Goal: Information Seeking & Learning: Learn about a topic

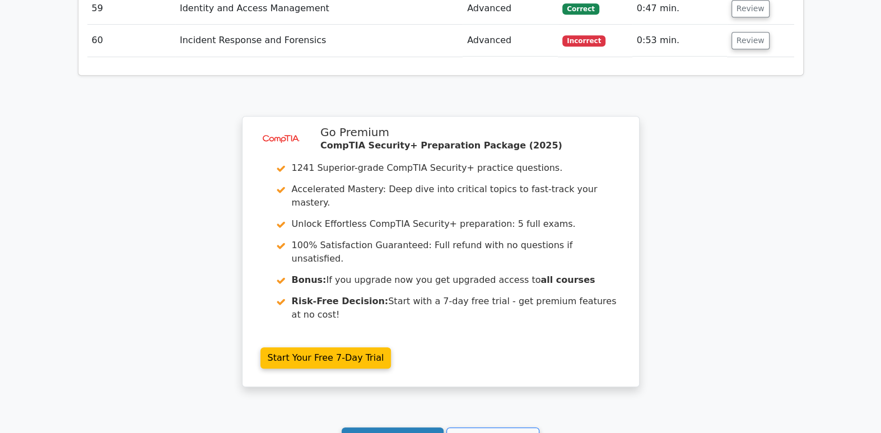
click at [417, 427] on link "Continue practicing" at bounding box center [393, 437] width 103 height 21
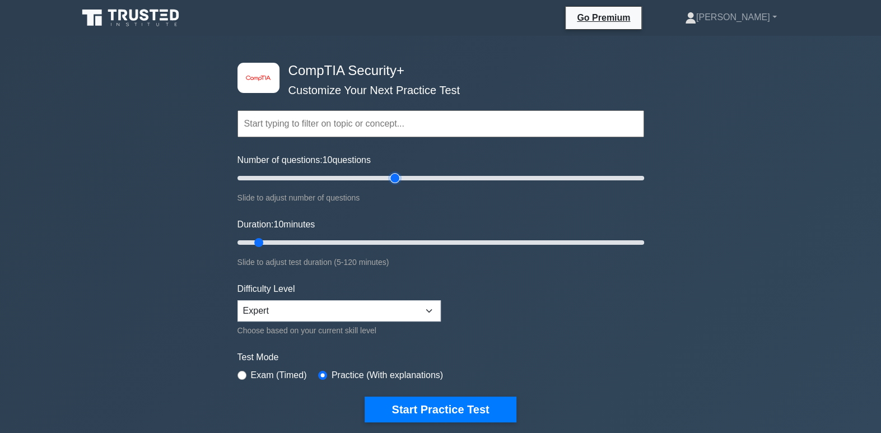
click at [395, 175] on input "Number of questions: 10 questions" at bounding box center [441, 177] width 407 height 13
click at [407, 174] on input "Number of questions: 80 questions" at bounding box center [441, 177] width 407 height 13
type input "90"
click at [414, 175] on input "Number of questions: 85 questions" at bounding box center [441, 177] width 407 height 13
click at [359, 239] on input "Duration: 10 minutes" at bounding box center [441, 242] width 407 height 13
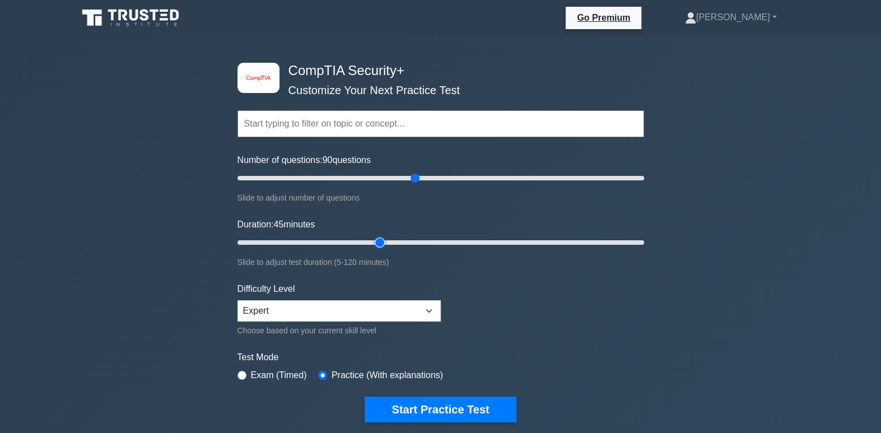
click at [380, 241] on input "Duration: 45 minutes" at bounding box center [441, 242] width 407 height 13
click at [394, 243] on input "Duration: 45 minutes" at bounding box center [441, 242] width 407 height 13
click at [430, 241] on input "Duration: 50 minutes" at bounding box center [441, 242] width 407 height 13
click at [449, 243] on input "Duration: 60 minutes" at bounding box center [441, 242] width 407 height 13
click at [464, 241] on input "Duration: 65 minutes" at bounding box center [441, 242] width 407 height 13
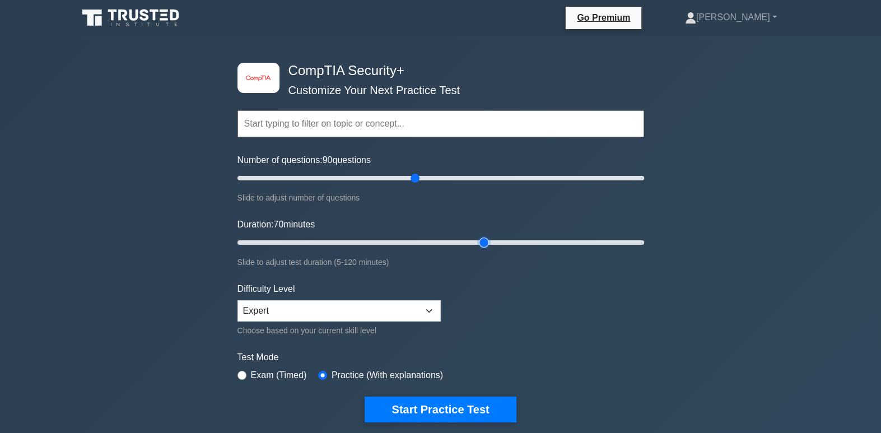
click at [478, 241] on input "Duration: 70 minutes" at bounding box center [441, 242] width 407 height 13
click at [491, 241] on input "Duration: 75 minutes" at bounding box center [441, 242] width 407 height 13
drag, startPoint x: 485, startPoint y: 242, endPoint x: 536, endPoint y: 238, distance: 50.6
type input "90"
click at [536, 238] on input "Duration: 90 minutes" at bounding box center [441, 242] width 407 height 13
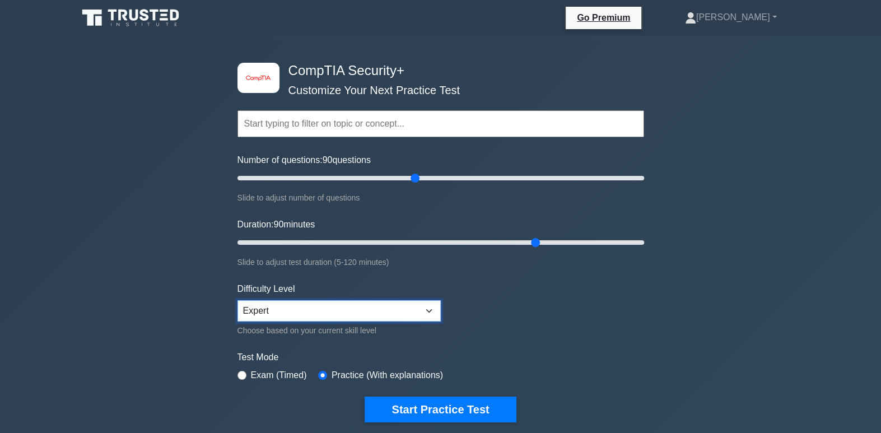
click at [371, 310] on select "Beginner Intermediate Expert" at bounding box center [339, 310] width 203 height 21
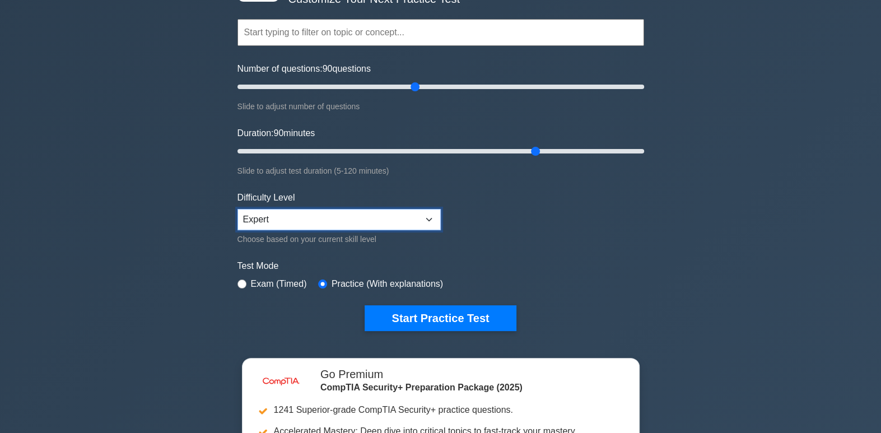
scroll to position [93, 0]
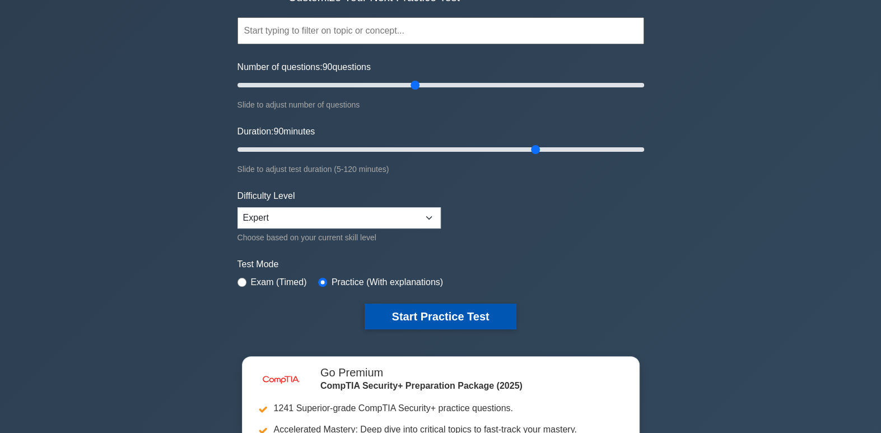
click at [477, 311] on button "Start Practice Test" at bounding box center [440, 317] width 151 height 26
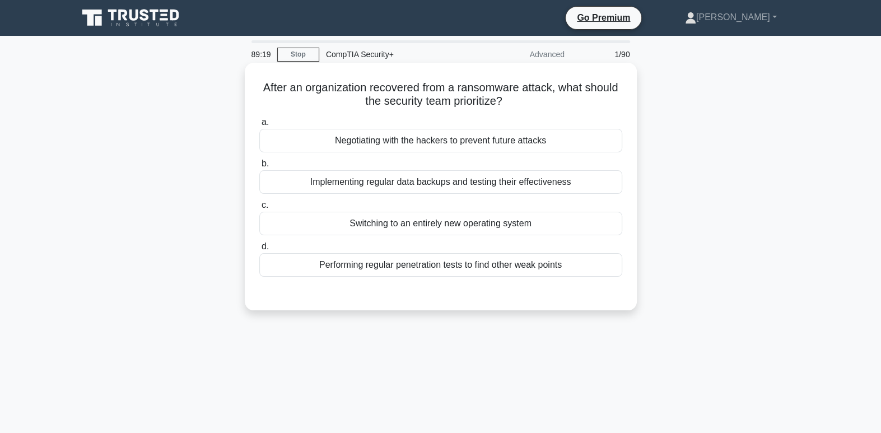
click at [578, 191] on div "Implementing regular data backups and testing their effectiveness" at bounding box center [440, 182] width 363 height 24
click at [259, 167] on input "b. Implementing regular data backups and testing their effectiveness" at bounding box center [259, 163] width 0 height 7
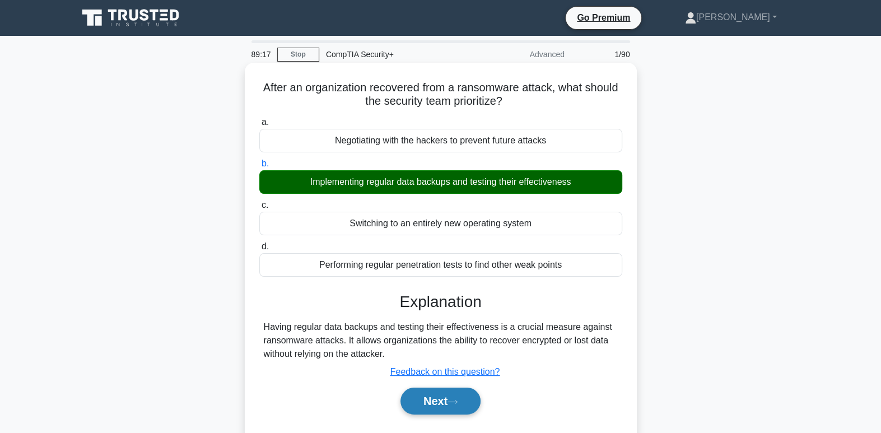
click at [449, 402] on button "Next" at bounding box center [441, 401] width 80 height 27
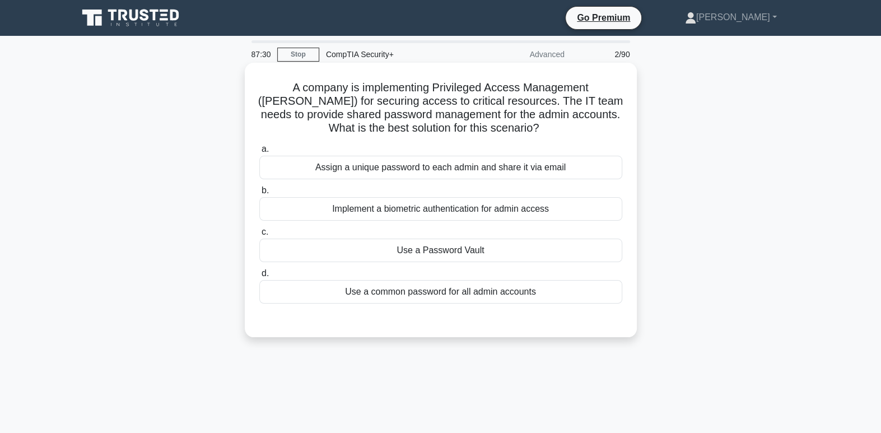
click at [478, 167] on div "Assign a unique password to each admin and share it via email" at bounding box center [440, 168] width 363 height 24
click at [259, 153] on input "a. Assign a unique password to each admin and share it via email" at bounding box center [259, 149] width 0 height 7
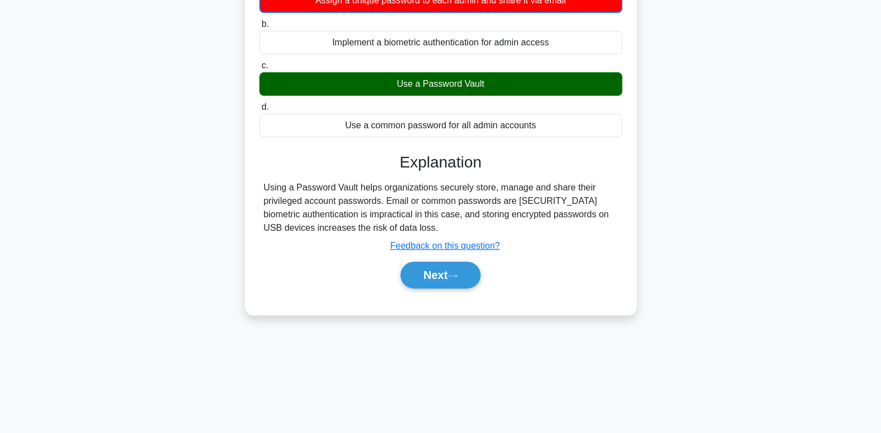
scroll to position [171, 0]
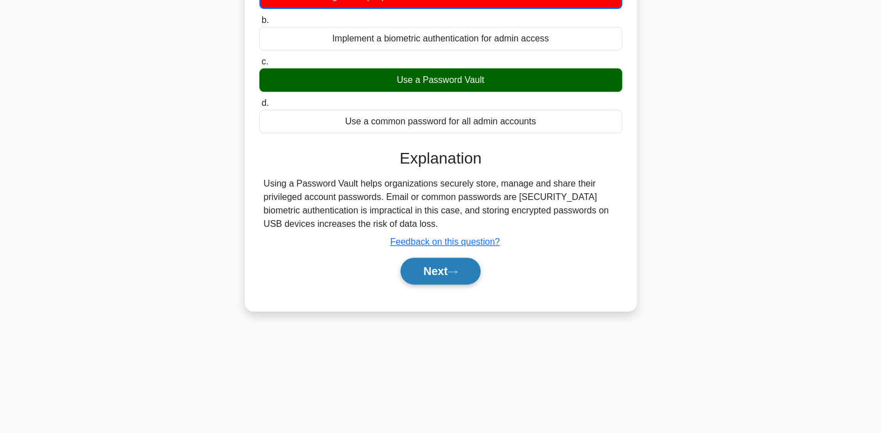
click at [472, 274] on button "Next" at bounding box center [441, 271] width 80 height 27
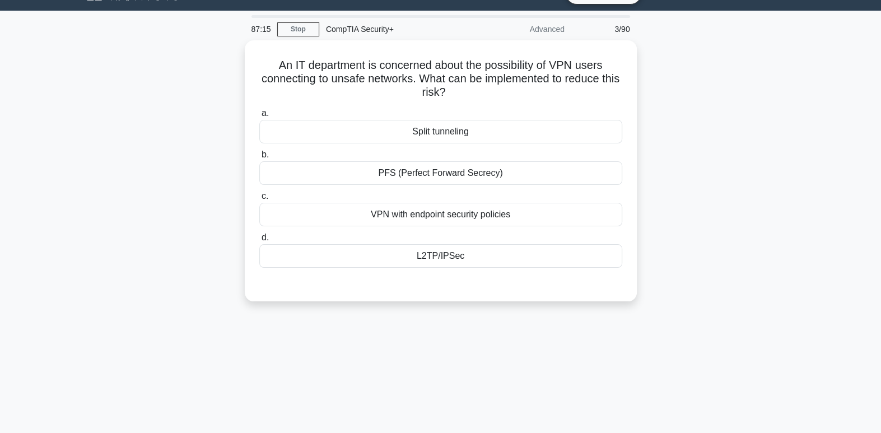
scroll to position [1, 0]
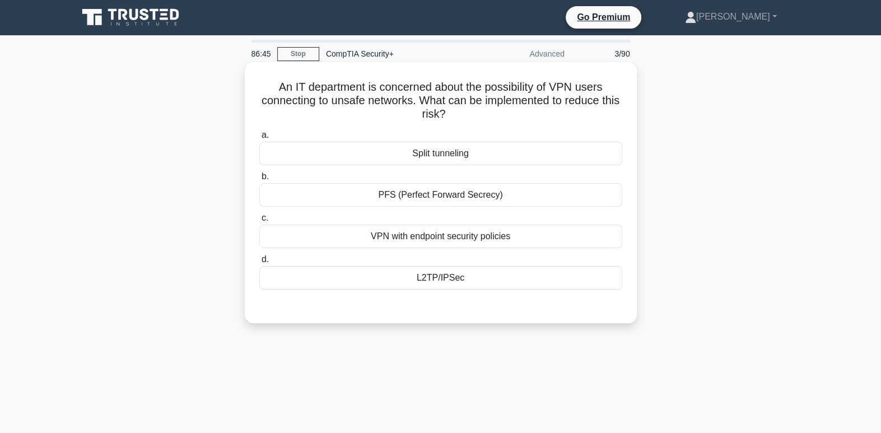
click at [483, 235] on div "VPN with endpoint security policies" at bounding box center [440, 237] width 363 height 24
click at [259, 222] on input "c. VPN with endpoint security policies" at bounding box center [259, 218] width 0 height 7
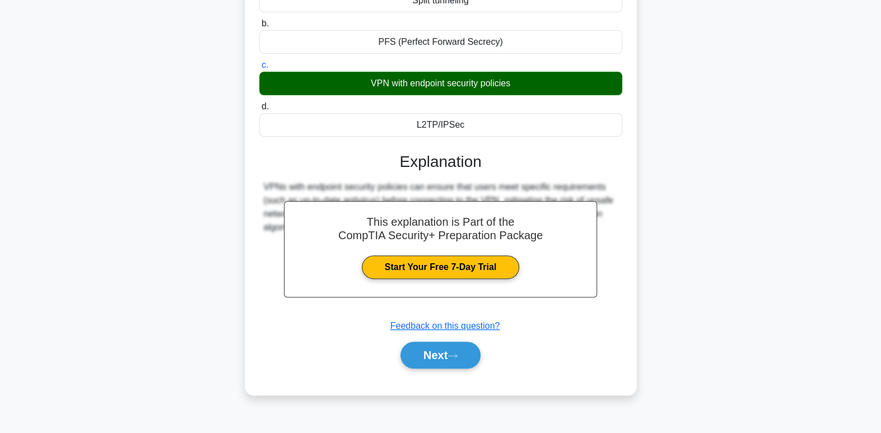
scroll to position [171, 0]
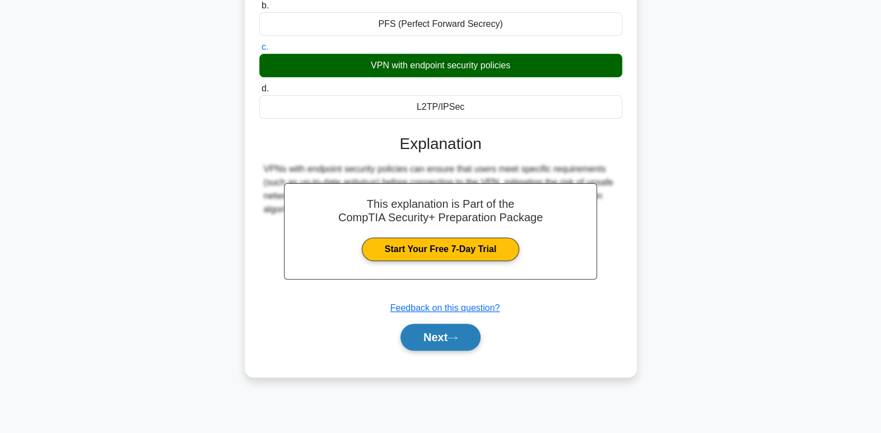
click at [424, 330] on button "Next" at bounding box center [441, 337] width 80 height 27
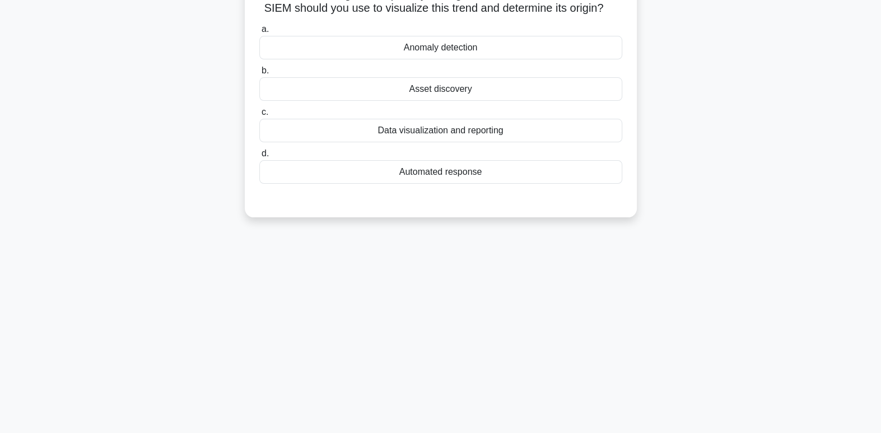
scroll to position [0, 0]
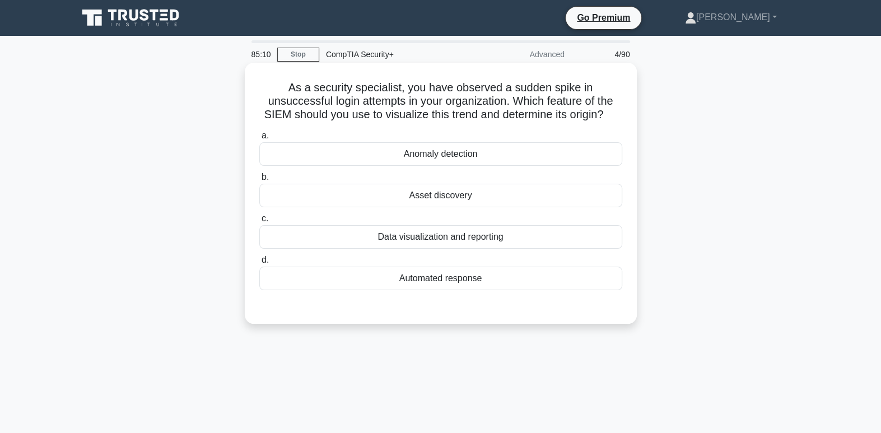
click at [444, 159] on div "Anomaly detection" at bounding box center [440, 154] width 363 height 24
click at [259, 139] on input "a. Anomaly detection" at bounding box center [259, 135] width 0 height 7
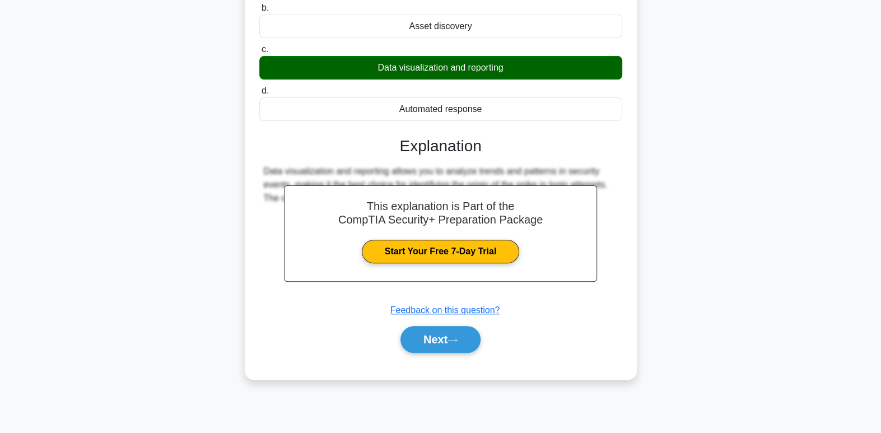
scroll to position [171, 0]
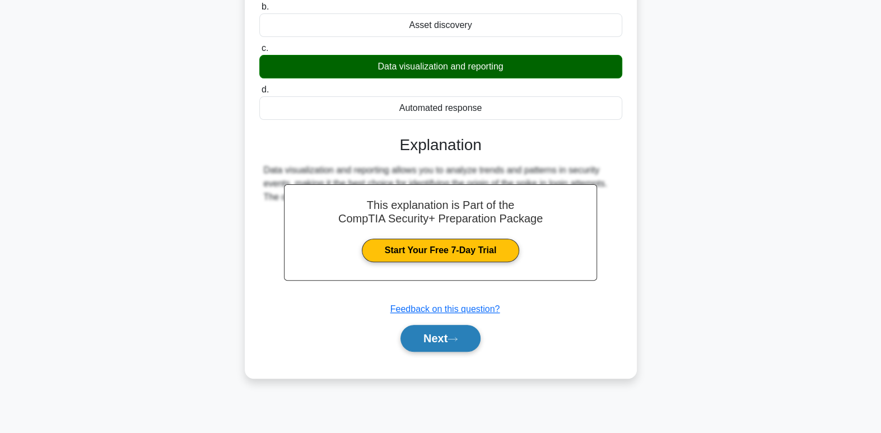
click at [431, 346] on button "Next" at bounding box center [441, 338] width 80 height 27
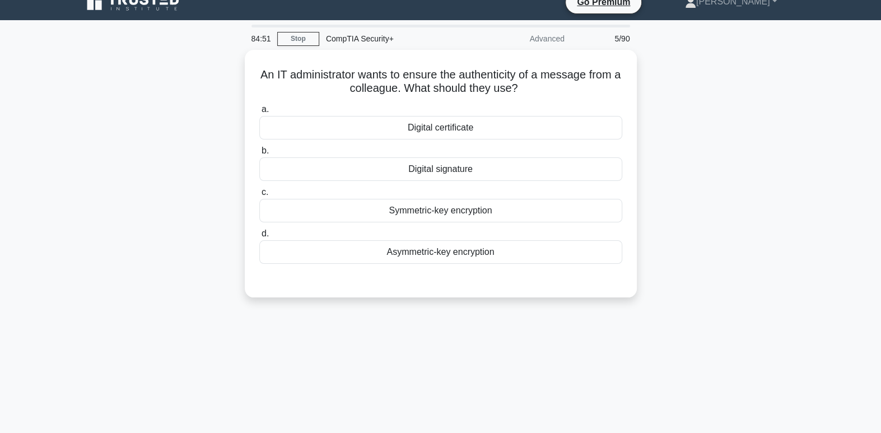
scroll to position [0, 0]
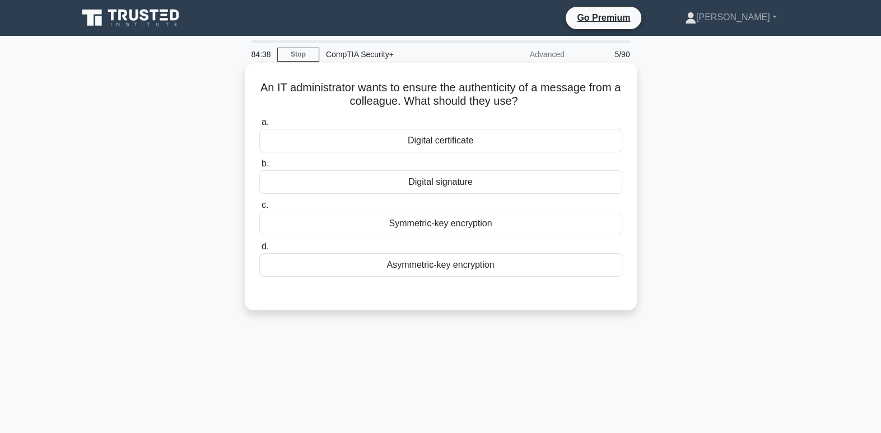
click at [482, 269] on div "Asymmetric-key encryption" at bounding box center [440, 265] width 363 height 24
click at [259, 250] on input "d. Asymmetric-key encryption" at bounding box center [259, 246] width 0 height 7
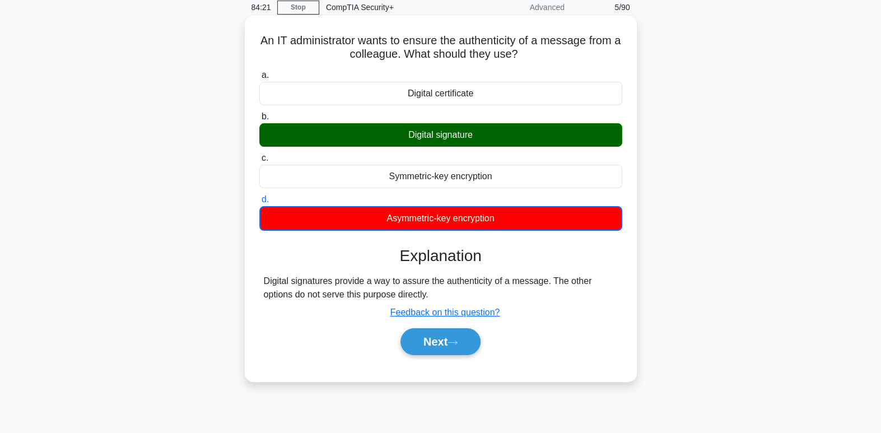
scroll to position [49, 0]
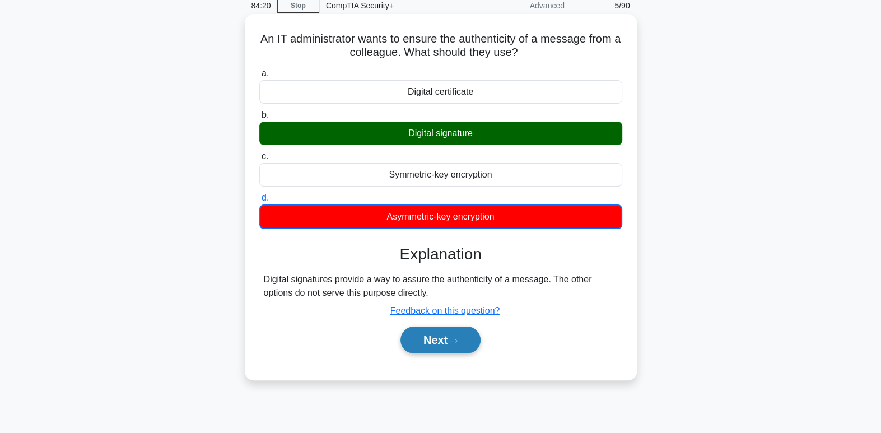
click at [460, 335] on button "Next" at bounding box center [441, 340] width 80 height 27
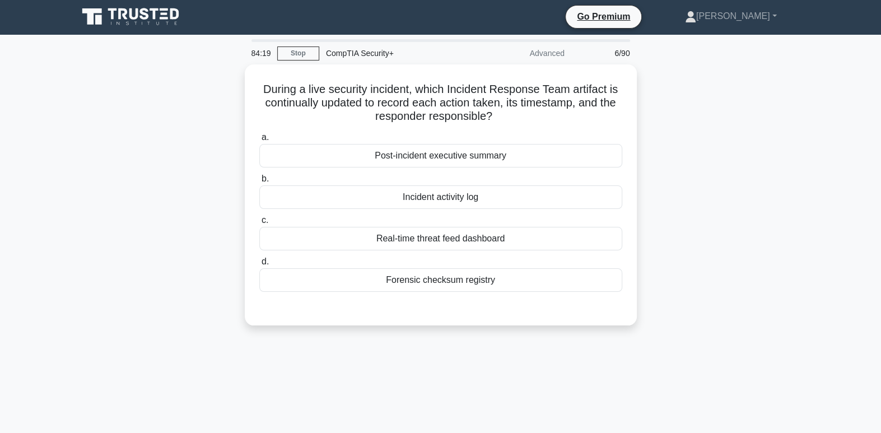
scroll to position [0, 0]
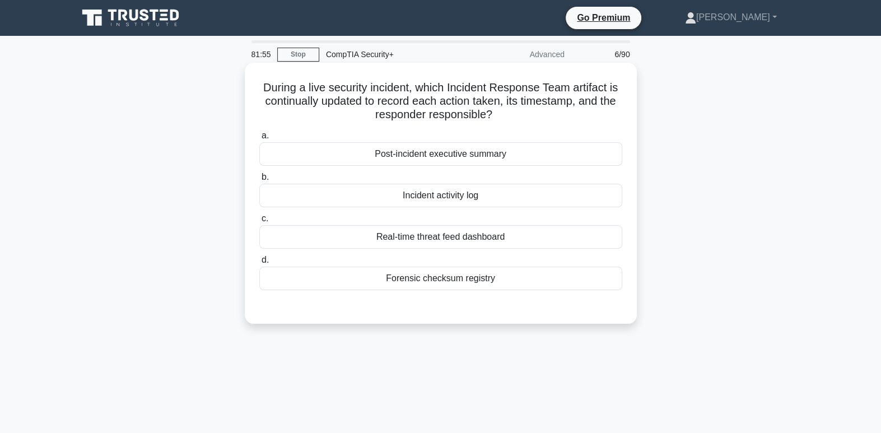
click at [517, 236] on div "Real-time threat feed dashboard" at bounding box center [440, 237] width 363 height 24
click at [259, 222] on input "c. Real-time threat feed dashboard" at bounding box center [259, 218] width 0 height 7
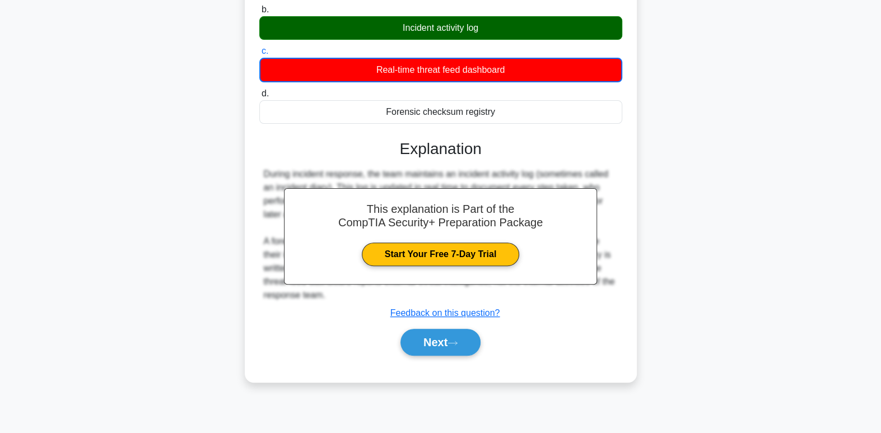
scroll to position [171, 0]
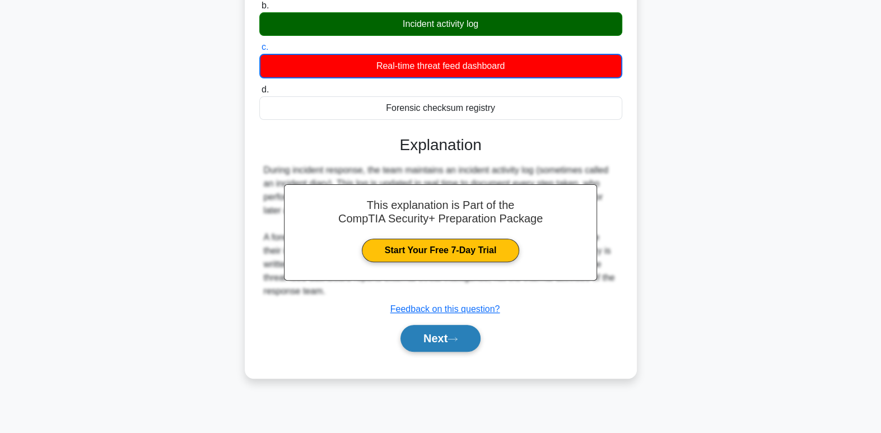
click at [453, 338] on icon at bounding box center [453, 339] width 10 height 6
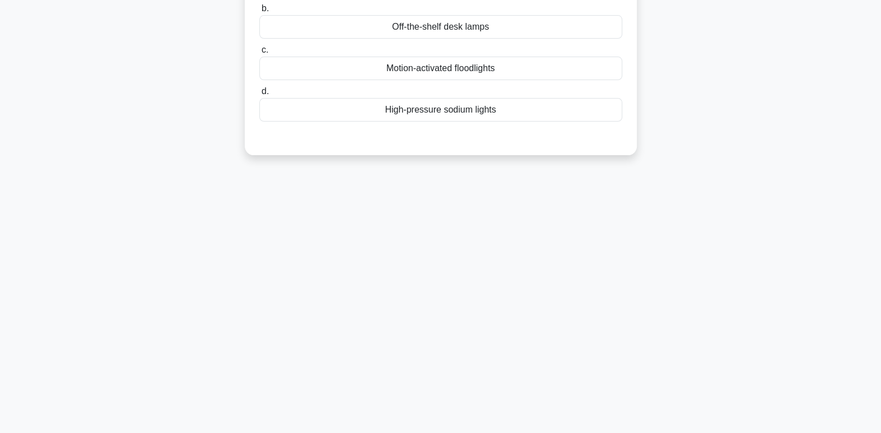
scroll to position [0, 0]
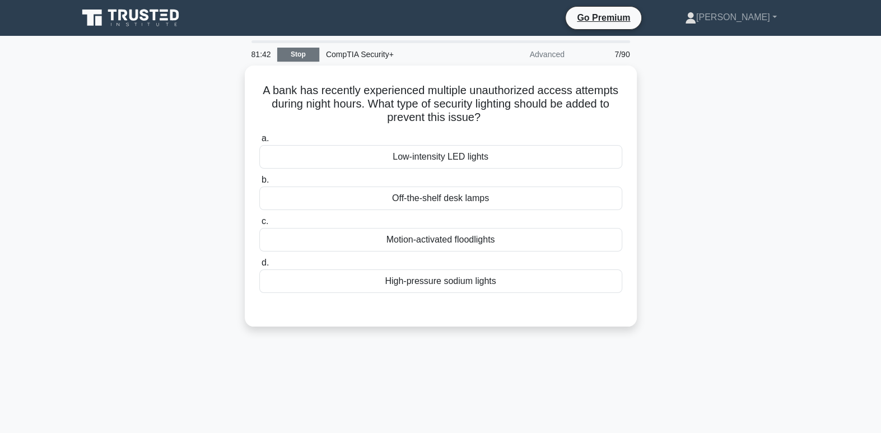
click at [311, 58] on link "Stop" at bounding box center [298, 55] width 42 height 14
click at [295, 52] on link "Stop" at bounding box center [298, 55] width 42 height 14
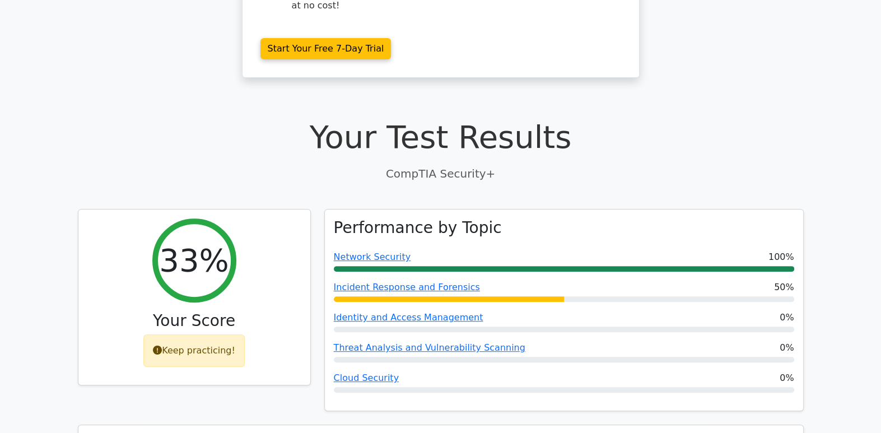
scroll to position [239, 0]
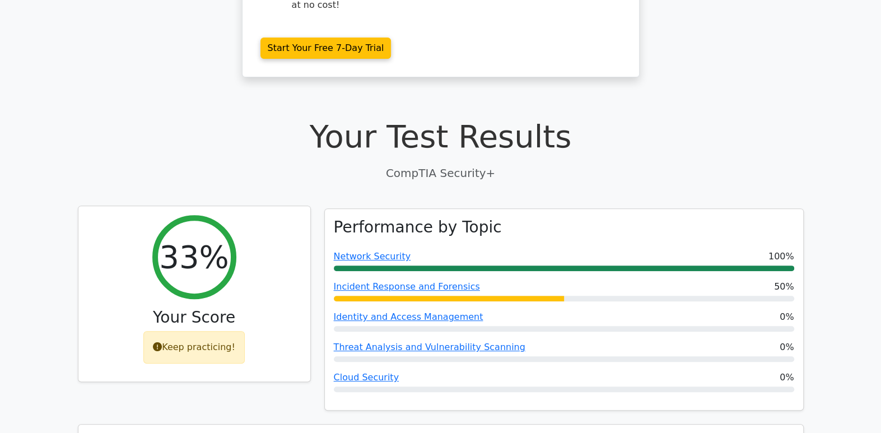
click at [216, 331] on div "Keep practicing!" at bounding box center [193, 347] width 101 height 32
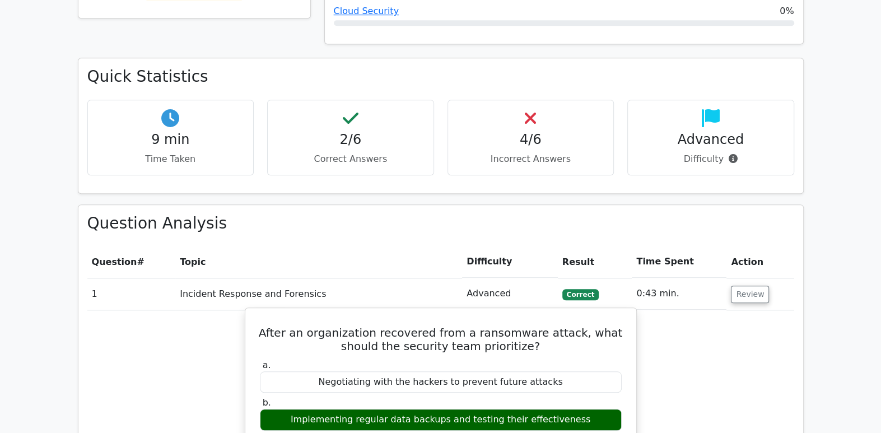
click at [497, 371] on div "Negotiating with the hackers to prevent future attacks" at bounding box center [441, 382] width 362 height 22
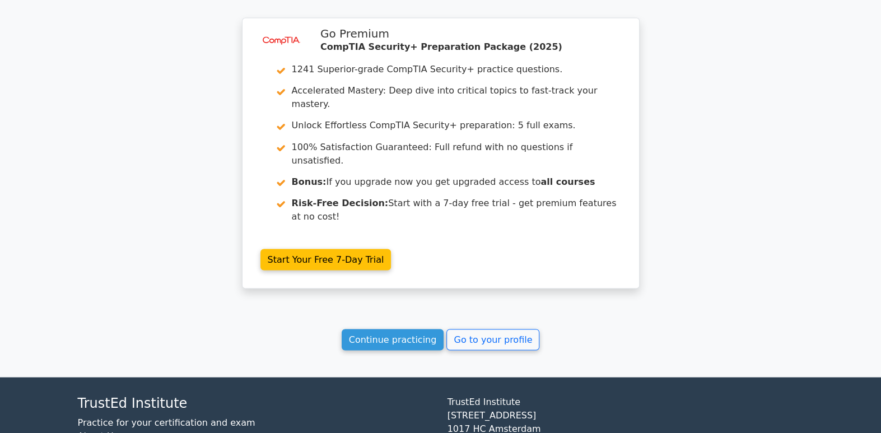
scroll to position [1482, 0]
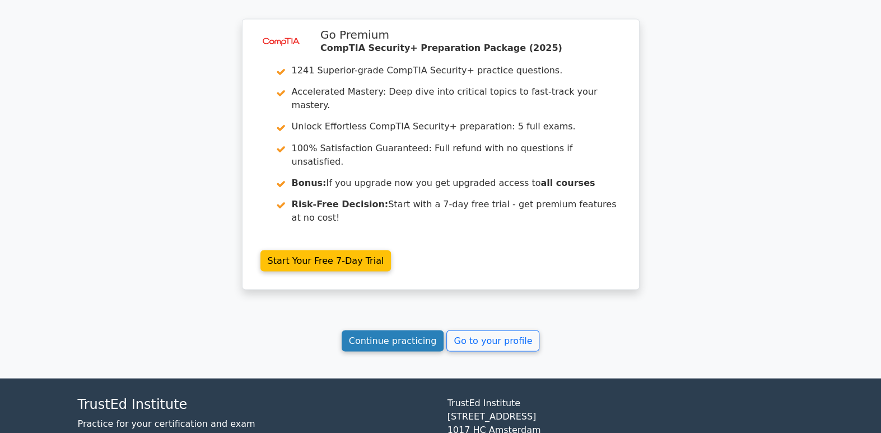
drag, startPoint x: 503, startPoint y: 260, endPoint x: 417, endPoint y: 266, distance: 86.5
click at [417, 330] on link "Continue practicing" at bounding box center [393, 340] width 103 height 21
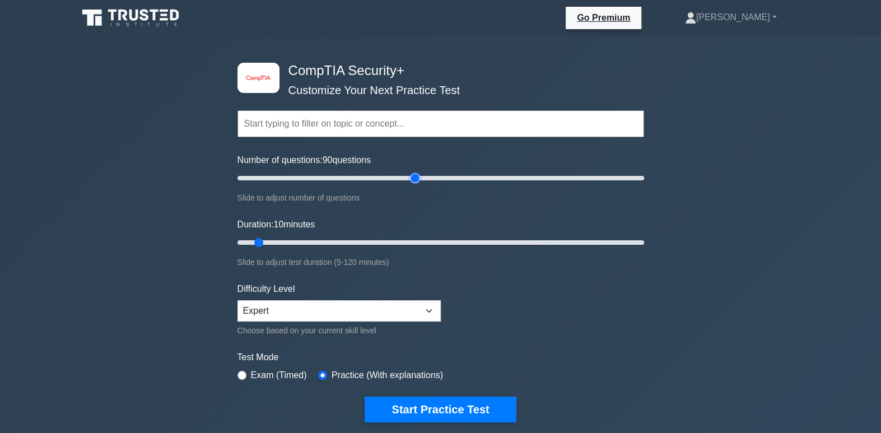
type input "90"
click at [419, 179] on input "Number of questions: 90 questions" at bounding box center [441, 177] width 407 height 13
click at [418, 240] on input "Duration: 55 minutes" at bounding box center [441, 242] width 407 height 13
click at [427, 240] on input "Duration: 60 minutes" at bounding box center [441, 242] width 407 height 13
click at [460, 240] on input "Duration: 60 minutes" at bounding box center [441, 242] width 407 height 13
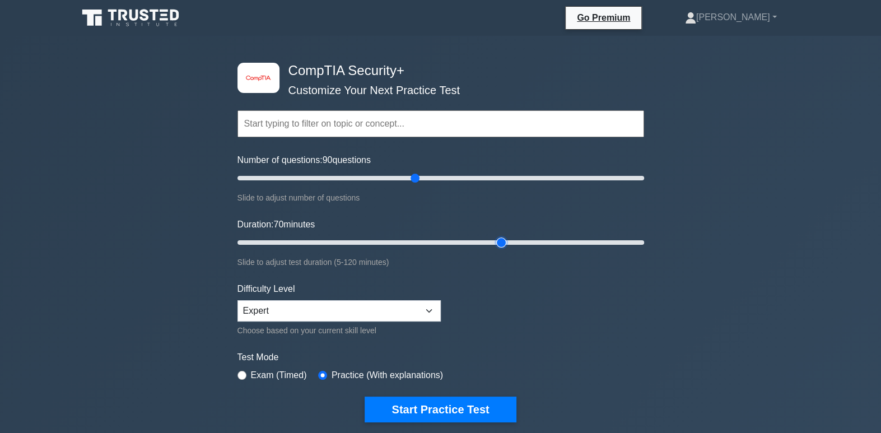
click at [493, 239] on input "Duration: 70 minutes" at bounding box center [441, 242] width 407 height 13
click at [510, 239] on input "Duration: 80 minutes" at bounding box center [441, 242] width 407 height 13
click at [526, 239] on input "Duration: 85 minutes" at bounding box center [441, 242] width 407 height 13
type input "90"
click at [527, 243] on input "Duration: 85 minutes" at bounding box center [441, 242] width 407 height 13
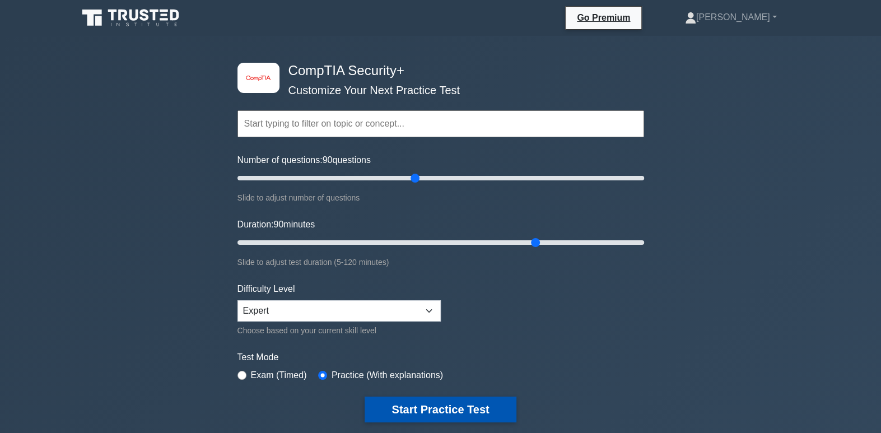
click at [463, 412] on button "Start Practice Test" at bounding box center [440, 410] width 151 height 26
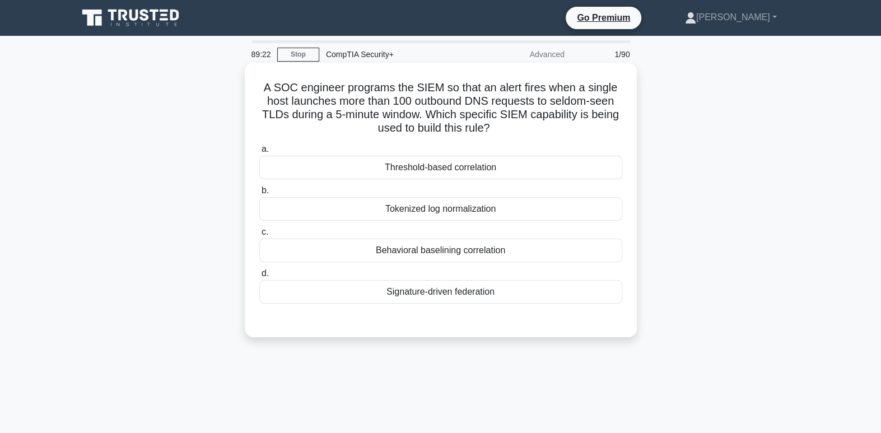
click at [472, 168] on div "Threshold-based correlation" at bounding box center [440, 168] width 363 height 24
click at [259, 153] on input "a. Threshold-based correlation" at bounding box center [259, 149] width 0 height 7
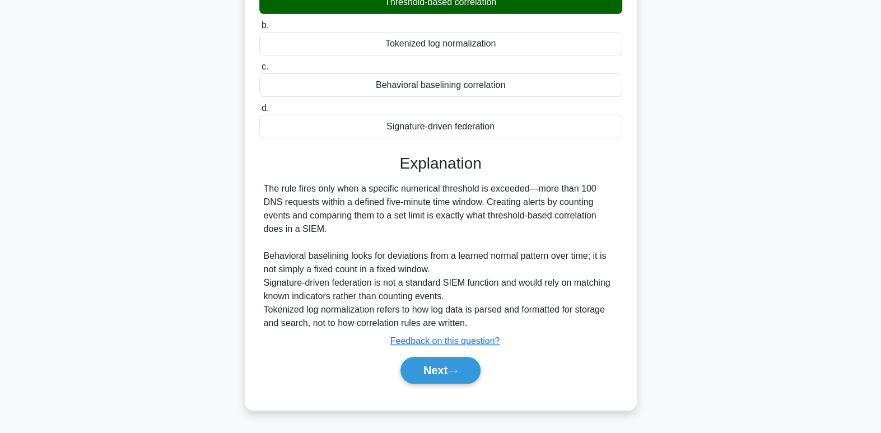
scroll to position [171, 0]
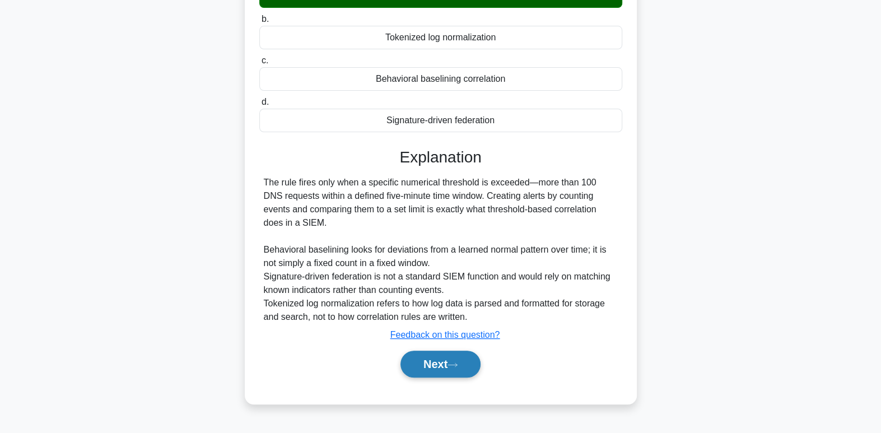
click at [465, 365] on button "Next" at bounding box center [441, 364] width 80 height 27
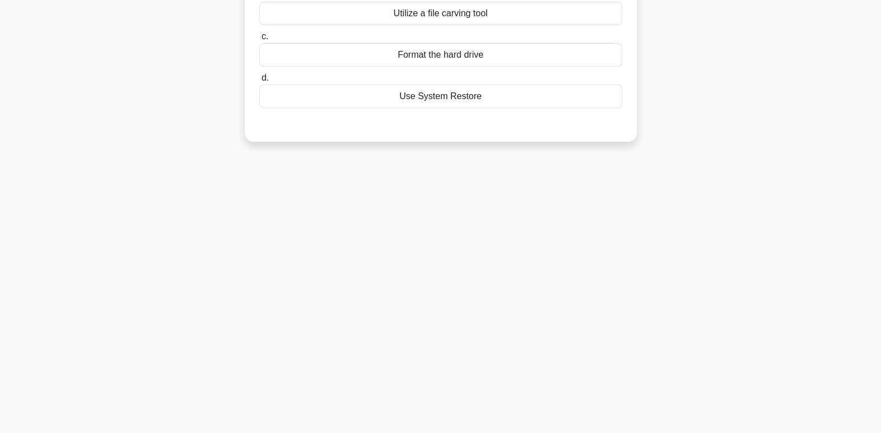
scroll to position [0, 0]
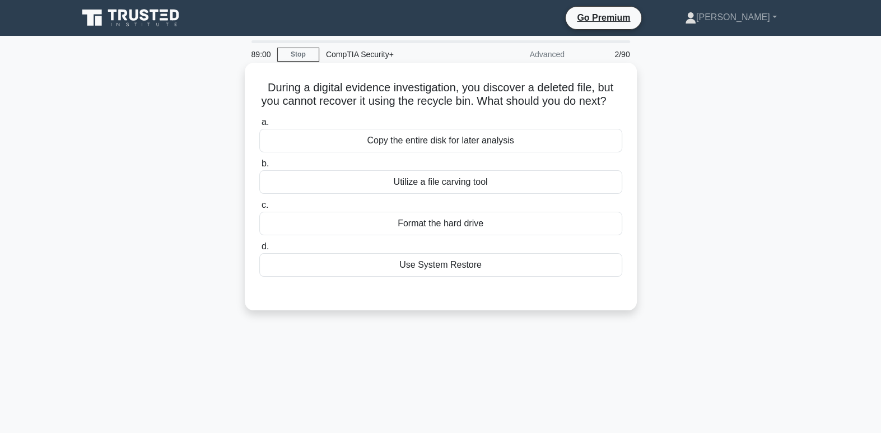
click at [501, 194] on div "Utilize a file carving tool" at bounding box center [440, 182] width 363 height 24
click at [259, 167] on input "b. Utilize a file carving tool" at bounding box center [259, 163] width 0 height 7
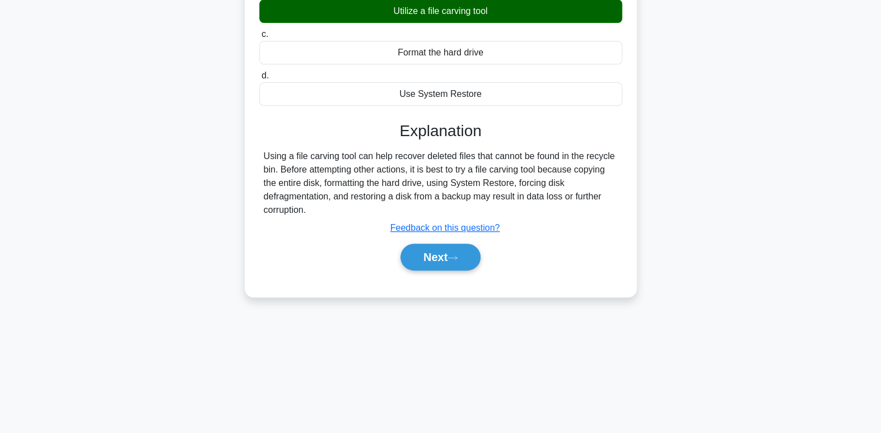
scroll to position [171, 0]
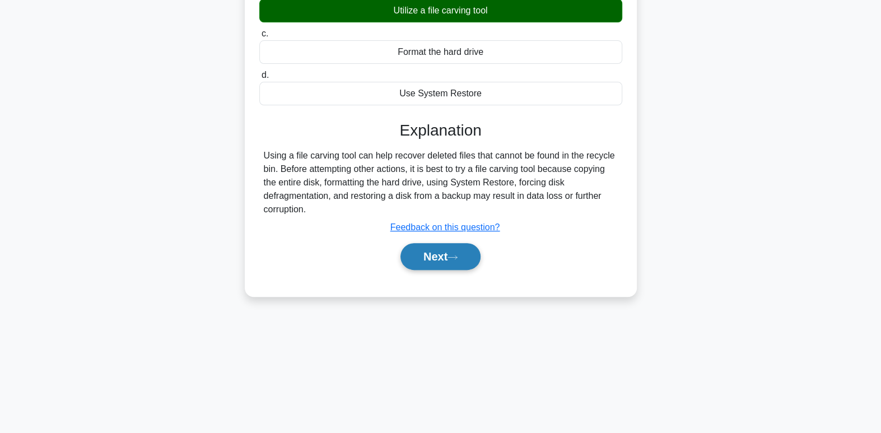
click at [464, 270] on button "Next" at bounding box center [441, 256] width 80 height 27
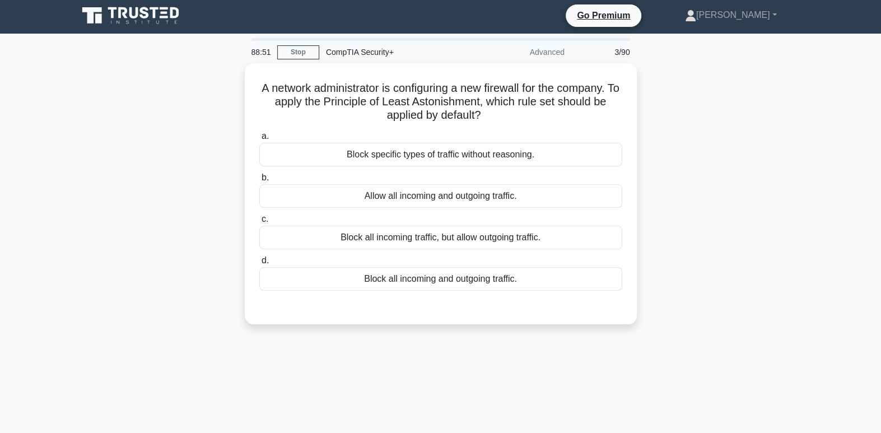
scroll to position [0, 0]
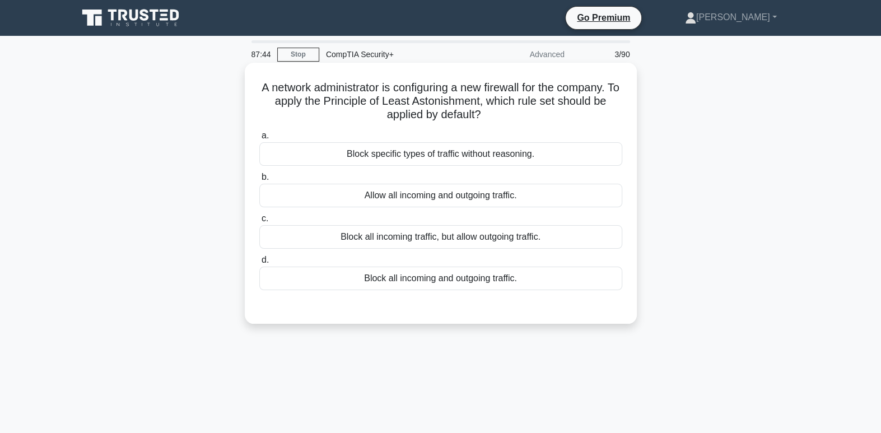
click at [477, 283] on div "Block all incoming and outgoing traffic." at bounding box center [440, 279] width 363 height 24
click at [259, 264] on input "d. Block all incoming and outgoing traffic." at bounding box center [259, 260] width 0 height 7
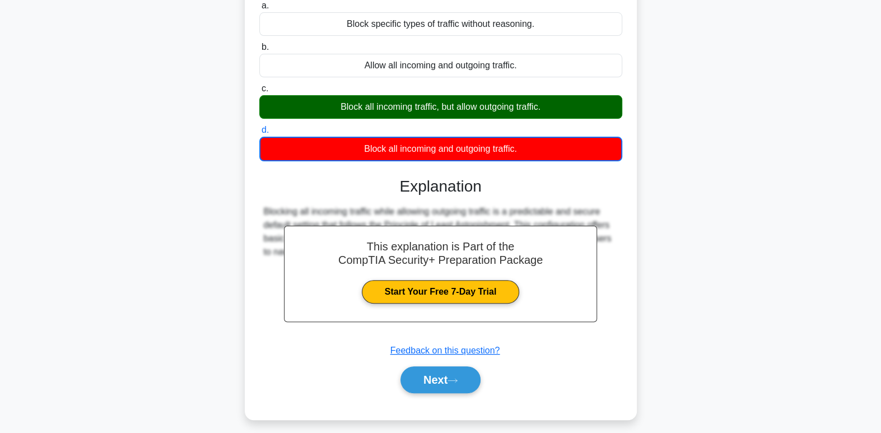
scroll to position [171, 0]
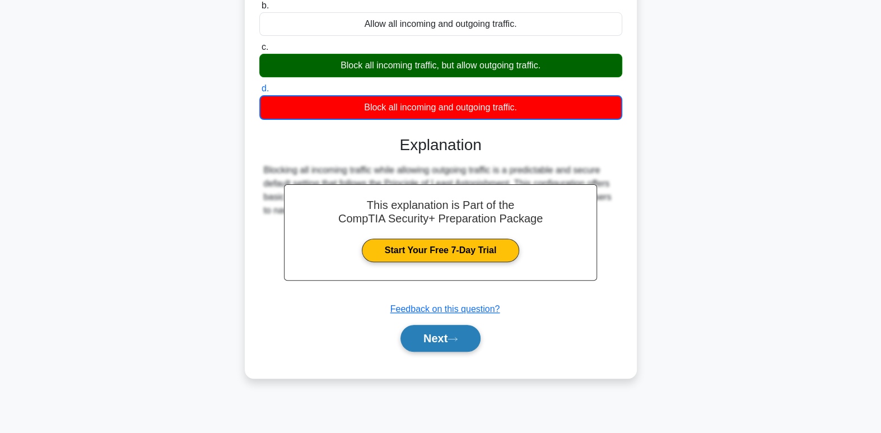
click at [445, 337] on button "Next" at bounding box center [441, 338] width 80 height 27
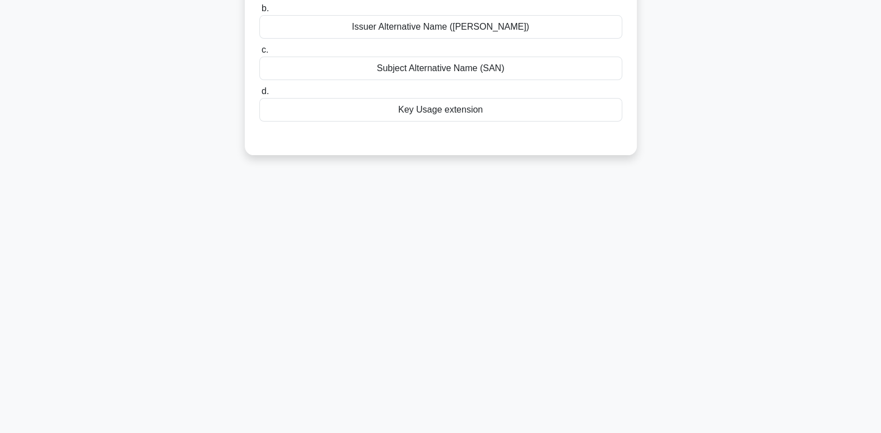
scroll to position [0, 0]
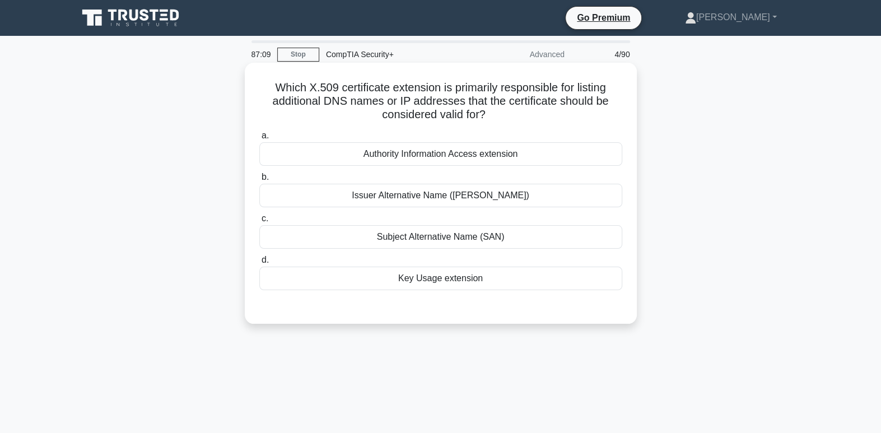
click at [515, 156] on div "Authority Information Access extension" at bounding box center [440, 154] width 363 height 24
click at [259, 139] on input "a. Authority Information Access extension" at bounding box center [259, 135] width 0 height 7
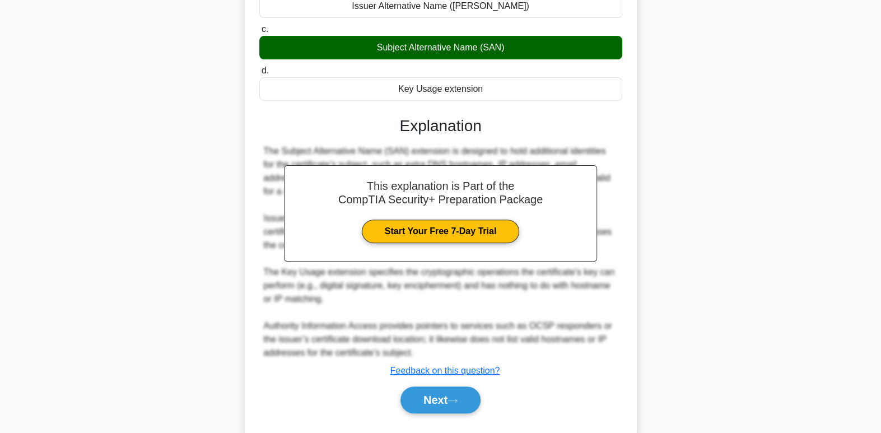
scroll to position [204, 0]
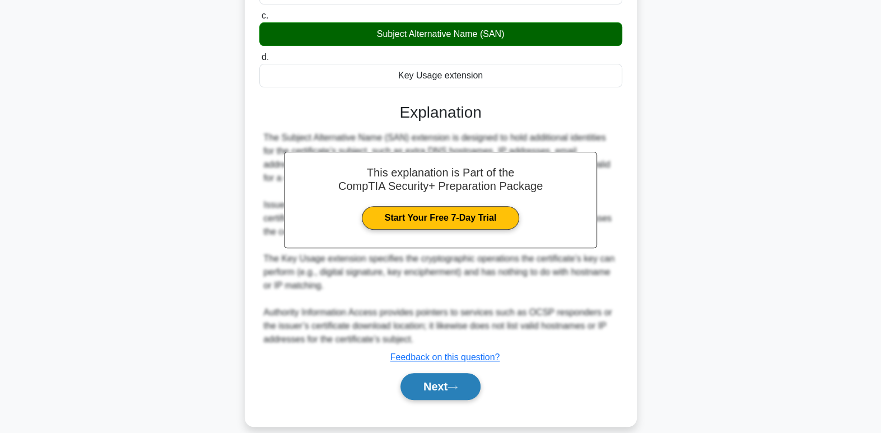
click at [467, 373] on button "Next" at bounding box center [441, 386] width 80 height 27
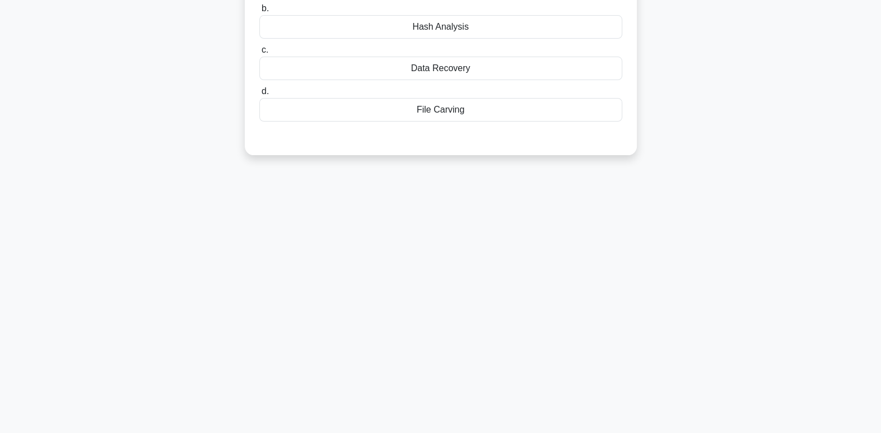
scroll to position [0, 0]
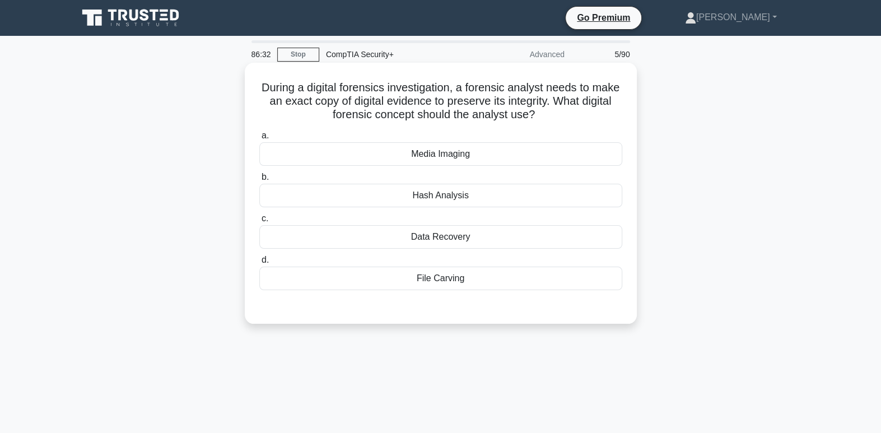
click at [472, 152] on div "Media Imaging" at bounding box center [440, 154] width 363 height 24
click at [259, 139] on input "a. Media Imaging" at bounding box center [259, 135] width 0 height 7
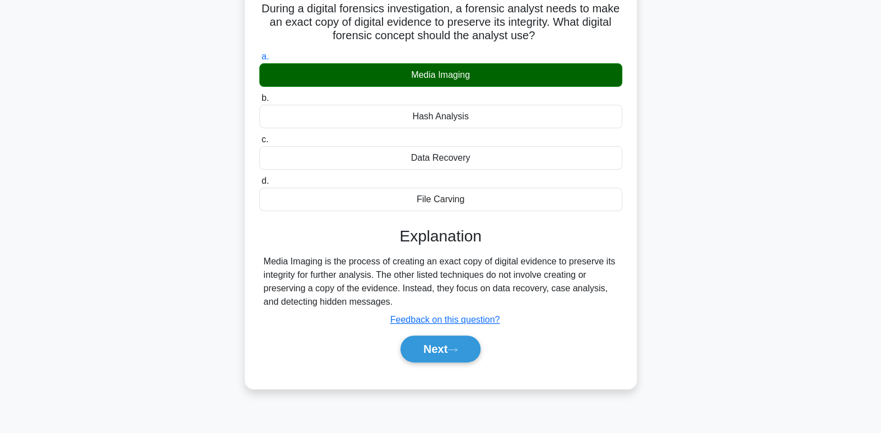
scroll to position [101, 0]
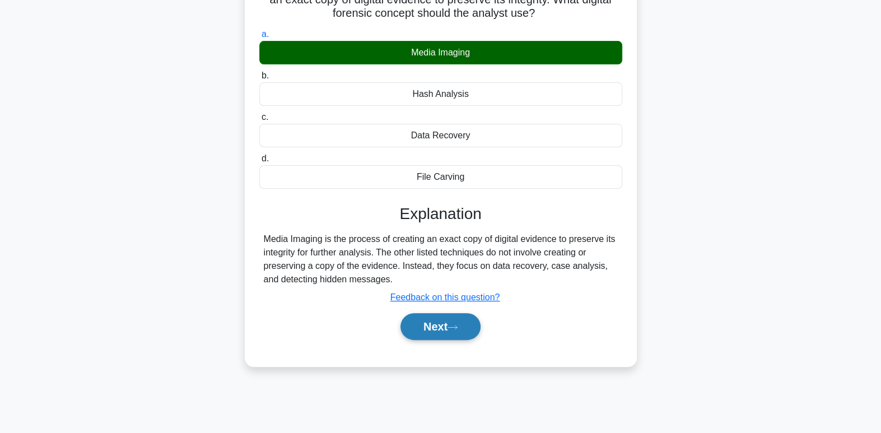
click at [463, 328] on button "Next" at bounding box center [441, 326] width 80 height 27
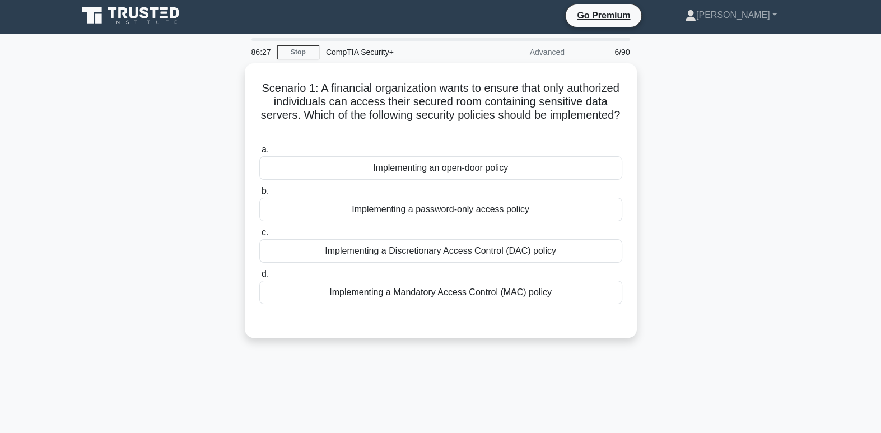
scroll to position [0, 0]
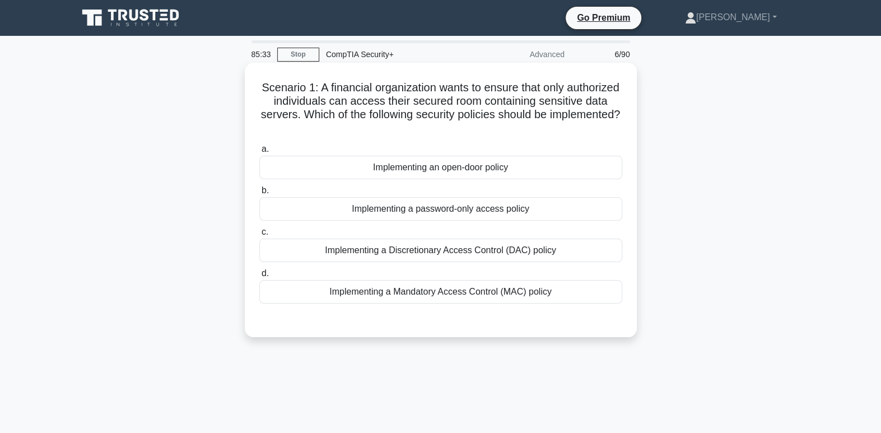
click at [504, 253] on div "Implementing a Discretionary Access Control (DAC) policy" at bounding box center [440, 251] width 363 height 24
click at [259, 236] on input "c. Implementing a Discretionary Access Control (DAC) policy" at bounding box center [259, 232] width 0 height 7
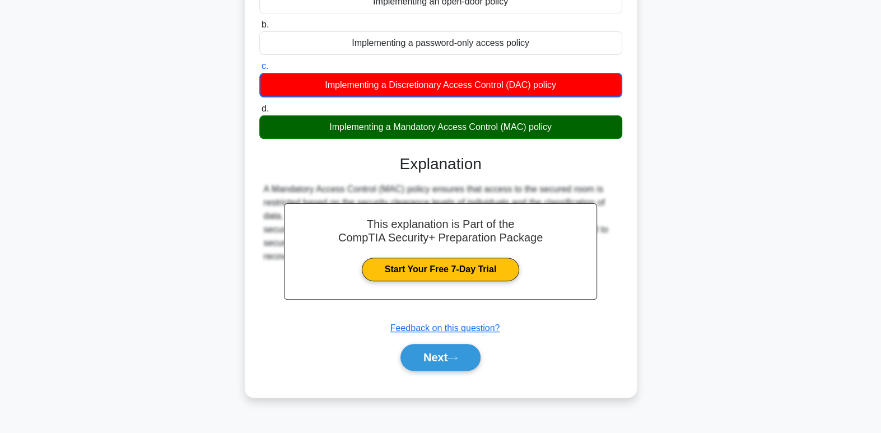
scroll to position [171, 0]
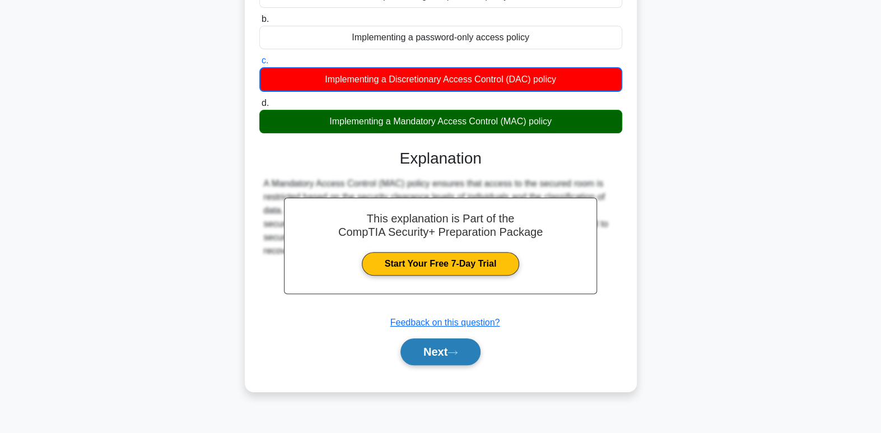
click at [458, 357] on button "Next" at bounding box center [441, 351] width 80 height 27
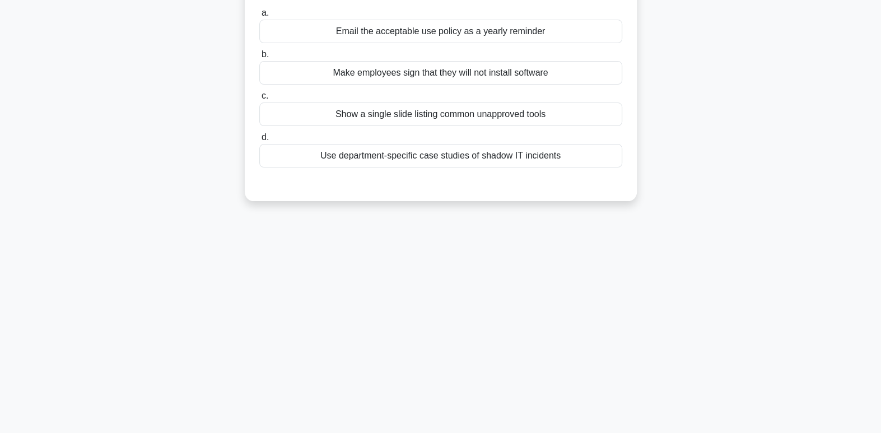
scroll to position [0, 0]
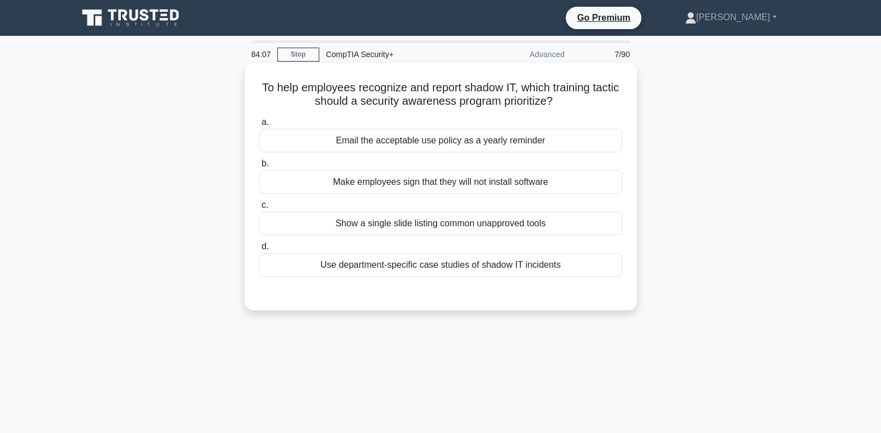
click at [543, 269] on div "Use department-specific case studies of shadow IT incidents" at bounding box center [440, 265] width 363 height 24
click at [259, 250] on input "d. Use department-specific case studies of shadow IT incidents" at bounding box center [259, 246] width 0 height 7
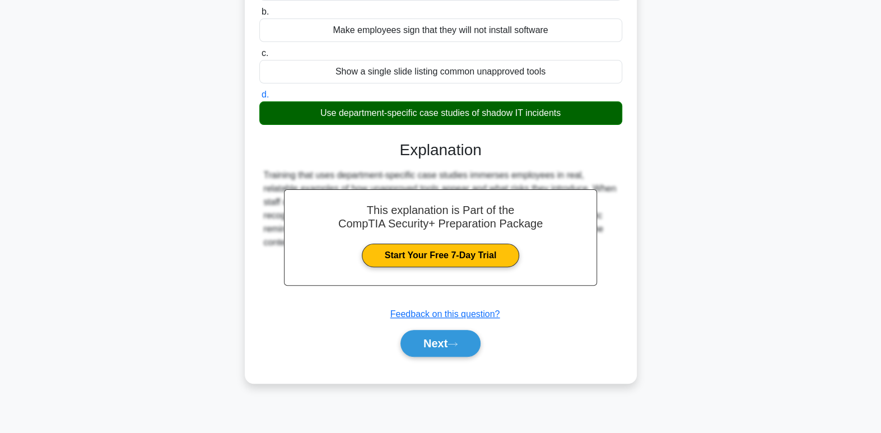
scroll to position [171, 0]
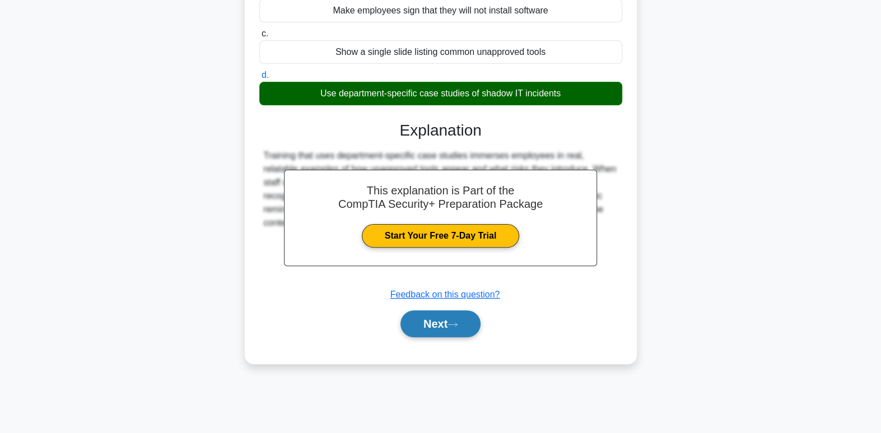
click at [429, 325] on button "Next" at bounding box center [441, 323] width 80 height 27
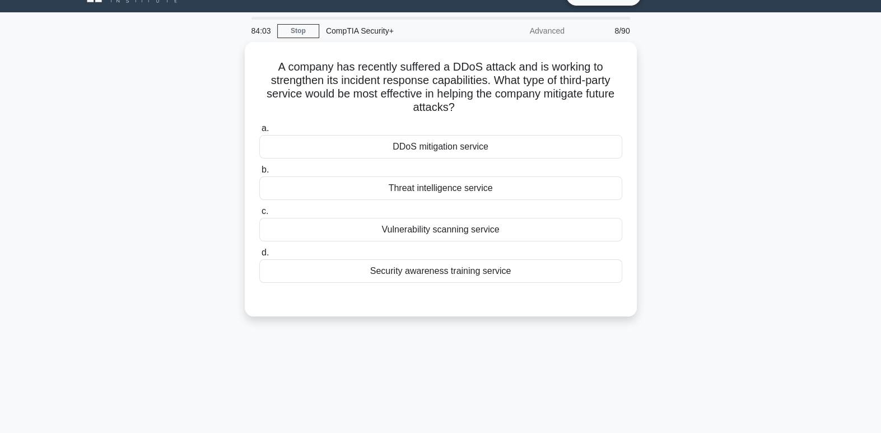
scroll to position [0, 0]
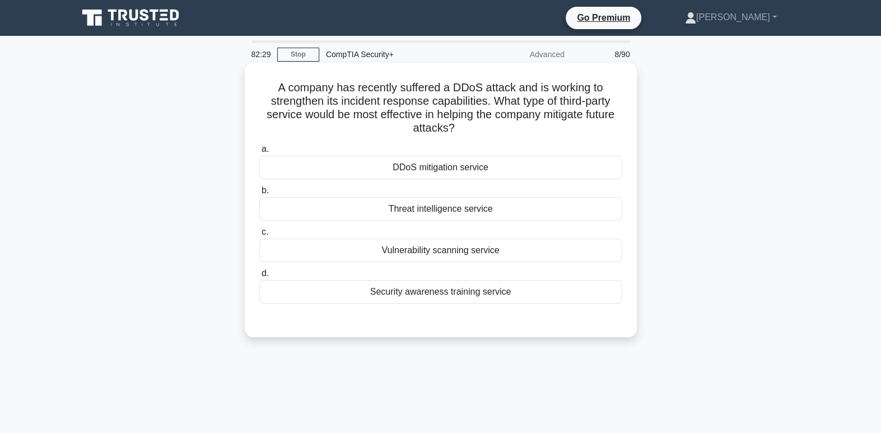
click at [492, 173] on div "DDoS mitigation service" at bounding box center [440, 168] width 363 height 24
click at [259, 153] on input "a. DDoS mitigation service" at bounding box center [259, 149] width 0 height 7
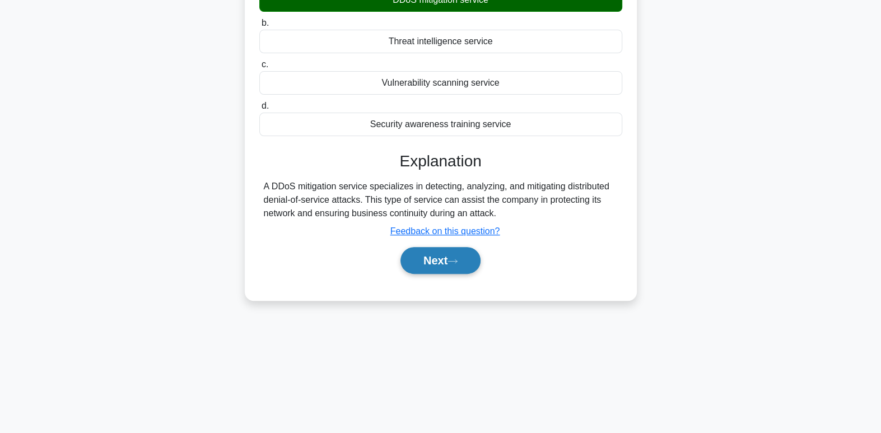
scroll to position [171, 0]
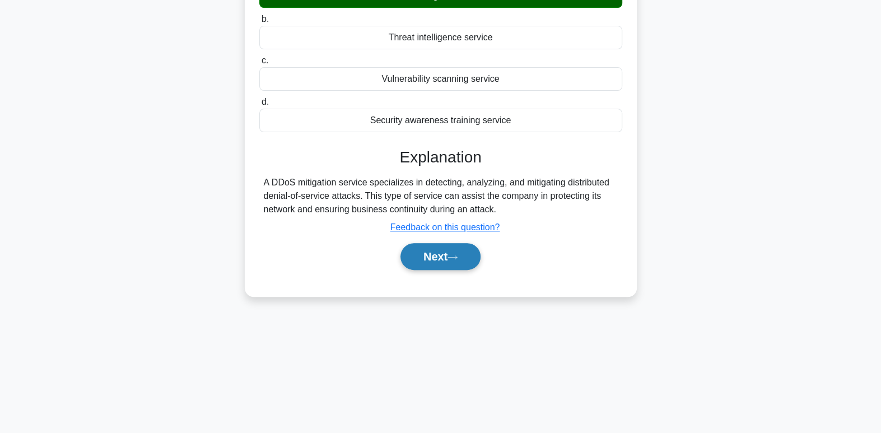
click at [429, 264] on button "Next" at bounding box center [441, 256] width 80 height 27
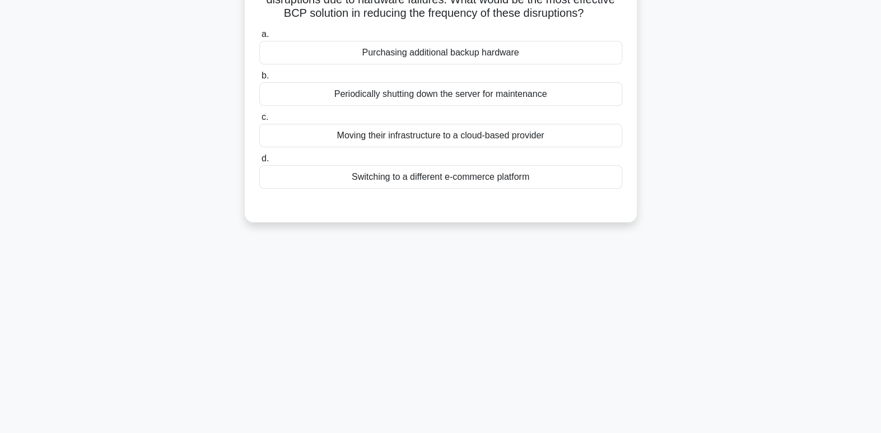
scroll to position [0, 0]
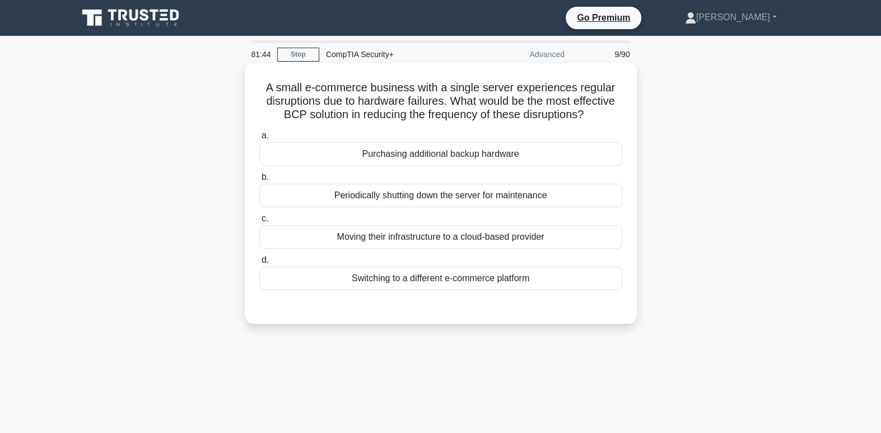
click at [526, 234] on div "Moving their infrastructure to a cloud-based provider" at bounding box center [440, 237] width 363 height 24
click at [259, 222] on input "c. Moving their infrastructure to a cloud-based provider" at bounding box center [259, 218] width 0 height 7
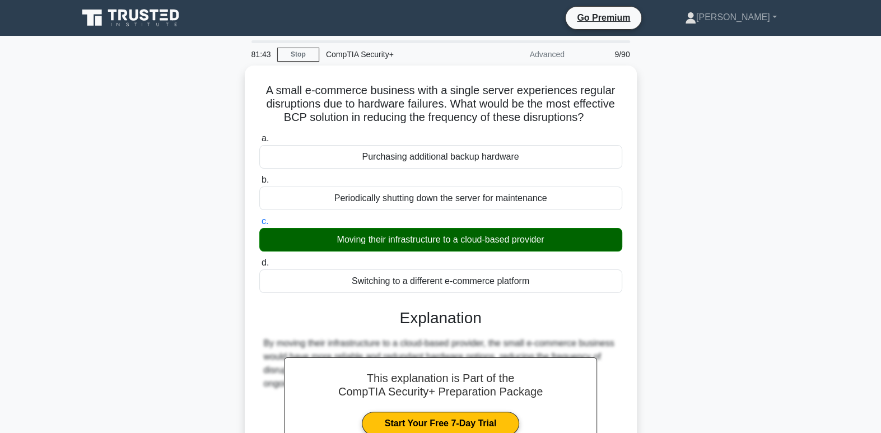
scroll to position [171, 0]
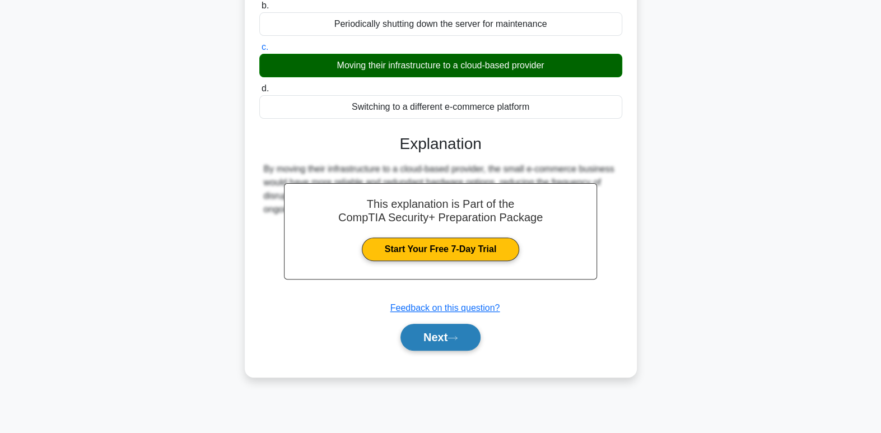
click at [425, 345] on button "Next" at bounding box center [441, 337] width 80 height 27
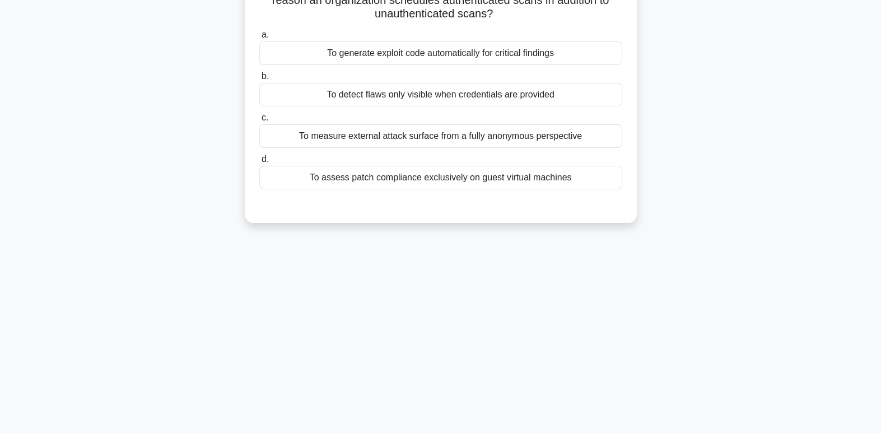
scroll to position [0, 0]
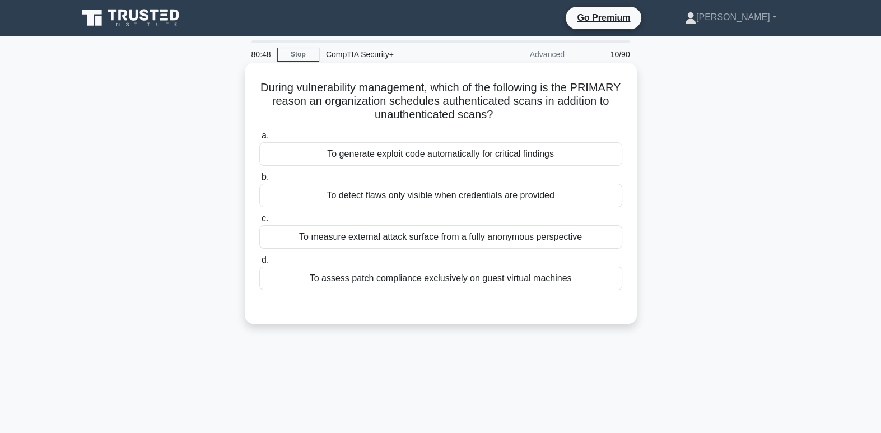
click at [516, 198] on div "To detect flaws only visible when credentials are provided" at bounding box center [440, 196] width 363 height 24
click at [259, 181] on input "b. To detect flaws only visible when credentials are provided" at bounding box center [259, 177] width 0 height 7
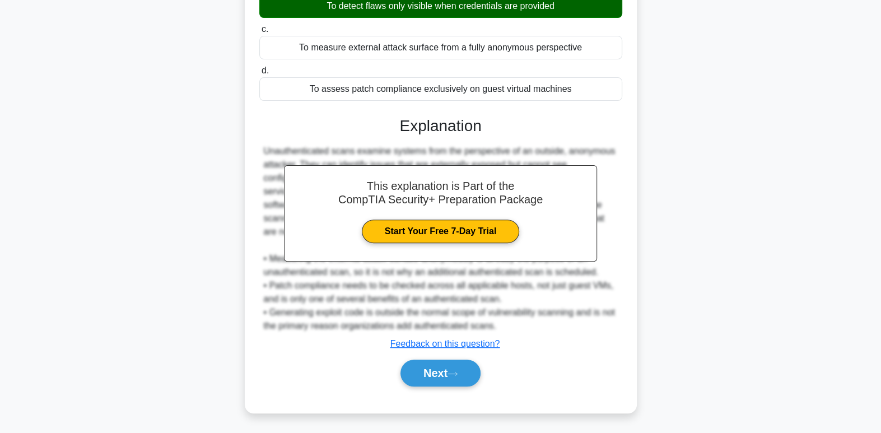
scroll to position [189, 0]
click at [450, 371] on button "Next" at bounding box center [441, 373] width 80 height 27
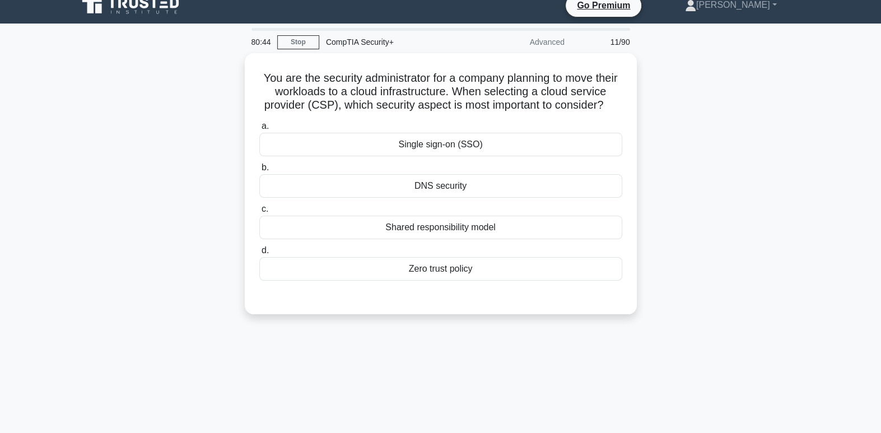
scroll to position [0, 0]
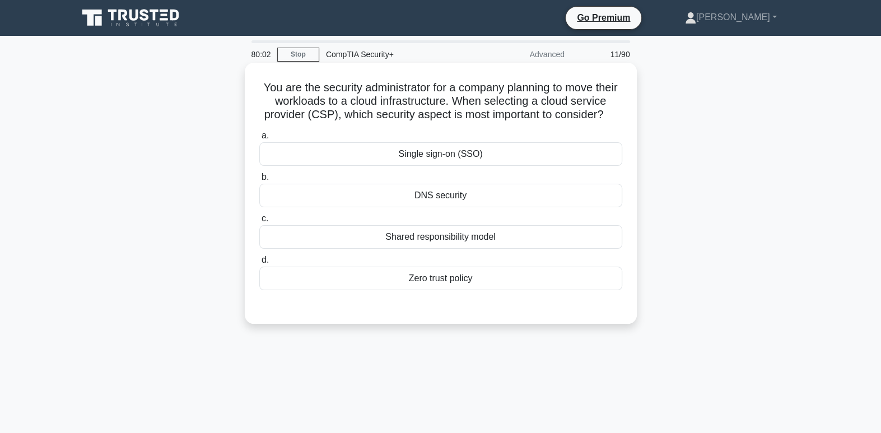
click at [496, 290] on div "Zero trust policy" at bounding box center [440, 279] width 363 height 24
click at [259, 264] on input "d. Zero trust policy" at bounding box center [259, 260] width 0 height 7
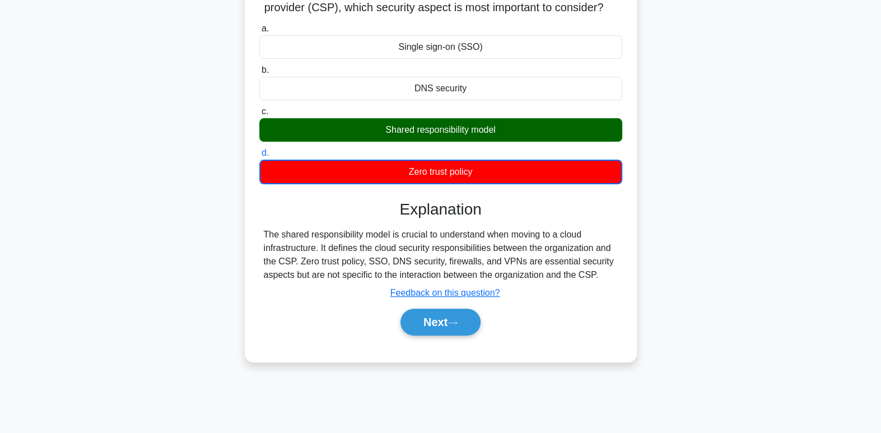
scroll to position [128, 0]
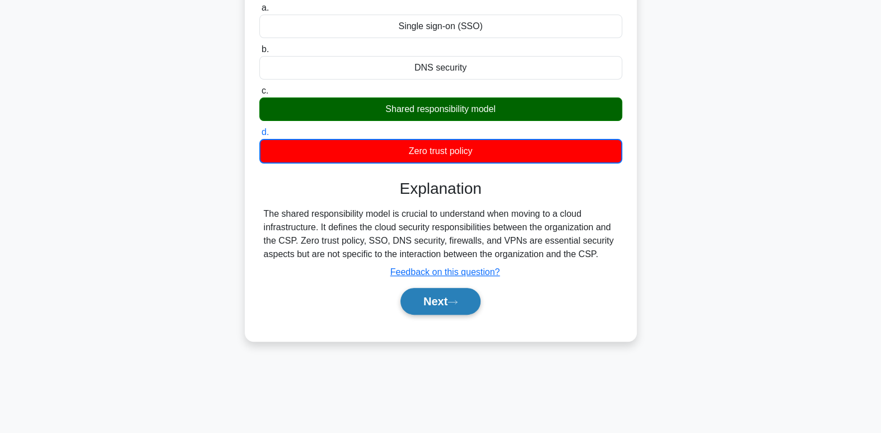
click at [448, 314] on button "Next" at bounding box center [441, 301] width 80 height 27
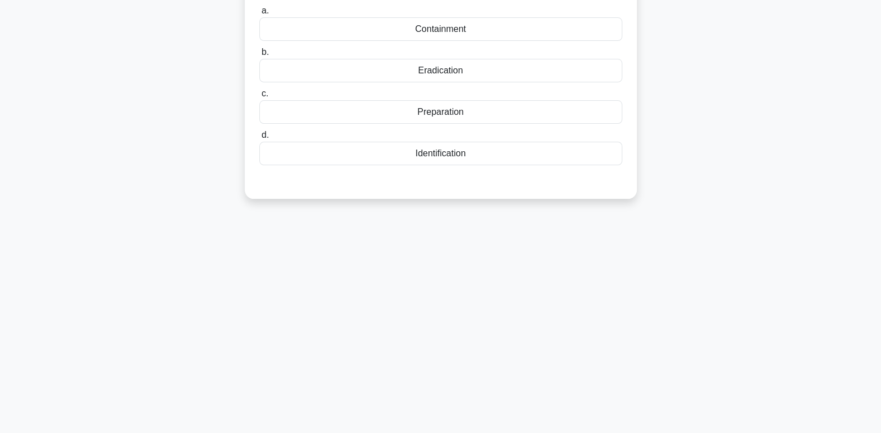
scroll to position [0, 0]
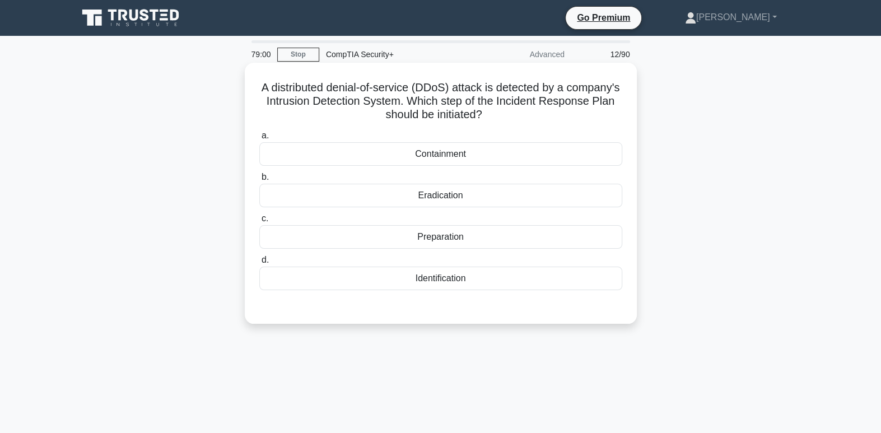
click at [538, 154] on div "Containment" at bounding box center [440, 154] width 363 height 24
click at [259, 139] on input "a. Containment" at bounding box center [259, 135] width 0 height 7
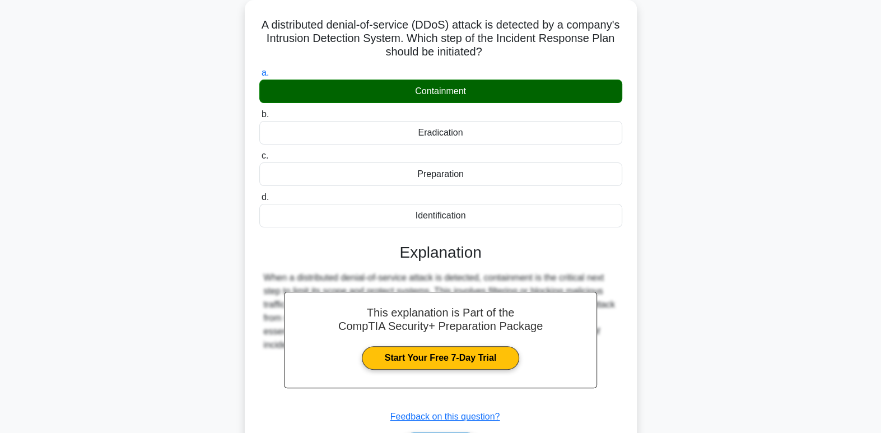
scroll to position [171, 0]
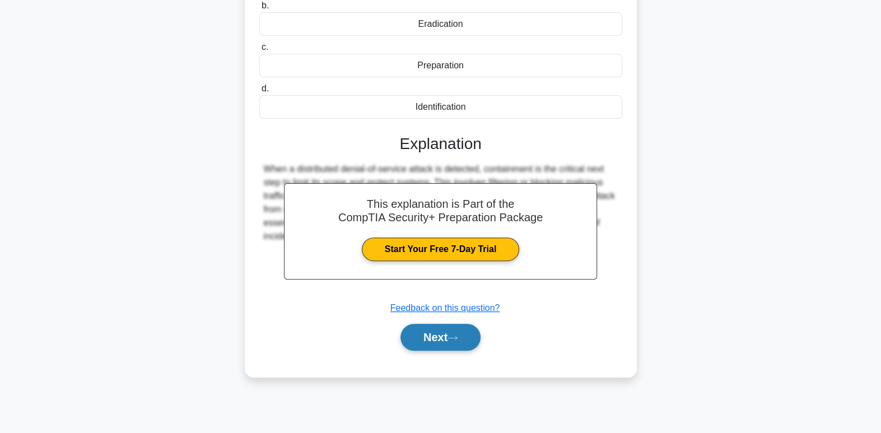
click at [478, 338] on button "Next" at bounding box center [441, 337] width 80 height 27
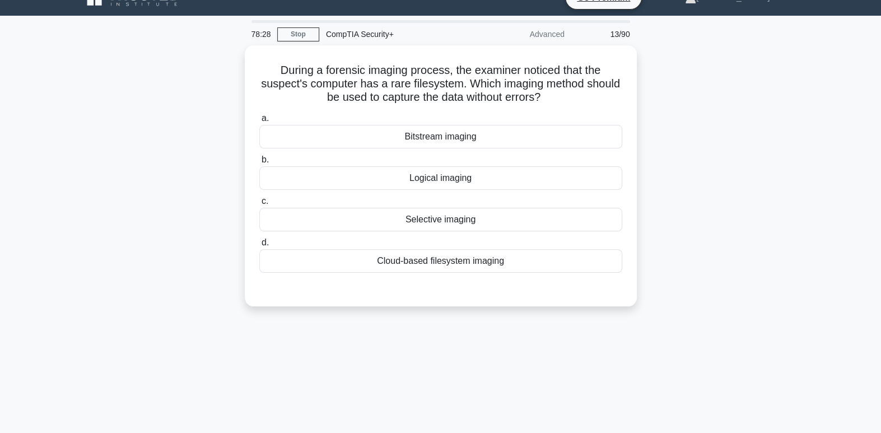
scroll to position [26, 0]
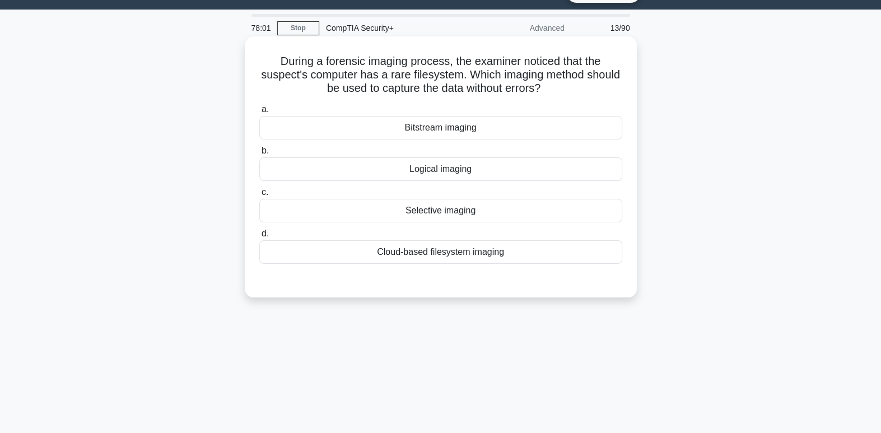
click at [513, 210] on div "Selective imaging" at bounding box center [440, 211] width 363 height 24
click at [259, 196] on input "c. Selective imaging" at bounding box center [259, 192] width 0 height 7
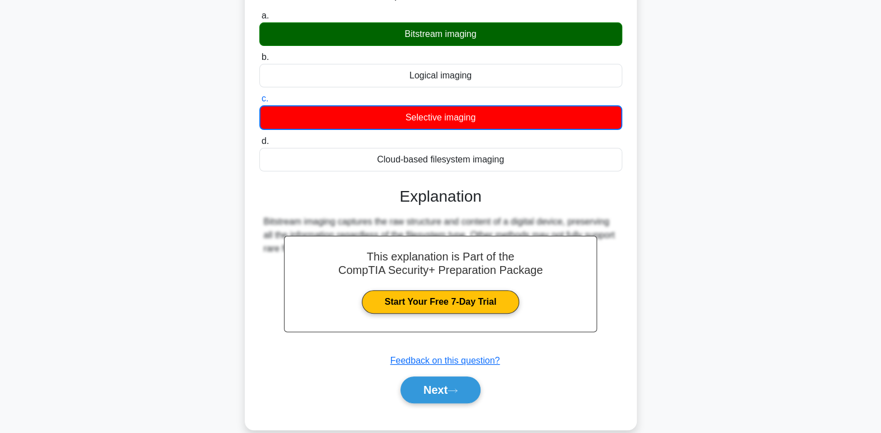
scroll to position [146, 0]
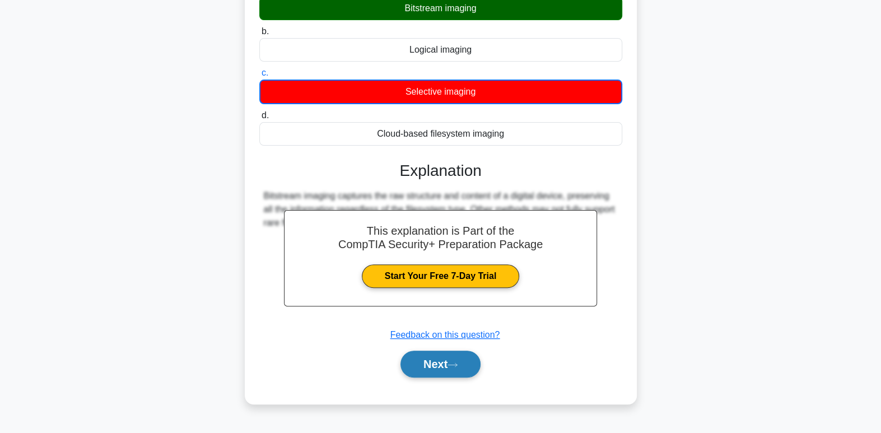
click at [458, 365] on icon at bounding box center [453, 365] width 10 height 6
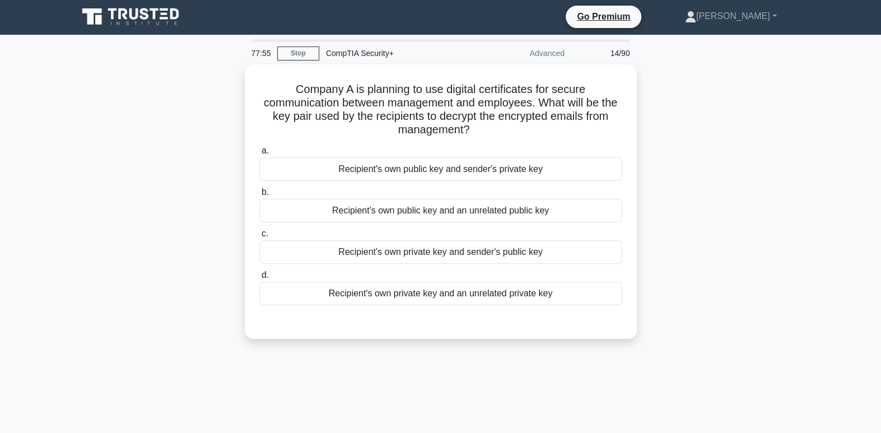
scroll to position [0, 0]
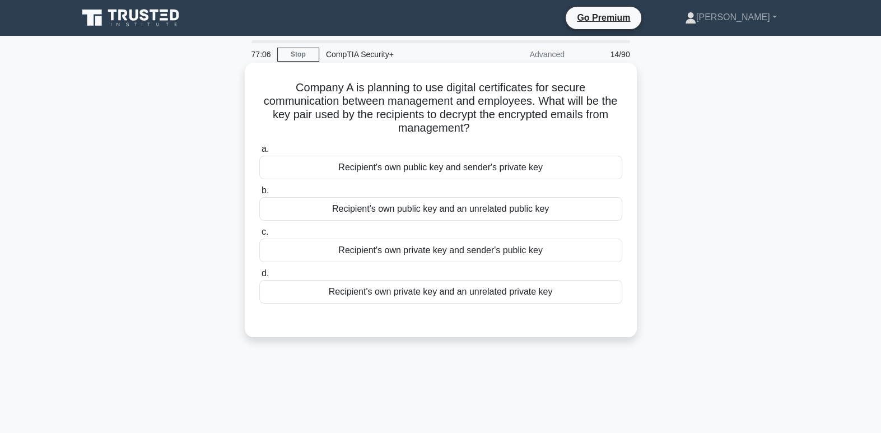
click at [501, 253] on div "Recipient's own private key and sender's public key" at bounding box center [440, 251] width 363 height 24
click at [259, 236] on input "c. Recipient's own private key and sender's public key" at bounding box center [259, 232] width 0 height 7
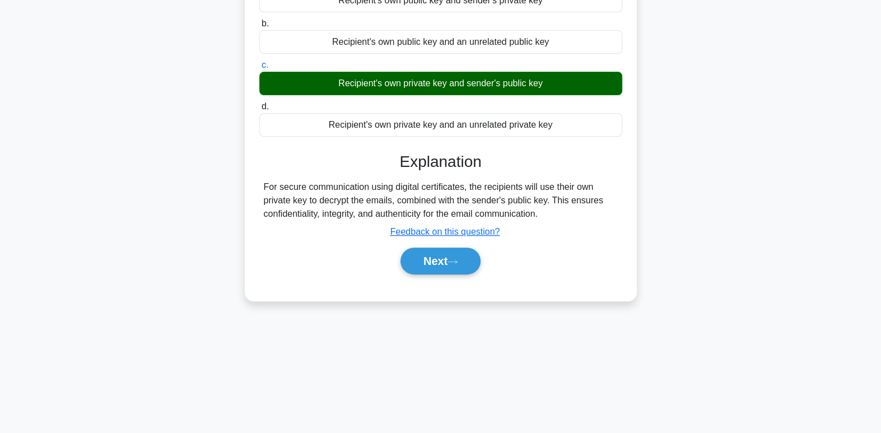
scroll to position [171, 0]
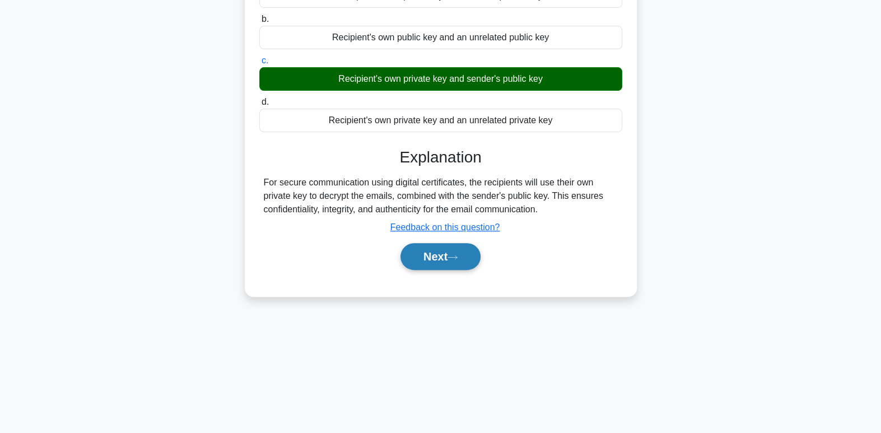
click at [432, 255] on button "Next" at bounding box center [441, 256] width 80 height 27
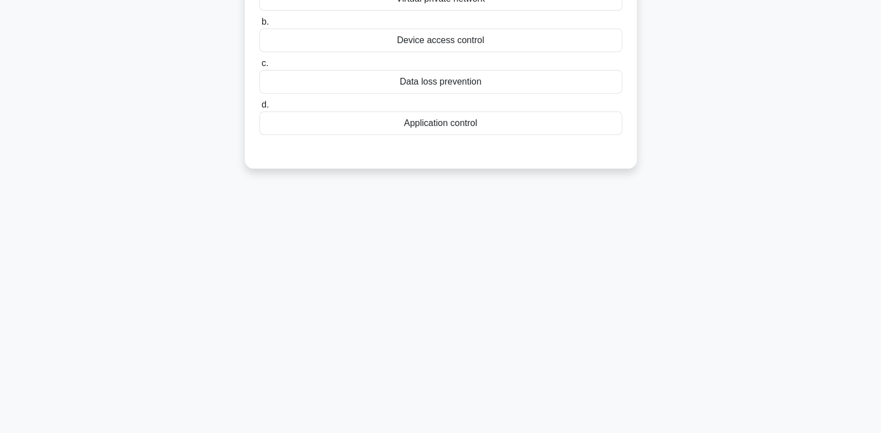
click at [429, 260] on div "77:02 Stop CompTIA Security+ Advanced 15/90 A large organization enforces stric…" at bounding box center [440, 149] width 739 height 560
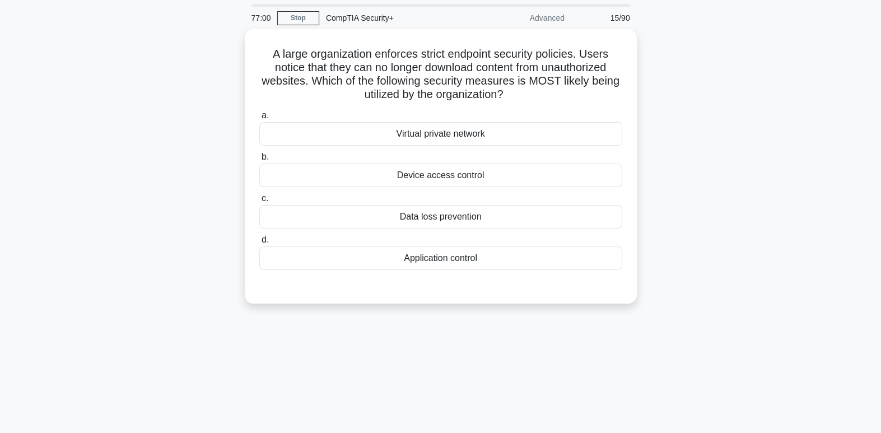
scroll to position [43, 0]
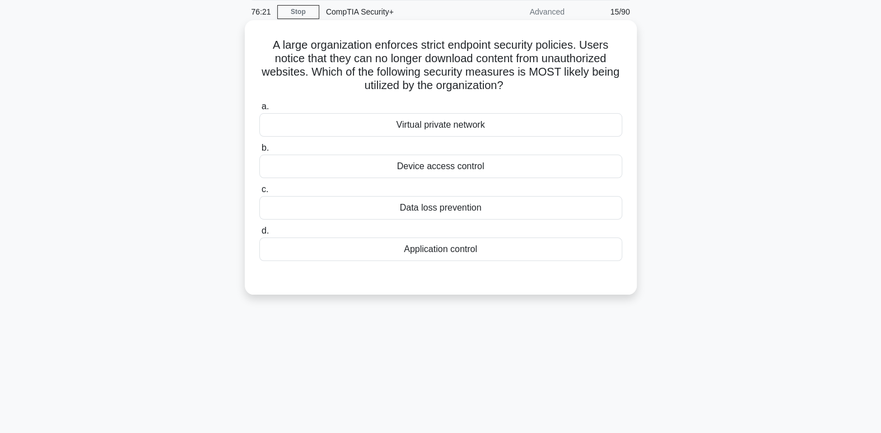
click at [477, 249] on div "Application control" at bounding box center [440, 250] width 363 height 24
click at [259, 235] on input "d. Application control" at bounding box center [259, 230] width 0 height 7
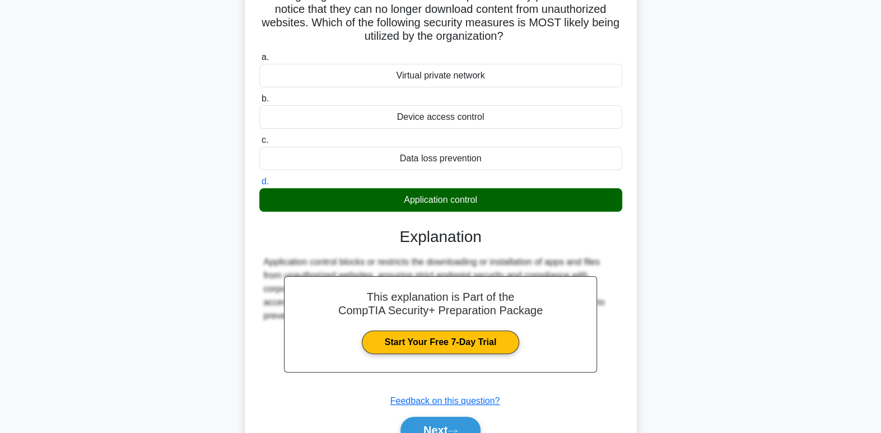
scroll to position [171, 0]
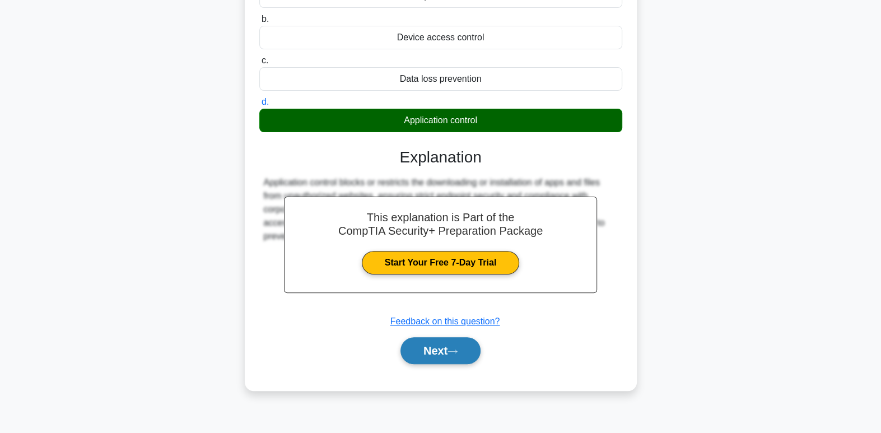
click at [453, 352] on icon at bounding box center [453, 351] width 10 height 6
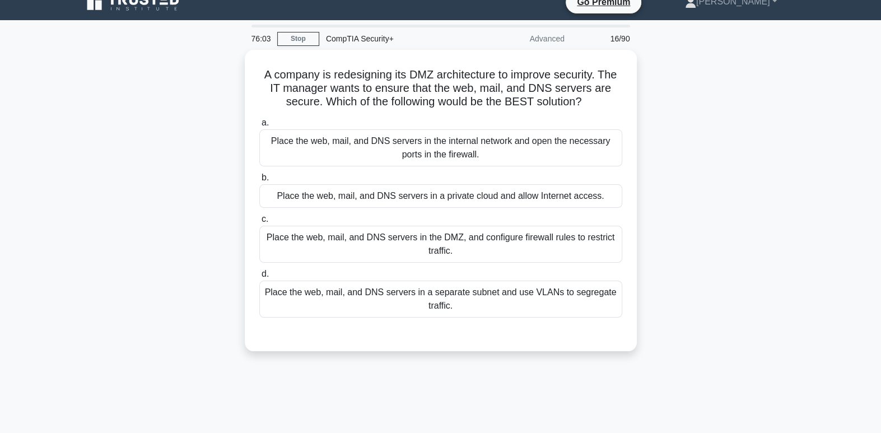
scroll to position [16, 0]
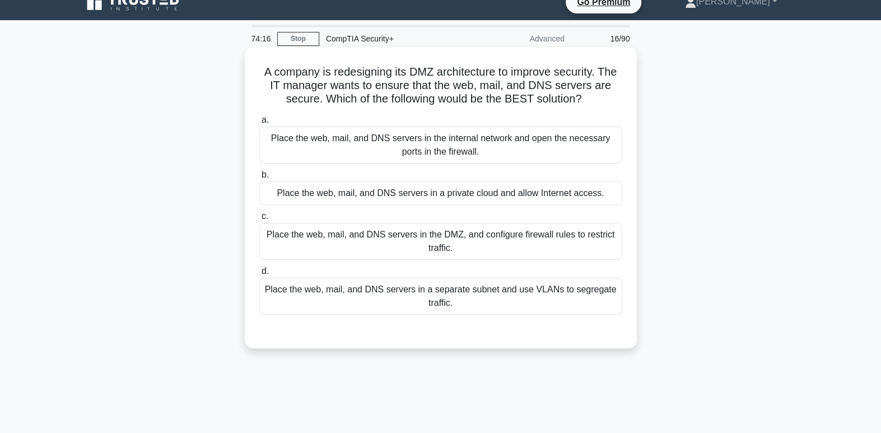
click at [581, 294] on div "Place the web, mail, and DNS servers in a separate subnet and use VLANs to segr…" at bounding box center [440, 296] width 363 height 37
click at [259, 275] on input "d. Place the web, mail, and DNS servers in a separate subnet and use VLANs to s…" at bounding box center [259, 271] width 0 height 7
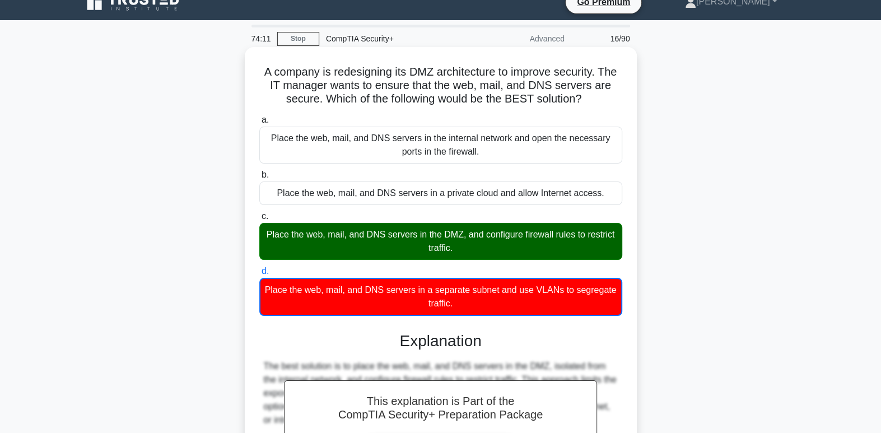
scroll to position [176, 0]
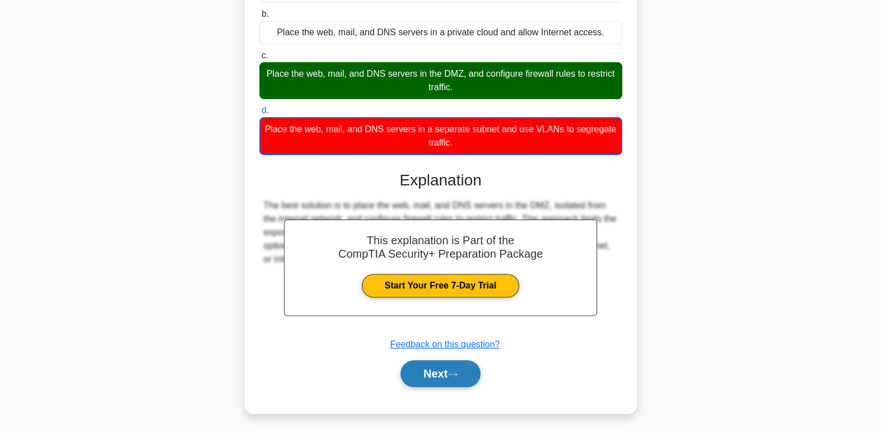
click at [446, 376] on button "Next" at bounding box center [441, 373] width 80 height 27
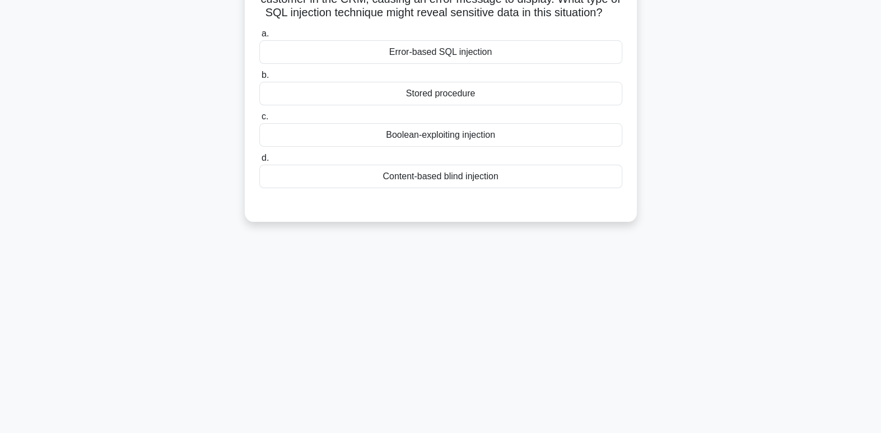
scroll to position [0, 0]
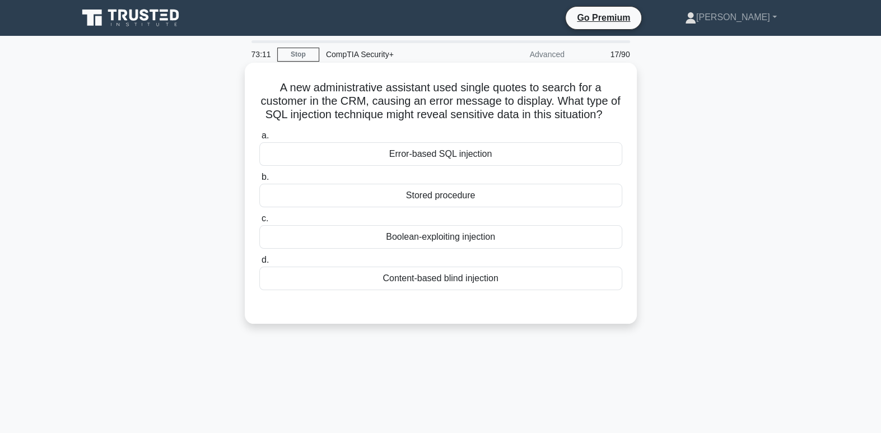
click at [533, 163] on div "Error-based SQL injection" at bounding box center [440, 154] width 363 height 24
click at [259, 139] on input "a. Error-based SQL injection" at bounding box center [259, 135] width 0 height 7
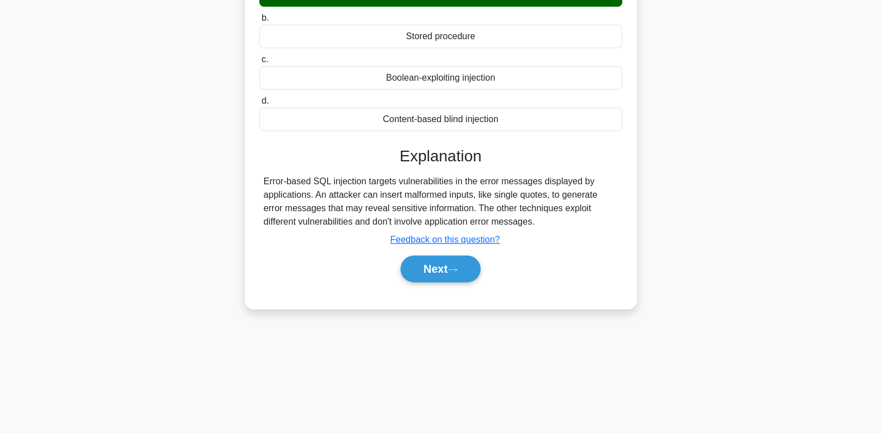
scroll to position [171, 0]
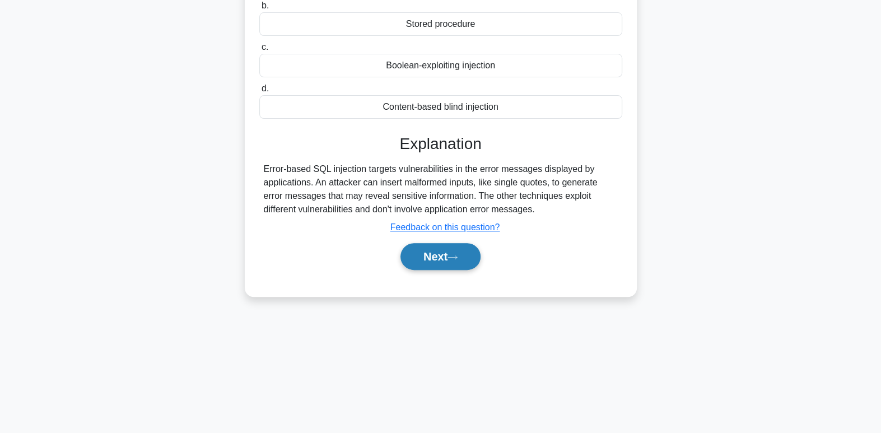
click at [441, 264] on button "Next" at bounding box center [441, 256] width 80 height 27
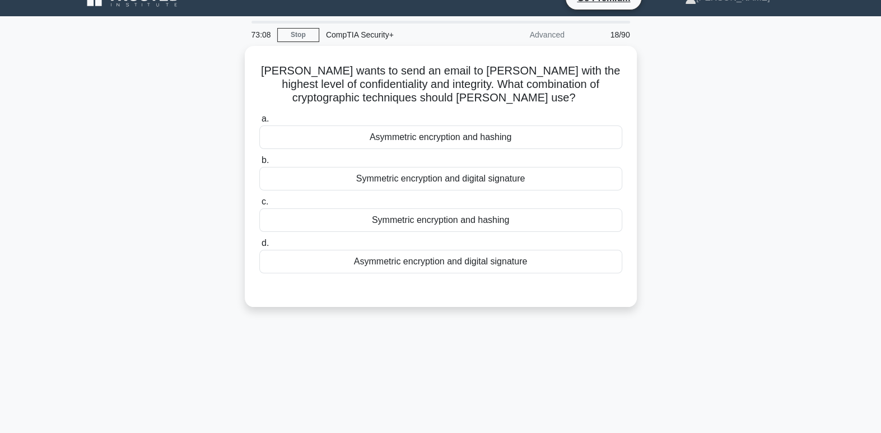
scroll to position [0, 0]
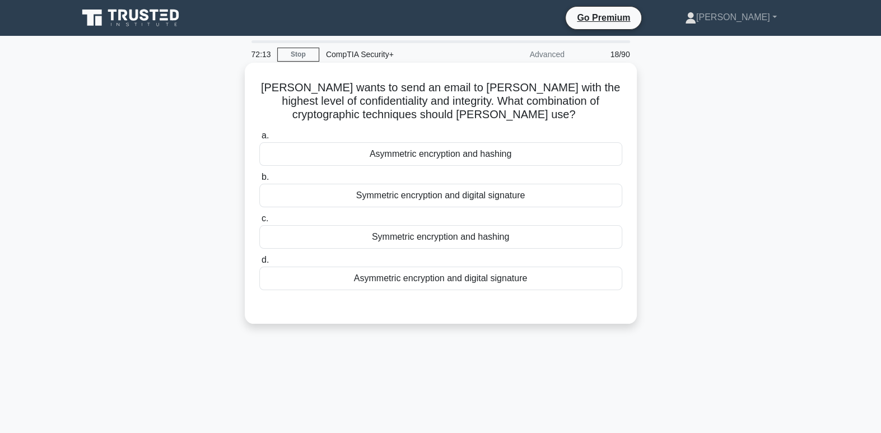
click at [542, 290] on div "a. Asymmetric encryption and hashing b. Symmetric encryption and digital signat…" at bounding box center [441, 210] width 376 height 166
click at [538, 285] on div "Asymmetric encryption and digital signature" at bounding box center [440, 279] width 363 height 24
click at [259, 264] on input "d. Asymmetric encryption and digital signature" at bounding box center [259, 260] width 0 height 7
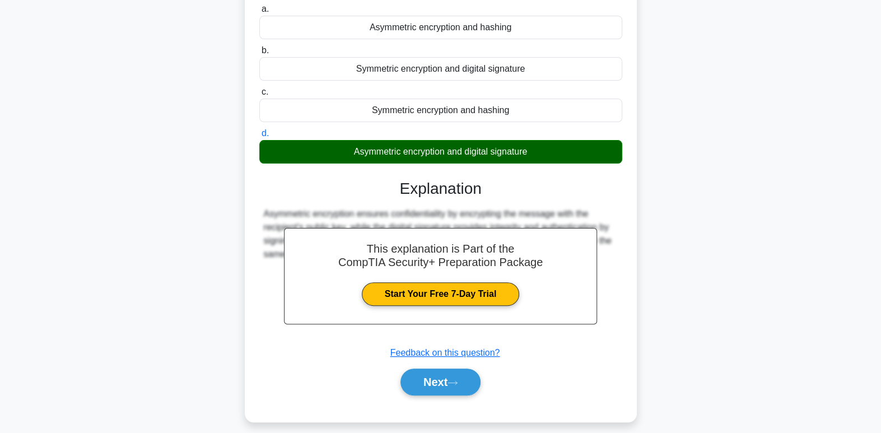
scroll to position [171, 0]
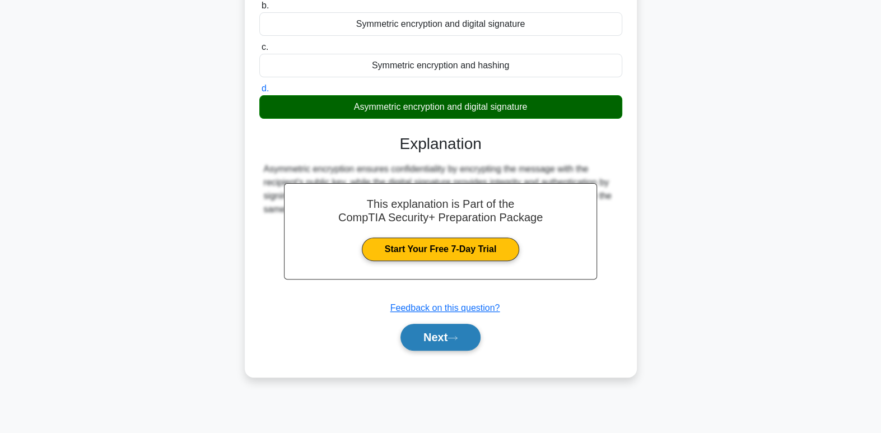
click at [456, 342] on button "Next" at bounding box center [441, 337] width 80 height 27
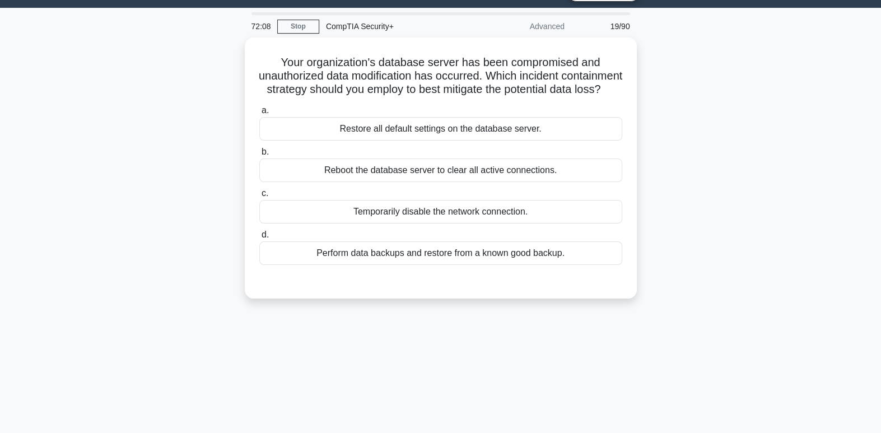
scroll to position [0, 0]
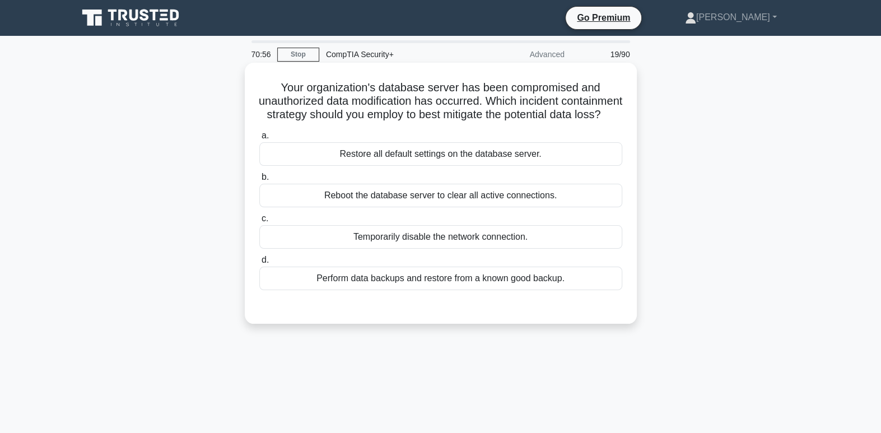
click at [606, 290] on div "Perform data backups and restore from a known good backup." at bounding box center [440, 279] width 363 height 24
click at [259, 264] on input "d. Perform data backups and restore from a known good backup." at bounding box center [259, 260] width 0 height 7
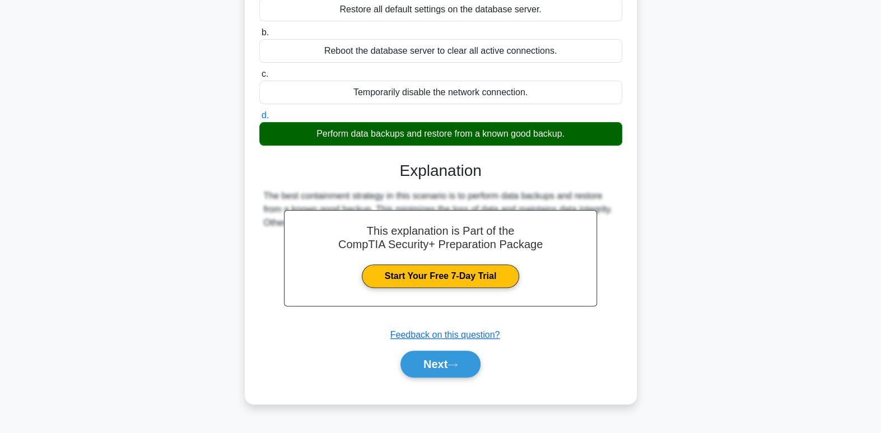
scroll to position [171, 0]
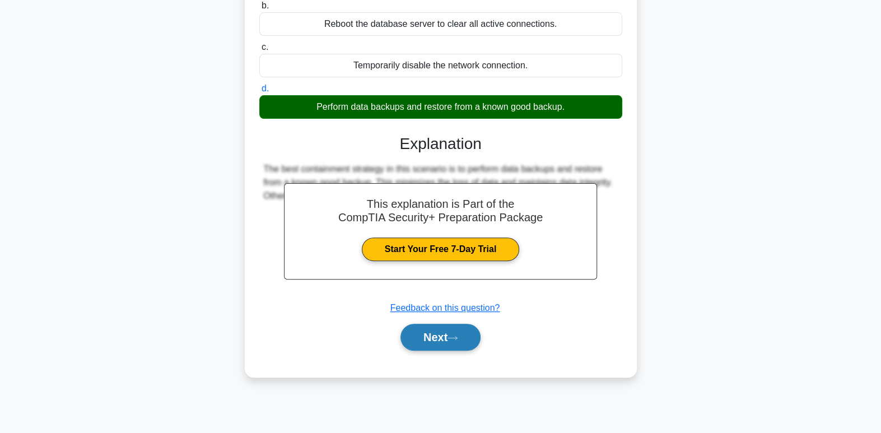
click at [445, 351] on button "Next" at bounding box center [441, 337] width 80 height 27
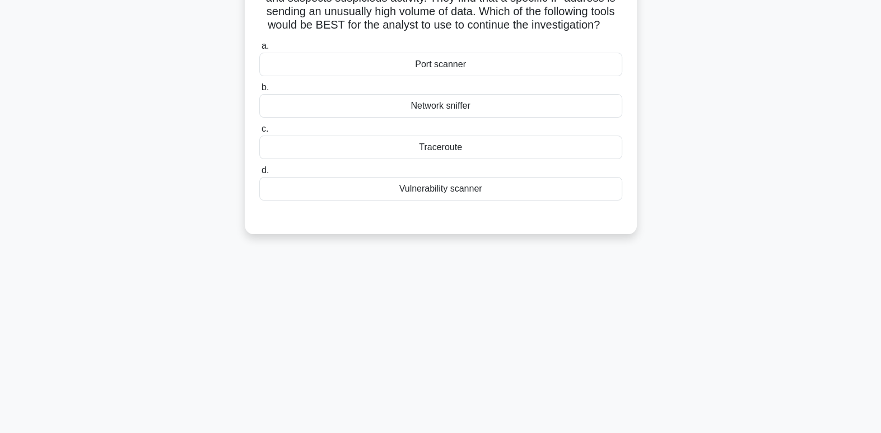
scroll to position [0, 0]
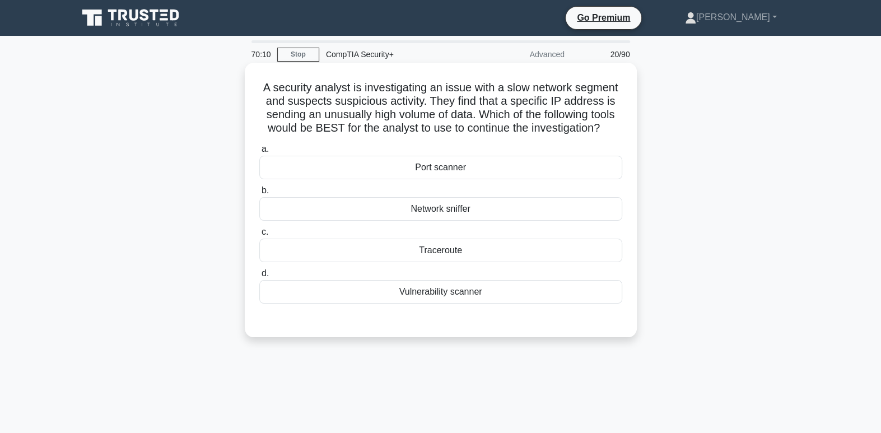
click at [578, 164] on div "Port scanner" at bounding box center [440, 168] width 363 height 24
click at [259, 153] on input "a. Port scanner" at bounding box center [259, 149] width 0 height 7
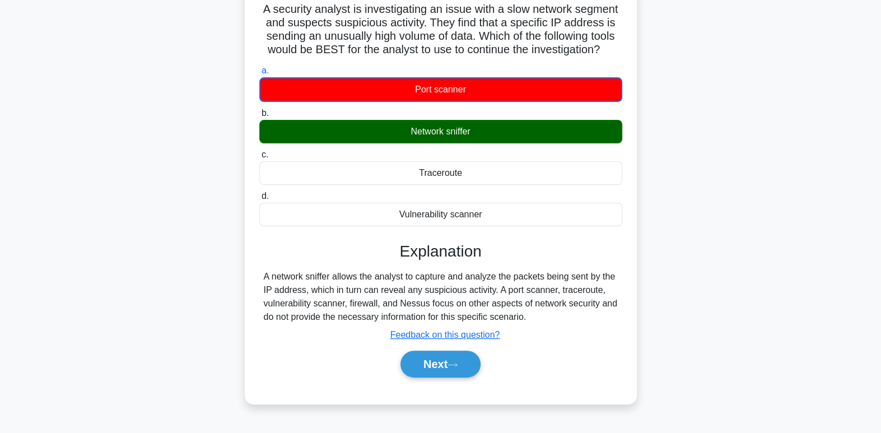
scroll to position [101, 0]
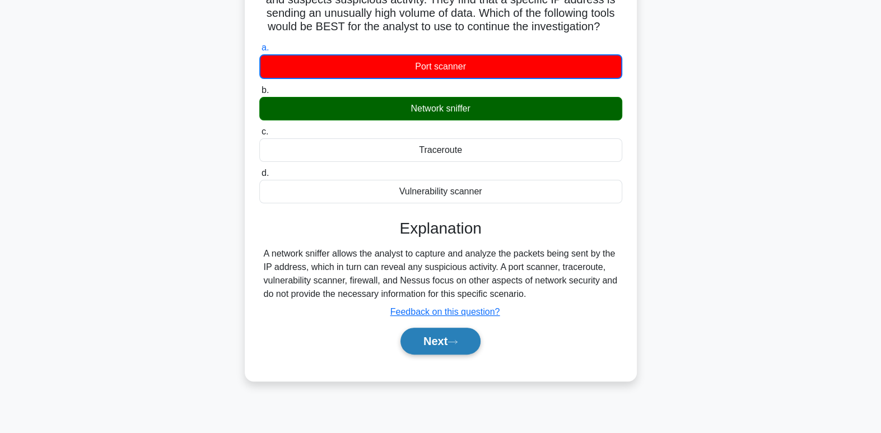
click at [457, 348] on button "Next" at bounding box center [441, 341] width 80 height 27
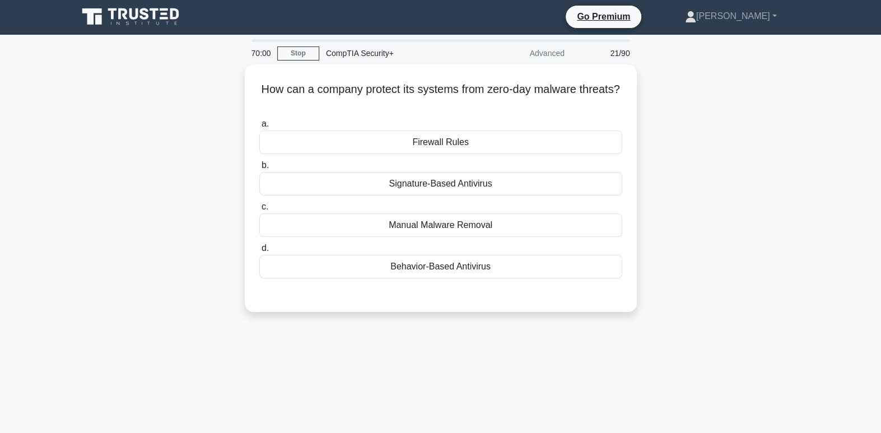
scroll to position [0, 0]
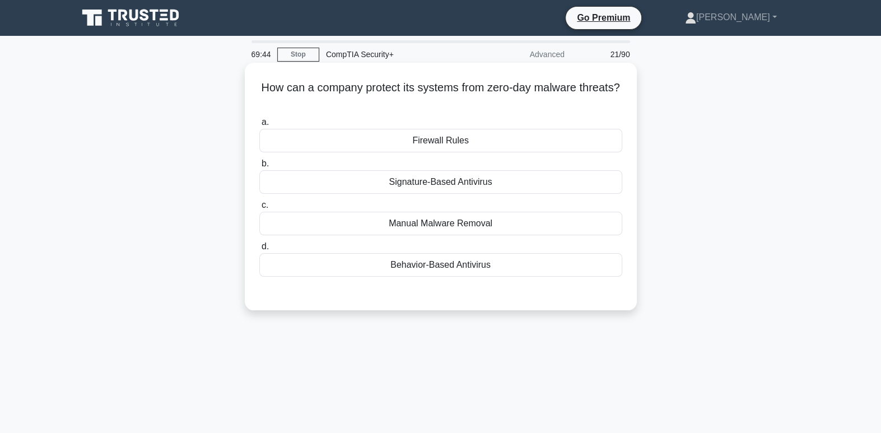
click at [488, 148] on div "Firewall Rules" at bounding box center [440, 141] width 363 height 24
click at [259, 126] on input "a. Firewall Rules" at bounding box center [259, 122] width 0 height 7
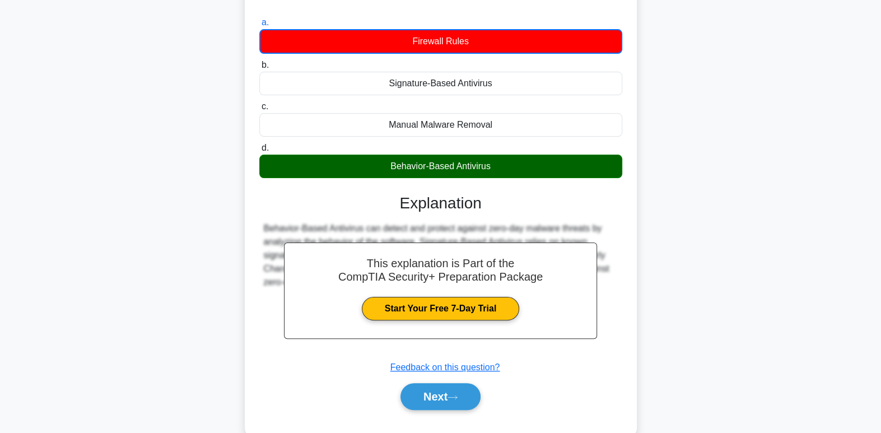
scroll to position [171, 0]
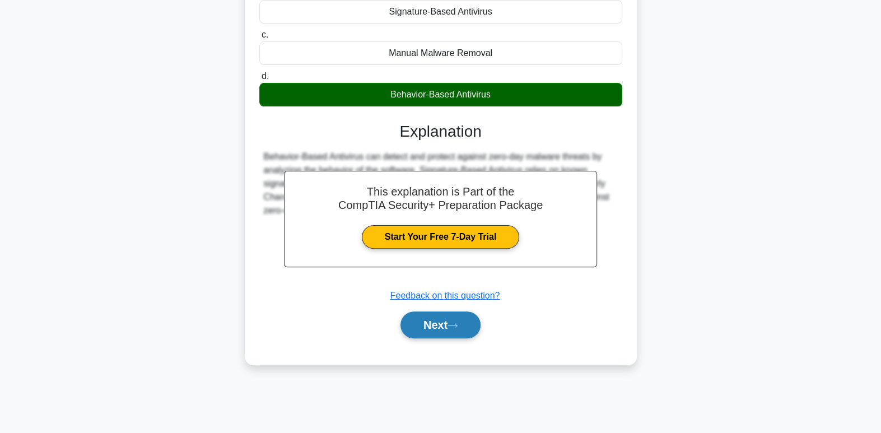
click at [467, 330] on button "Next" at bounding box center [441, 324] width 80 height 27
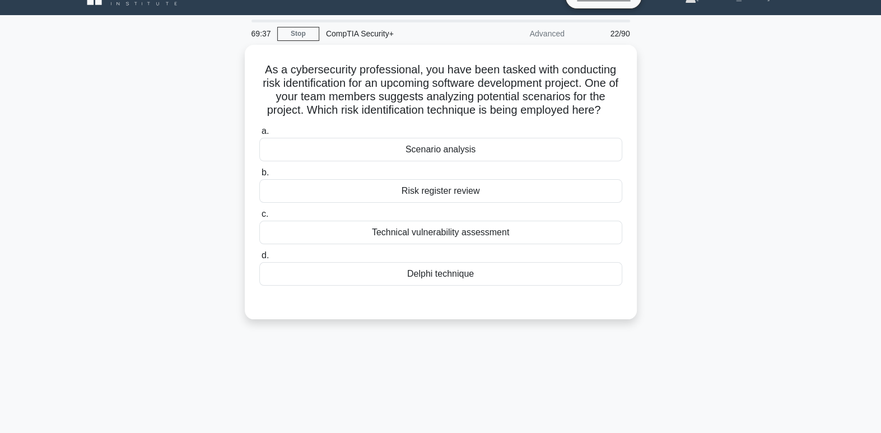
scroll to position [20, 0]
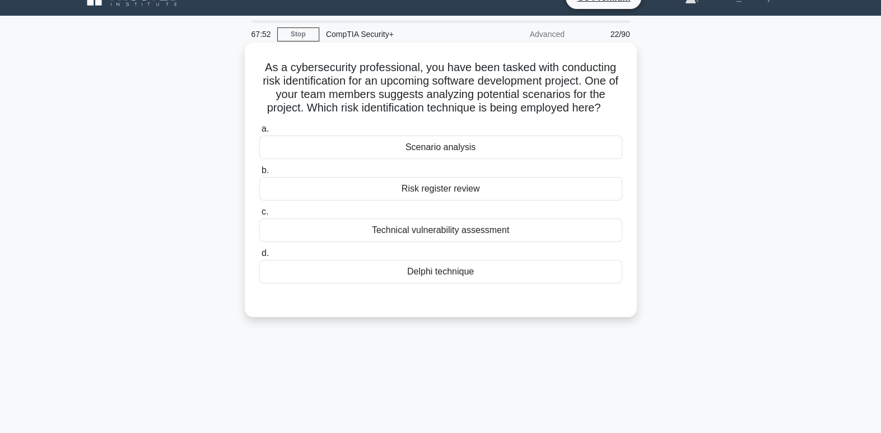
click at [511, 141] on div "Scenario analysis" at bounding box center [440, 148] width 363 height 24
click at [259, 133] on input "a. Scenario analysis" at bounding box center [259, 128] width 0 height 7
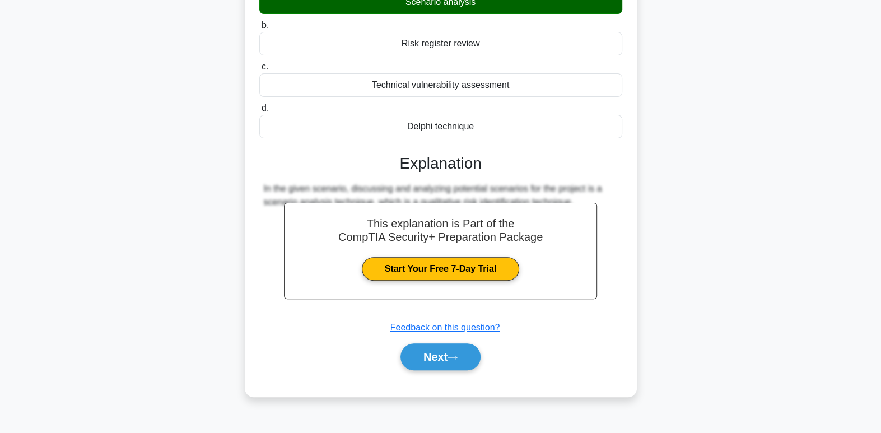
scroll to position [171, 0]
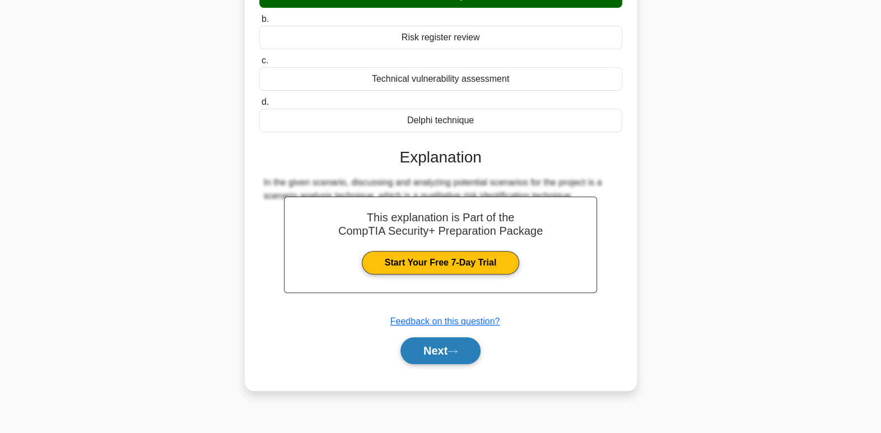
click at [443, 355] on button "Next" at bounding box center [441, 350] width 80 height 27
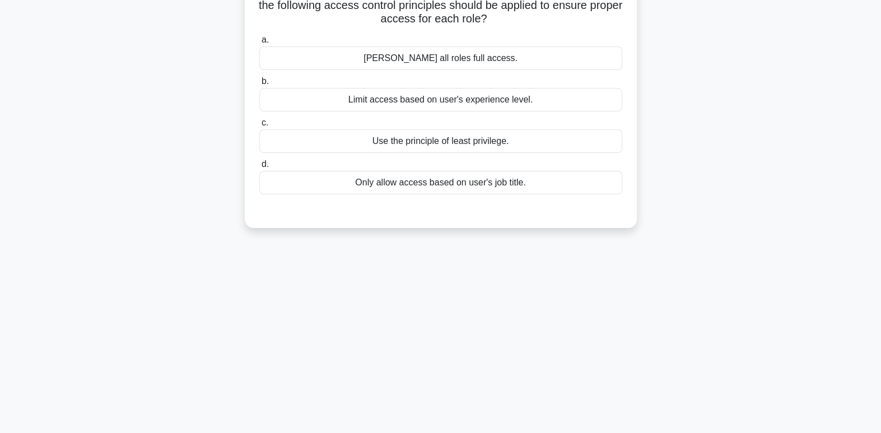
scroll to position [0, 0]
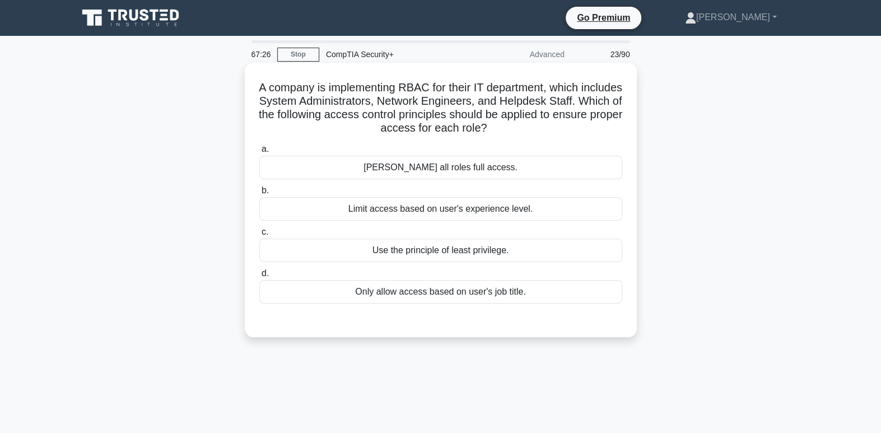
click at [492, 245] on div "Use the principle of least privilege." at bounding box center [440, 251] width 363 height 24
click at [259, 236] on input "c. Use the principle of least privilege." at bounding box center [259, 232] width 0 height 7
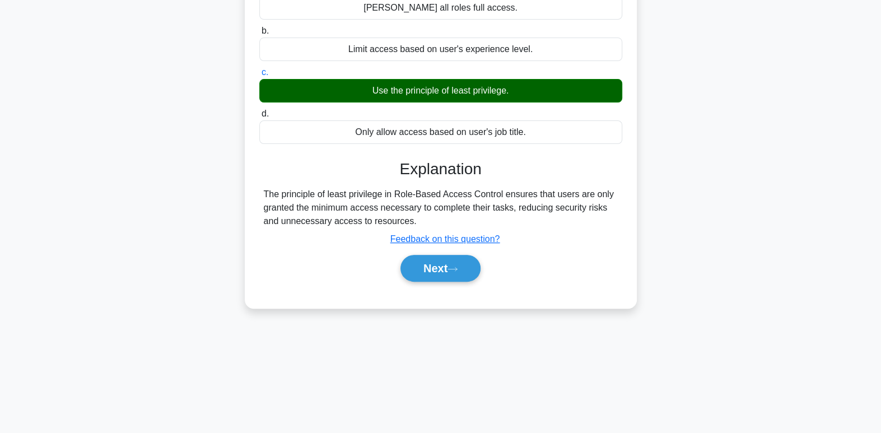
scroll to position [171, 0]
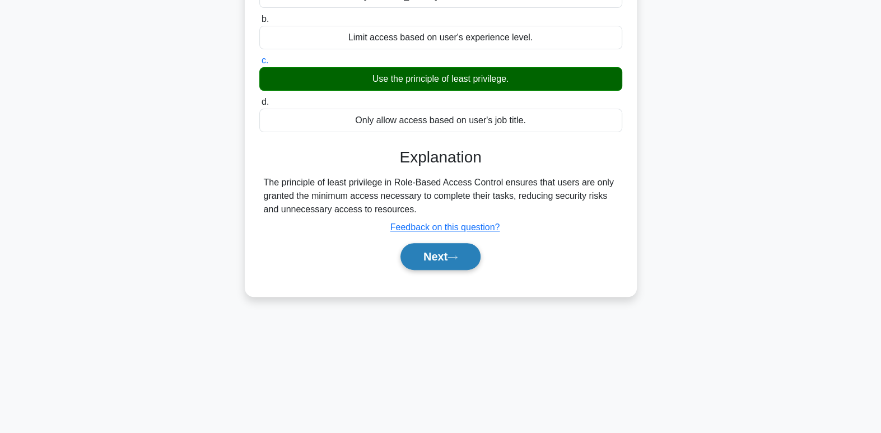
click at [446, 260] on button "Next" at bounding box center [441, 256] width 80 height 27
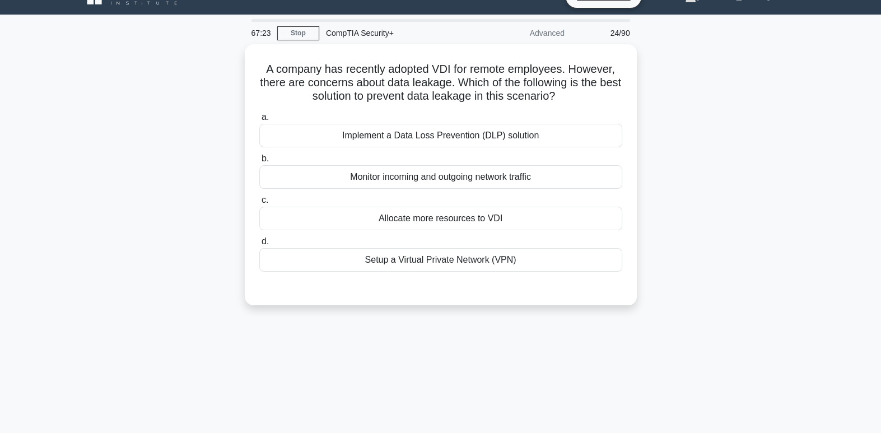
scroll to position [0, 0]
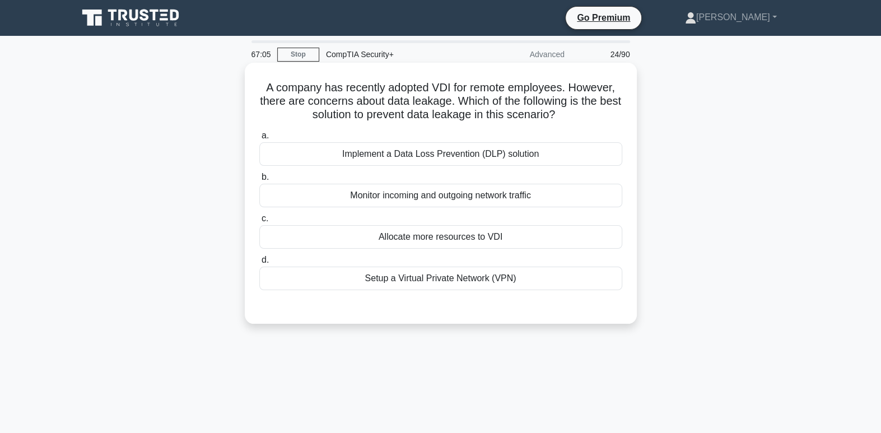
click at [526, 147] on div "Implement a Data Loss Prevention (DLP) solution" at bounding box center [440, 154] width 363 height 24
click at [259, 139] on input "a. Implement a Data Loss Prevention (DLP) solution" at bounding box center [259, 135] width 0 height 7
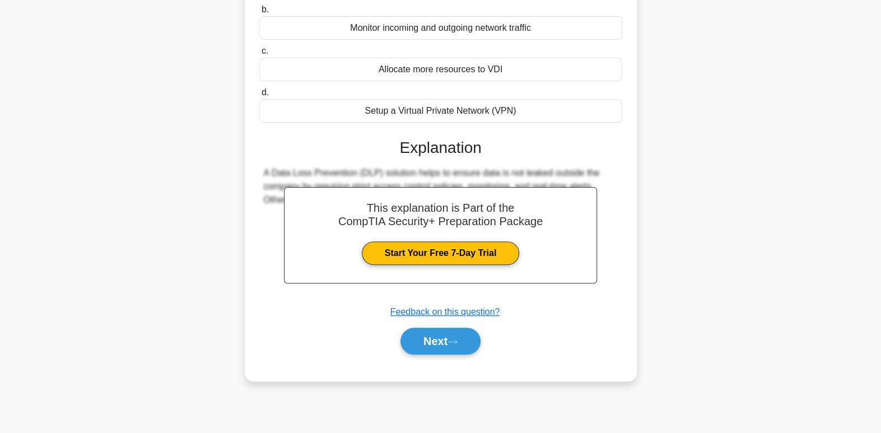
scroll to position [171, 0]
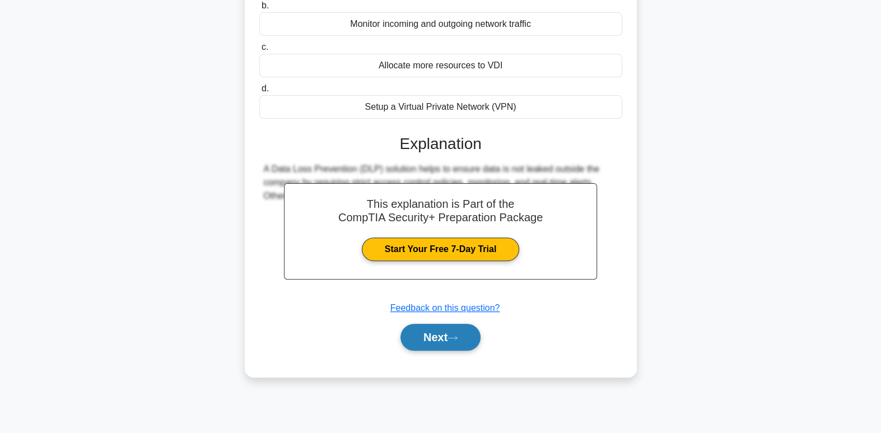
click at [467, 338] on button "Next" at bounding box center [441, 337] width 80 height 27
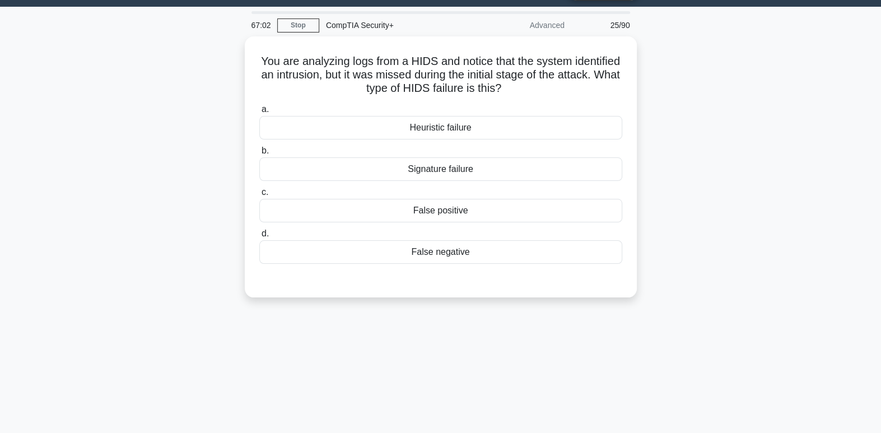
scroll to position [0, 0]
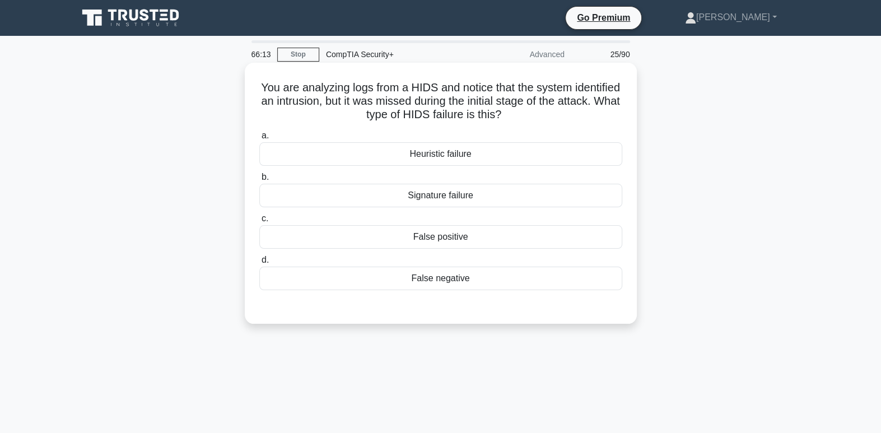
click at [477, 277] on div "False negative" at bounding box center [440, 279] width 363 height 24
click at [259, 264] on input "d. False negative" at bounding box center [259, 260] width 0 height 7
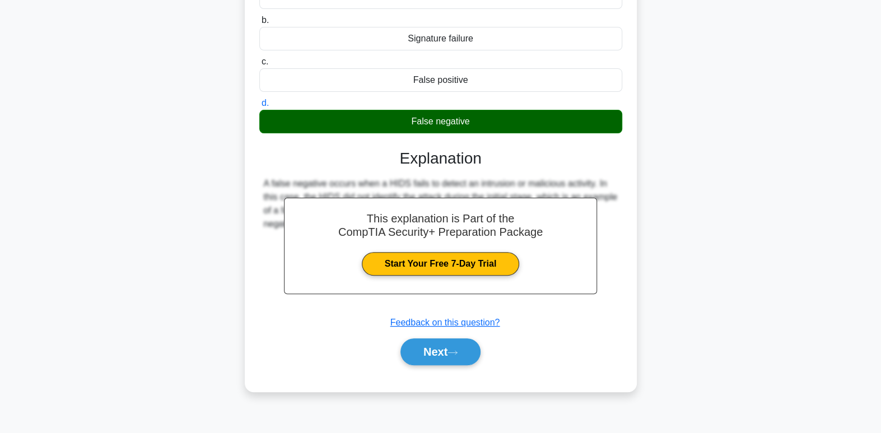
scroll to position [171, 0]
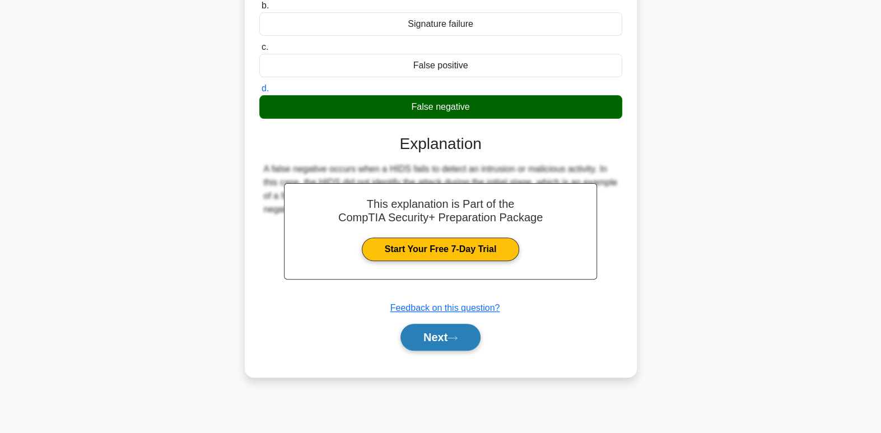
click at [454, 348] on button "Next" at bounding box center [441, 337] width 80 height 27
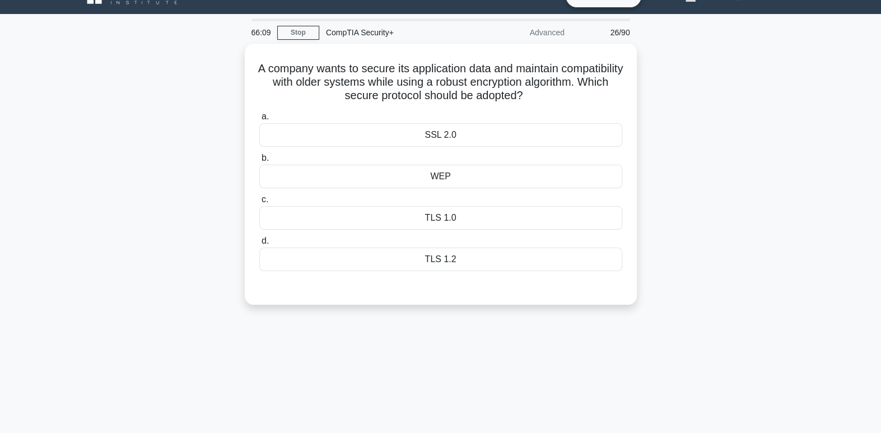
scroll to position [0, 0]
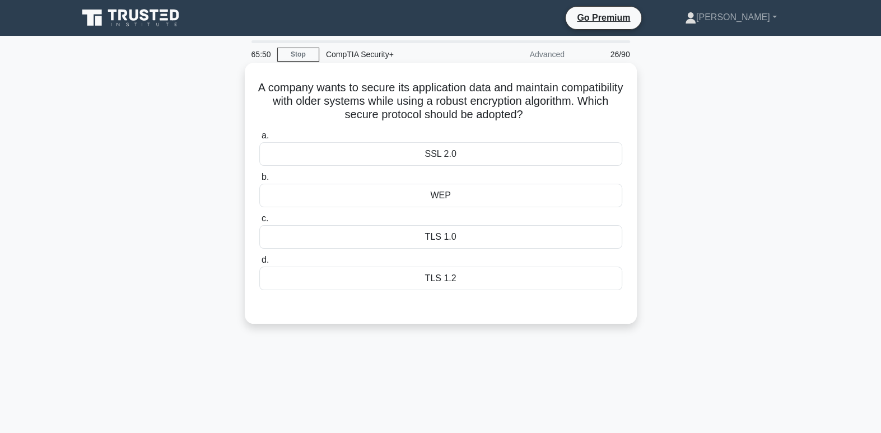
click at [544, 155] on div "SSL 2.0" at bounding box center [440, 154] width 363 height 24
click at [259, 139] on input "a. SSL 2.0" at bounding box center [259, 135] width 0 height 7
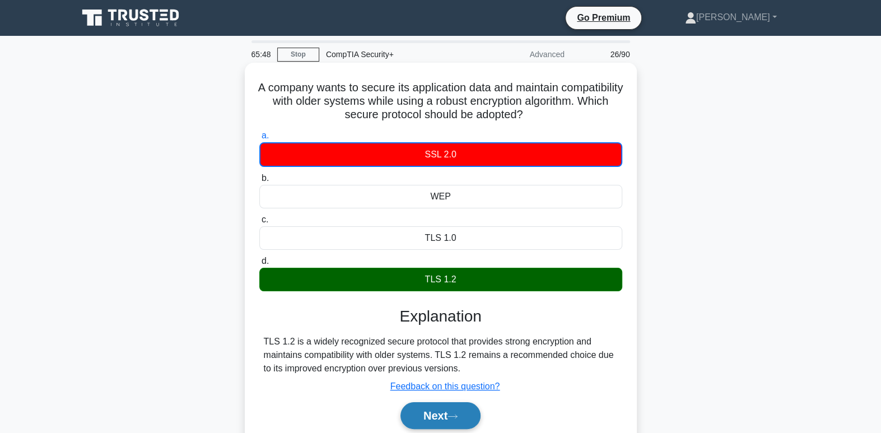
click at [445, 413] on button "Next" at bounding box center [441, 415] width 80 height 27
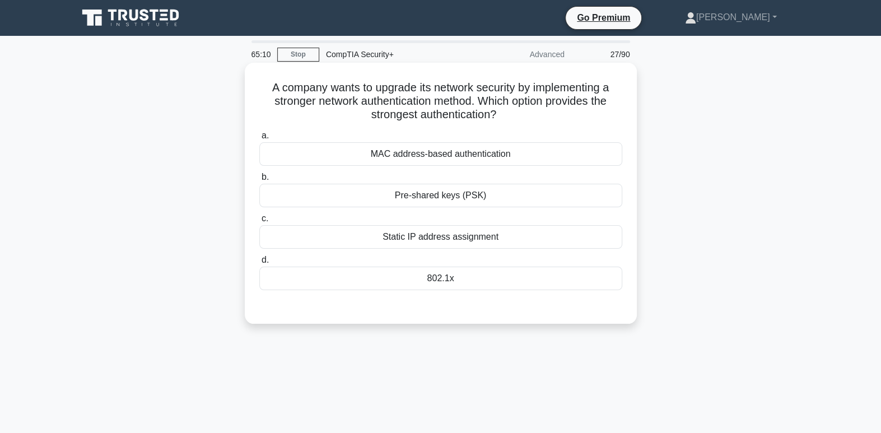
click at [536, 239] on div "Static IP address assignment" at bounding box center [440, 237] width 363 height 24
click at [259, 222] on input "c. Static IP address assignment" at bounding box center [259, 218] width 0 height 7
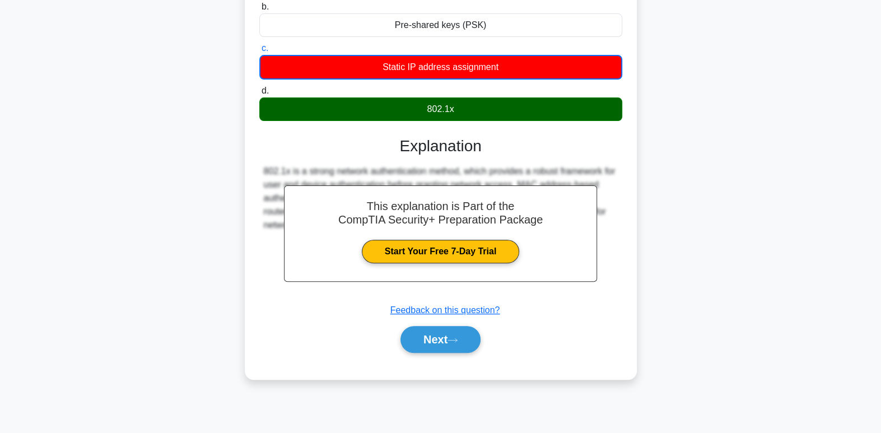
scroll to position [171, 0]
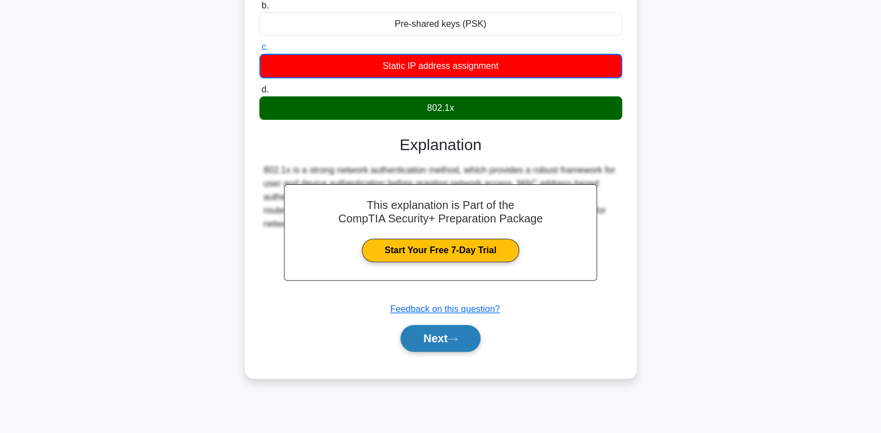
click at [464, 338] on button "Next" at bounding box center [441, 338] width 80 height 27
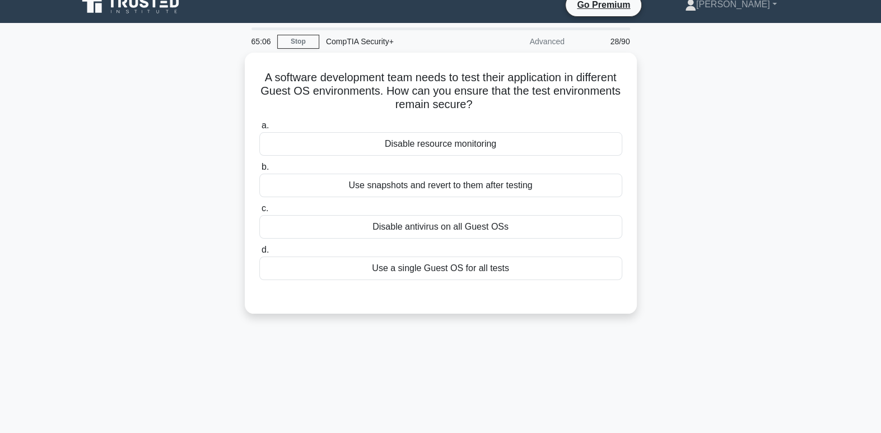
scroll to position [0, 0]
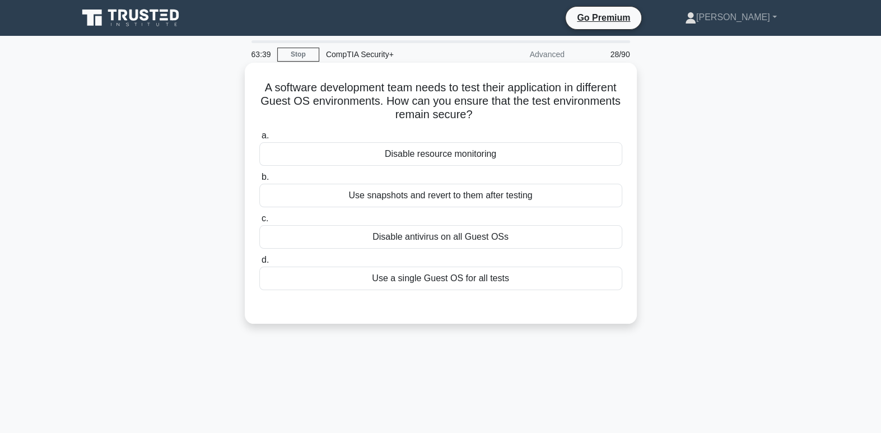
click at [492, 203] on div "Use snapshots and revert to them after testing" at bounding box center [440, 196] width 363 height 24
click at [259, 181] on input "b. Use snapshots and revert to them after testing" at bounding box center [259, 177] width 0 height 7
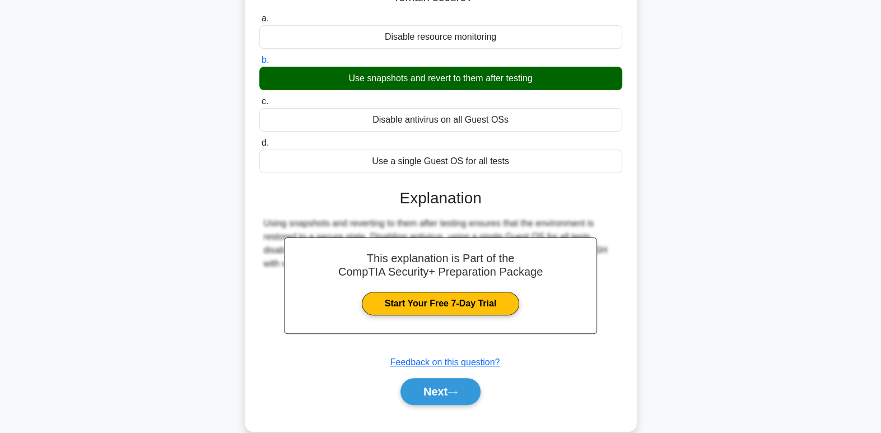
scroll to position [171, 0]
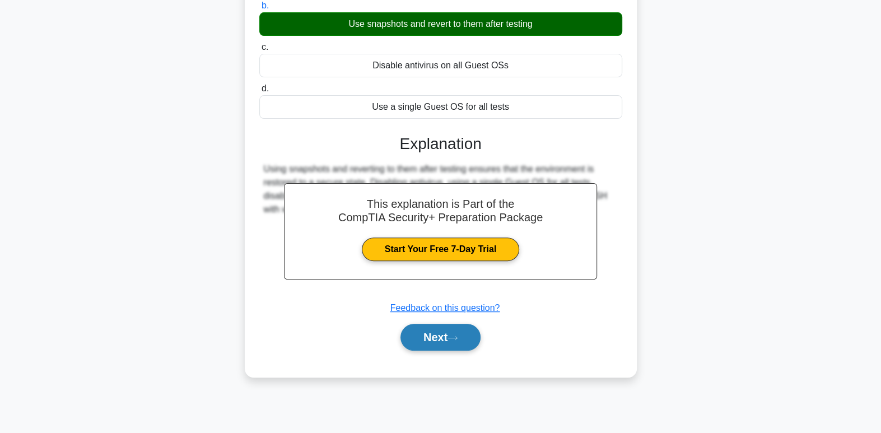
click at [437, 341] on button "Next" at bounding box center [441, 337] width 80 height 27
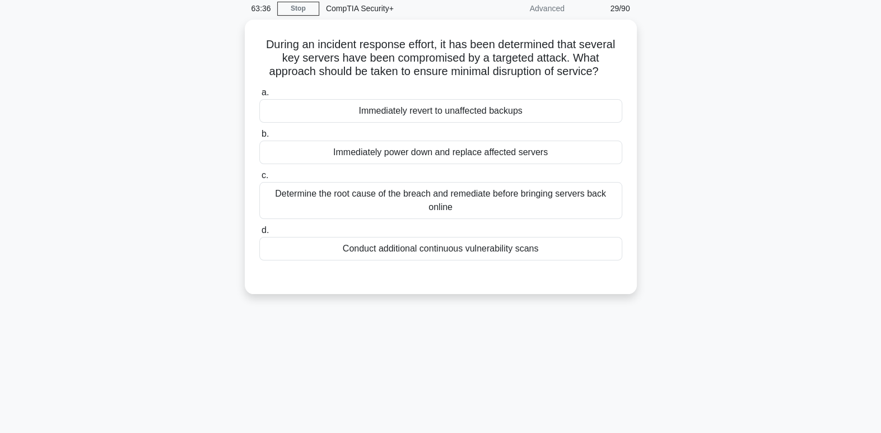
scroll to position [0, 0]
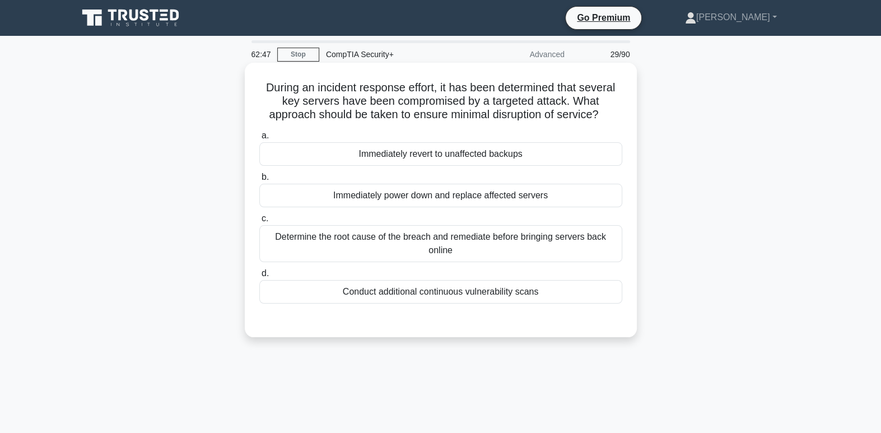
click at [525, 160] on div "Immediately revert to unaffected backups" at bounding box center [440, 154] width 363 height 24
click at [259, 139] on input "a. Immediately revert to unaffected backups" at bounding box center [259, 135] width 0 height 7
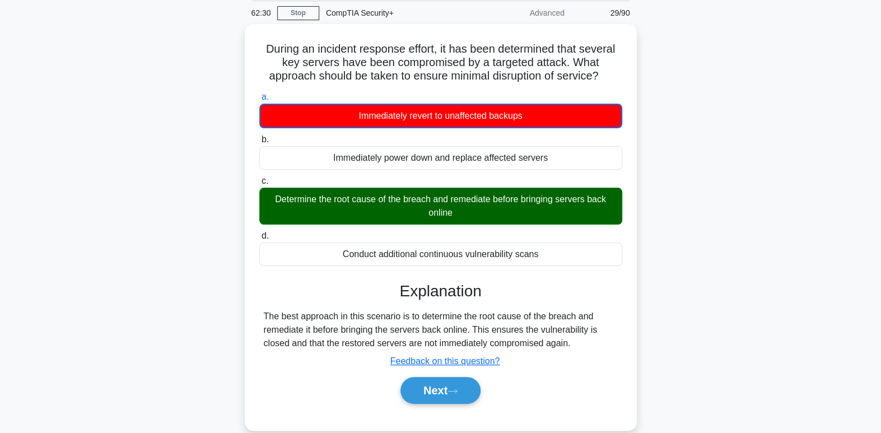
scroll to position [171, 0]
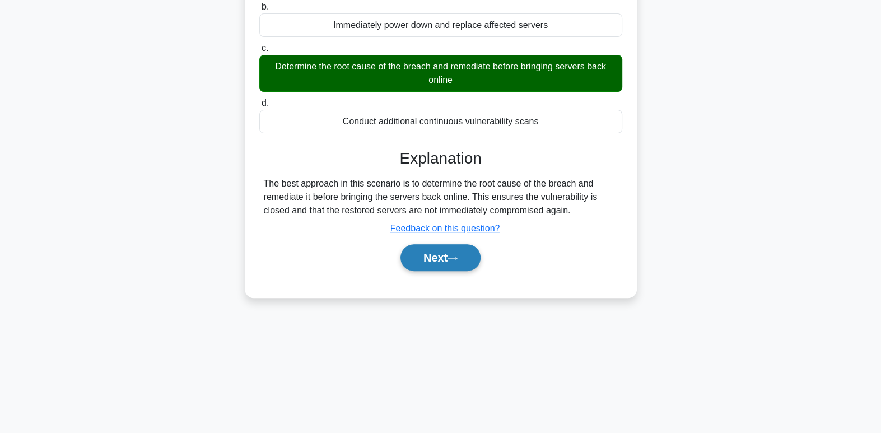
click at [469, 252] on button "Next" at bounding box center [441, 257] width 80 height 27
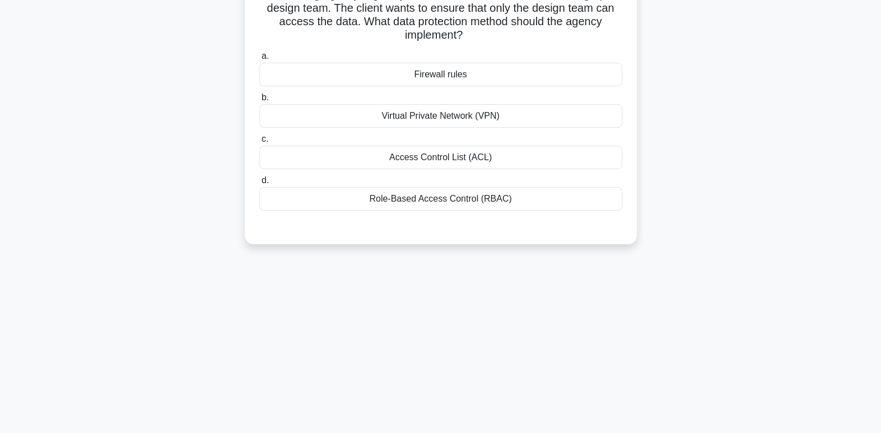
scroll to position [0, 0]
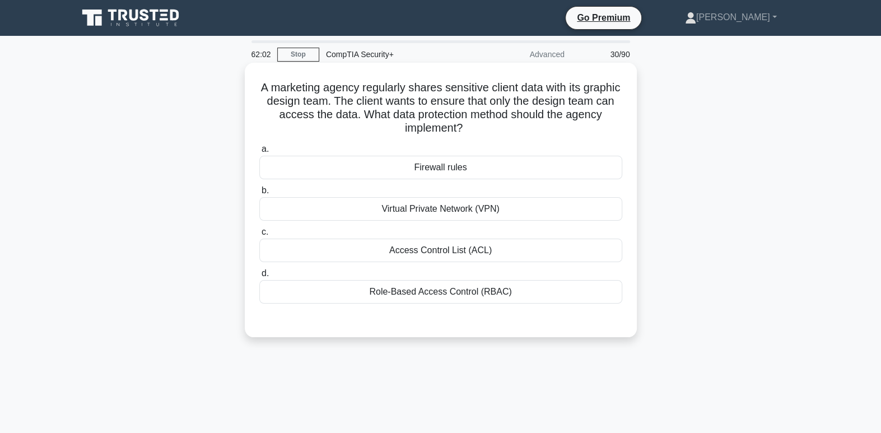
click at [581, 290] on div "Role-Based Access Control (RBAC)" at bounding box center [440, 292] width 363 height 24
click at [259, 277] on input "d. Role-Based Access Control (RBAC)" at bounding box center [259, 273] width 0 height 7
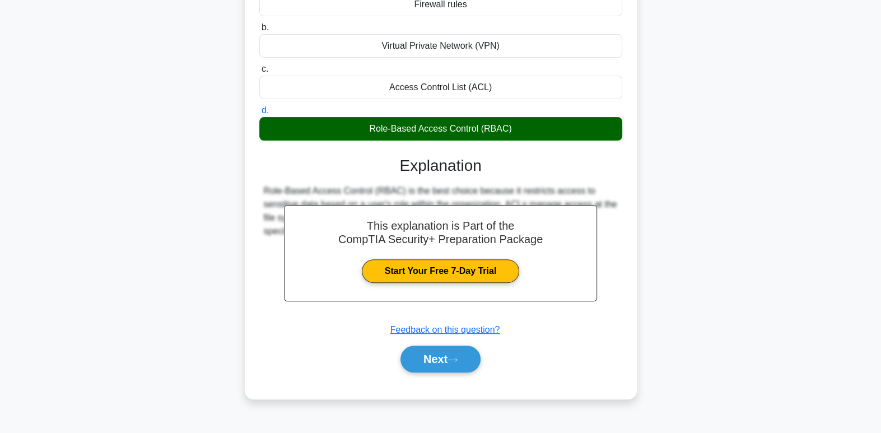
scroll to position [171, 0]
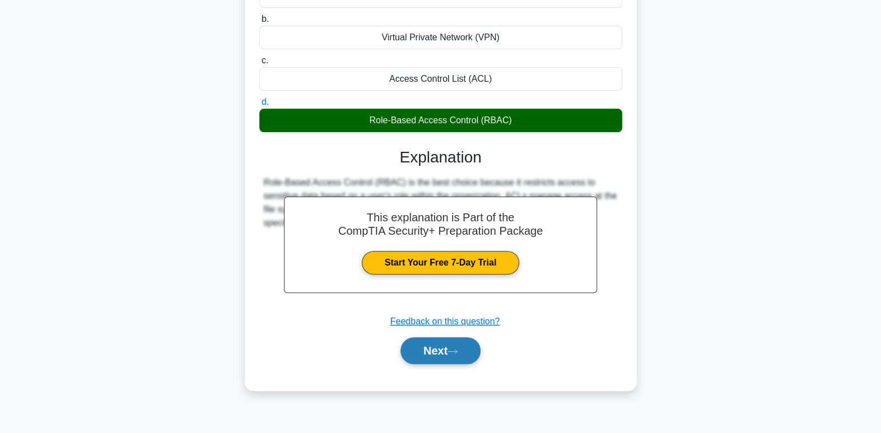
click at [426, 360] on button "Next" at bounding box center [441, 350] width 80 height 27
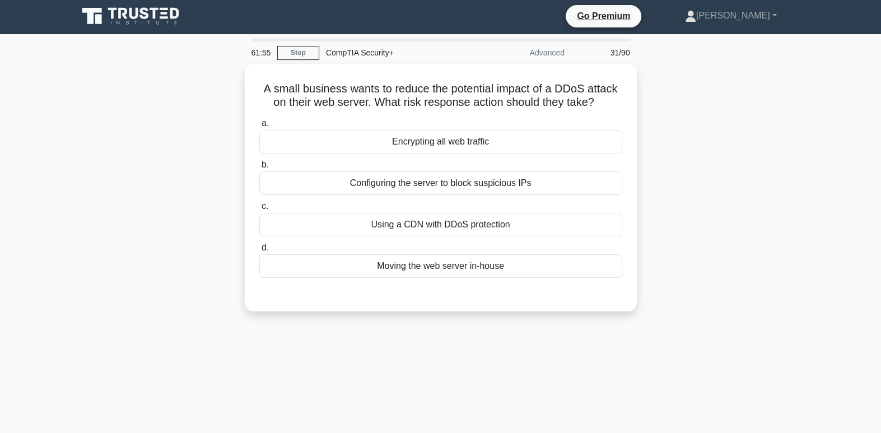
scroll to position [0, 0]
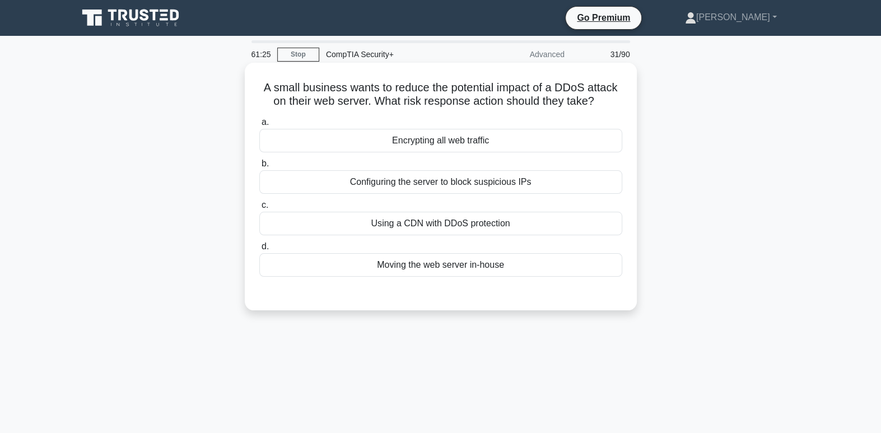
click at [473, 228] on div "Using a CDN with DDoS protection" at bounding box center [440, 224] width 363 height 24
click at [259, 209] on input "c. Using a CDN with DDoS protection" at bounding box center [259, 205] width 0 height 7
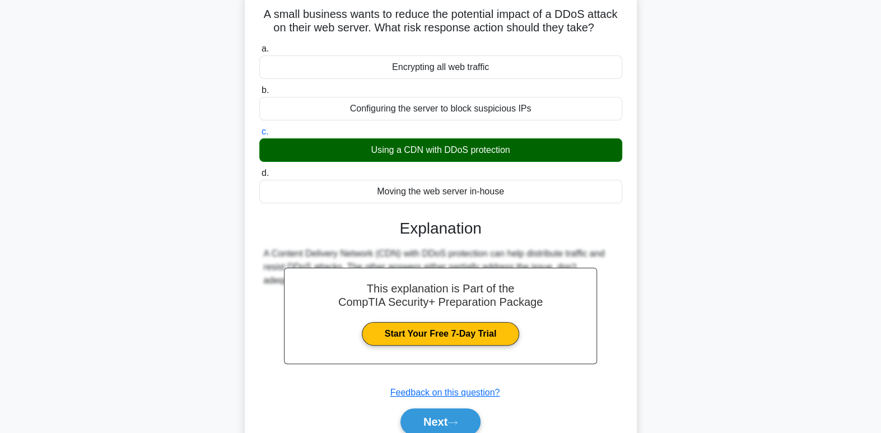
scroll to position [171, 0]
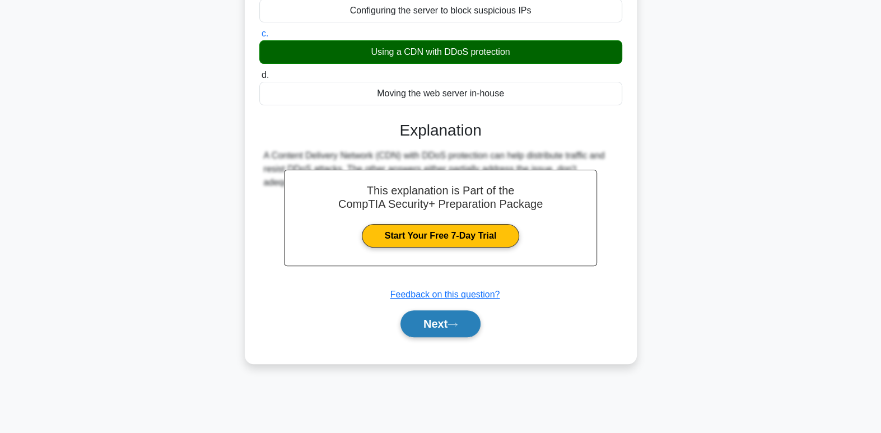
click at [424, 330] on button "Next" at bounding box center [441, 323] width 80 height 27
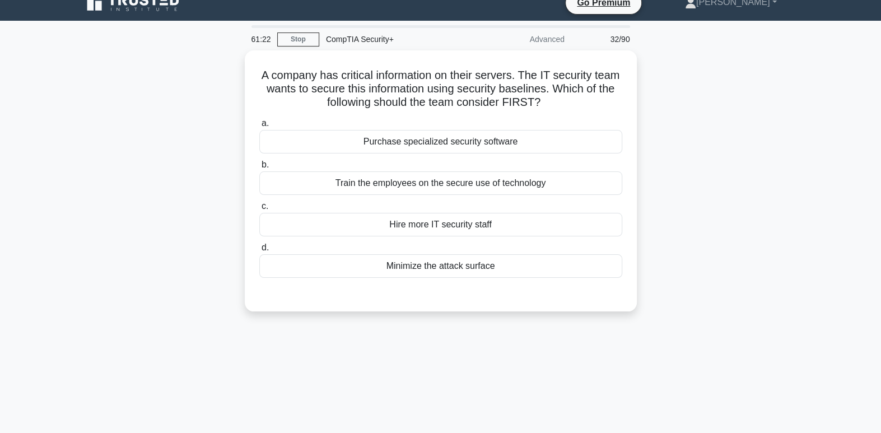
scroll to position [0, 0]
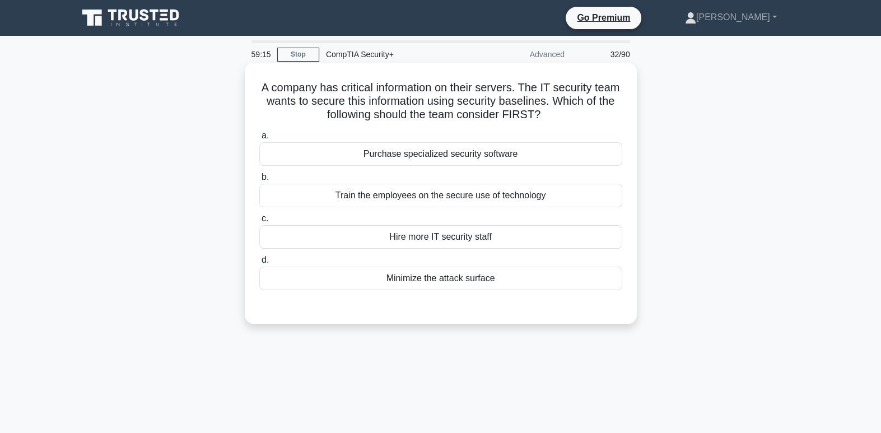
click at [569, 200] on div "Train the employees on the secure use of technology" at bounding box center [440, 196] width 363 height 24
click at [259, 181] on input "b. Train the employees on the secure use of technology" at bounding box center [259, 177] width 0 height 7
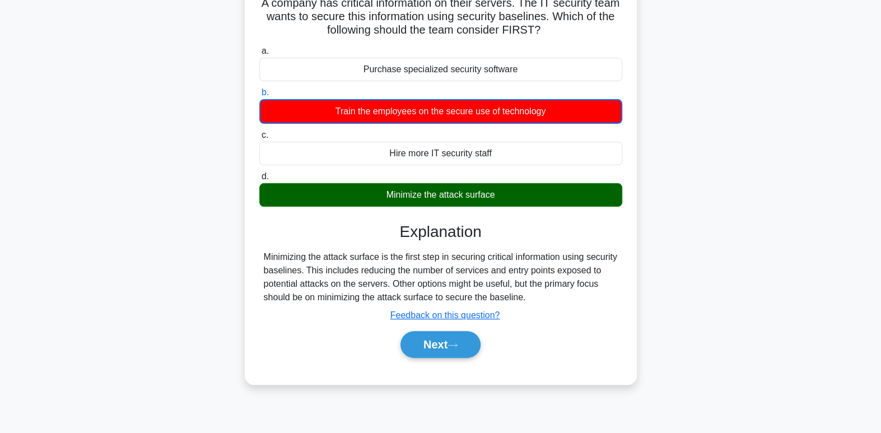
scroll to position [101, 0]
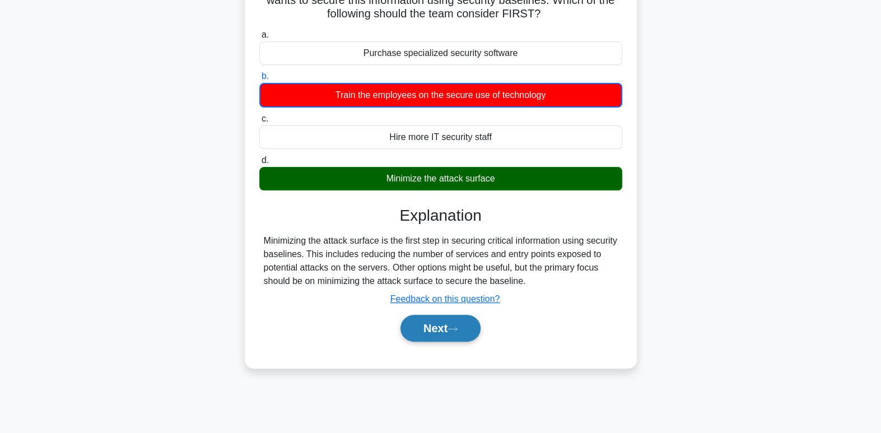
click at [432, 328] on button "Next" at bounding box center [441, 328] width 80 height 27
click at [431, 328] on button "Next" at bounding box center [441, 328] width 80 height 27
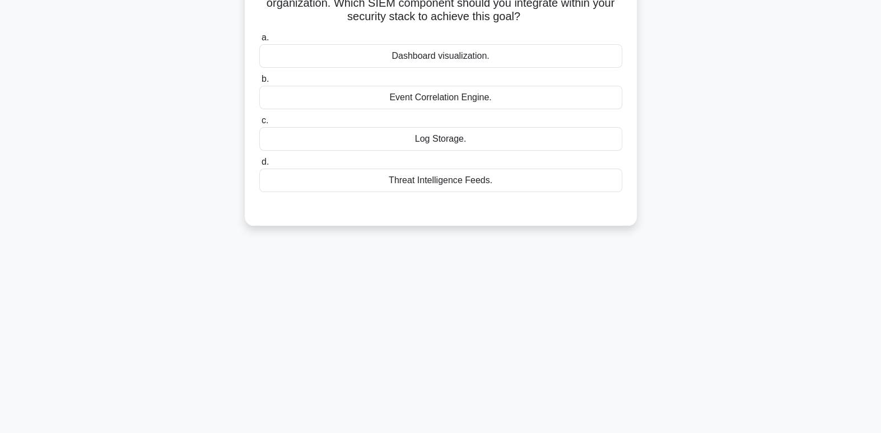
scroll to position [0, 0]
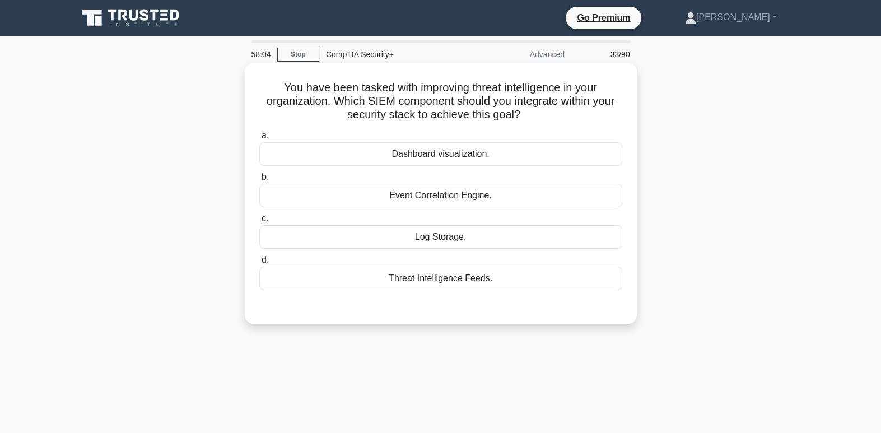
click at [491, 280] on div "Threat Intelligence Feeds." at bounding box center [440, 279] width 363 height 24
click at [259, 264] on input "d. Threat Intelligence Feeds." at bounding box center [259, 260] width 0 height 7
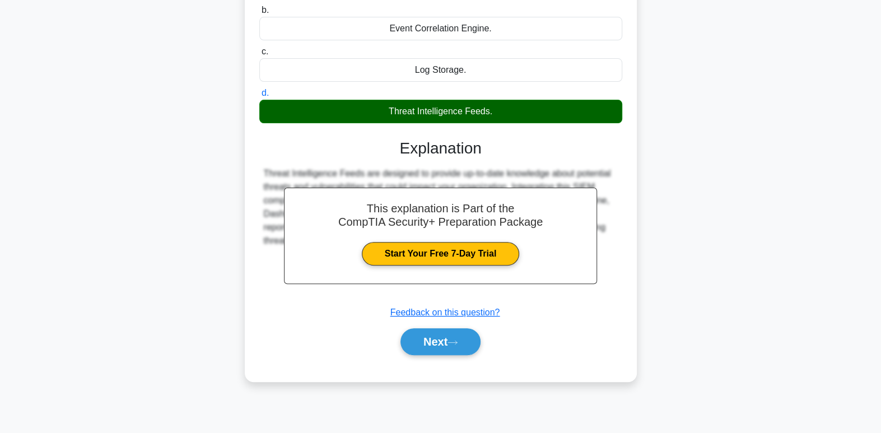
scroll to position [171, 0]
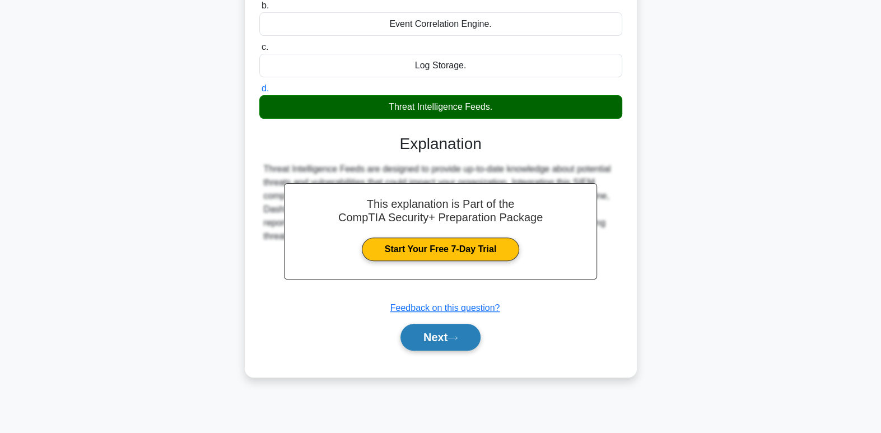
click at [443, 337] on button "Next" at bounding box center [441, 337] width 80 height 27
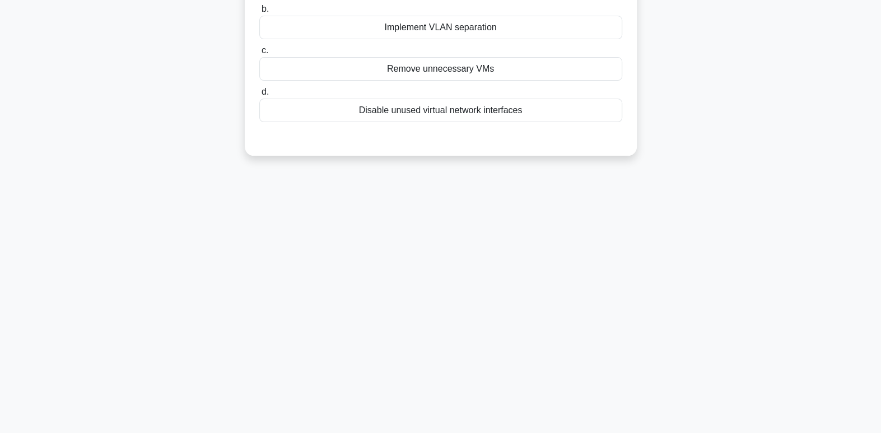
click at [690, 350] on div "58:00 Stop CompTIA Security+ Advanced 34/90 A security analyst discovered VM es…" at bounding box center [440, 149] width 739 height 560
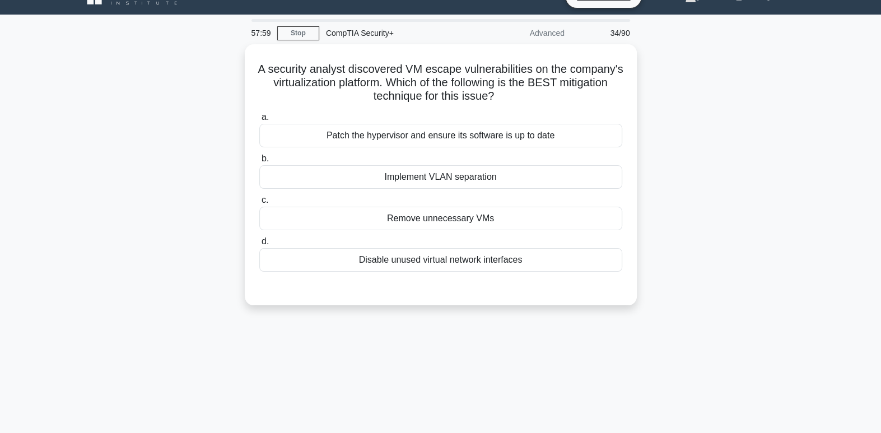
scroll to position [0, 0]
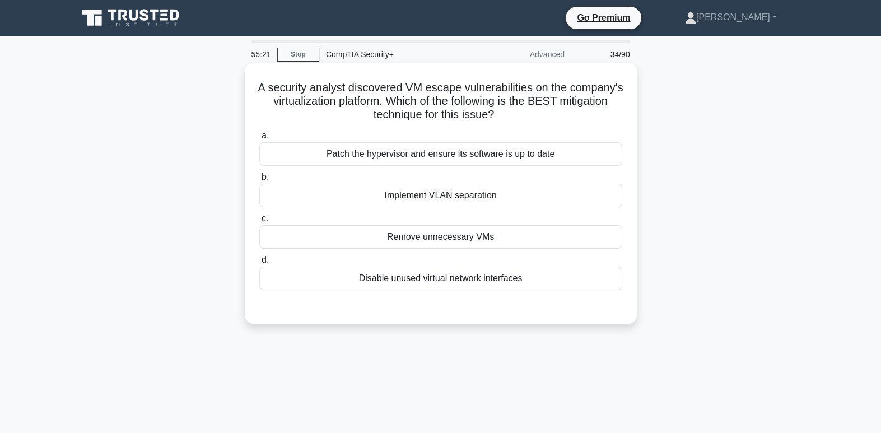
click at [544, 151] on div "Patch the hypervisor and ensure its software is up to date" at bounding box center [440, 154] width 363 height 24
click at [259, 139] on input "a. Patch the hypervisor and ensure its software is up to date" at bounding box center [259, 135] width 0 height 7
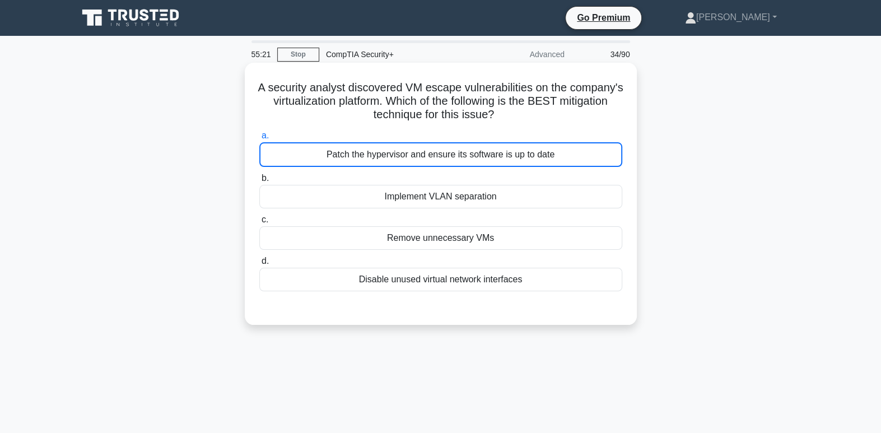
click at [544, 151] on div "Patch the hypervisor and ensure its software is up to date" at bounding box center [440, 154] width 363 height 25
click at [259, 139] on input "a. Patch the hypervisor and ensure its software is up to date" at bounding box center [259, 135] width 0 height 7
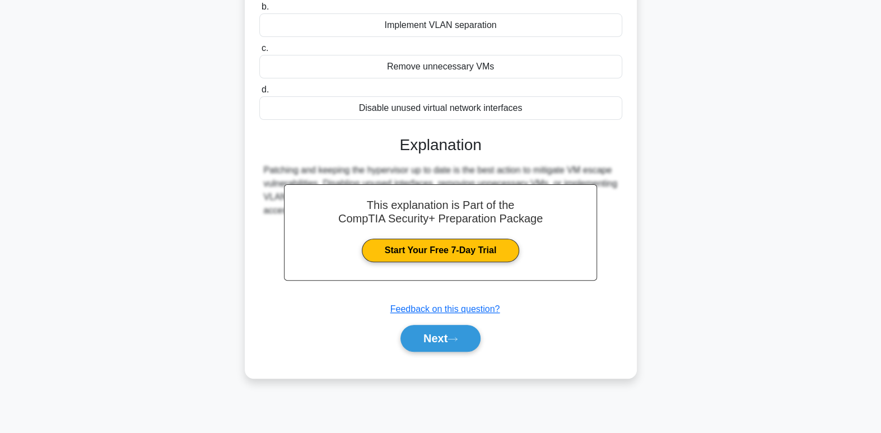
scroll to position [171, 0]
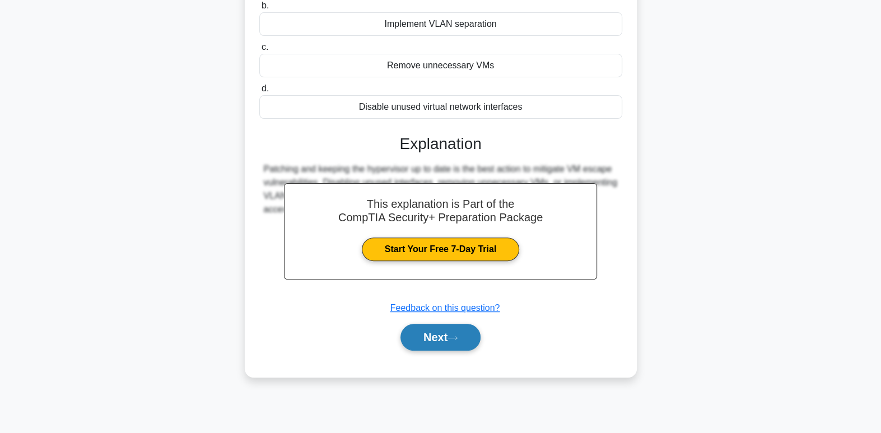
click at [467, 343] on button "Next" at bounding box center [441, 337] width 80 height 27
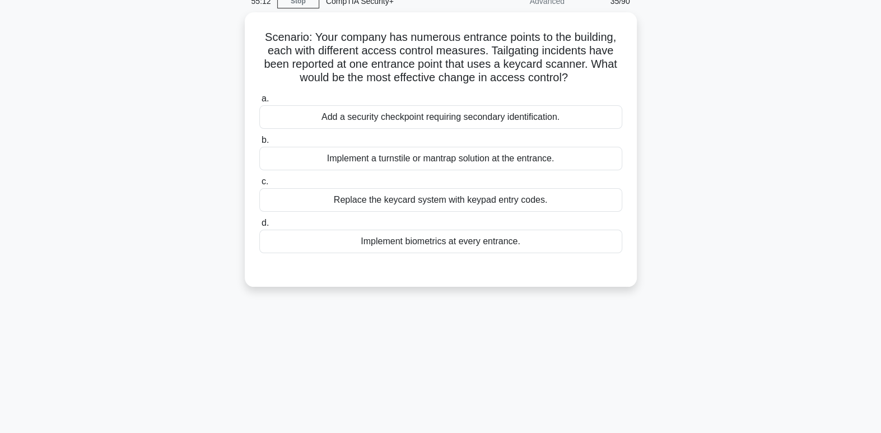
scroll to position [6, 0]
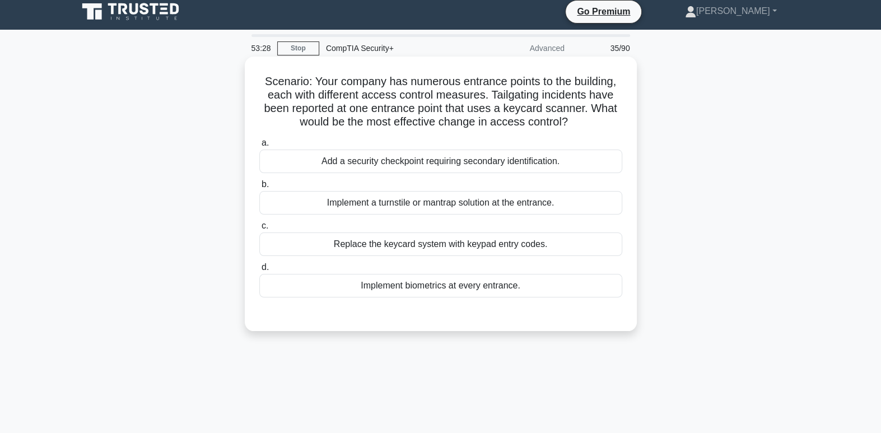
click at [517, 288] on div "Implement biometrics at every entrance." at bounding box center [440, 286] width 363 height 24
click at [259, 271] on input "d. Implement biometrics at every entrance." at bounding box center [259, 267] width 0 height 7
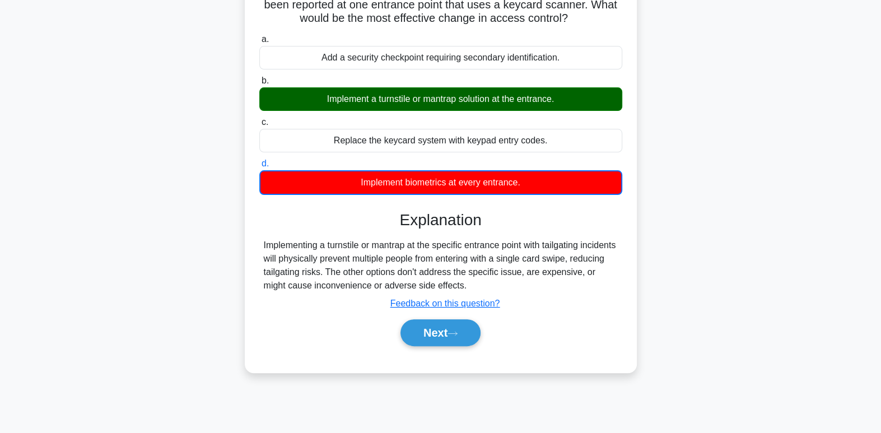
scroll to position [127, 0]
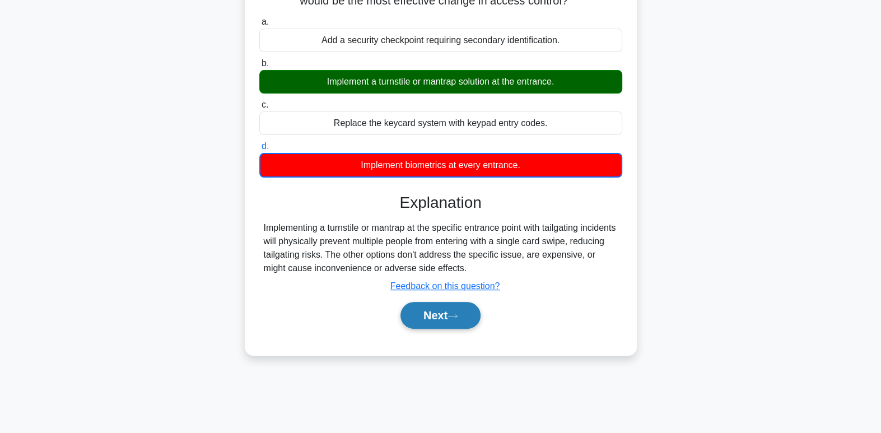
click at [458, 311] on button "Next" at bounding box center [441, 315] width 80 height 27
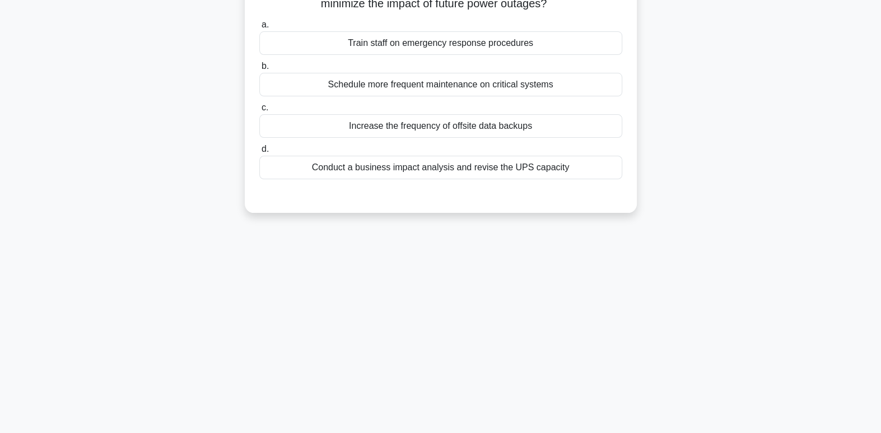
scroll to position [0, 0]
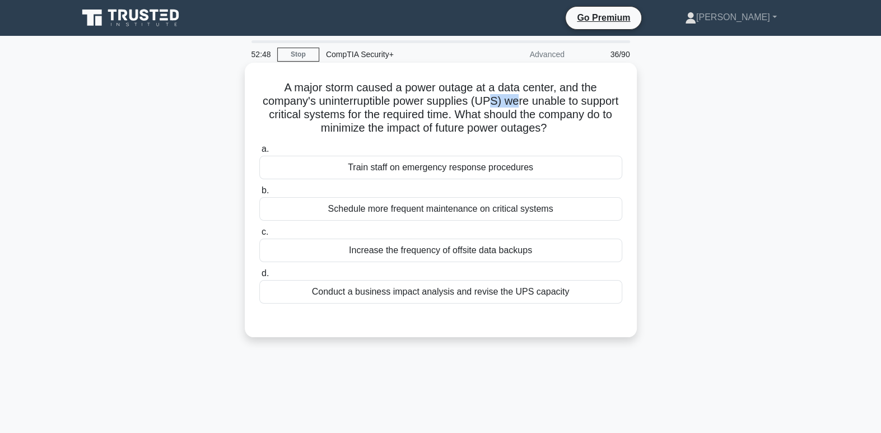
drag, startPoint x: 512, startPoint y: 106, endPoint x: 538, endPoint y: 100, distance: 27.0
click at [538, 100] on h5 "A major storm caused a power outage at a data center, and the company's uninter…" at bounding box center [440, 108] width 365 height 55
click at [586, 108] on h5 "A major storm caused a power outage at a data center, and the company's uninter…" at bounding box center [440, 108] width 365 height 55
click at [459, 208] on div "Schedule more frequent maintenance on critical systems" at bounding box center [440, 209] width 363 height 24
click at [259, 194] on input "b. Schedule more frequent maintenance on critical systems" at bounding box center [259, 190] width 0 height 7
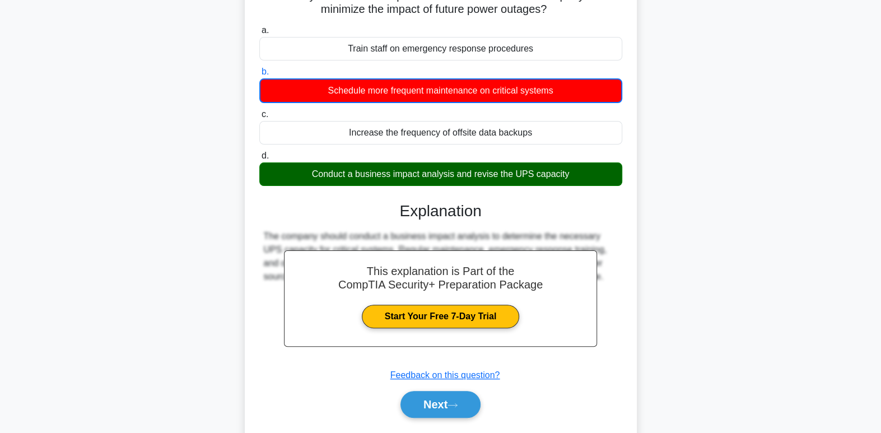
scroll to position [171, 0]
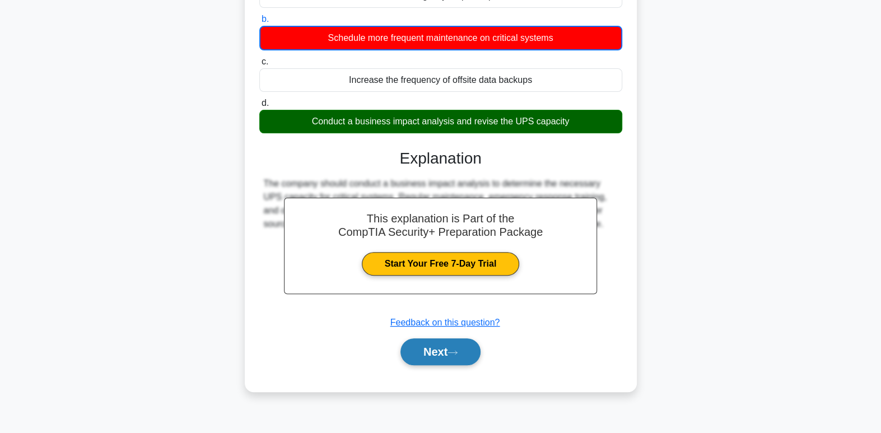
click at [453, 355] on button "Next" at bounding box center [441, 351] width 80 height 27
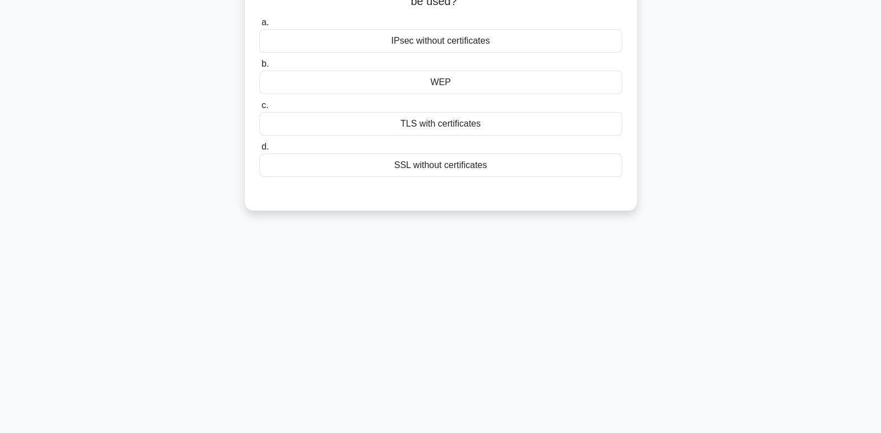
scroll to position [0, 0]
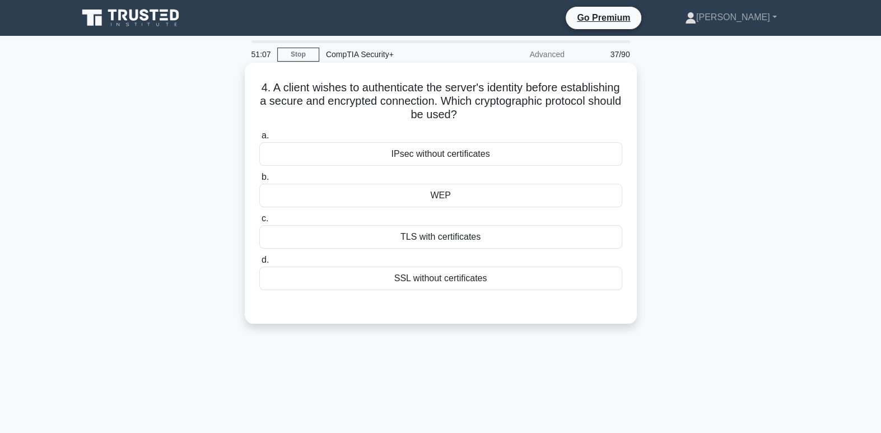
click at [523, 239] on div "TLS with certificates" at bounding box center [440, 237] width 363 height 24
click at [259, 222] on input "c. TLS with certificates" at bounding box center [259, 218] width 0 height 7
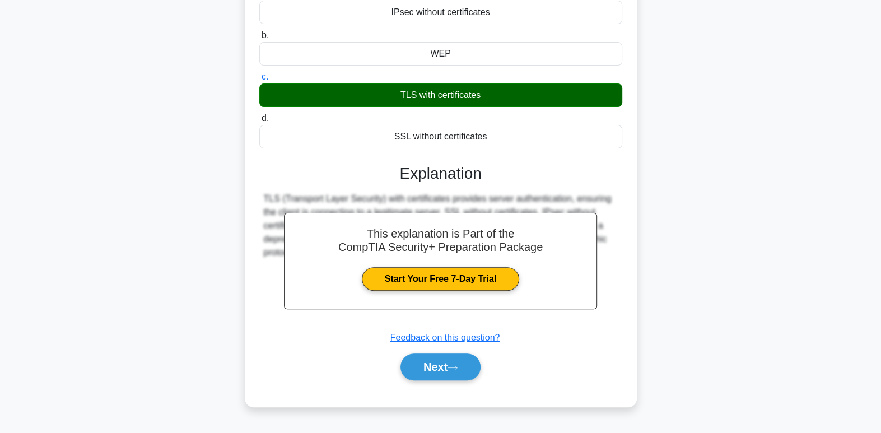
scroll to position [171, 0]
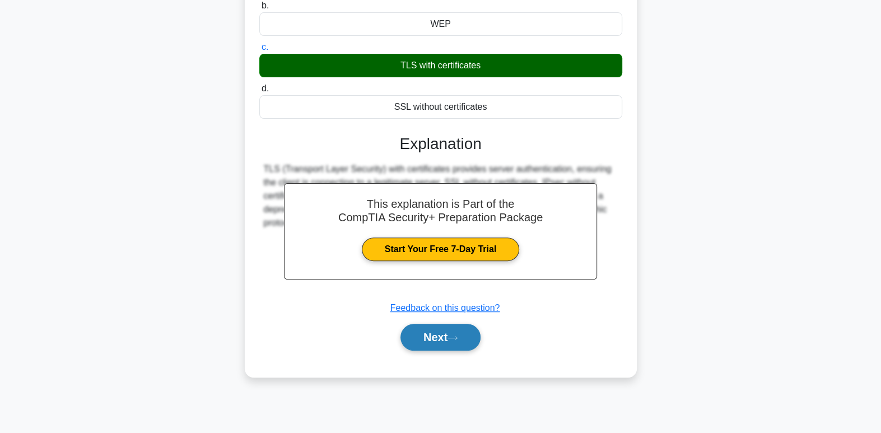
click at [430, 333] on button "Next" at bounding box center [441, 337] width 80 height 27
click at [429, 333] on button "Next" at bounding box center [441, 337] width 80 height 27
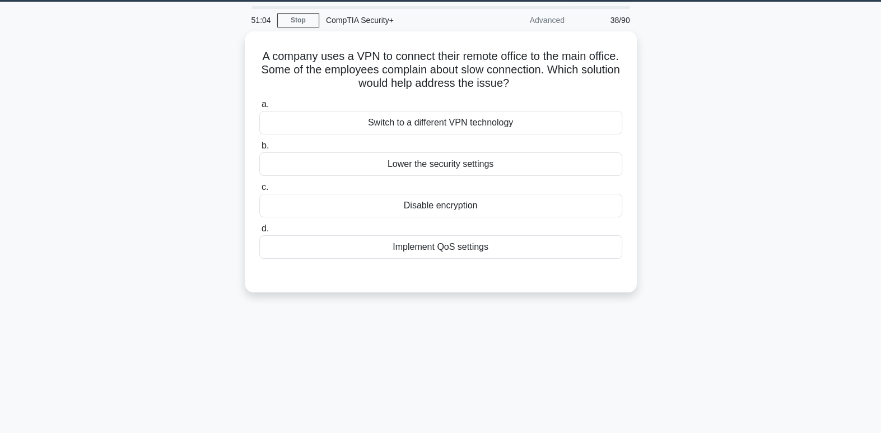
scroll to position [0, 0]
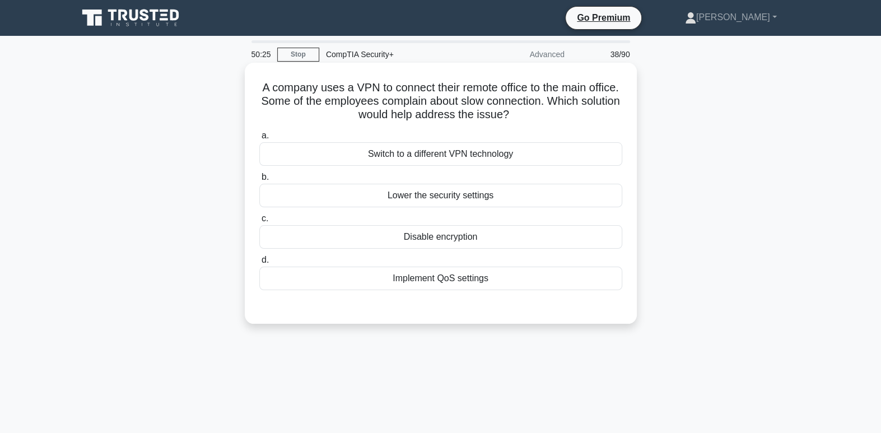
click at [456, 275] on div "Implement QoS settings" at bounding box center [440, 279] width 363 height 24
click at [259, 264] on input "d. Implement QoS settings" at bounding box center [259, 260] width 0 height 7
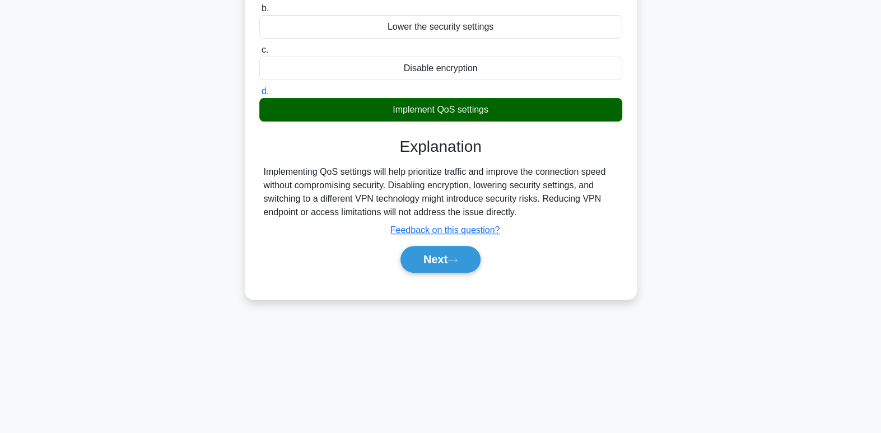
scroll to position [171, 0]
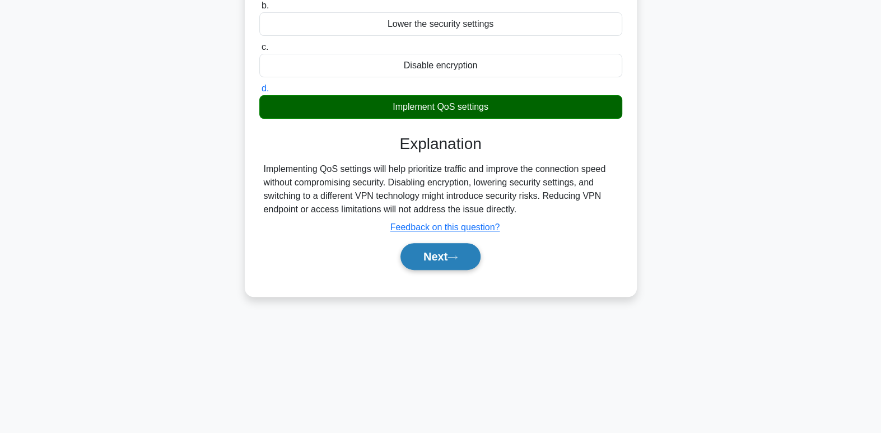
click at [435, 264] on button "Next" at bounding box center [441, 256] width 80 height 27
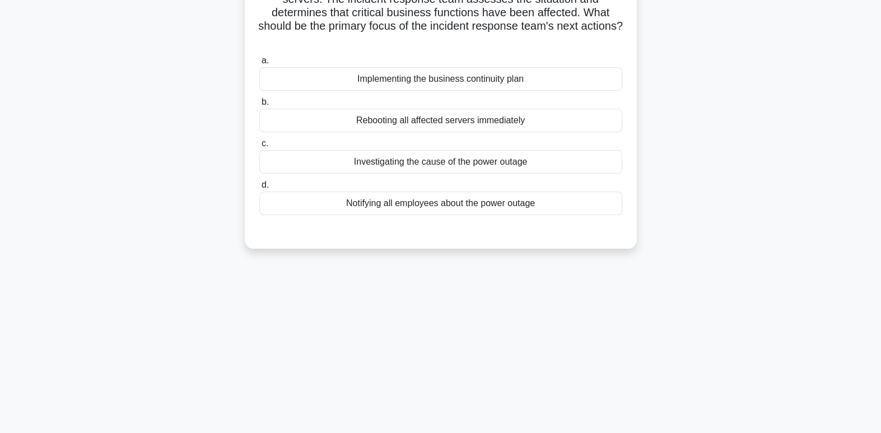
scroll to position [0, 0]
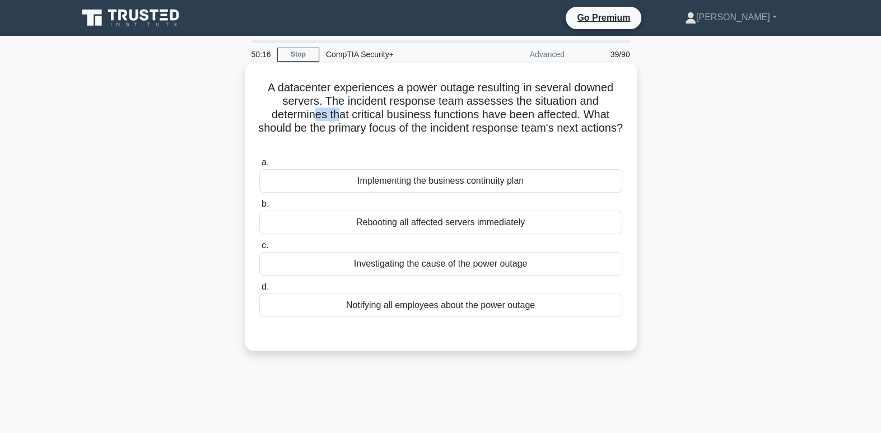
drag, startPoint x: 311, startPoint y: 121, endPoint x: 345, endPoint y: 124, distance: 33.8
click at [345, 124] on h5 "A datacenter experiences a power outage resulting in several downed servers. Th…" at bounding box center [440, 115] width 365 height 68
click at [458, 90] on h5 "A datacenter experiences a power outage resulting in several downed servers. Th…" at bounding box center [440, 115] width 365 height 68
click at [499, 183] on div "Implementing the business continuity plan" at bounding box center [440, 181] width 363 height 24
click at [259, 166] on input "a. Implementing the business continuity plan" at bounding box center [259, 162] width 0 height 7
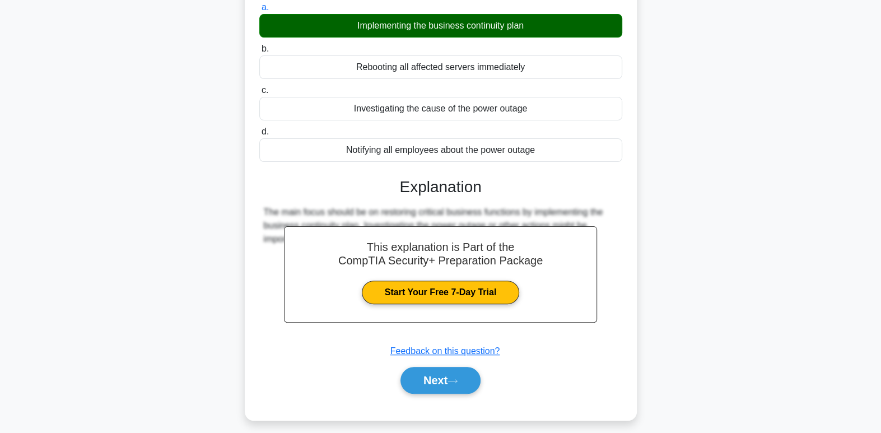
scroll to position [171, 0]
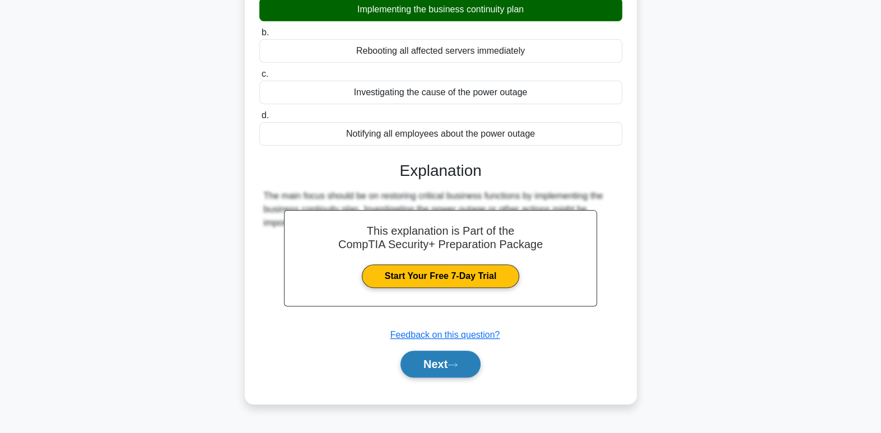
click at [453, 371] on button "Next" at bounding box center [441, 364] width 80 height 27
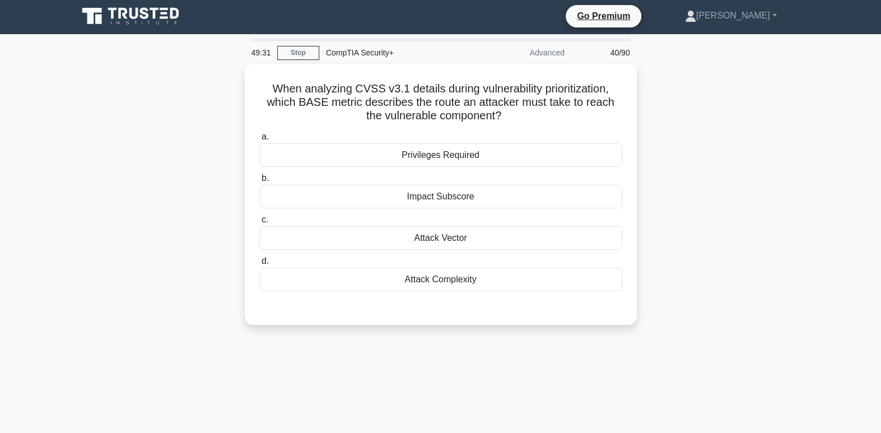
scroll to position [0, 0]
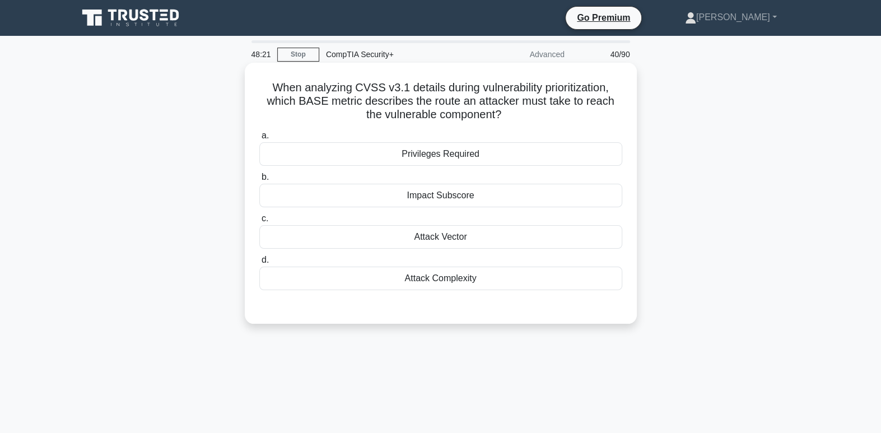
click at [509, 273] on div "Attack Complexity" at bounding box center [440, 279] width 363 height 24
click at [259, 264] on input "d. Attack Complexity" at bounding box center [259, 260] width 0 height 7
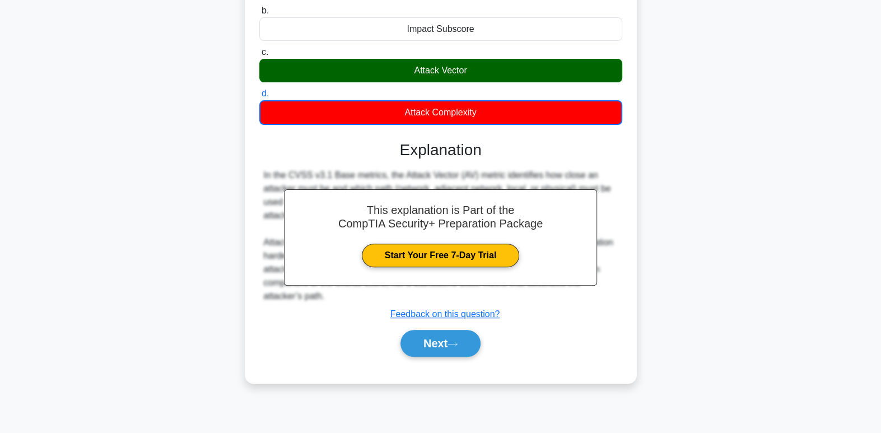
scroll to position [171, 0]
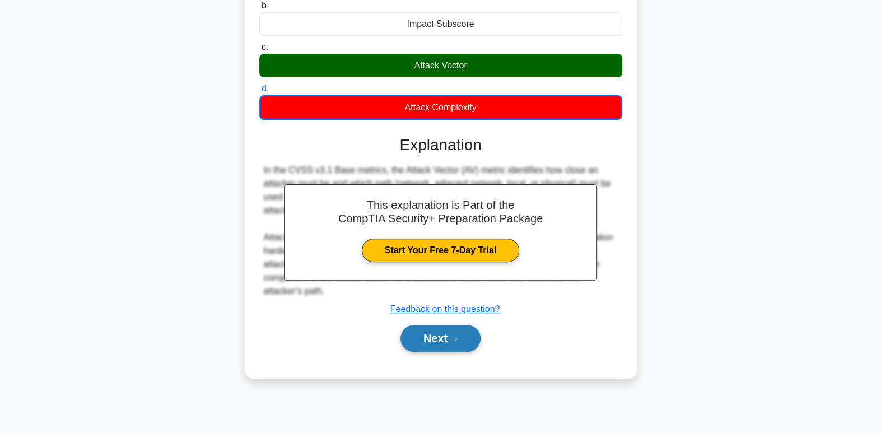
click at [445, 338] on button "Next" at bounding box center [441, 338] width 80 height 27
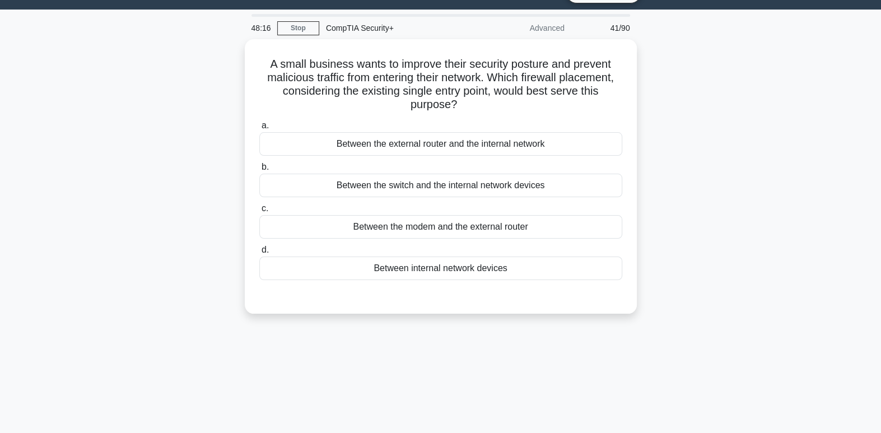
scroll to position [0, 0]
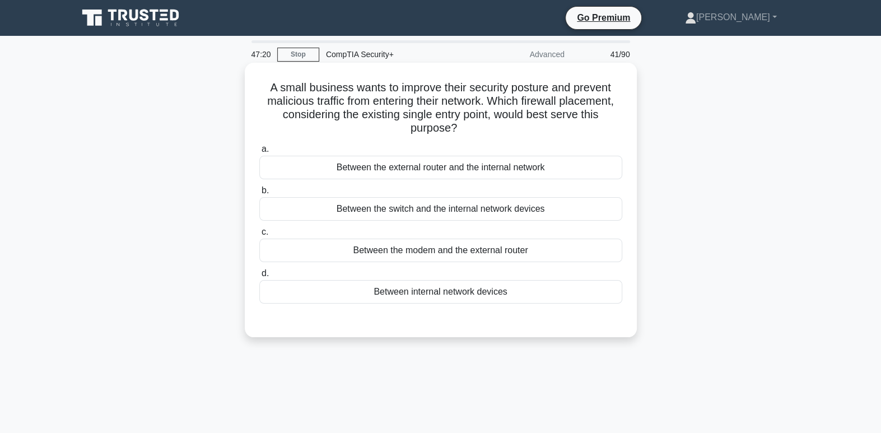
click at [496, 217] on div "Between the switch and the internal network devices" at bounding box center [440, 209] width 363 height 24
click at [259, 194] on input "b. Between the switch and the internal network devices" at bounding box center [259, 190] width 0 height 7
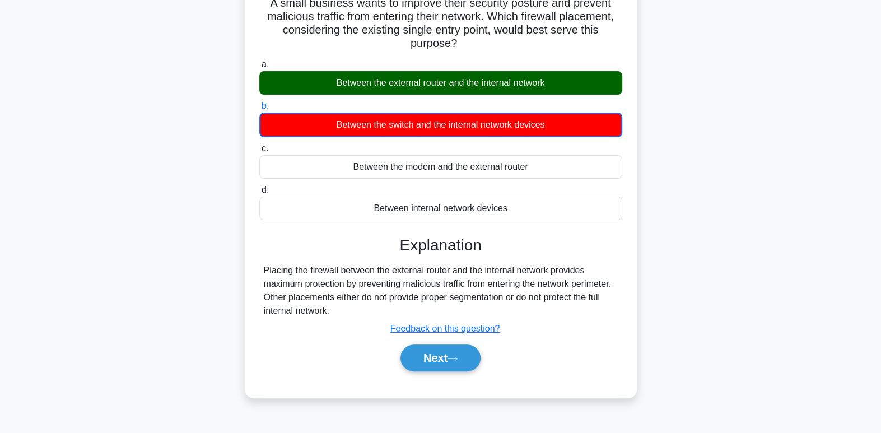
scroll to position [93, 0]
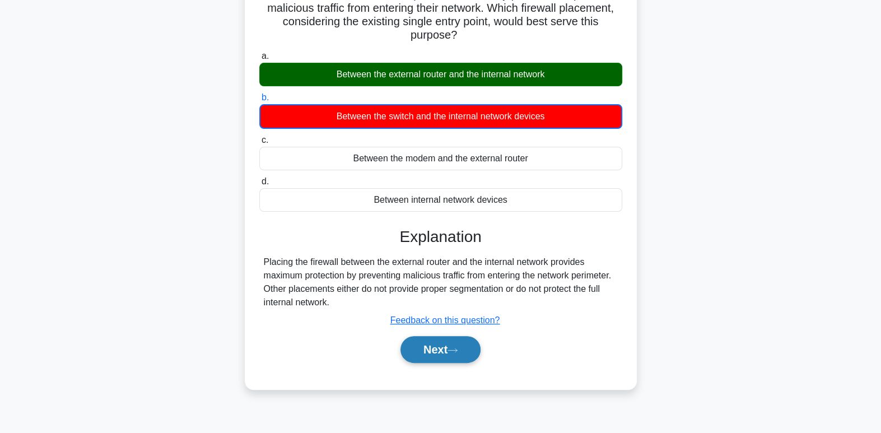
click at [434, 343] on button "Next" at bounding box center [441, 349] width 80 height 27
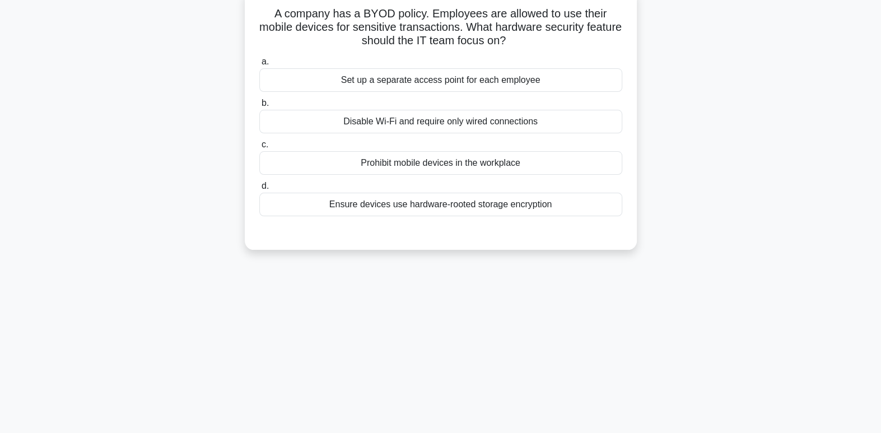
scroll to position [0, 0]
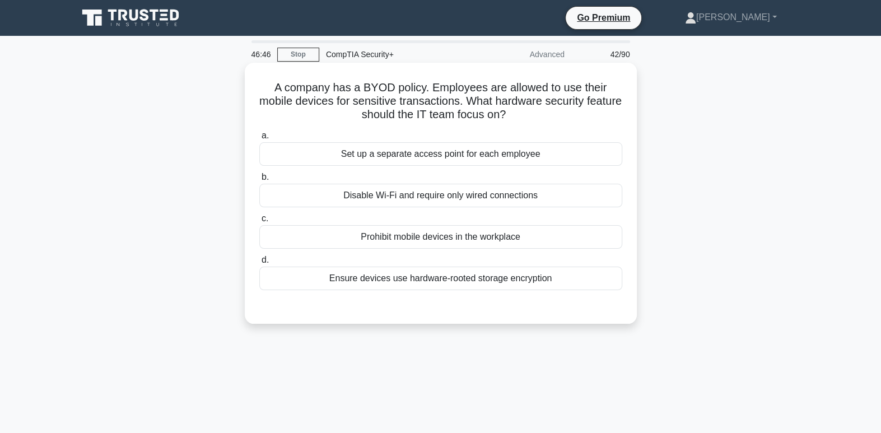
drag, startPoint x: 535, startPoint y: 288, endPoint x: 512, endPoint y: 283, distance: 23.4
click at [512, 283] on div "Ensure devices use hardware-rooted storage encryption" at bounding box center [440, 279] width 363 height 24
click at [259, 264] on input "d. Ensure devices use hardware-rooted storage encryption" at bounding box center [259, 260] width 0 height 7
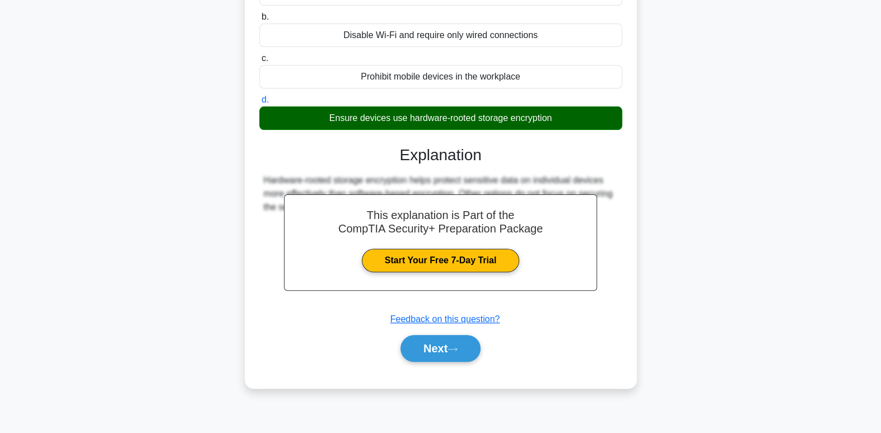
scroll to position [171, 0]
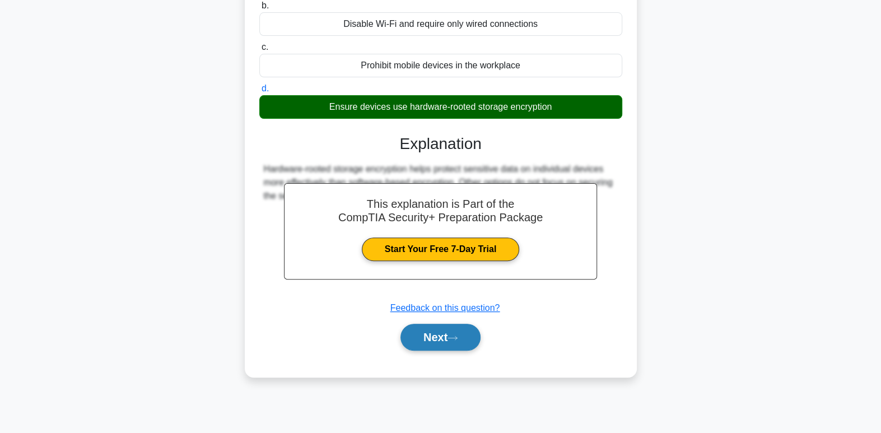
click at [446, 337] on button "Next" at bounding box center [441, 337] width 80 height 27
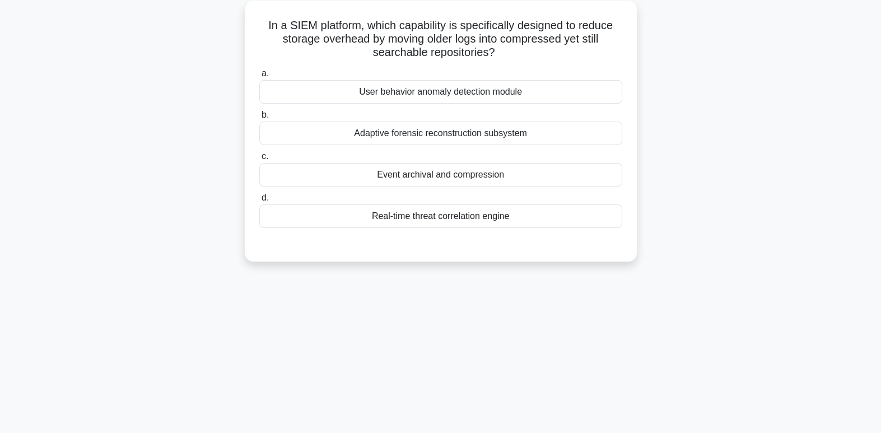
scroll to position [0, 0]
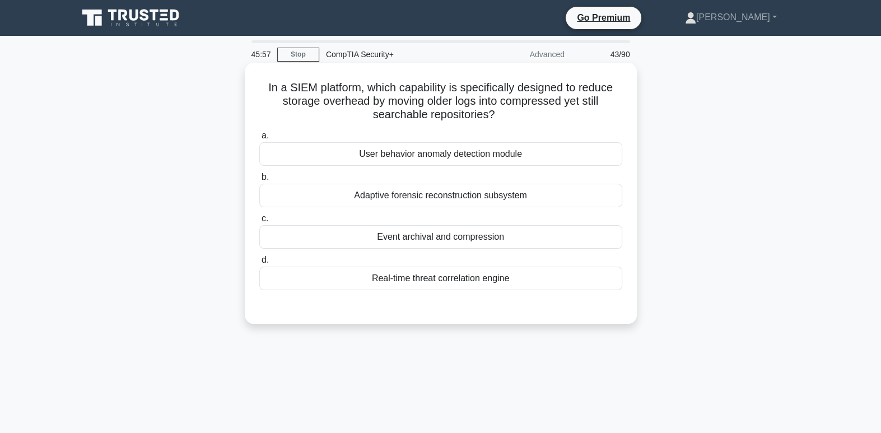
click at [495, 238] on div "Event archival and compression" at bounding box center [440, 237] width 363 height 24
click at [259, 222] on input "c. Event archival and compression" at bounding box center [259, 218] width 0 height 7
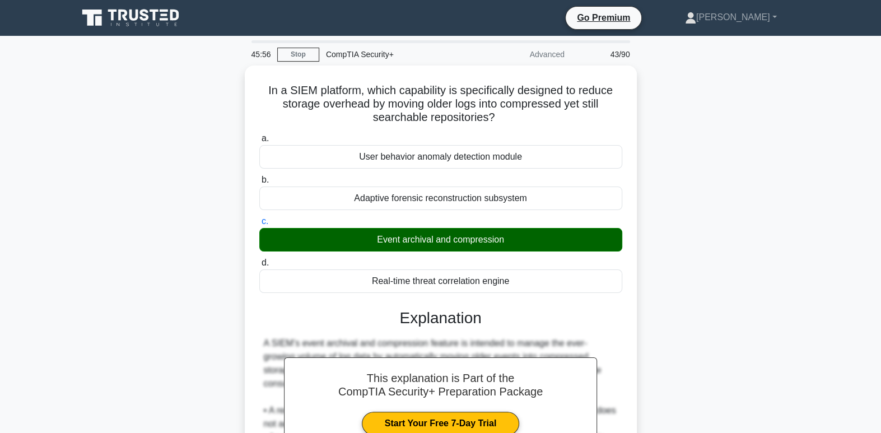
click at [650, 295] on div "In a SIEM platform, which capability is specifically designed to reduce storage…" at bounding box center [440, 335] width 739 height 539
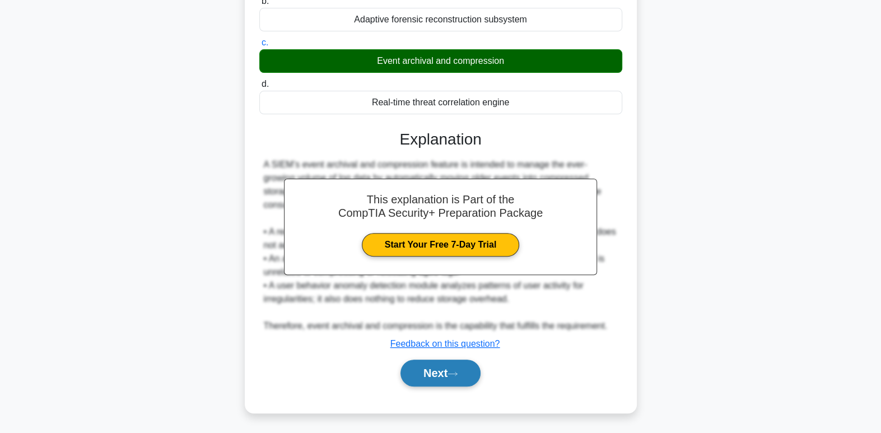
click at [456, 374] on icon at bounding box center [453, 374] width 10 height 6
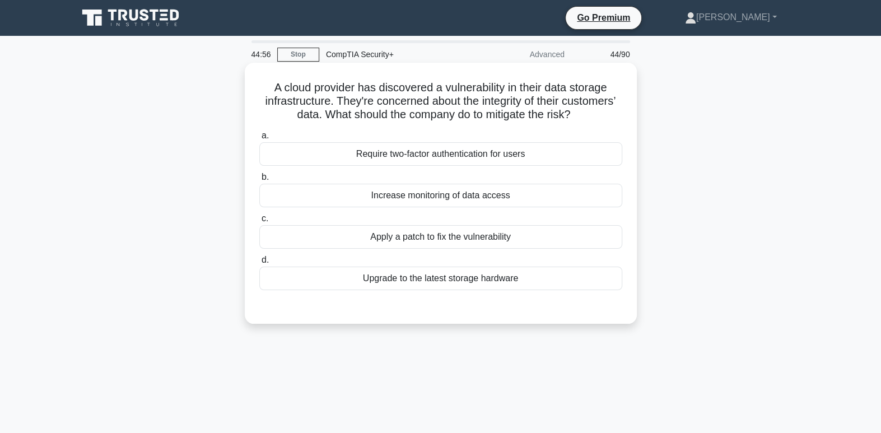
click at [502, 239] on div "Apply a patch to fix the vulnerability" at bounding box center [440, 237] width 363 height 24
click at [259, 222] on input "c. Apply a patch to fix the vulnerability" at bounding box center [259, 218] width 0 height 7
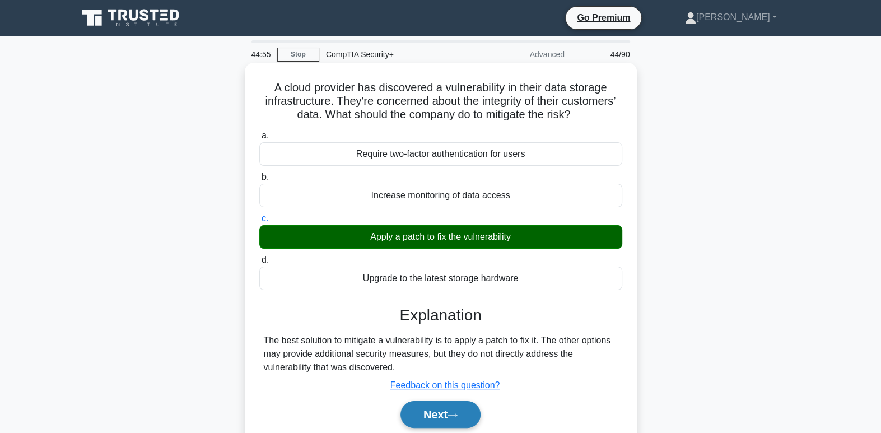
click at [465, 410] on button "Next" at bounding box center [441, 414] width 80 height 27
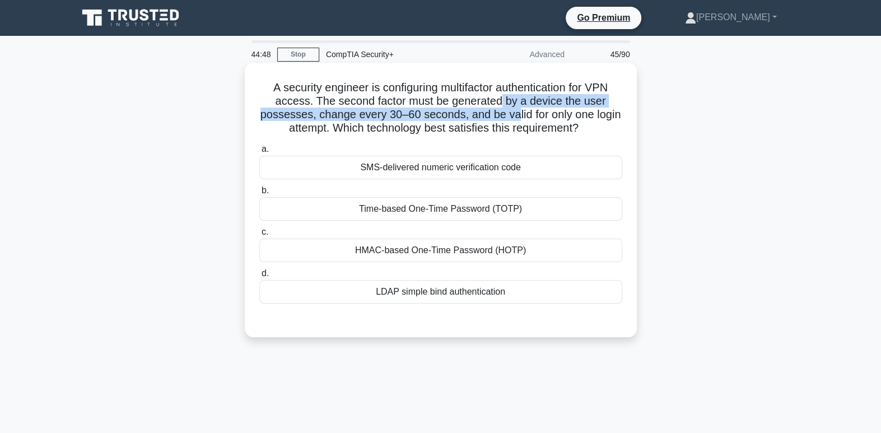
drag, startPoint x: 504, startPoint y: 108, endPoint x: 516, endPoint y: 110, distance: 13.0
click at [516, 110] on h5 "A security engineer is configuring multifactor authentication for VPN access. T…" at bounding box center [440, 108] width 365 height 55
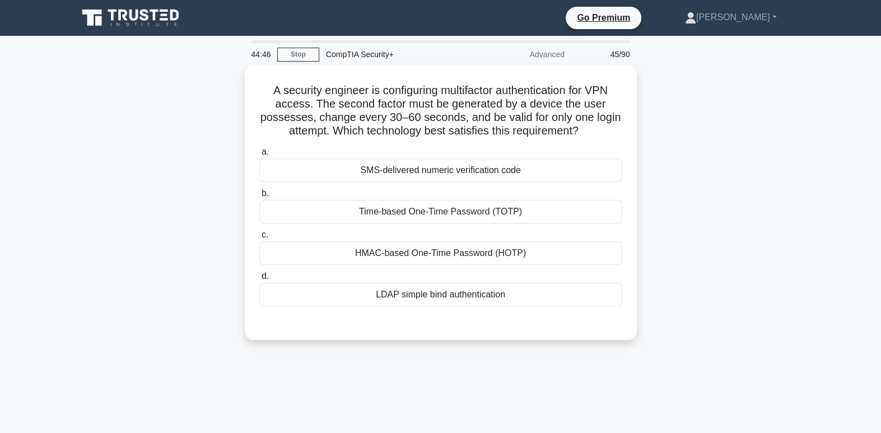
click at [695, 120] on div "A security engineer is configuring multifactor authentication for VPN access. T…" at bounding box center [440, 210] width 739 height 288
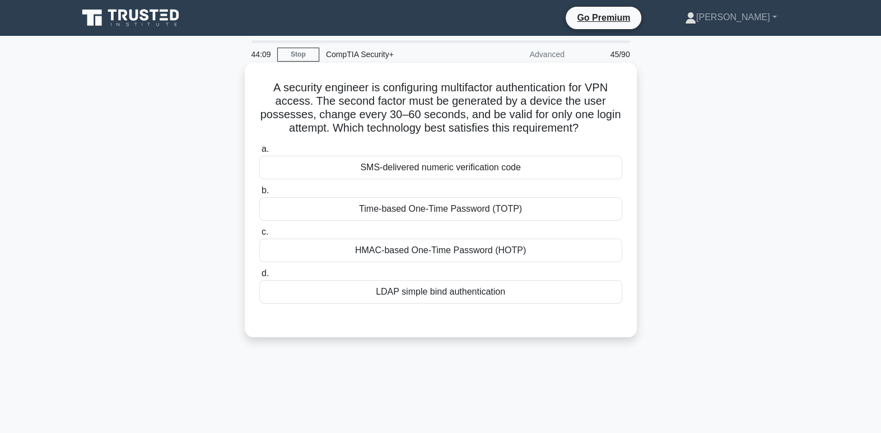
click at [526, 212] on div "Time-based One-Time Password (TOTP)" at bounding box center [440, 209] width 363 height 24
click at [259, 194] on input "b. Time-based One-Time Password (TOTP)" at bounding box center [259, 190] width 0 height 7
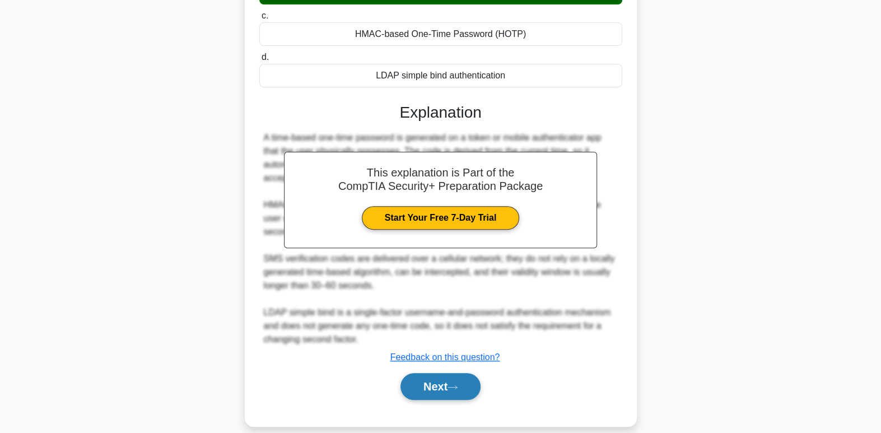
click at [418, 380] on button "Next" at bounding box center [441, 386] width 80 height 27
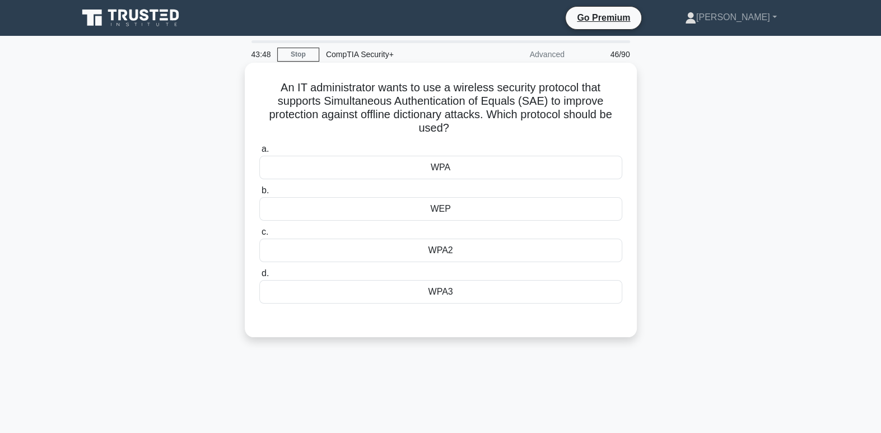
click at [453, 260] on div "WPA2" at bounding box center [440, 251] width 363 height 24
click at [259, 236] on input "c. WPA2" at bounding box center [259, 232] width 0 height 7
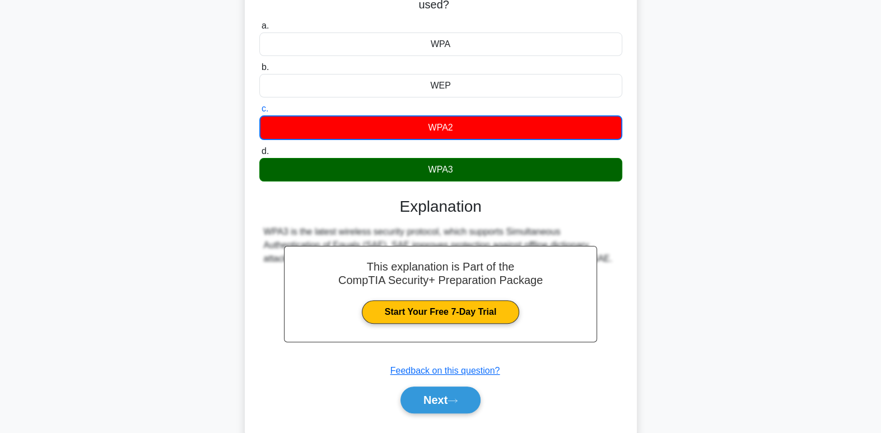
scroll to position [167, 0]
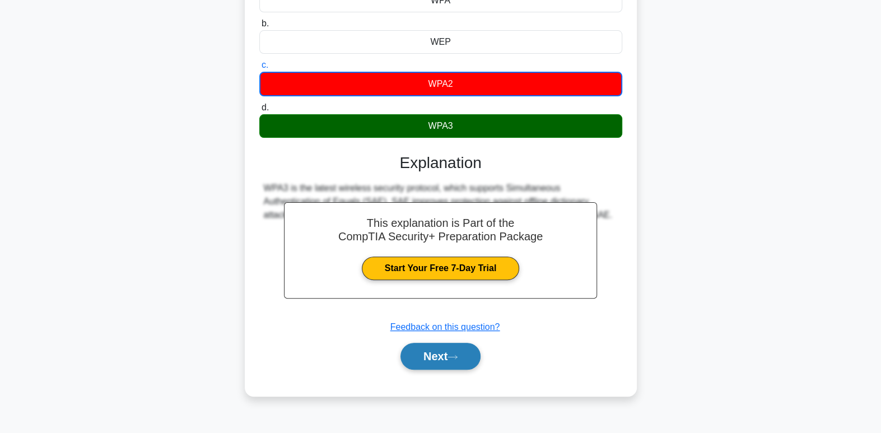
click at [456, 346] on button "Next" at bounding box center [441, 356] width 80 height 27
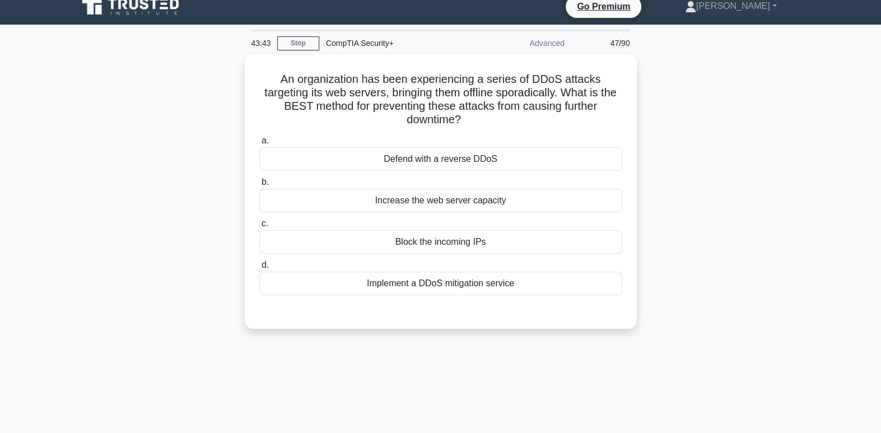
scroll to position [0, 0]
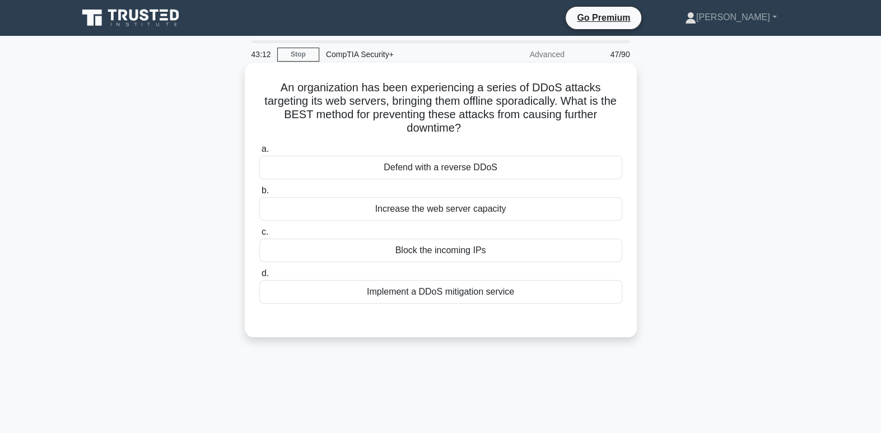
click at [472, 300] on div "Implement a DDoS mitigation service" at bounding box center [440, 292] width 363 height 24
click at [259, 277] on input "d. Implement a DDoS mitigation service" at bounding box center [259, 273] width 0 height 7
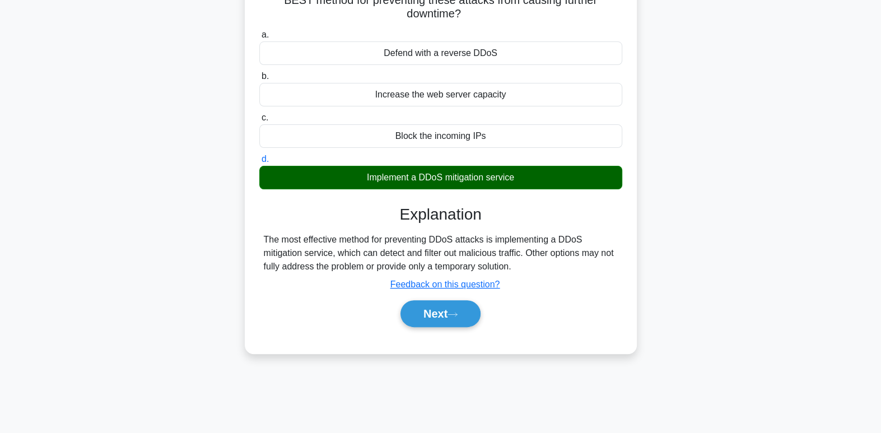
scroll to position [171, 0]
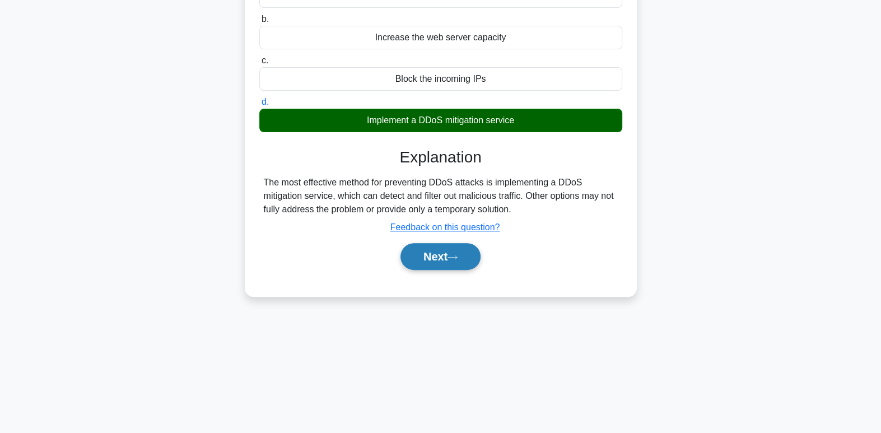
click at [458, 258] on icon at bounding box center [453, 257] width 10 height 6
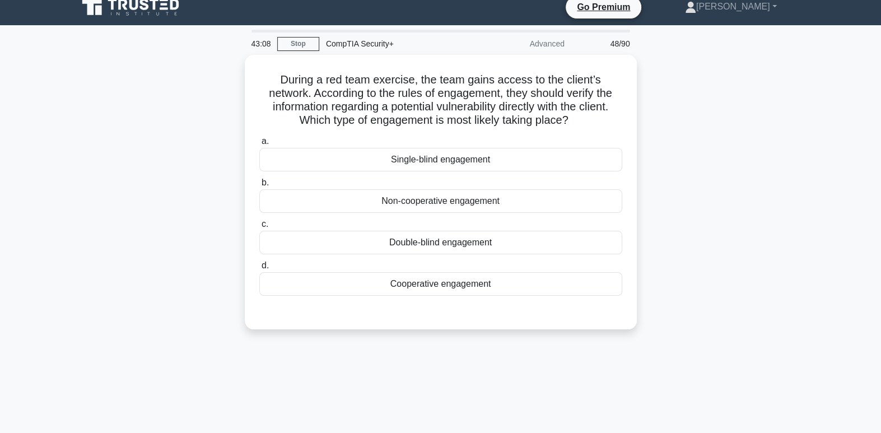
scroll to position [0, 0]
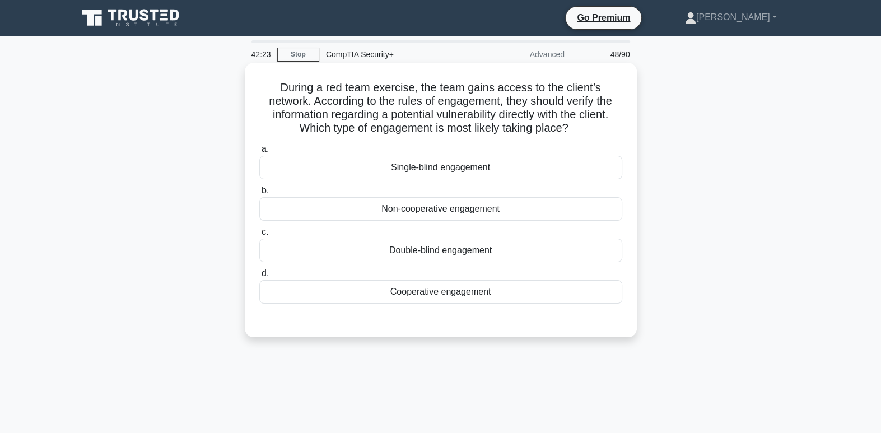
click at [523, 292] on div "Cooperative engagement" at bounding box center [440, 292] width 363 height 24
click at [259, 277] on input "d. Cooperative engagement" at bounding box center [259, 273] width 0 height 7
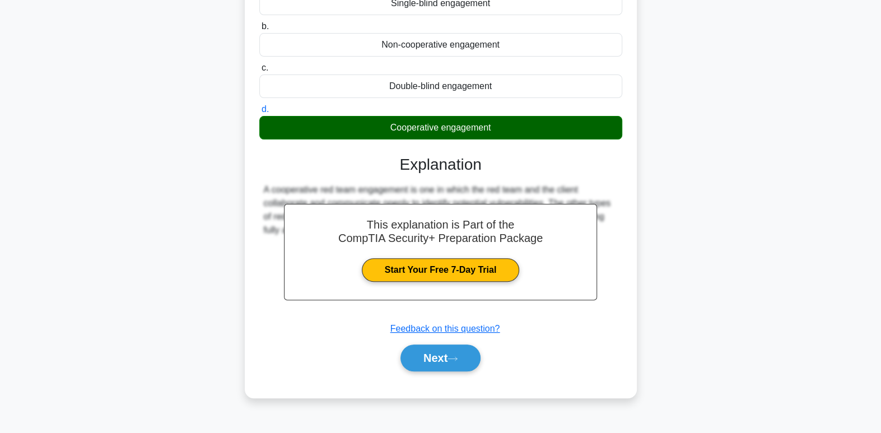
scroll to position [171, 0]
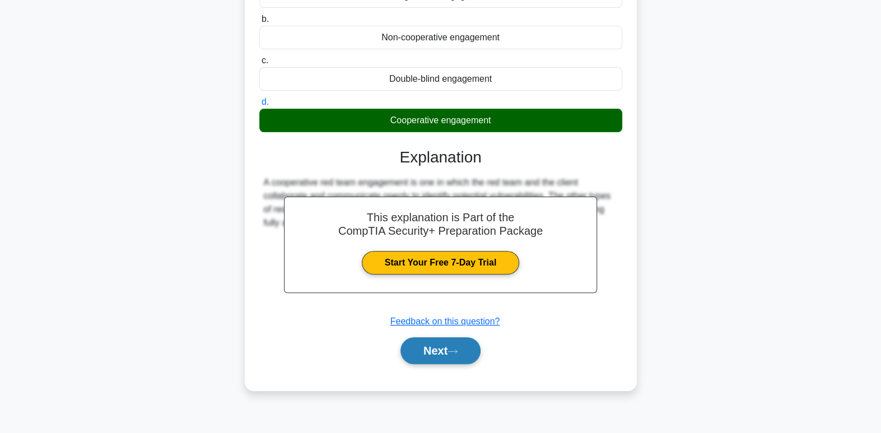
click at [454, 356] on button "Next" at bounding box center [441, 350] width 80 height 27
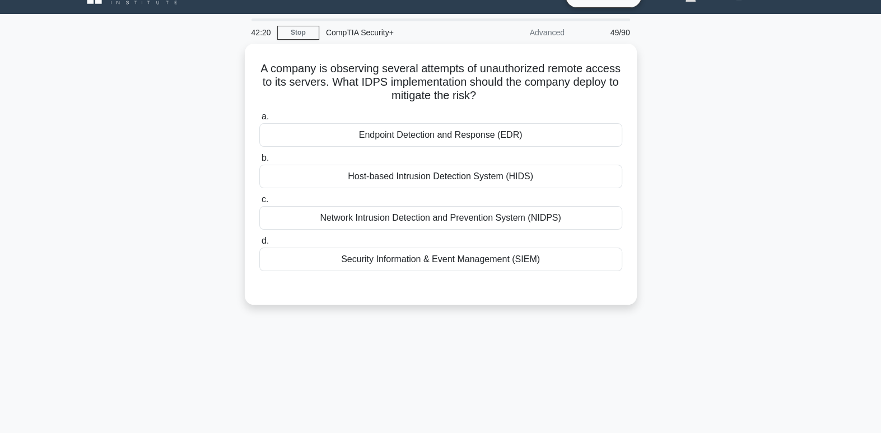
scroll to position [0, 0]
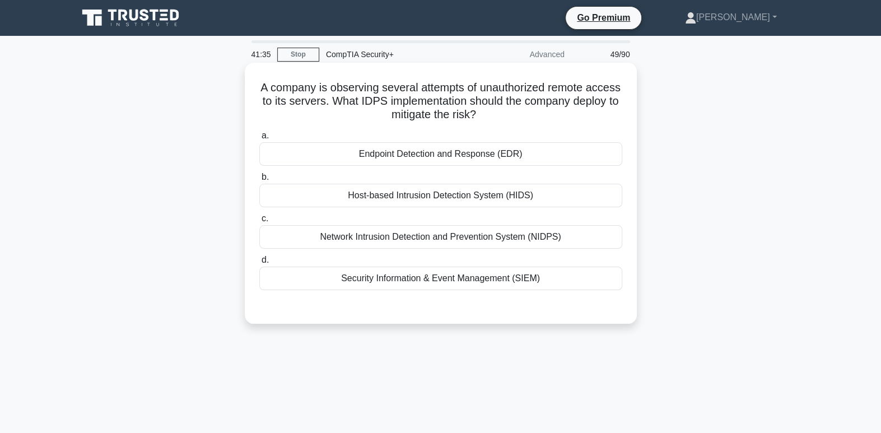
click at [458, 242] on div "Network Intrusion Detection and Prevention System (NIDPS)" at bounding box center [440, 237] width 363 height 24
click at [259, 222] on input "c. Network Intrusion Detection and Prevention System (NIDPS)" at bounding box center [259, 218] width 0 height 7
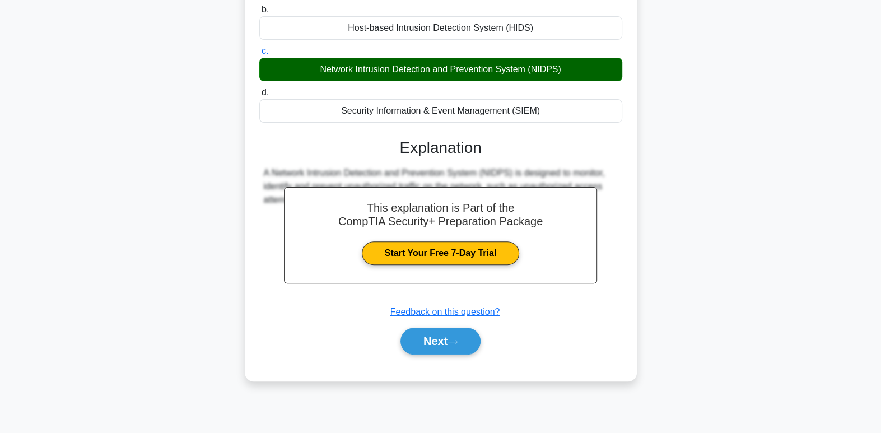
scroll to position [171, 0]
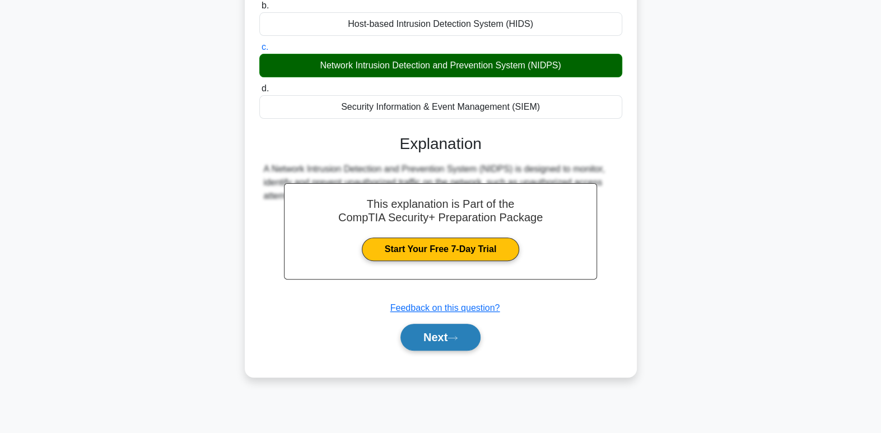
click at [437, 338] on button "Next" at bounding box center [441, 337] width 80 height 27
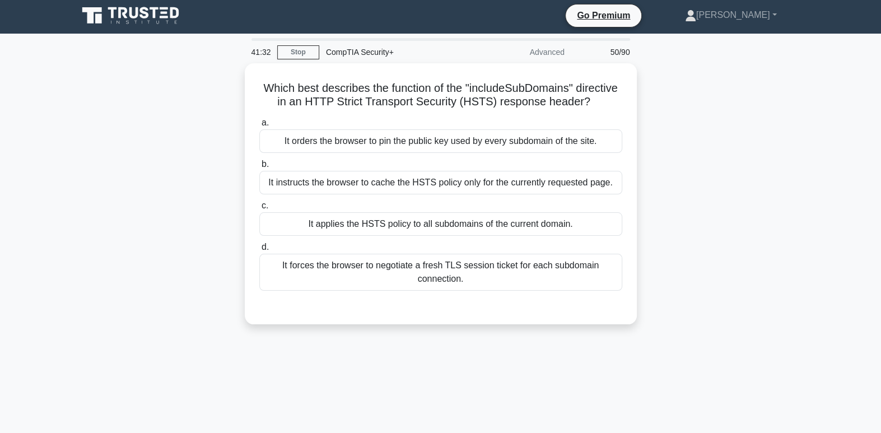
scroll to position [0, 0]
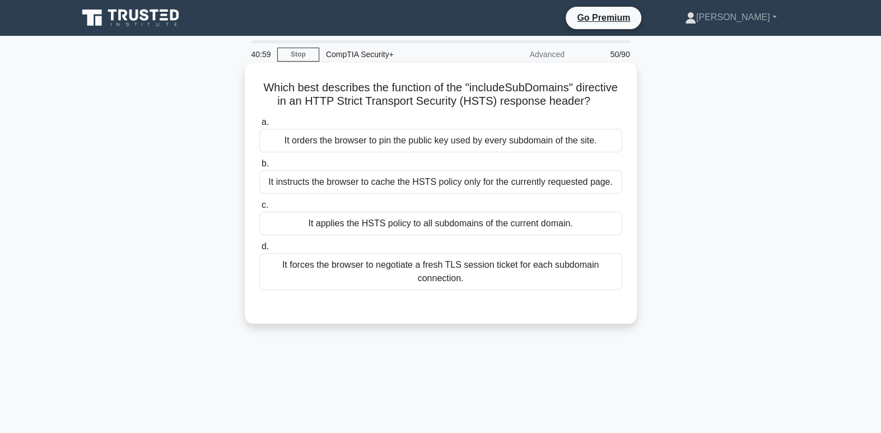
click at [405, 235] on div "It applies the HSTS policy to all subdomains of the current domain." at bounding box center [440, 224] width 363 height 24
click at [259, 209] on input "c. It applies the HSTS policy to all subdomains of the current domain." at bounding box center [259, 205] width 0 height 7
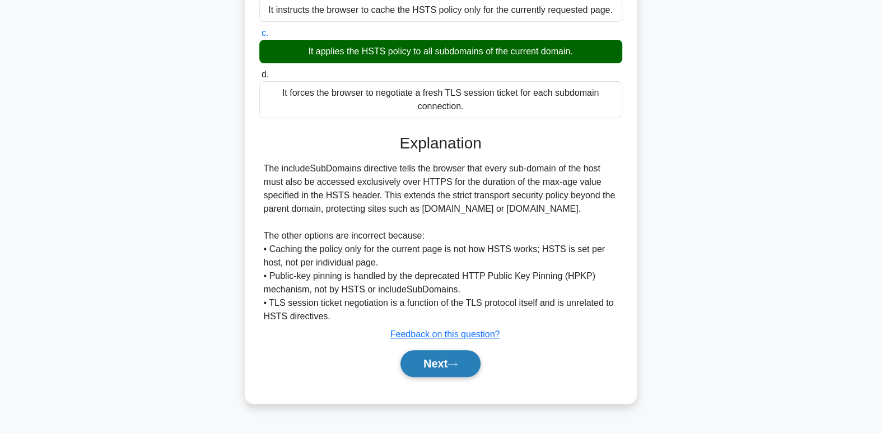
click at [460, 377] on button "Next" at bounding box center [441, 363] width 80 height 27
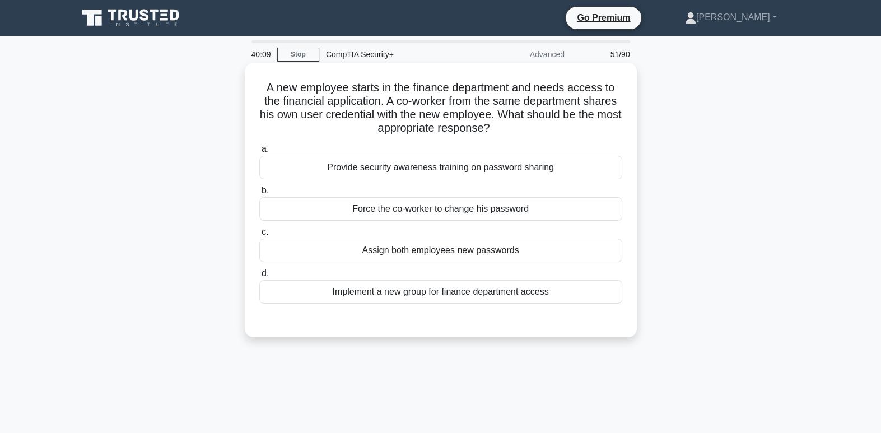
click at [494, 301] on div "Implement a new group for finance department access" at bounding box center [440, 292] width 363 height 24
click at [259, 277] on input "d. Implement a new group for finance department access" at bounding box center [259, 273] width 0 height 7
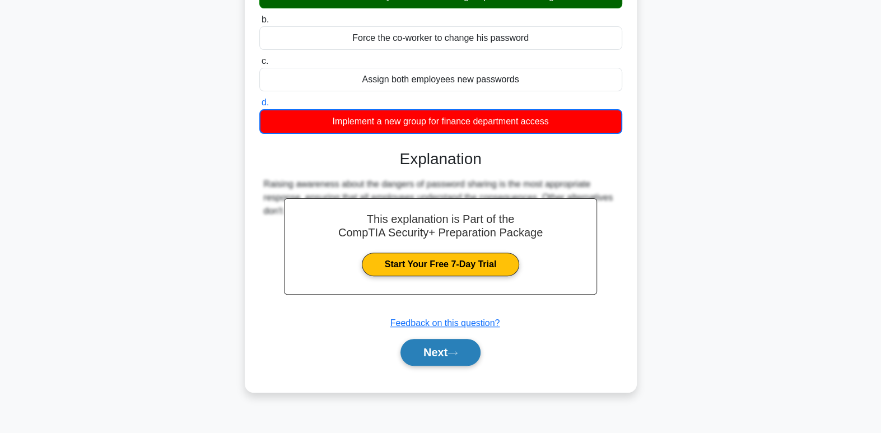
scroll to position [171, 0]
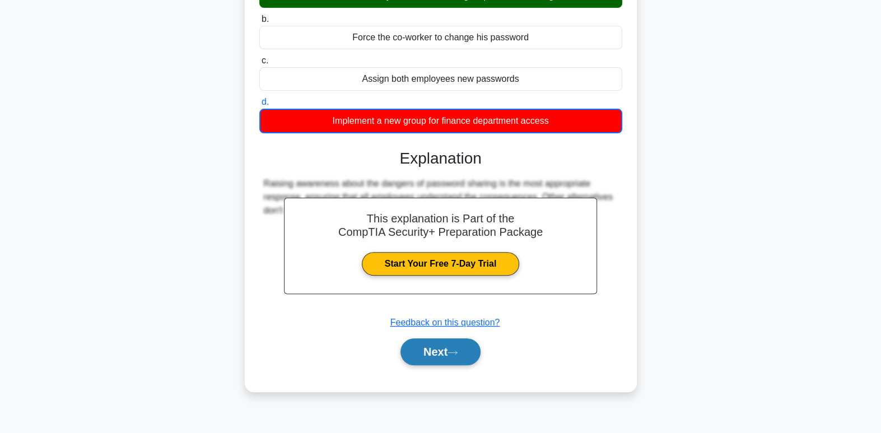
click at [434, 359] on button "Next" at bounding box center [441, 351] width 80 height 27
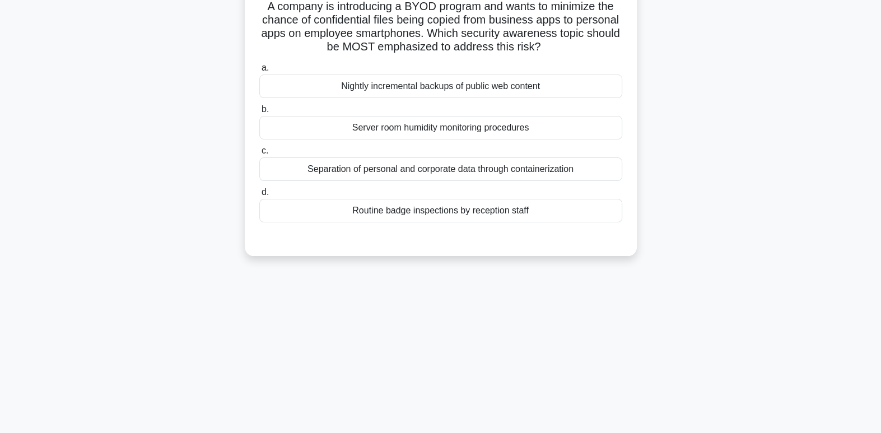
scroll to position [0, 0]
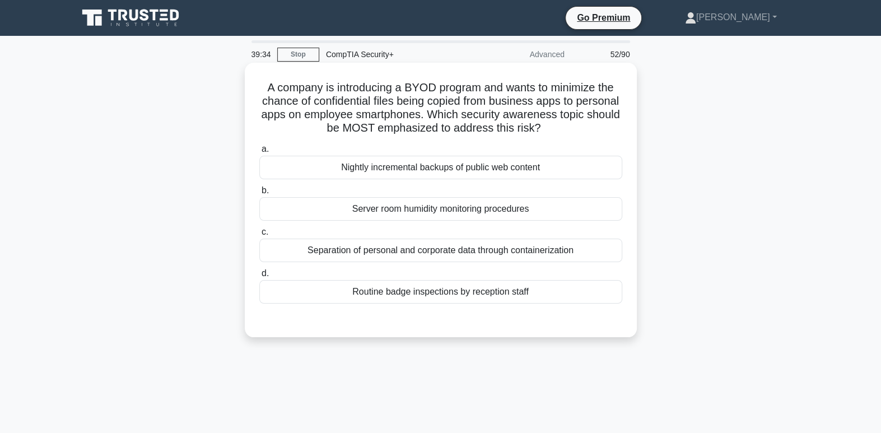
click at [415, 251] on div "Separation of personal and corporate data through containerization" at bounding box center [440, 251] width 363 height 24
click at [259, 236] on input "c. Separation of personal and corporate data through containerization" at bounding box center [259, 232] width 0 height 7
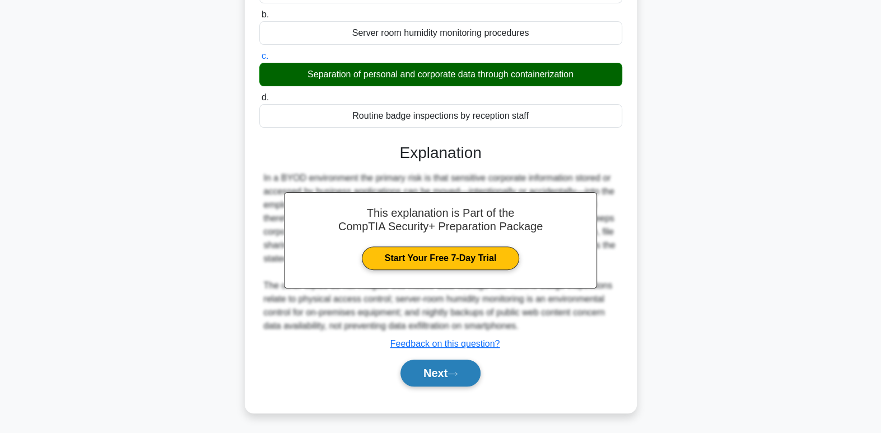
click at [440, 372] on button "Next" at bounding box center [441, 373] width 80 height 27
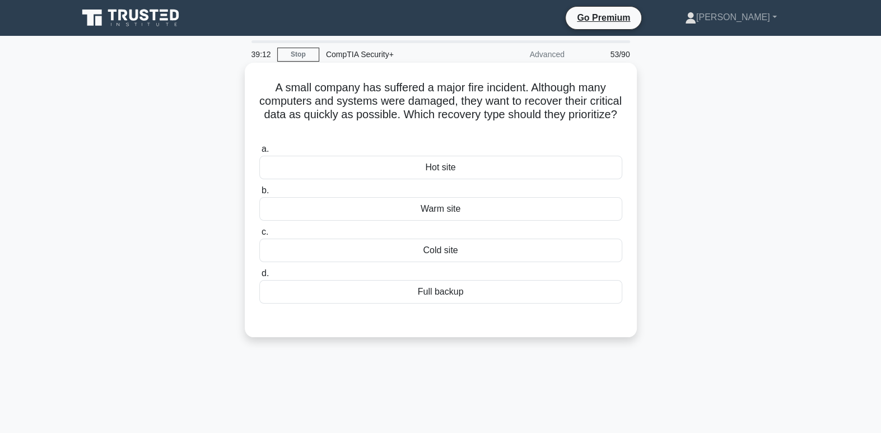
click at [468, 296] on div "Full backup" at bounding box center [440, 292] width 363 height 24
click at [259, 277] on input "d. Full backup" at bounding box center [259, 273] width 0 height 7
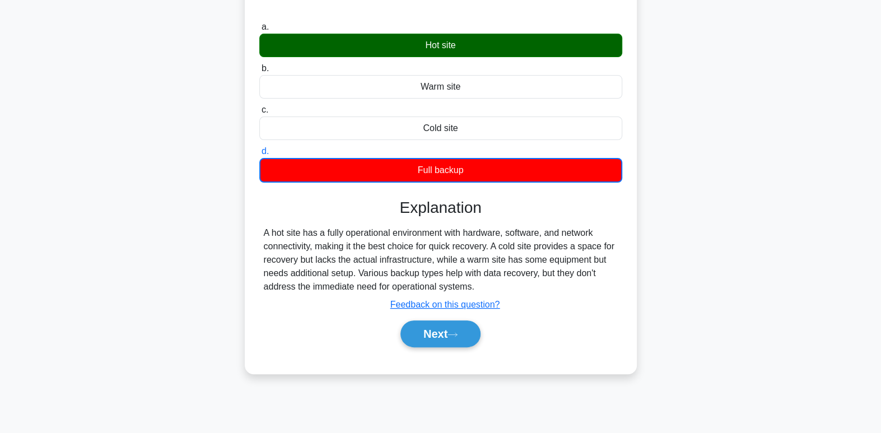
scroll to position [151, 0]
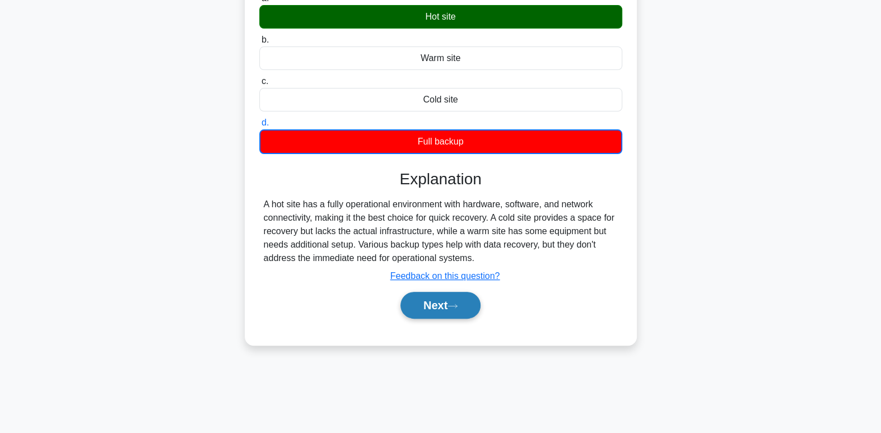
click at [472, 306] on button "Next" at bounding box center [441, 305] width 80 height 27
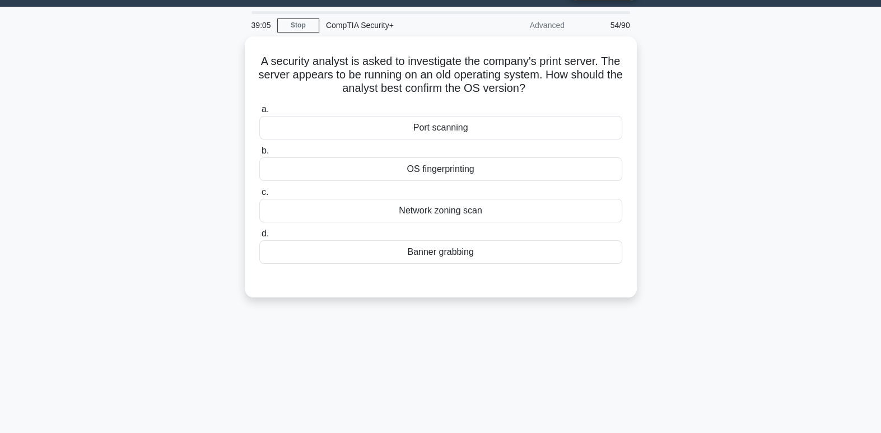
scroll to position [0, 0]
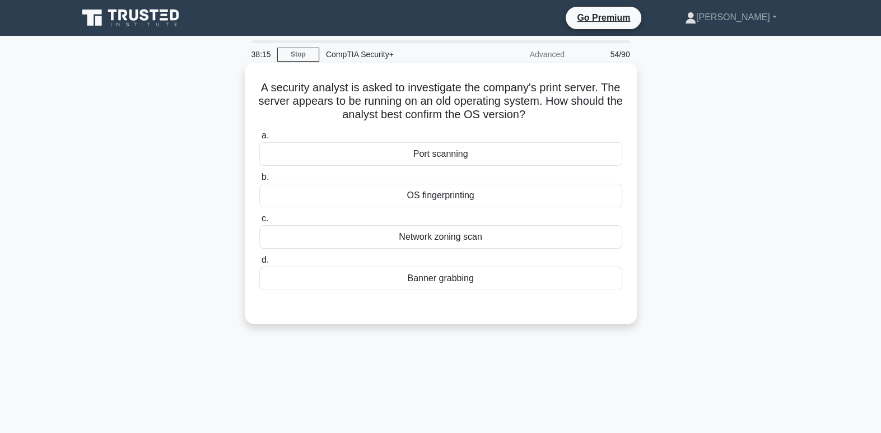
click at [461, 197] on div "OS fingerprinting" at bounding box center [440, 196] width 363 height 24
click at [259, 181] on input "b. OS fingerprinting" at bounding box center [259, 177] width 0 height 7
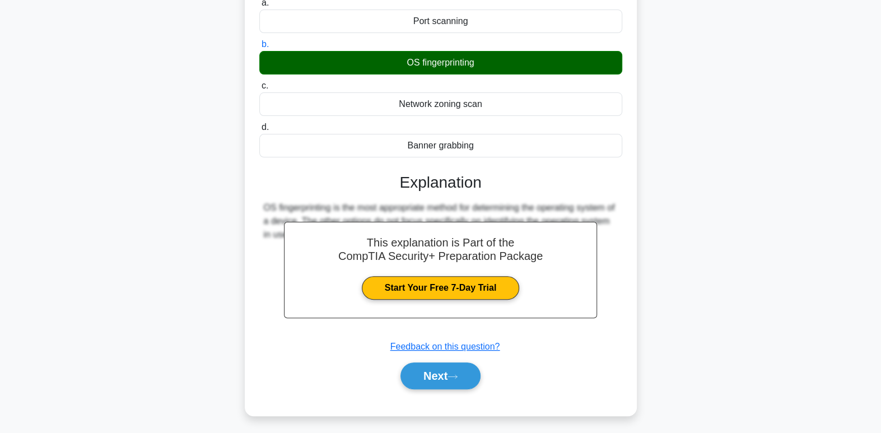
scroll to position [171, 0]
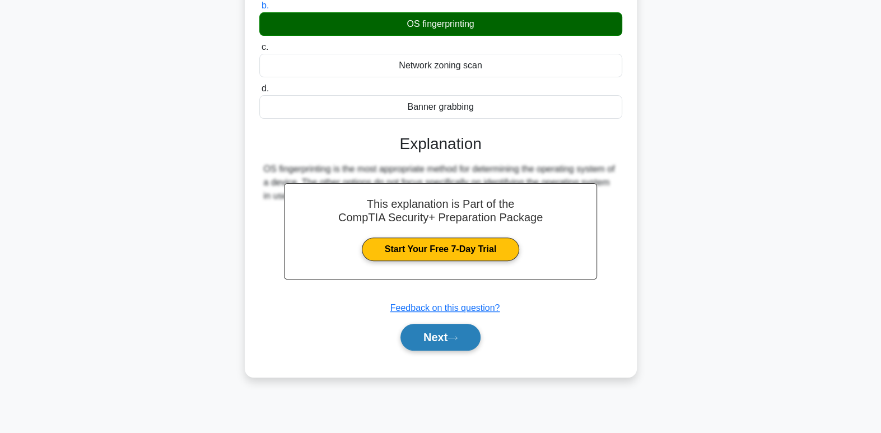
click at [467, 335] on button "Next" at bounding box center [441, 337] width 80 height 27
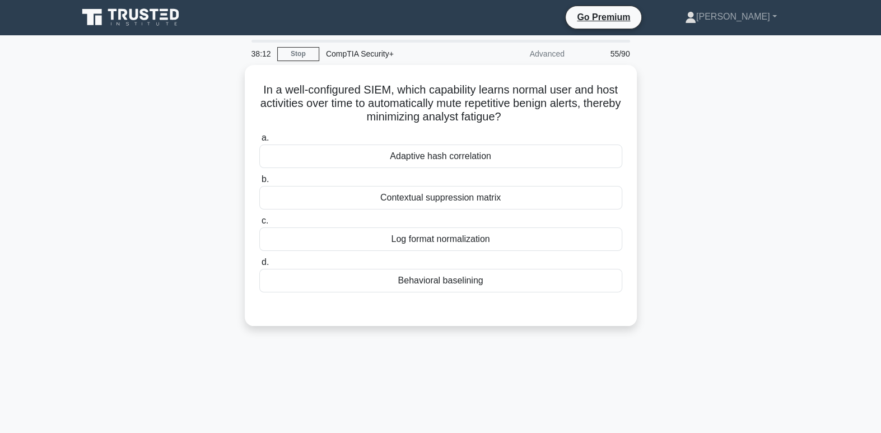
scroll to position [0, 0]
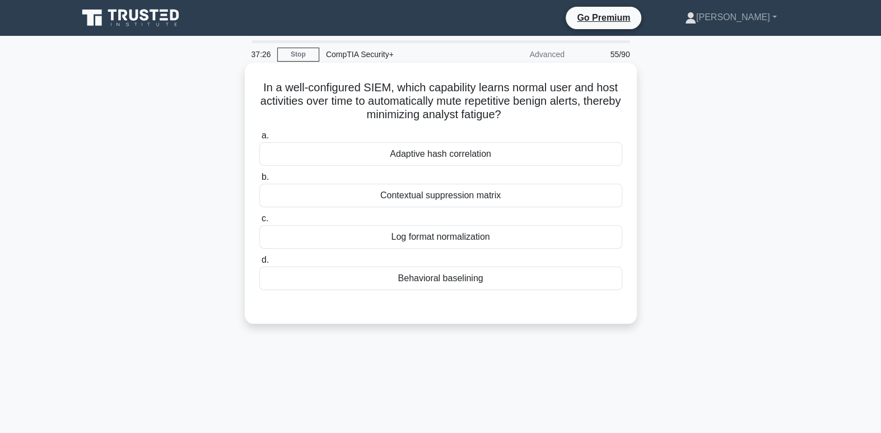
click at [491, 286] on div "Behavioral baselining" at bounding box center [440, 279] width 363 height 24
click at [259, 264] on input "d. Behavioral baselining" at bounding box center [259, 260] width 0 height 7
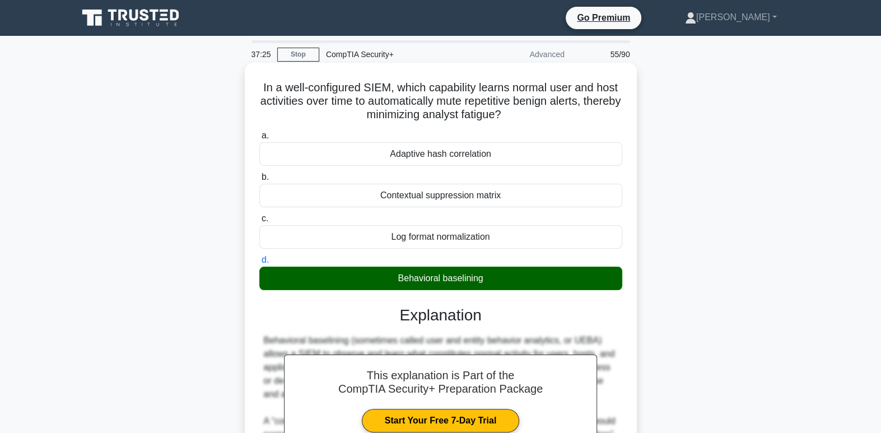
scroll to position [171, 0]
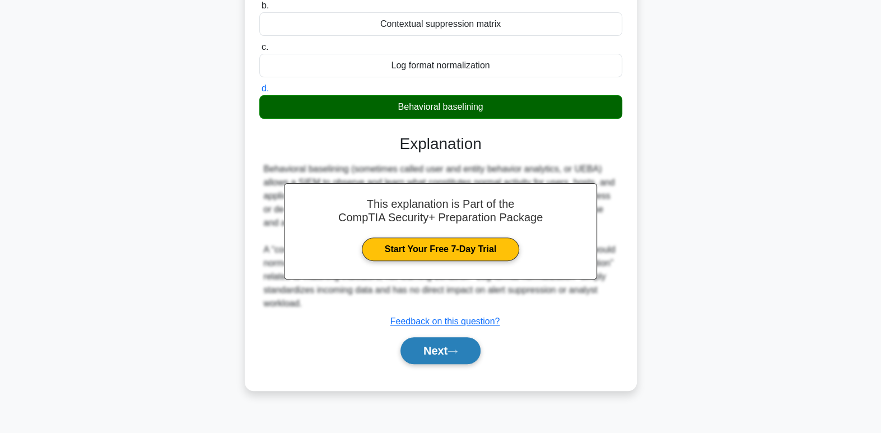
click at [458, 353] on icon at bounding box center [453, 351] width 10 height 6
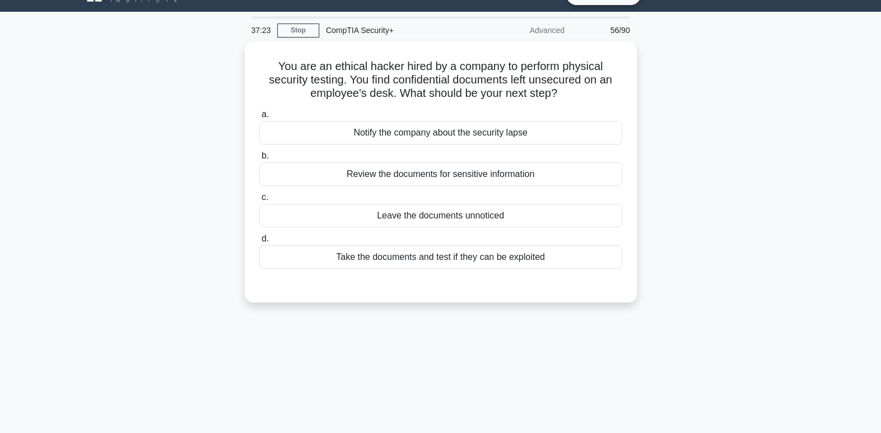
scroll to position [0, 0]
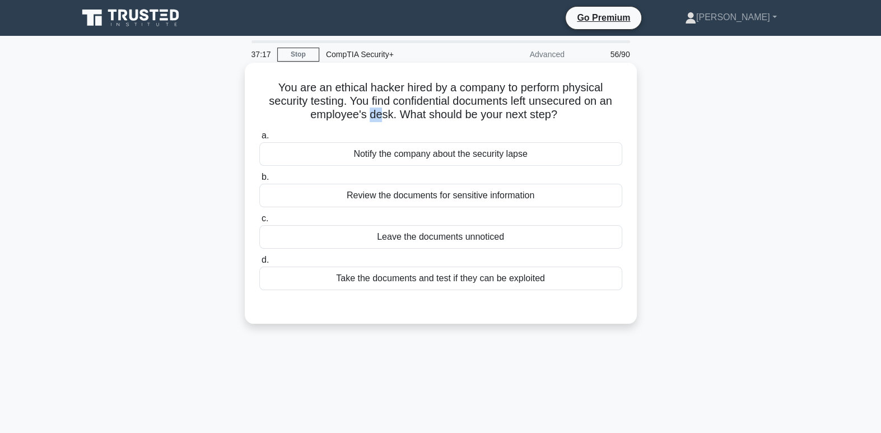
drag, startPoint x: 365, startPoint y: 113, endPoint x: 379, endPoint y: 113, distance: 13.5
click at [379, 113] on h5 "You are an ethical hacker hired by a company to perform physical security testi…" at bounding box center [440, 101] width 365 height 41
click at [541, 102] on h5 "You are an ethical hacker hired by a company to perform physical security testi…" at bounding box center [440, 101] width 365 height 41
click at [531, 279] on div "Take the documents and test if they can be exploited" at bounding box center [440, 279] width 363 height 24
click at [259, 264] on input "d. Take the documents and test if they can be exploited" at bounding box center [259, 260] width 0 height 7
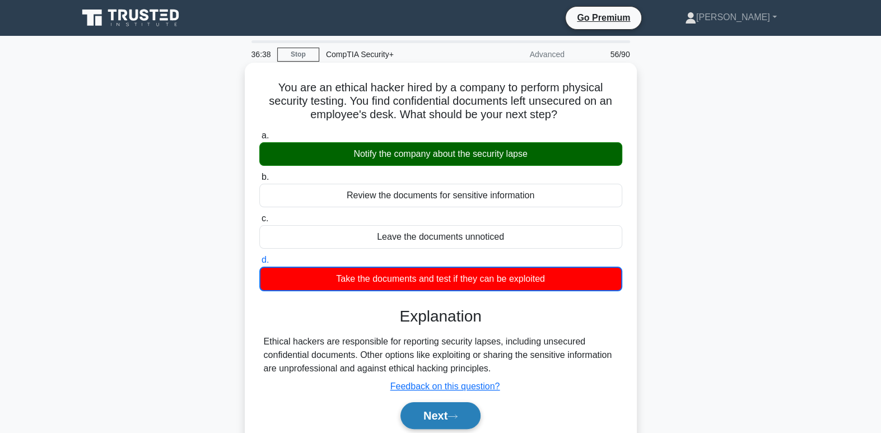
click at [460, 419] on button "Next" at bounding box center [441, 415] width 80 height 27
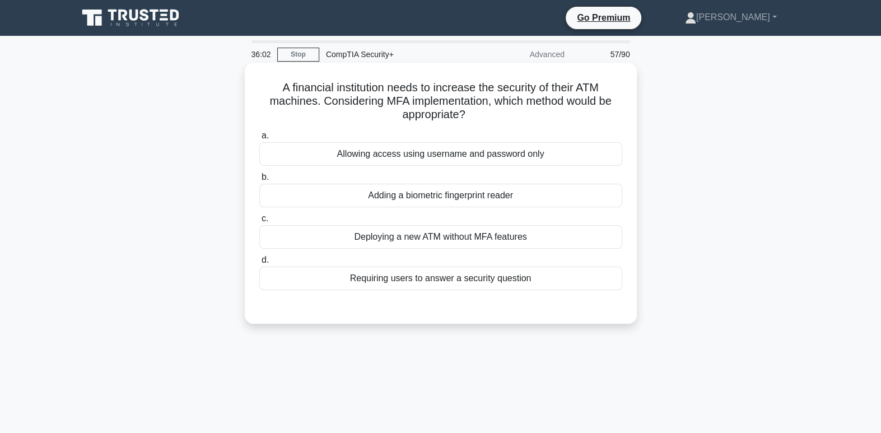
click at [500, 195] on div "Adding a biometric fingerprint reader" at bounding box center [440, 196] width 363 height 24
click at [259, 181] on input "b. Adding a biometric fingerprint reader" at bounding box center [259, 177] width 0 height 7
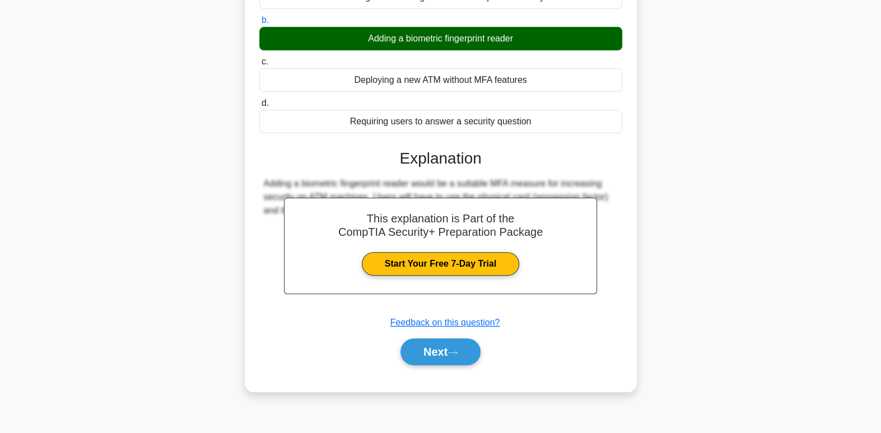
scroll to position [171, 0]
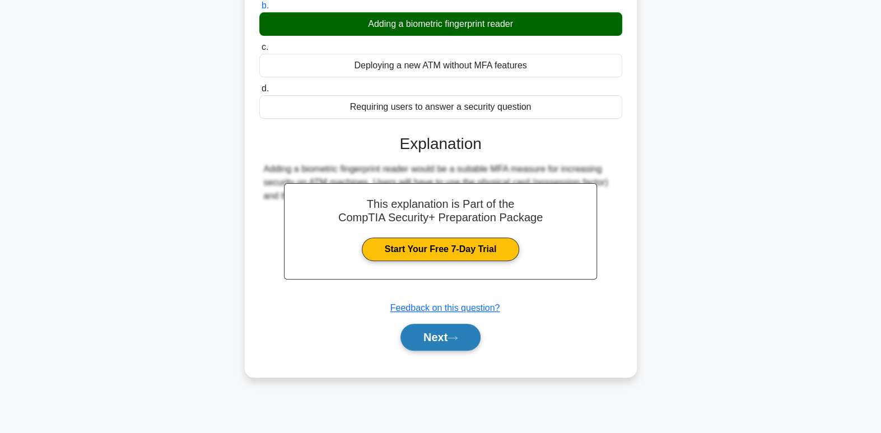
click at [430, 343] on button "Next" at bounding box center [441, 337] width 80 height 27
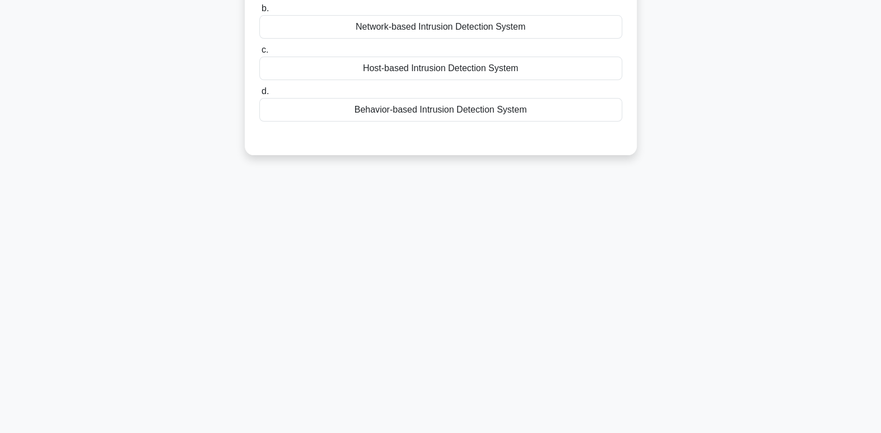
scroll to position [0, 0]
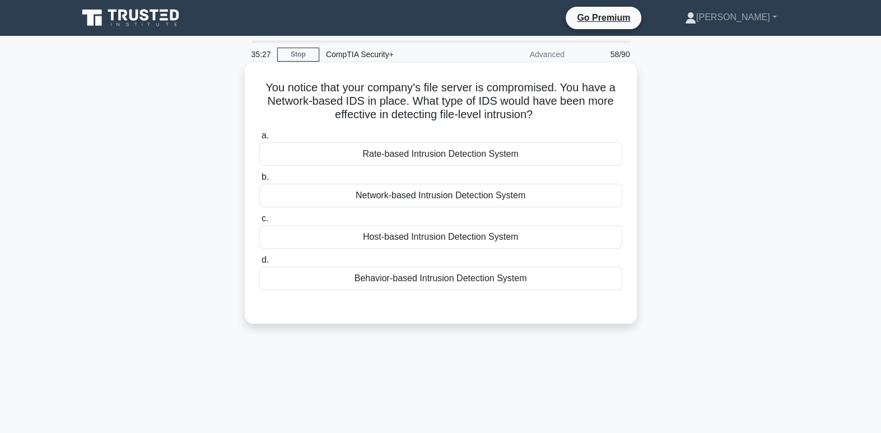
click at [468, 244] on div "Host-based Intrusion Detection System" at bounding box center [440, 237] width 363 height 24
click at [259, 222] on input "c. Host-based Intrusion Detection System" at bounding box center [259, 218] width 0 height 7
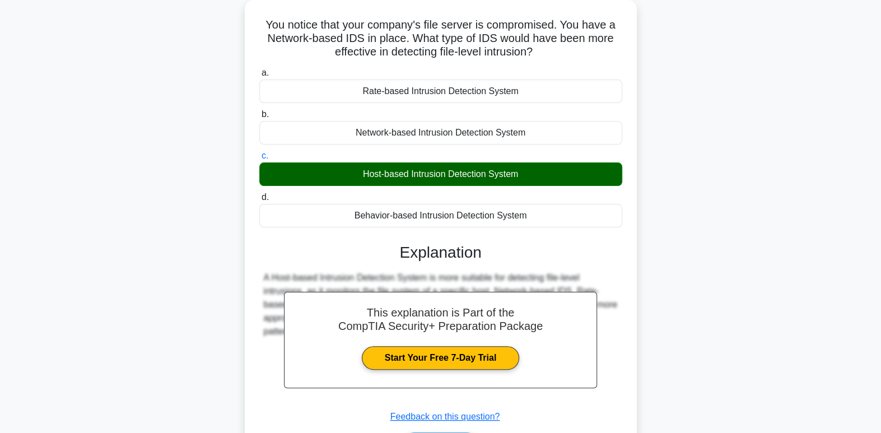
scroll to position [171, 0]
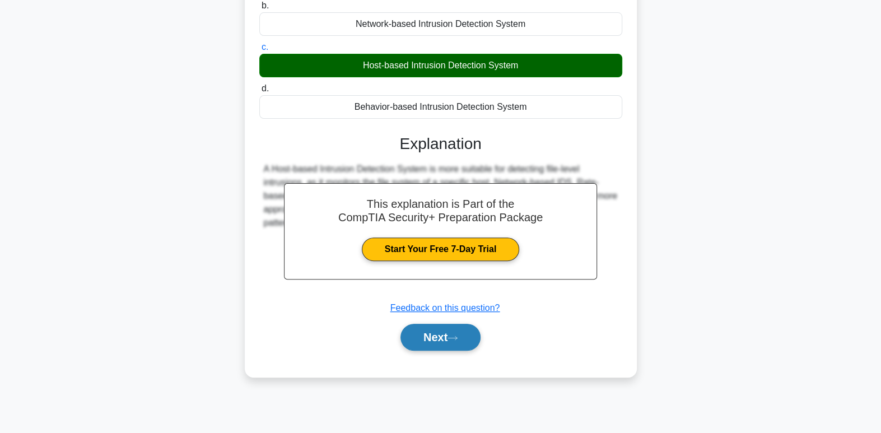
click at [453, 348] on button "Next" at bounding box center [441, 337] width 80 height 27
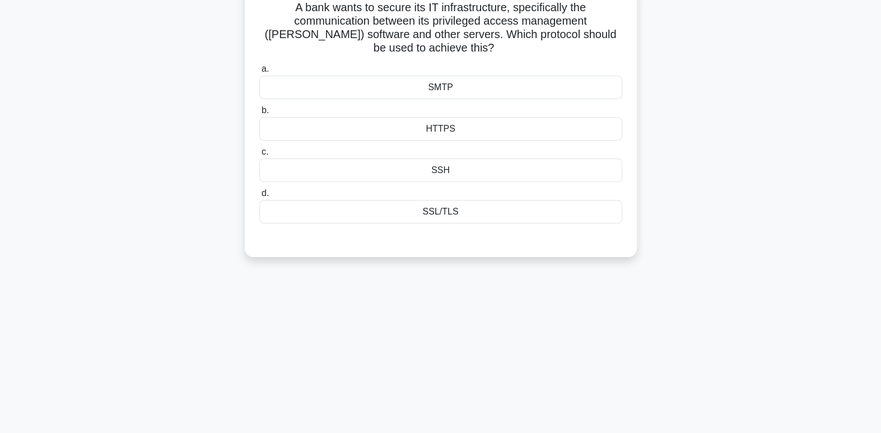
scroll to position [0, 0]
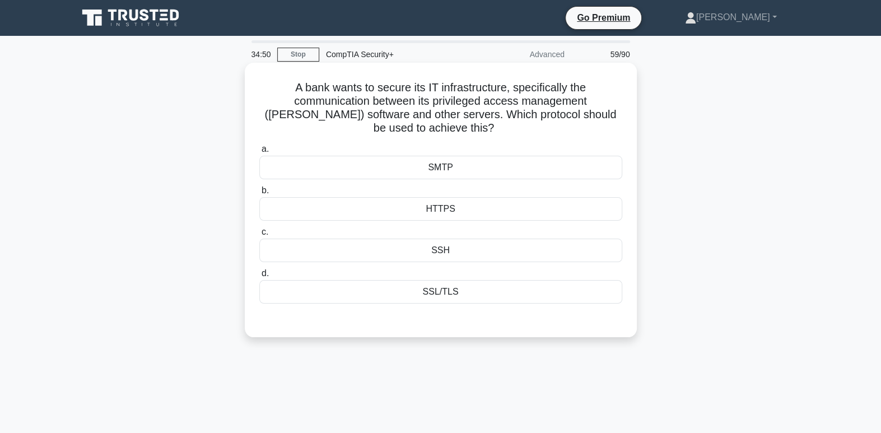
click at [440, 291] on div "SSL/TLS" at bounding box center [440, 292] width 363 height 24
click at [259, 277] on input "d. SSL/TLS" at bounding box center [259, 273] width 0 height 7
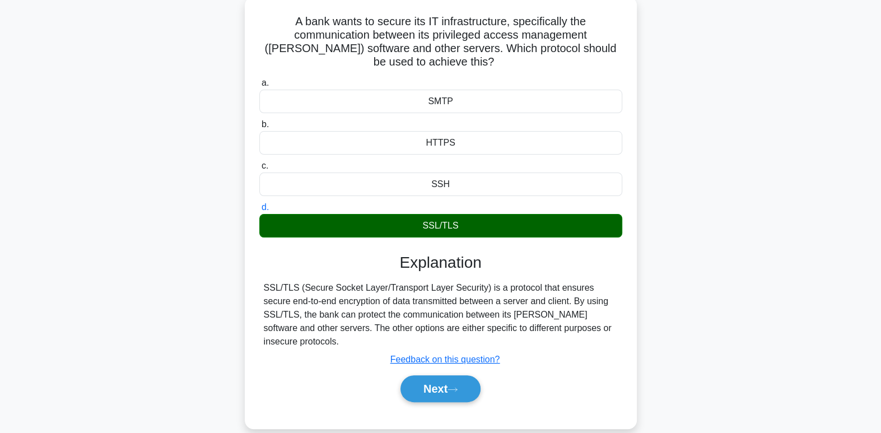
scroll to position [171, 0]
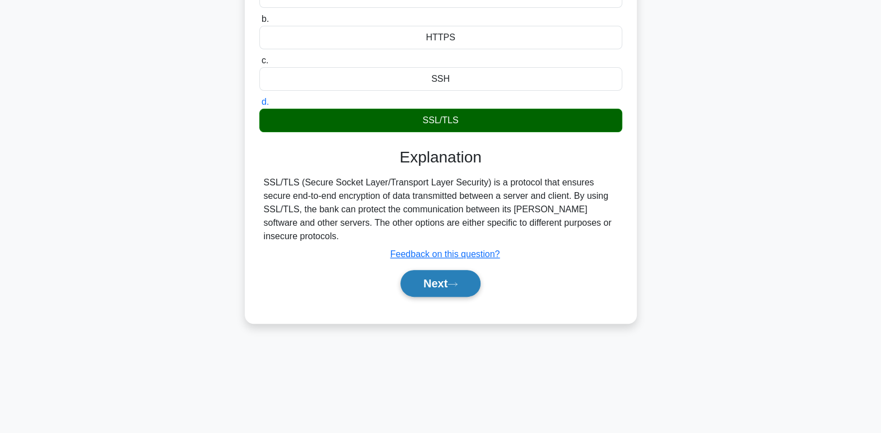
click at [447, 270] on button "Next" at bounding box center [441, 283] width 80 height 27
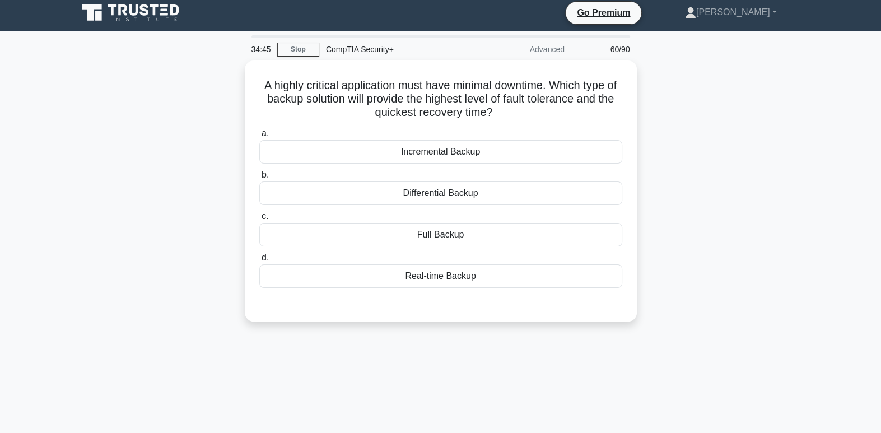
scroll to position [0, 0]
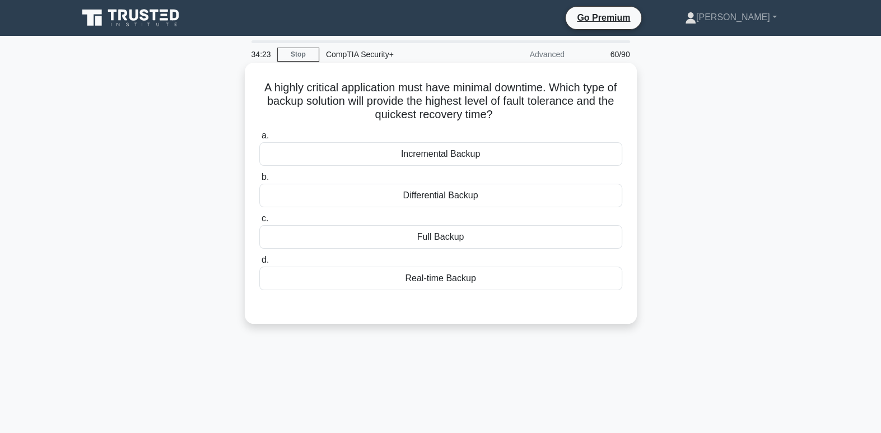
click at [544, 155] on div "Incremental Backup" at bounding box center [440, 154] width 363 height 24
click at [259, 139] on input "a. Incremental Backup" at bounding box center [259, 135] width 0 height 7
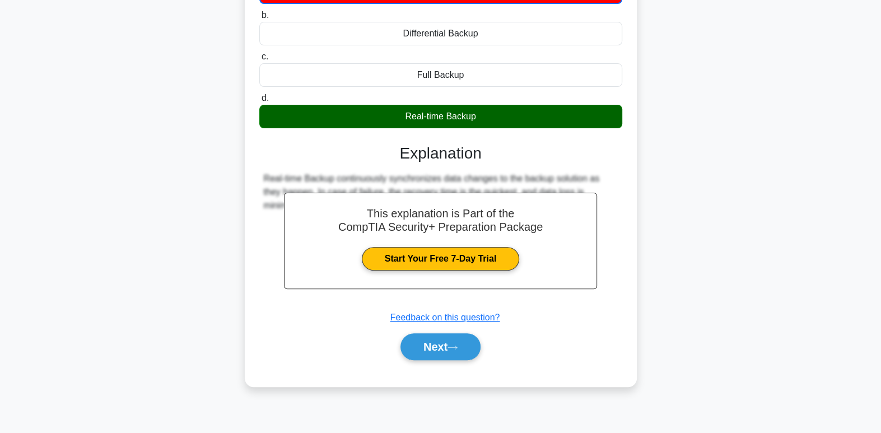
scroll to position [171, 0]
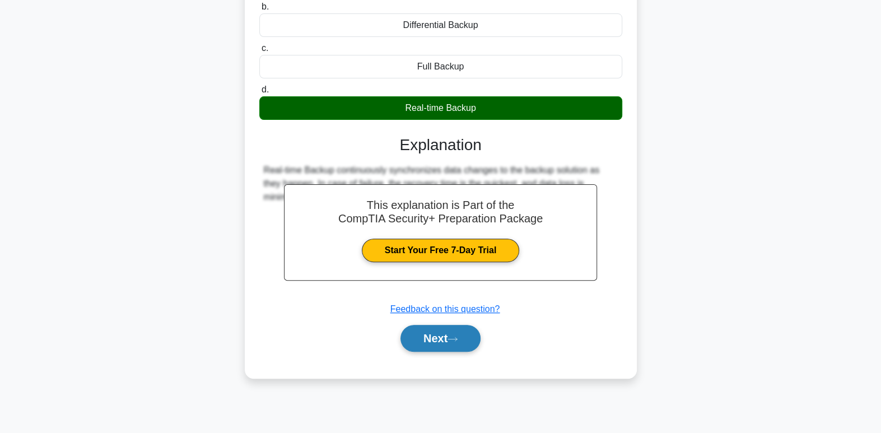
click at [434, 348] on button "Next" at bounding box center [441, 338] width 80 height 27
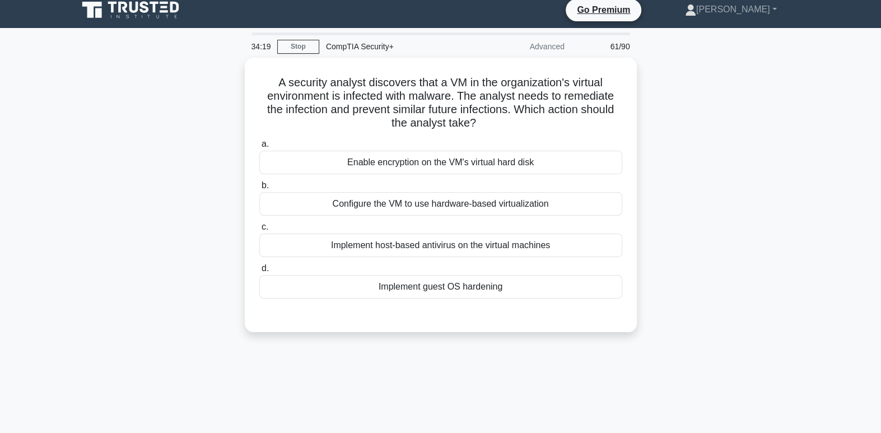
scroll to position [0, 0]
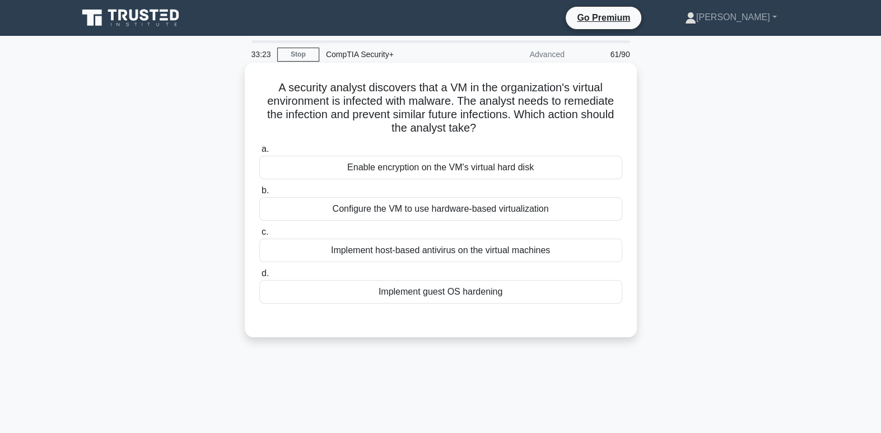
click at [529, 248] on div "Implement host-based antivirus on the virtual machines" at bounding box center [440, 251] width 363 height 24
click at [259, 236] on input "c. Implement host-based antivirus on the virtual machines" at bounding box center [259, 232] width 0 height 7
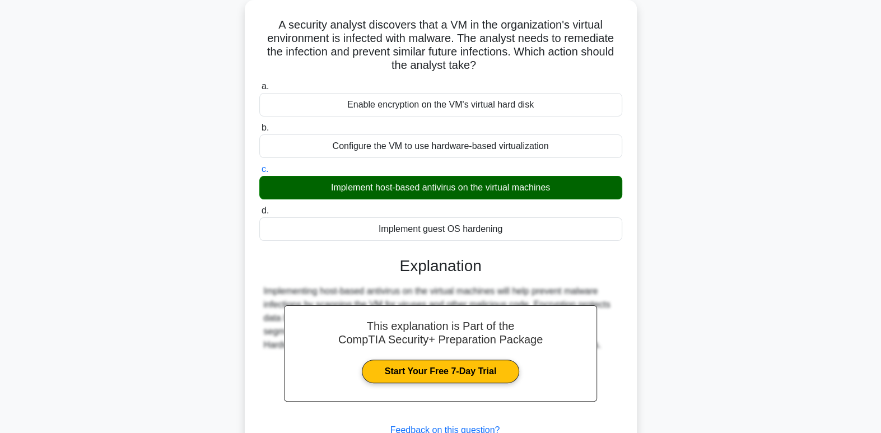
scroll to position [171, 0]
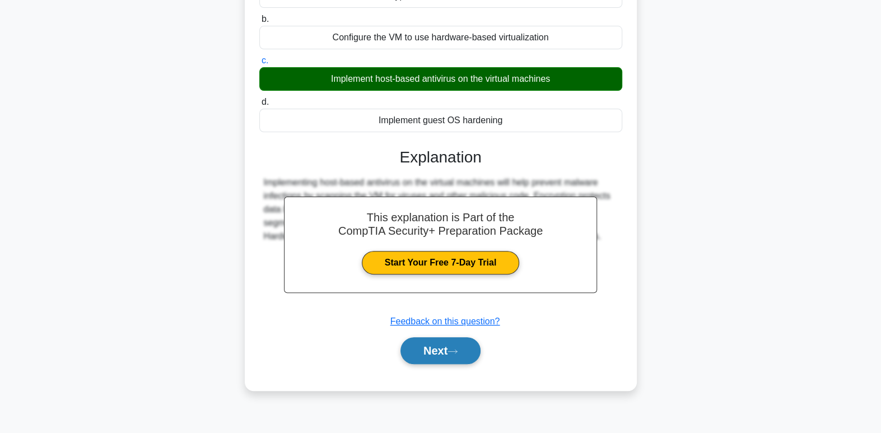
click at [444, 355] on button "Next" at bounding box center [441, 350] width 80 height 27
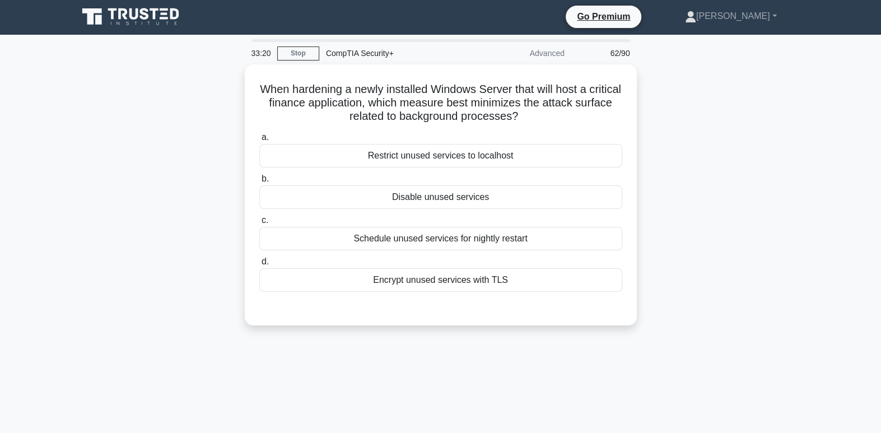
scroll to position [0, 0]
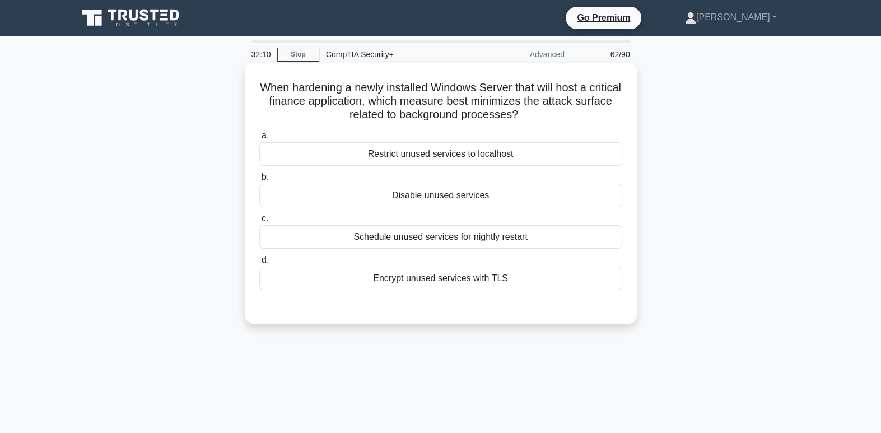
click at [459, 147] on div "Restrict unused services to localhost" at bounding box center [440, 154] width 363 height 24
click at [259, 139] on input "a. Restrict unused services to localhost" at bounding box center [259, 135] width 0 height 7
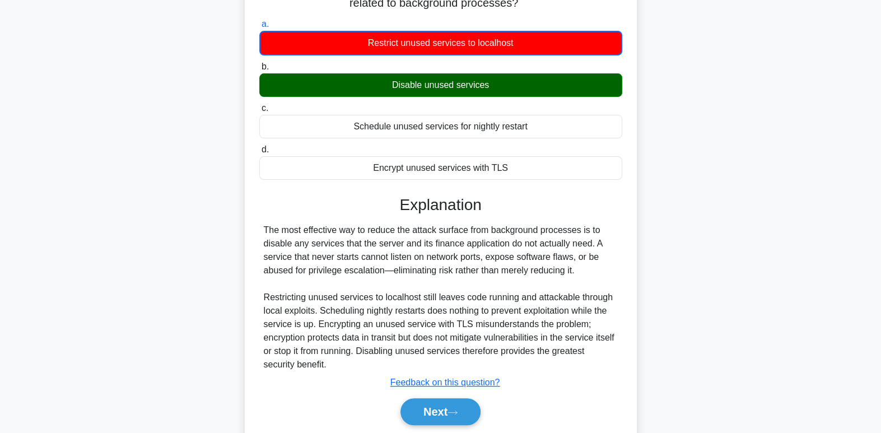
scroll to position [132, 0]
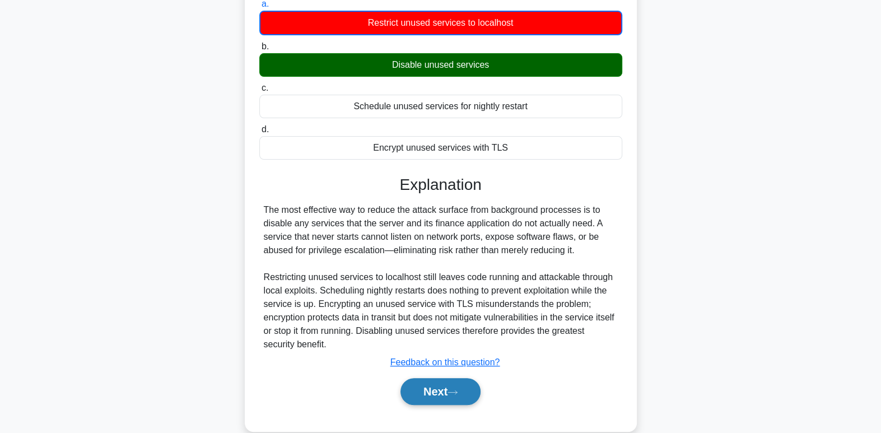
click at [430, 393] on button "Next" at bounding box center [441, 391] width 80 height 27
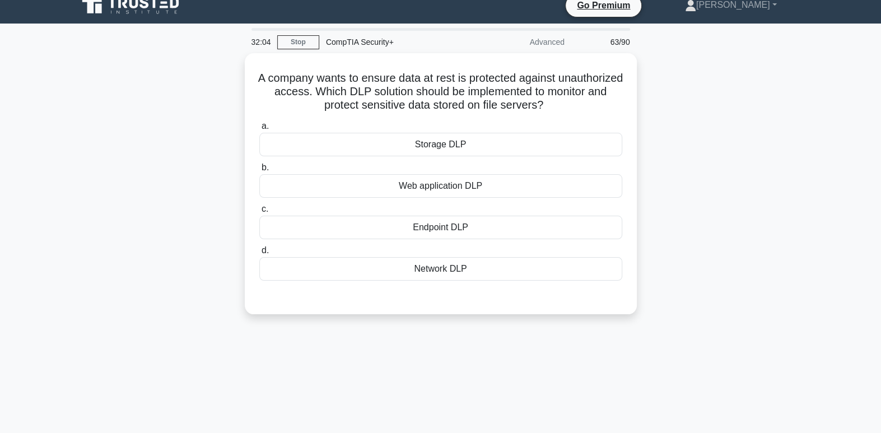
scroll to position [0, 0]
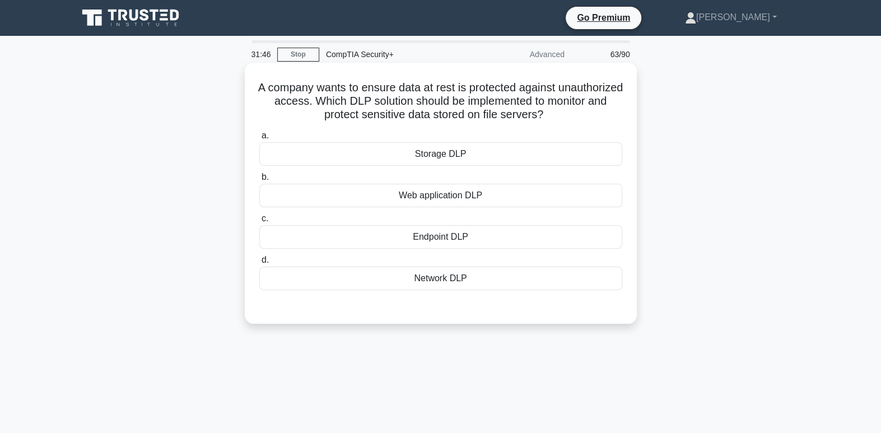
click at [541, 151] on div "Storage DLP" at bounding box center [440, 154] width 363 height 24
click at [259, 139] on input "a. Storage DLP" at bounding box center [259, 135] width 0 height 7
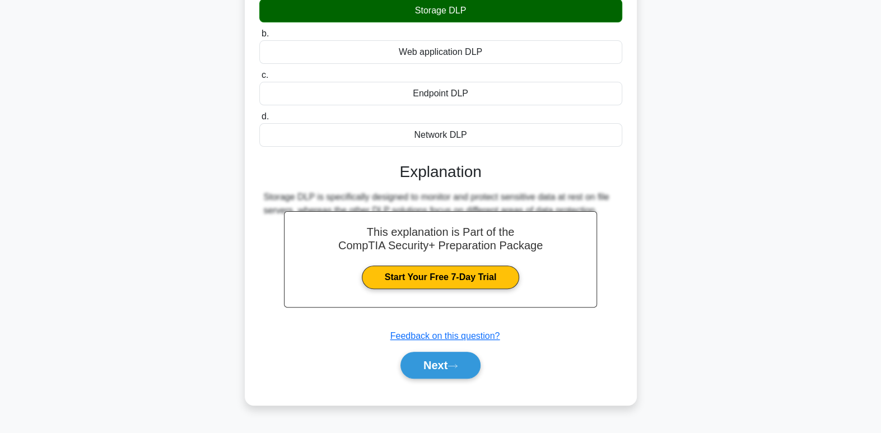
scroll to position [171, 0]
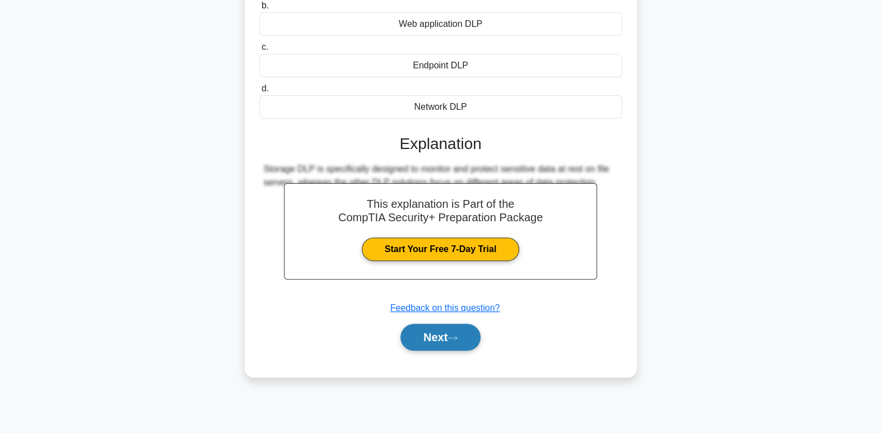
click at [441, 343] on button "Next" at bounding box center [441, 337] width 80 height 27
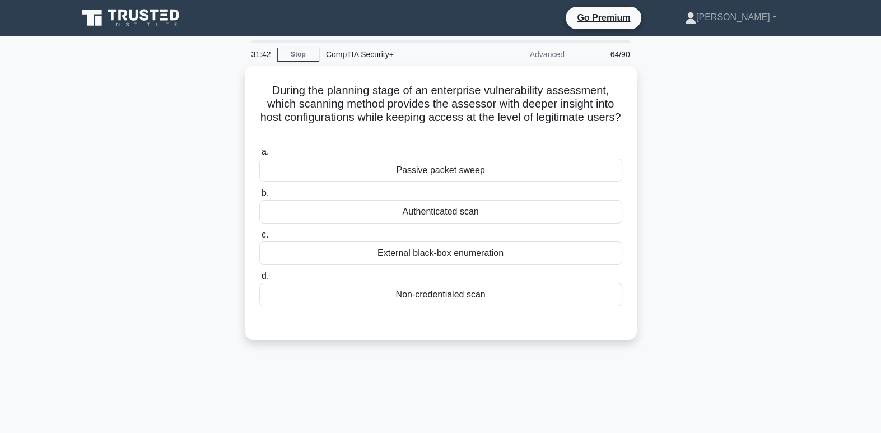
scroll to position [0, 0]
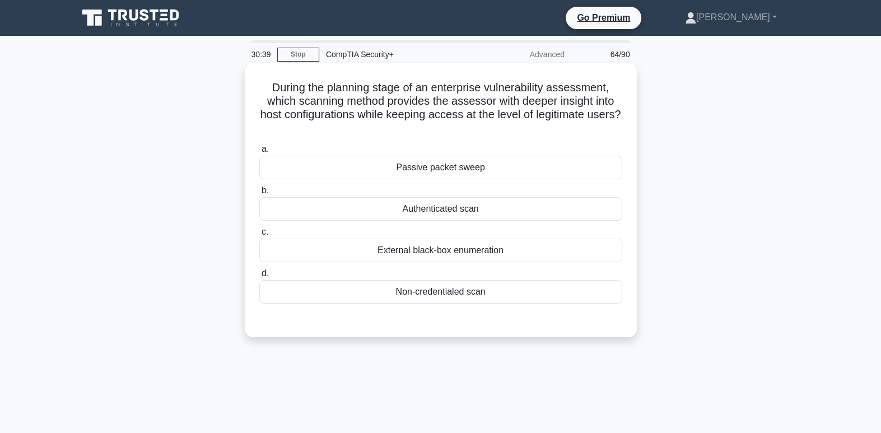
click at [512, 215] on div "Authenticated scan" at bounding box center [440, 209] width 363 height 24
click at [259, 194] on input "b. Authenticated scan" at bounding box center [259, 190] width 0 height 7
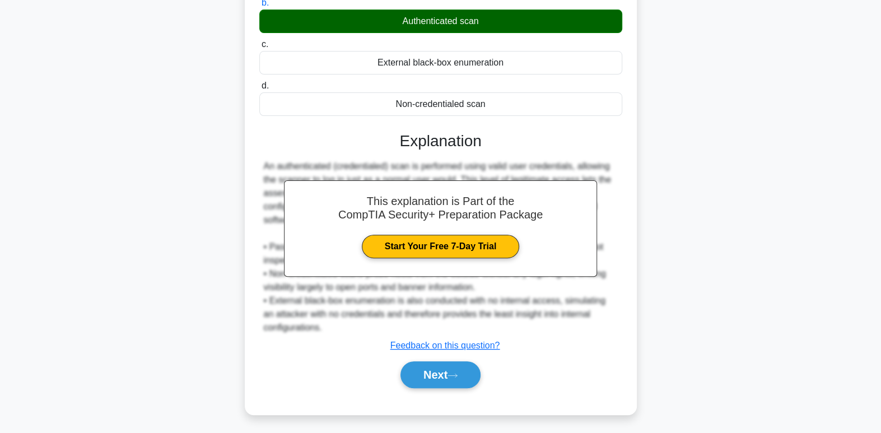
scroll to position [189, 0]
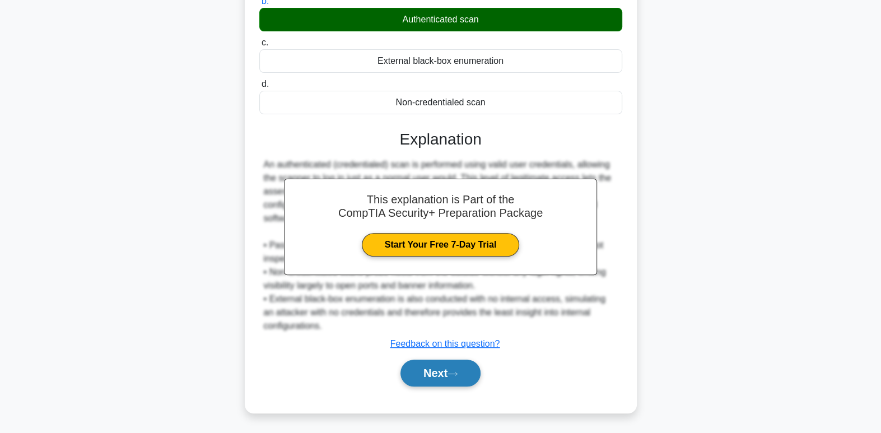
click at [451, 378] on button "Next" at bounding box center [441, 373] width 80 height 27
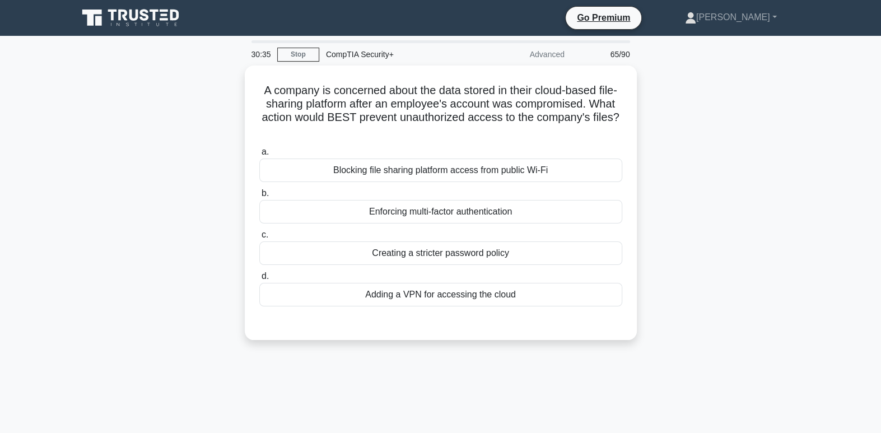
scroll to position [0, 0]
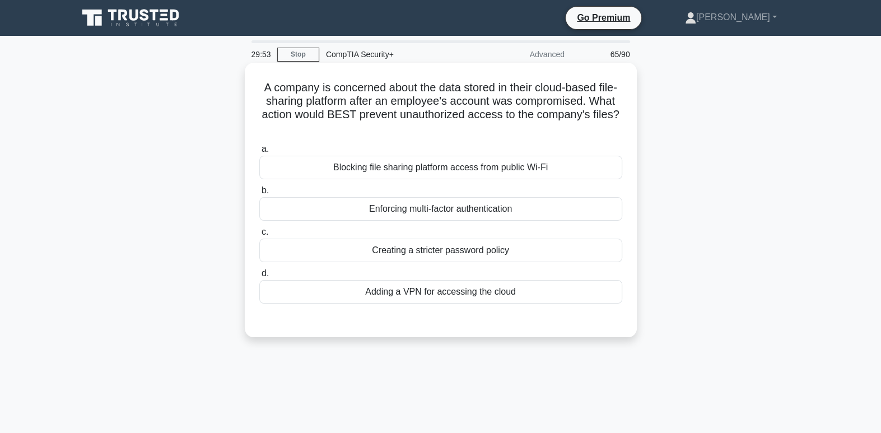
click at [499, 290] on div "Adding a VPN for accessing the cloud" at bounding box center [440, 292] width 363 height 24
click at [259, 277] on input "d. Adding a VPN for accessing the cloud" at bounding box center [259, 273] width 0 height 7
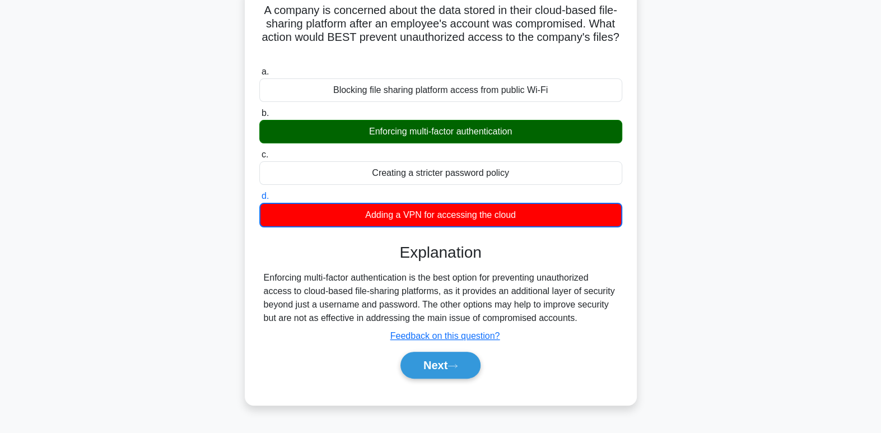
scroll to position [90, 0]
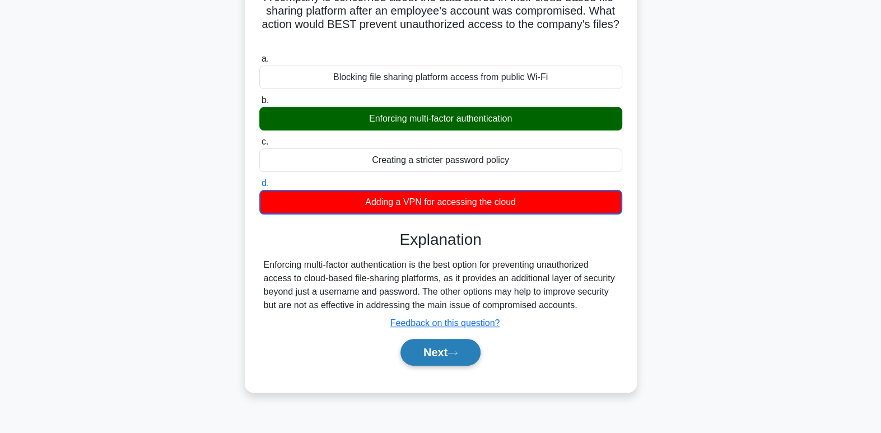
click at [434, 355] on button "Next" at bounding box center [441, 352] width 80 height 27
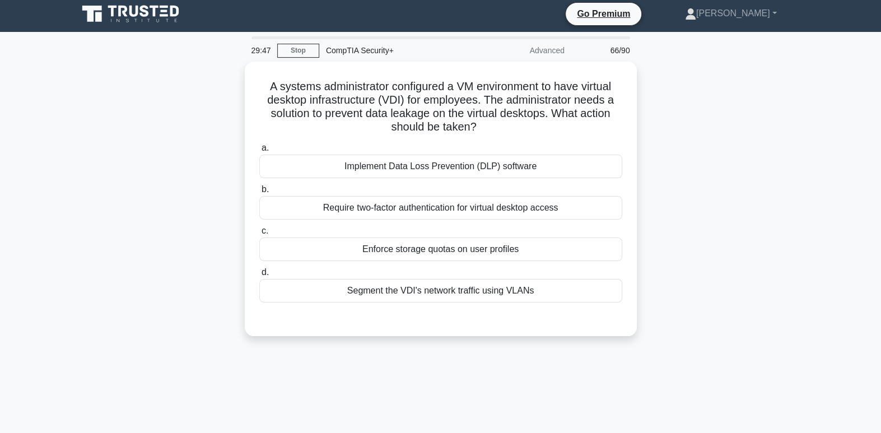
scroll to position [0, 0]
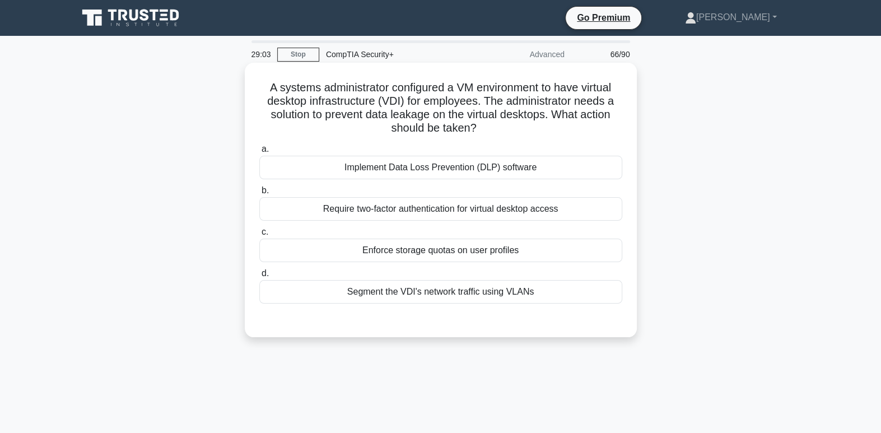
click at [485, 167] on div "Implement Data Loss Prevention (DLP) software" at bounding box center [440, 168] width 363 height 24
click at [259, 153] on input "a. Implement Data Loss Prevention (DLP) software" at bounding box center [259, 149] width 0 height 7
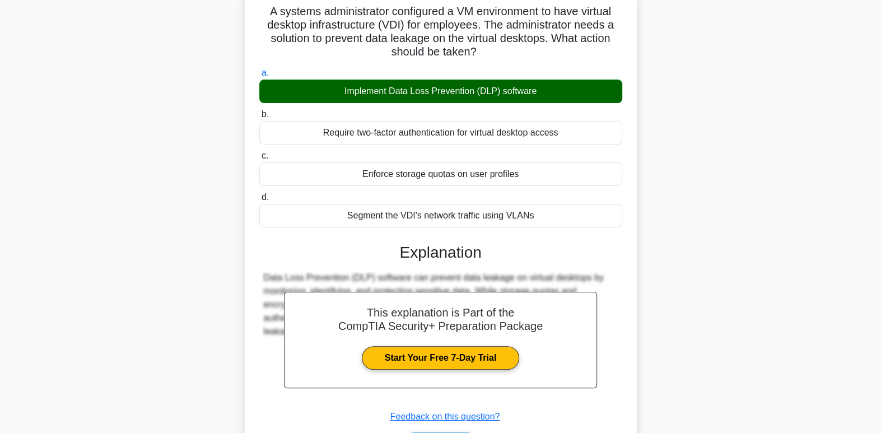
scroll to position [171, 0]
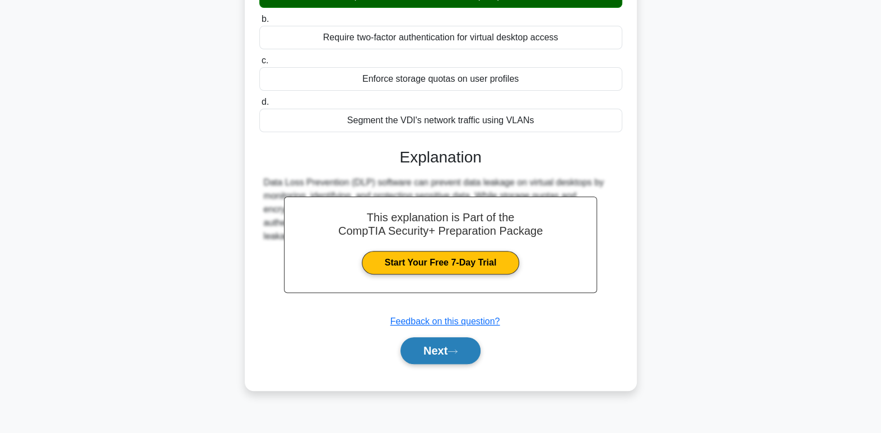
click at [464, 351] on button "Next" at bounding box center [441, 350] width 80 height 27
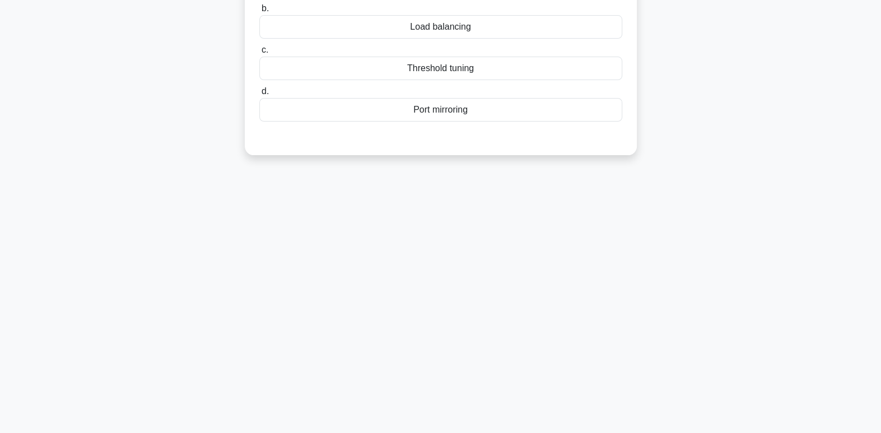
scroll to position [0, 0]
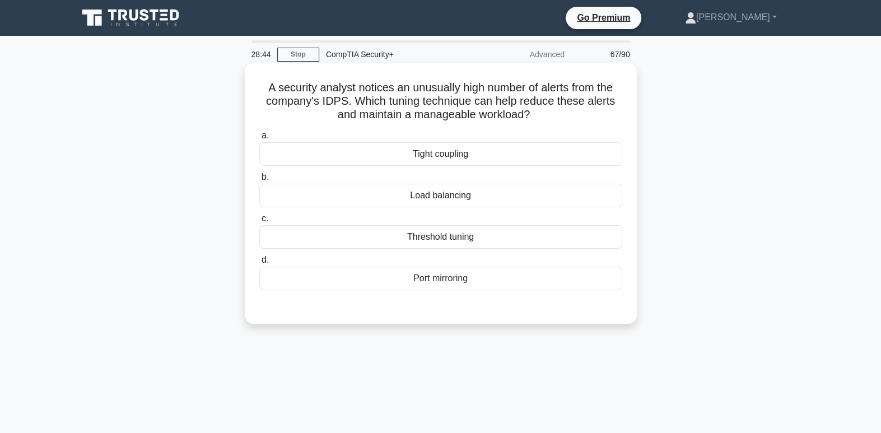
click at [476, 202] on div "Load balancing" at bounding box center [440, 196] width 363 height 24
click at [259, 181] on input "b. Load balancing" at bounding box center [259, 177] width 0 height 7
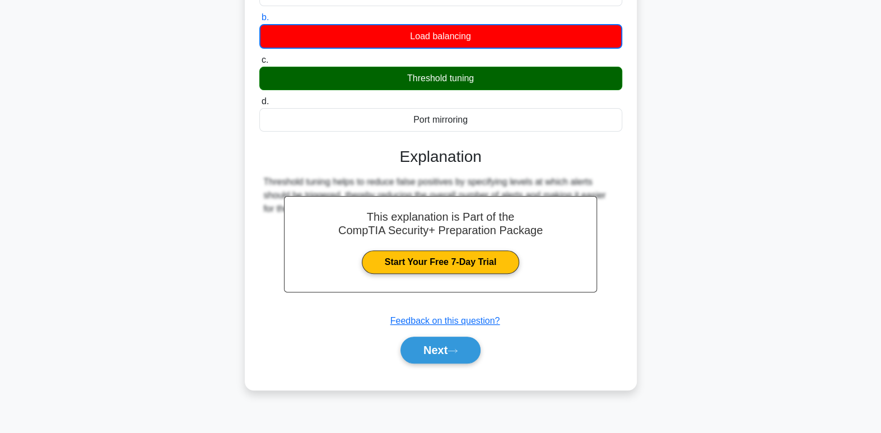
scroll to position [171, 0]
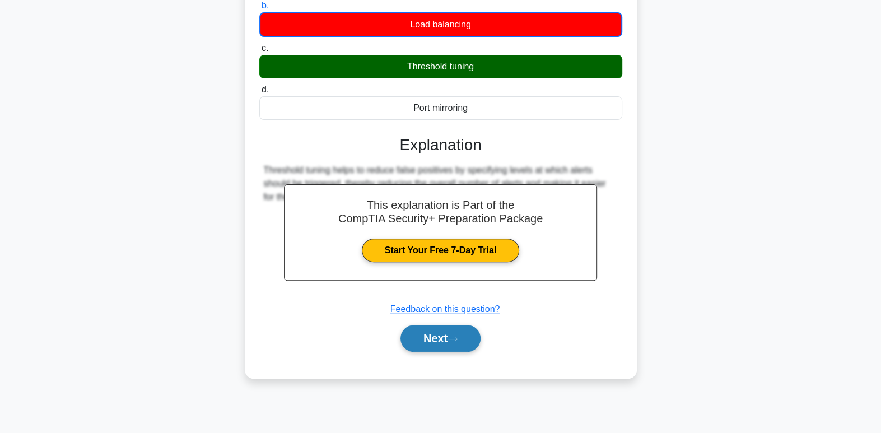
click at [465, 343] on button "Next" at bounding box center [441, 338] width 80 height 27
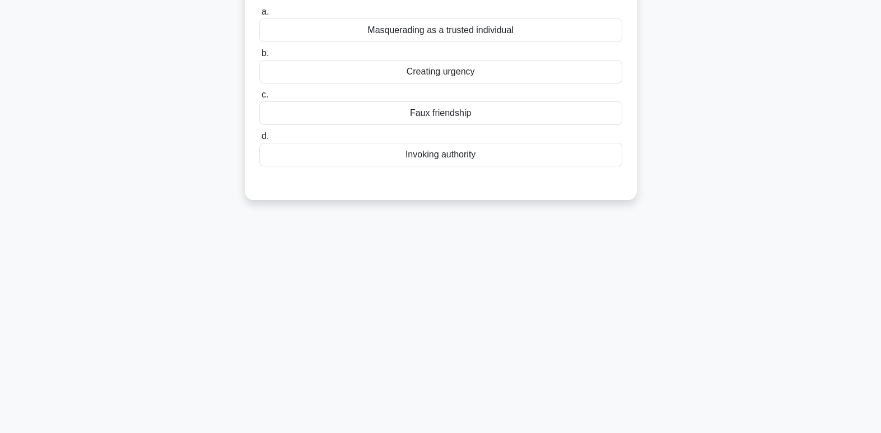
scroll to position [0, 0]
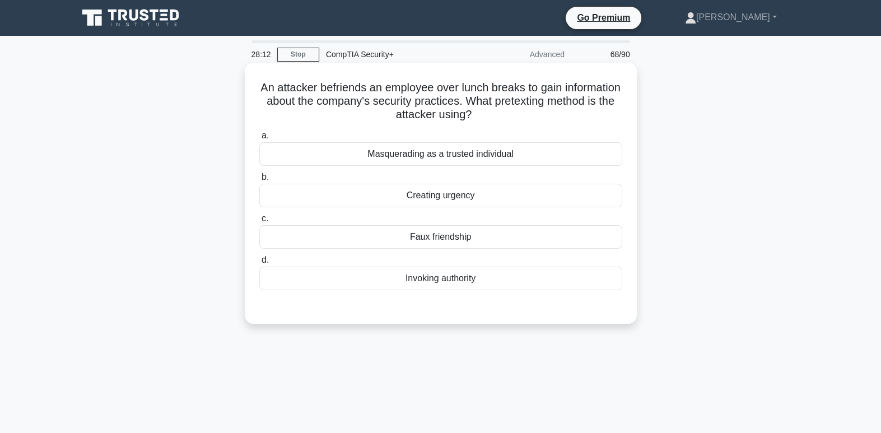
click at [484, 238] on div "Faux friendship" at bounding box center [440, 237] width 363 height 24
click at [259, 222] on input "c. Faux friendship" at bounding box center [259, 218] width 0 height 7
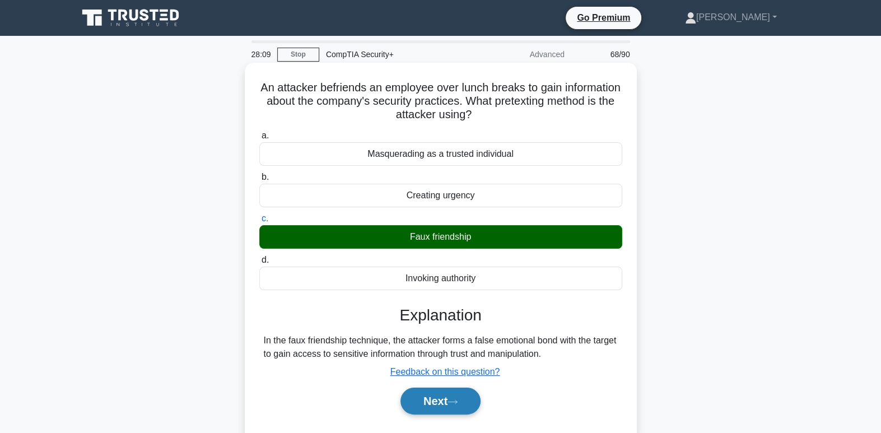
click at [469, 397] on button "Next" at bounding box center [441, 401] width 80 height 27
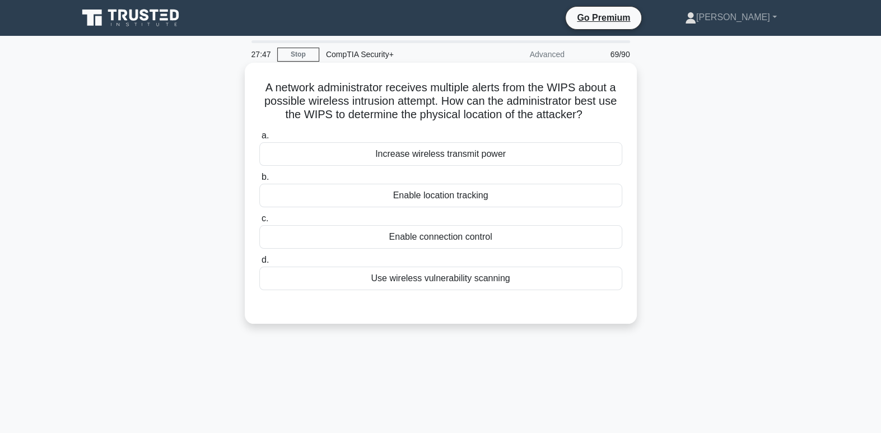
click at [488, 197] on div "Enable location tracking" at bounding box center [440, 196] width 363 height 24
click at [259, 181] on input "b. Enable location tracking" at bounding box center [259, 177] width 0 height 7
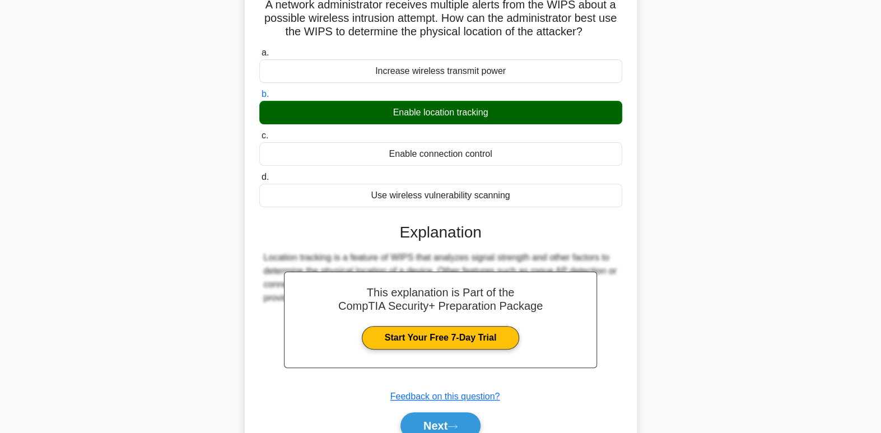
scroll to position [171, 0]
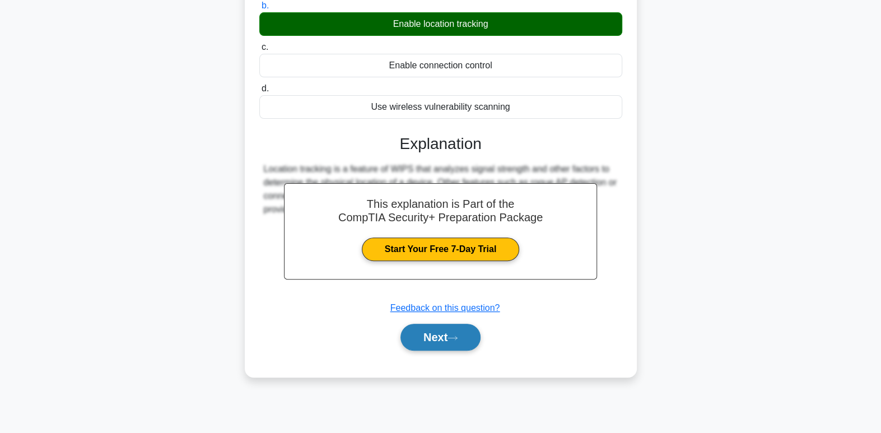
click at [456, 339] on icon at bounding box center [453, 338] width 10 height 6
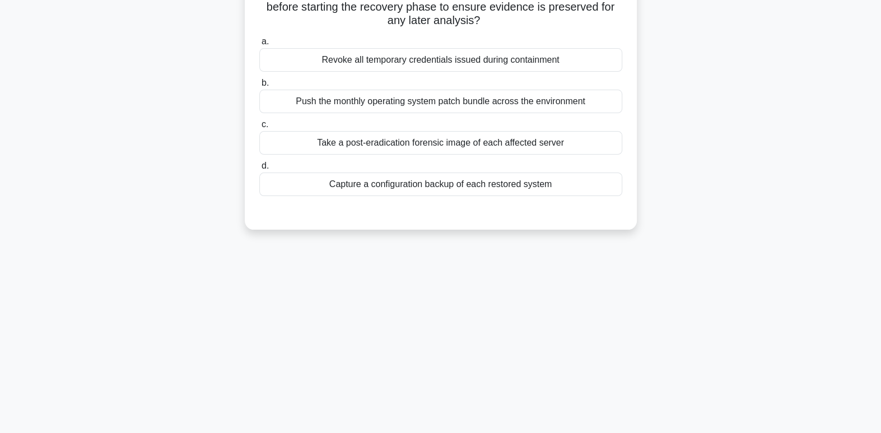
scroll to position [0, 0]
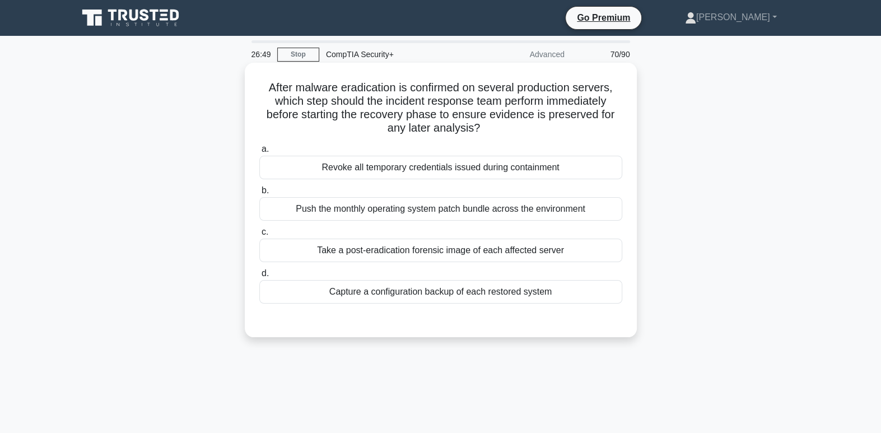
click at [408, 255] on div "Take a post-eradication forensic image of each affected server" at bounding box center [440, 251] width 363 height 24
click at [259, 236] on input "c. Take a post-eradication forensic image of each affected server" at bounding box center [259, 232] width 0 height 7
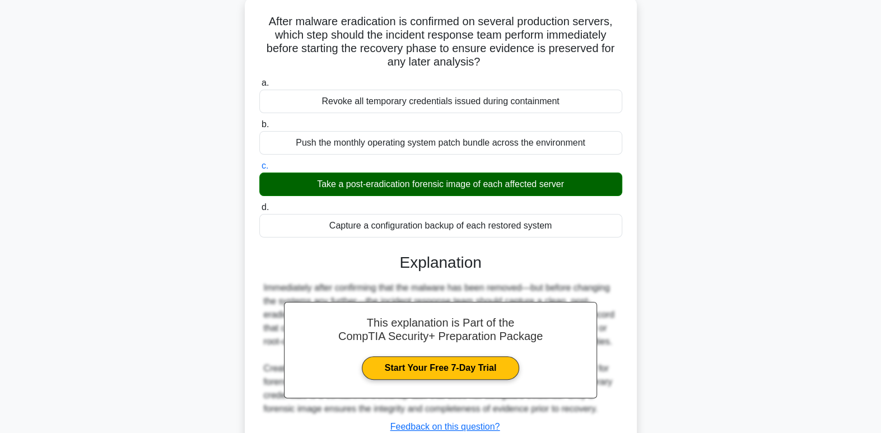
scroll to position [171, 0]
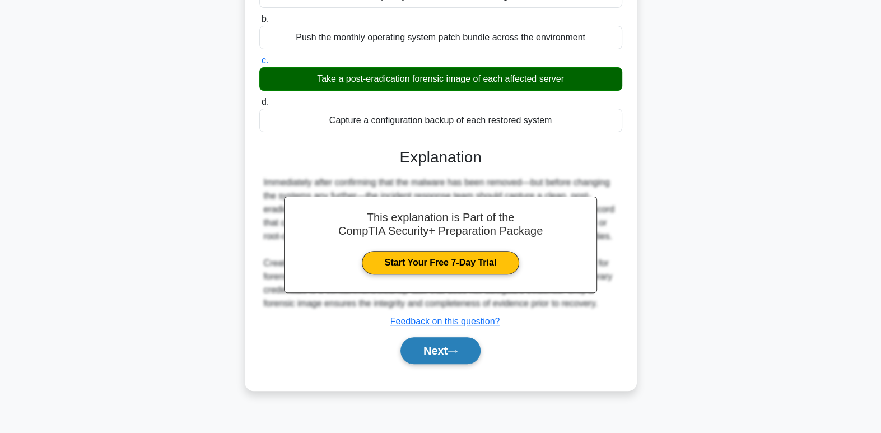
click at [438, 356] on button "Next" at bounding box center [441, 350] width 80 height 27
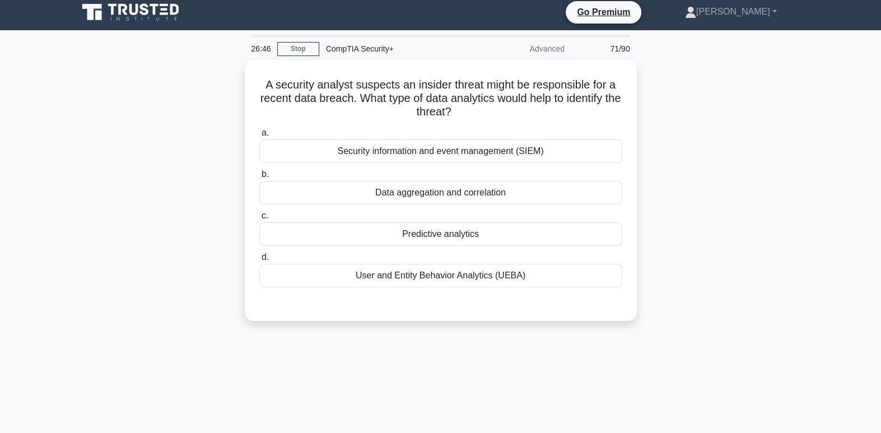
scroll to position [0, 0]
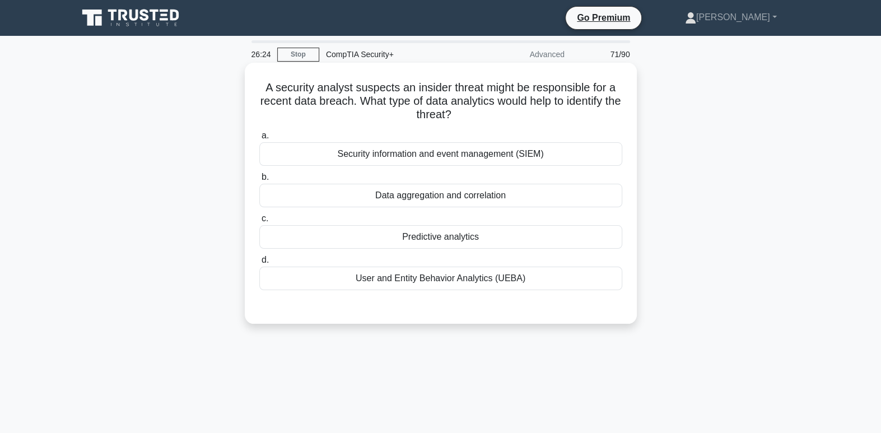
click at [497, 280] on div "User and Entity Behavior Analytics (UEBA)" at bounding box center [440, 279] width 363 height 24
click at [259, 264] on input "d. User and Entity Behavior Analytics (UEBA)" at bounding box center [259, 260] width 0 height 7
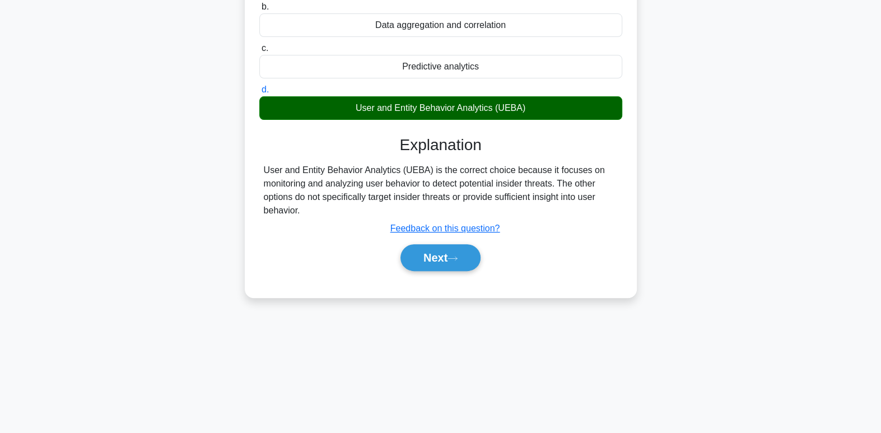
scroll to position [171, 0]
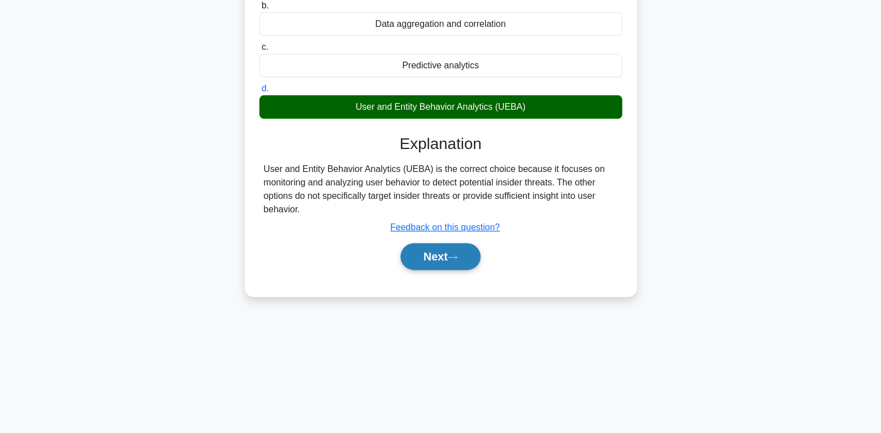
click at [427, 254] on button "Next" at bounding box center [441, 256] width 80 height 27
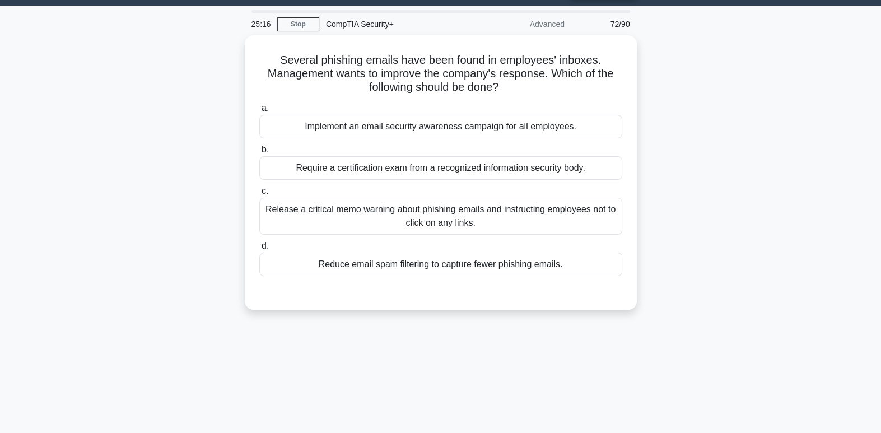
scroll to position [36, 0]
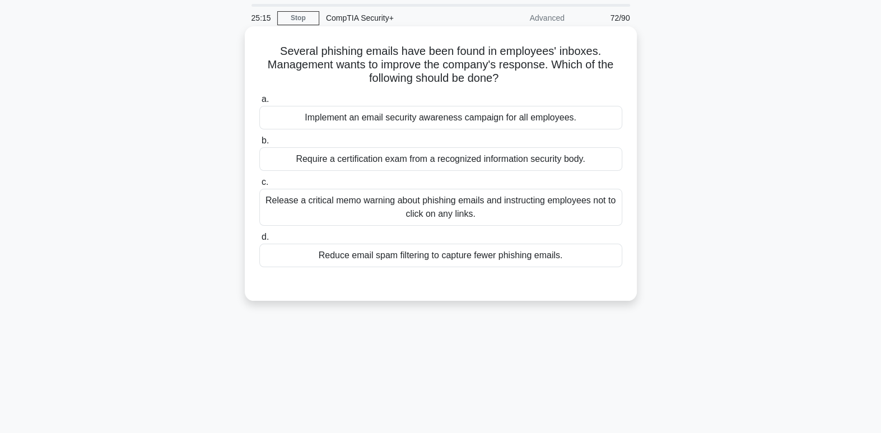
click at [570, 210] on div "Release a critical memo warning about phishing emails and instructing employees…" at bounding box center [440, 207] width 363 height 37
click at [259, 186] on input "c. Release a critical memo warning about phishing emails and instructing employ…" at bounding box center [259, 182] width 0 height 7
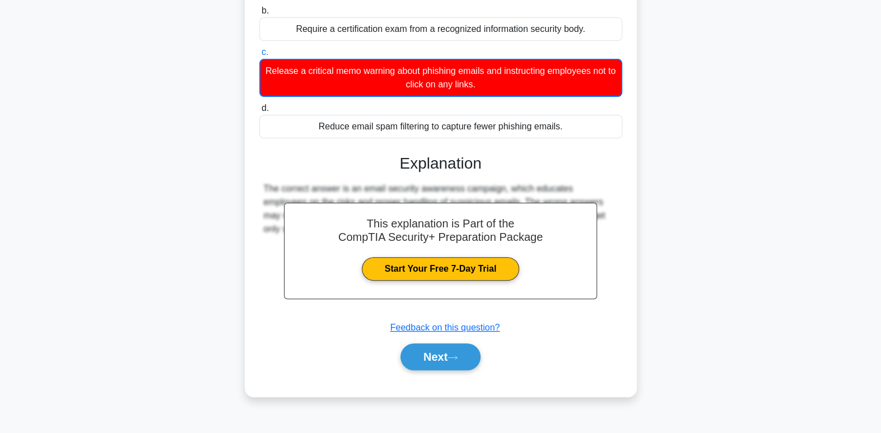
scroll to position [171, 0]
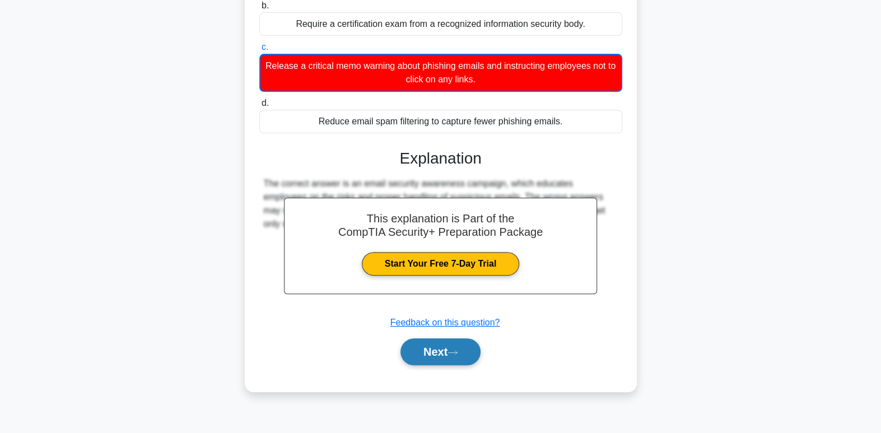
click at [441, 348] on button "Next" at bounding box center [441, 351] width 80 height 27
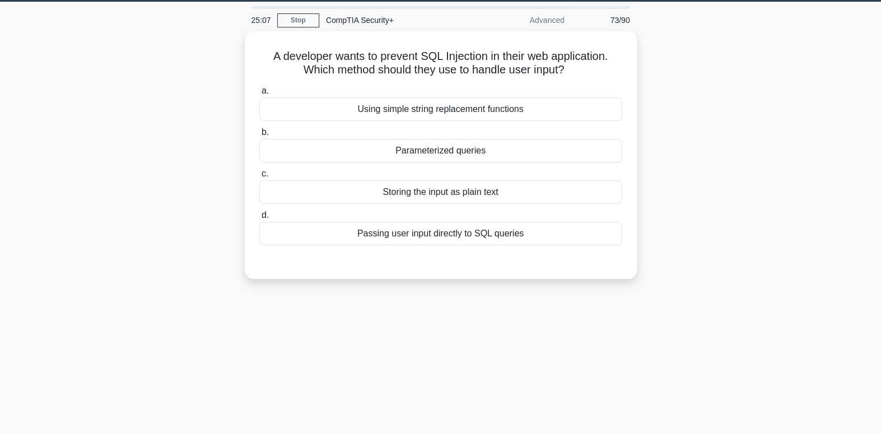
scroll to position [0, 0]
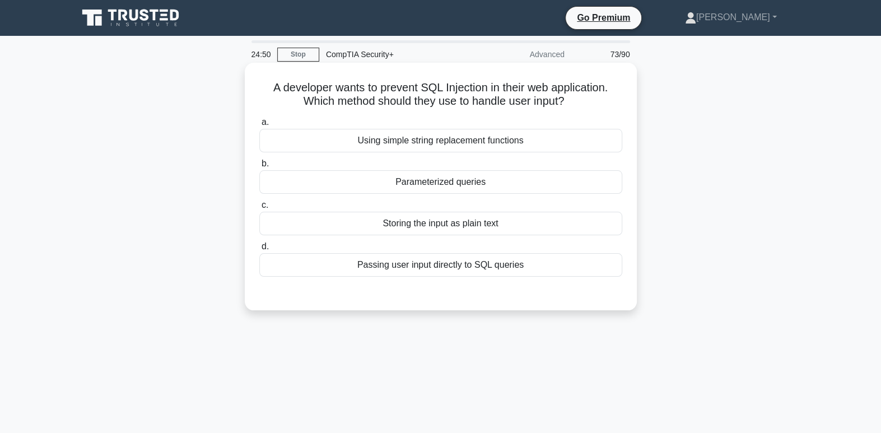
click at [562, 273] on div "Passing user input directly to SQL queries" at bounding box center [440, 265] width 363 height 24
click at [259, 250] on input "d. Passing user input directly to SQL queries" at bounding box center [259, 246] width 0 height 7
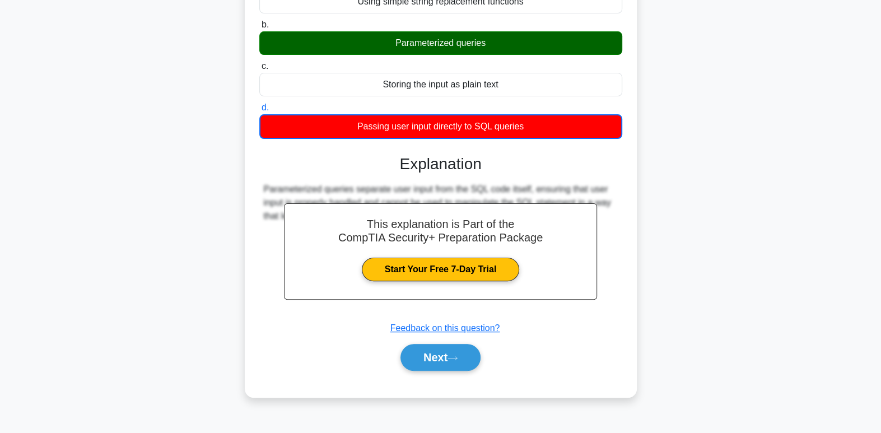
scroll to position [171, 0]
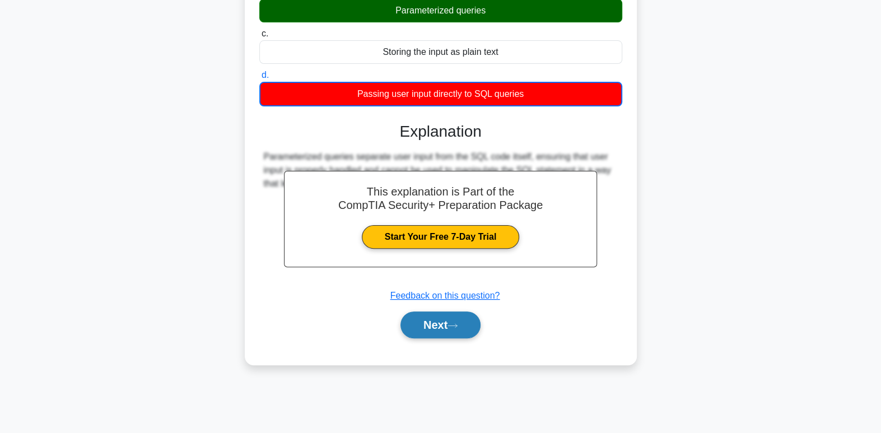
click at [474, 327] on button "Next" at bounding box center [441, 324] width 80 height 27
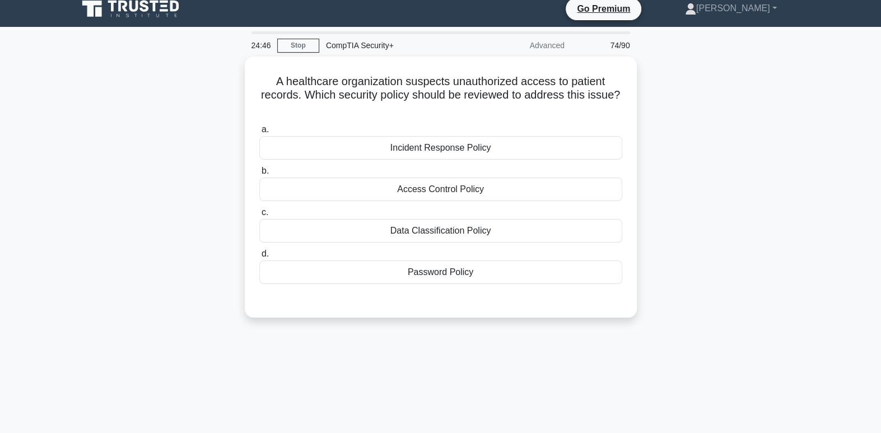
scroll to position [0, 0]
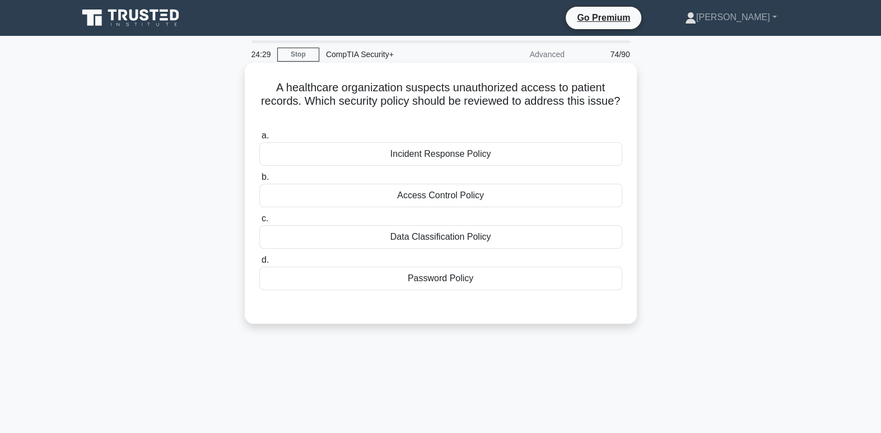
click at [477, 199] on div "Access Control Policy" at bounding box center [440, 196] width 363 height 24
click at [259, 181] on input "b. Access Control Policy" at bounding box center [259, 177] width 0 height 7
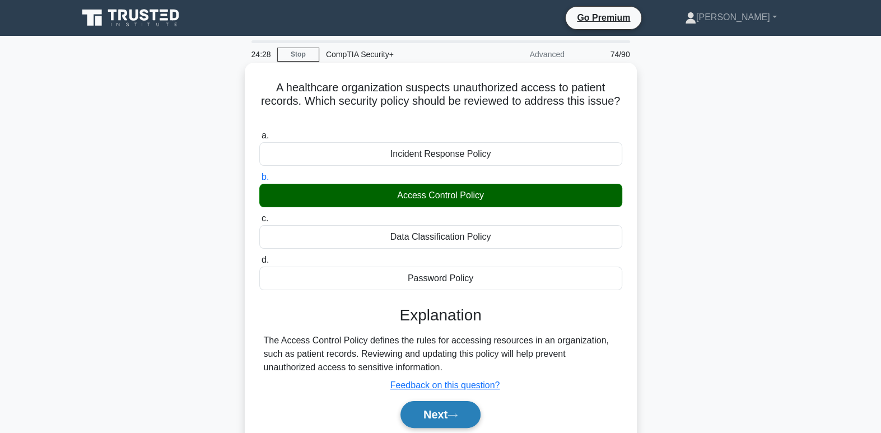
click at [443, 421] on button "Next" at bounding box center [441, 414] width 80 height 27
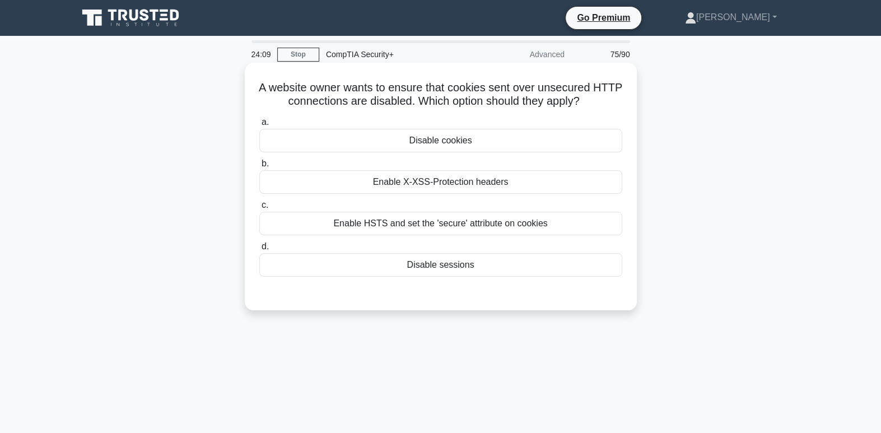
click at [515, 229] on div "Enable HSTS and set the 'secure' attribute on cookies" at bounding box center [440, 224] width 363 height 24
click at [259, 209] on input "c. Enable HSTS and set the 'secure' attribute on cookies" at bounding box center [259, 205] width 0 height 7
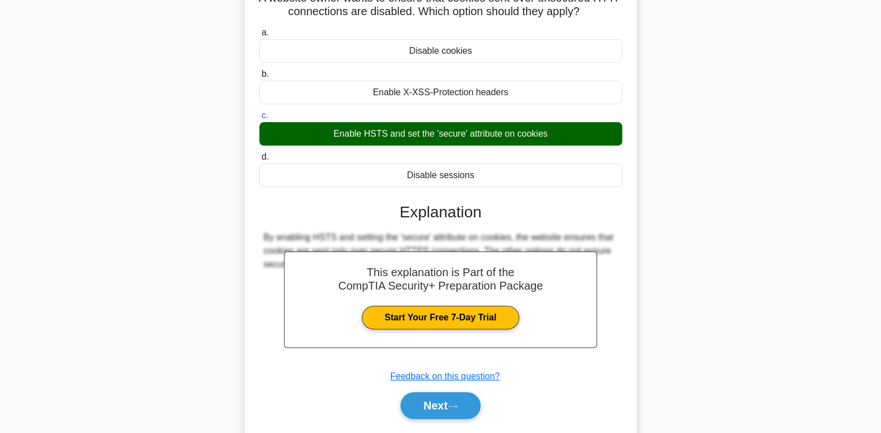
scroll to position [171, 0]
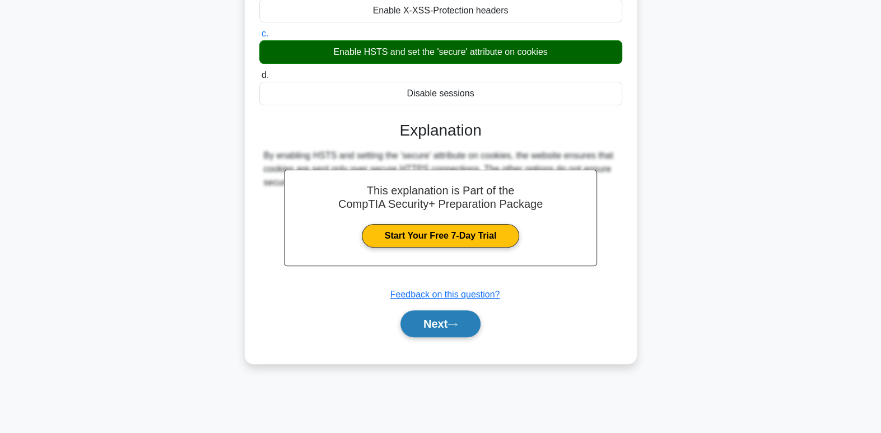
click at [423, 327] on button "Next" at bounding box center [441, 323] width 80 height 27
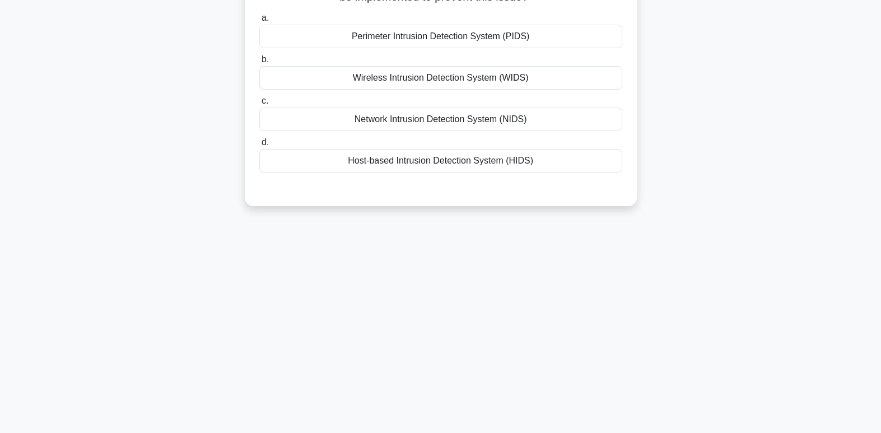
scroll to position [0, 0]
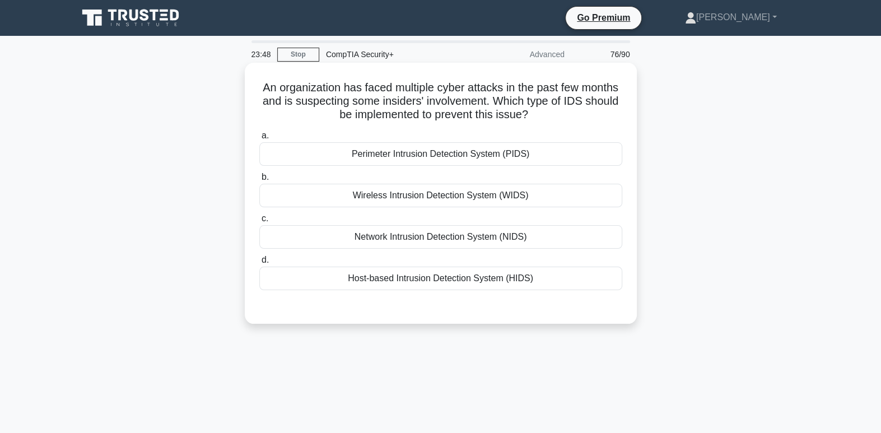
click at [509, 285] on div "Host-based Intrusion Detection System (HIDS)" at bounding box center [440, 279] width 363 height 24
click at [259, 264] on input "d. Host-based Intrusion Detection System (HIDS)" at bounding box center [259, 260] width 0 height 7
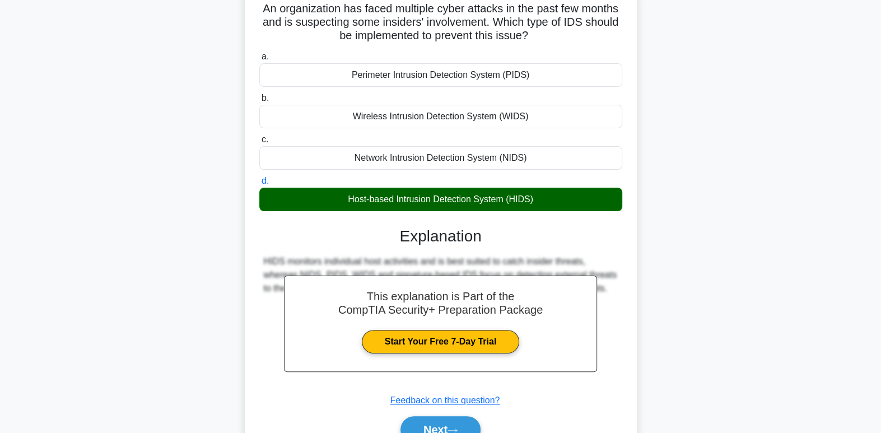
scroll to position [171, 0]
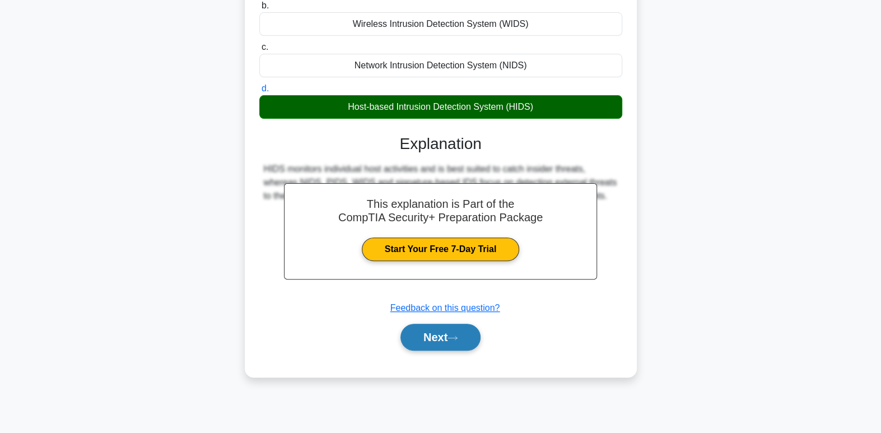
click at [437, 335] on button "Next" at bounding box center [441, 337] width 80 height 27
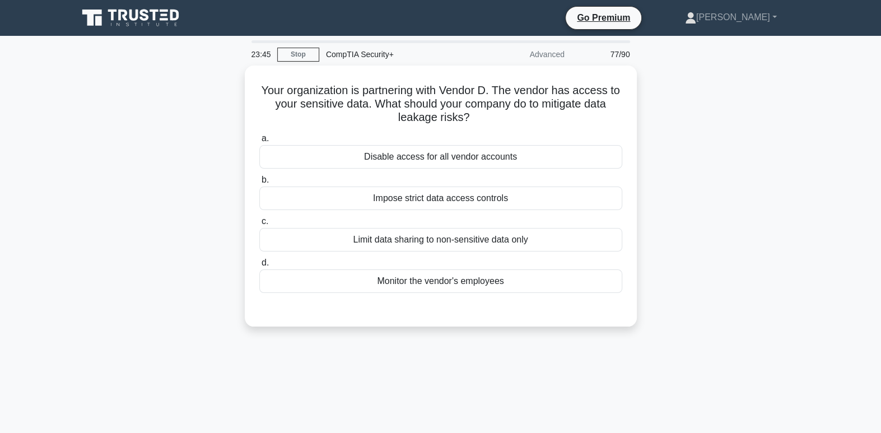
scroll to position [0, 0]
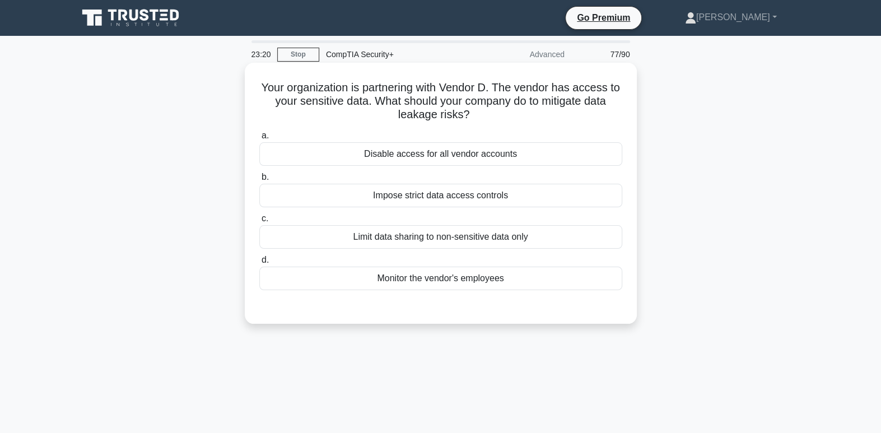
click at [460, 199] on div "Impose strict data access controls" at bounding box center [440, 196] width 363 height 24
click at [259, 181] on input "b. Impose strict data access controls" at bounding box center [259, 177] width 0 height 7
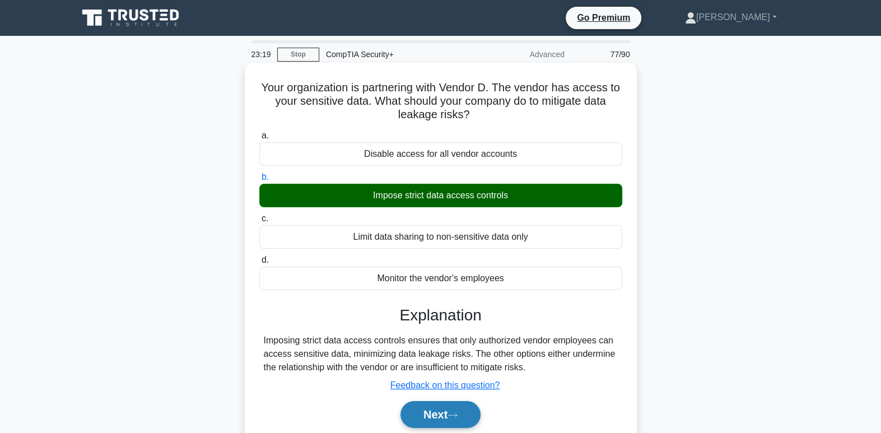
click at [467, 412] on button "Next" at bounding box center [441, 414] width 80 height 27
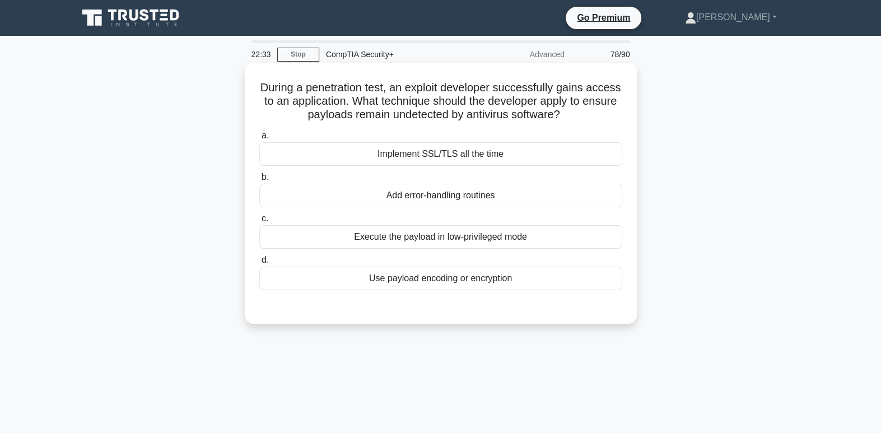
click at [532, 283] on div "Use payload encoding or encryption" at bounding box center [440, 279] width 363 height 24
click at [259, 264] on input "d. Use payload encoding or encryption" at bounding box center [259, 260] width 0 height 7
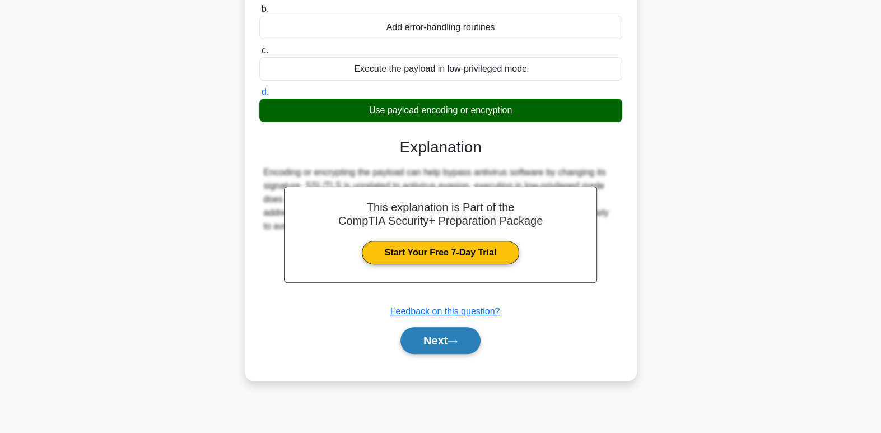
scroll to position [168, 0]
click at [467, 337] on button "Next" at bounding box center [441, 340] width 80 height 27
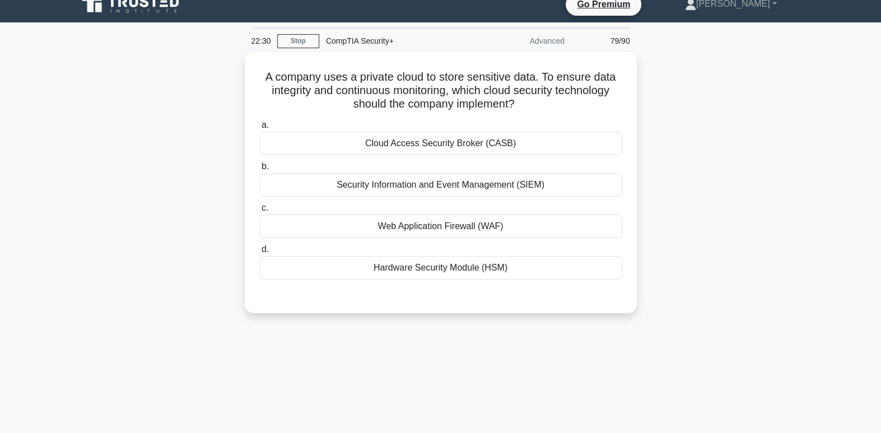
scroll to position [0, 0]
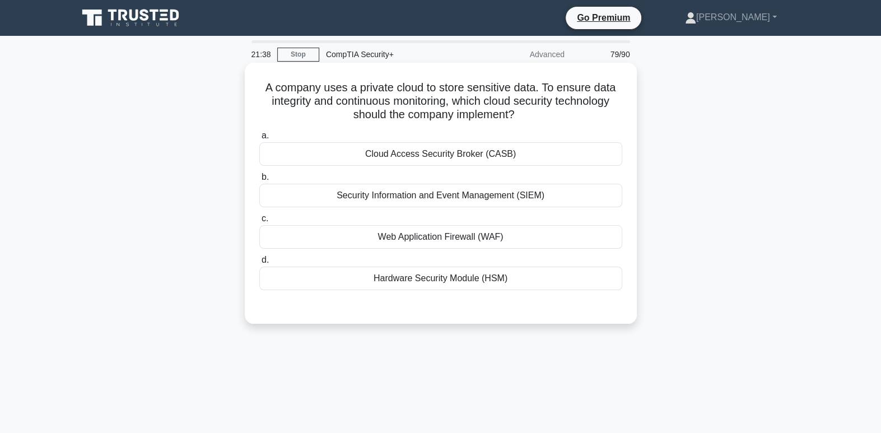
click at [561, 154] on div "Cloud Access Security Broker (CASB)" at bounding box center [440, 154] width 363 height 24
click at [259, 139] on input "a. Cloud Access Security Broker (CASB)" at bounding box center [259, 135] width 0 height 7
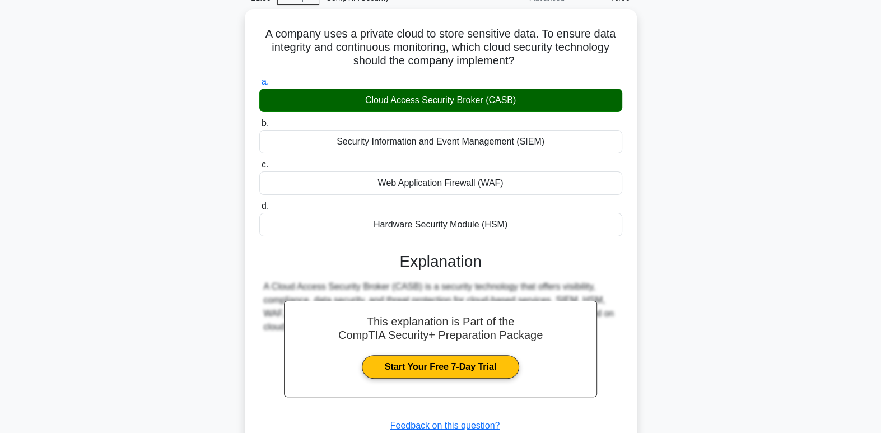
scroll to position [171, 0]
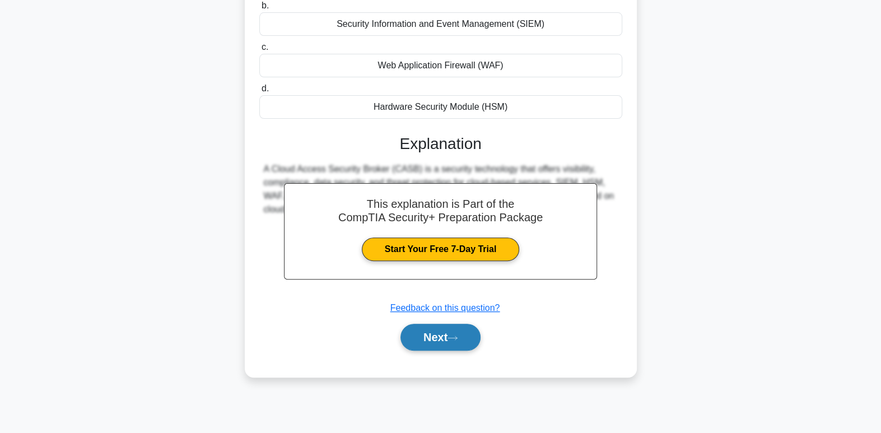
click at [432, 330] on button "Next" at bounding box center [441, 337] width 80 height 27
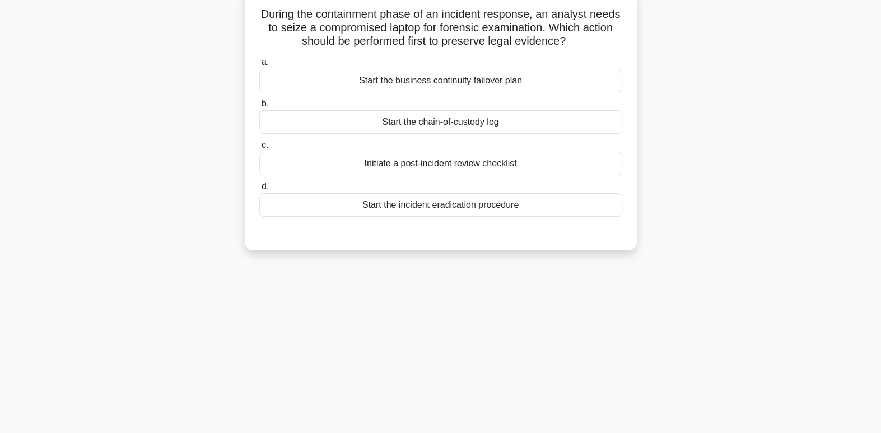
scroll to position [0, 0]
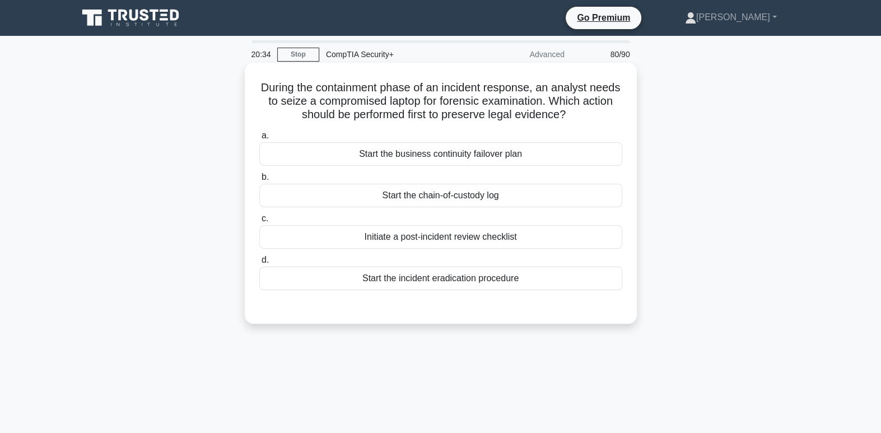
click at [596, 155] on div "Start the business continuity failover plan" at bounding box center [440, 154] width 363 height 24
click at [259, 139] on input "a. Start the business continuity failover plan" at bounding box center [259, 135] width 0 height 7
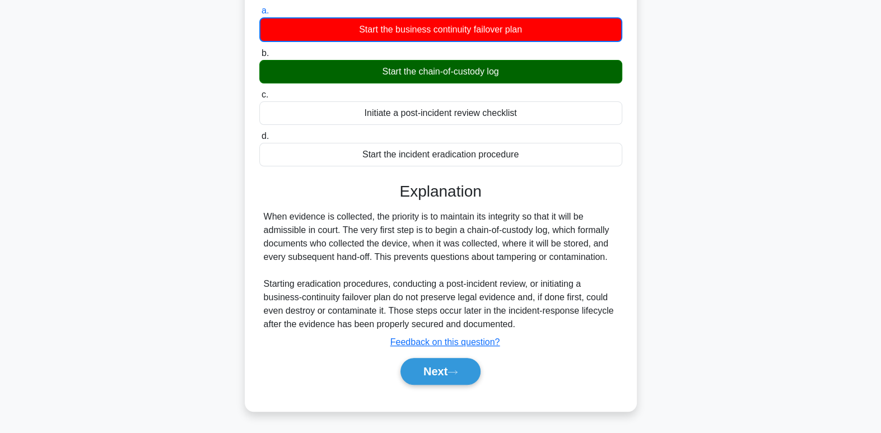
scroll to position [120, 0]
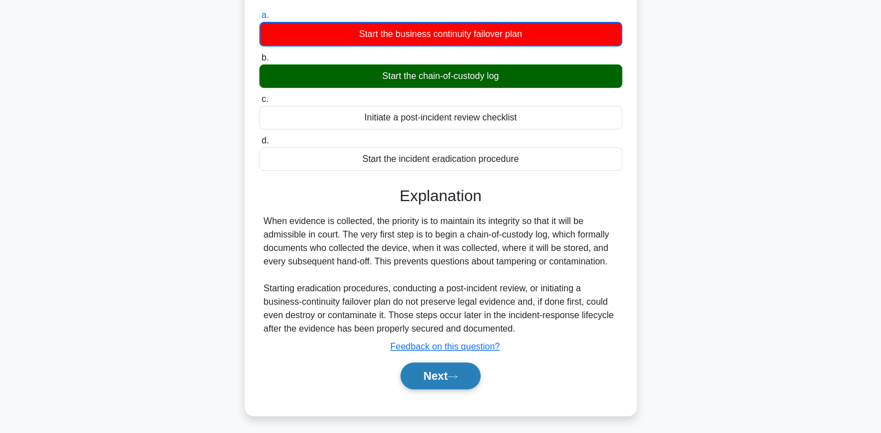
click at [435, 371] on button "Next" at bounding box center [441, 375] width 80 height 27
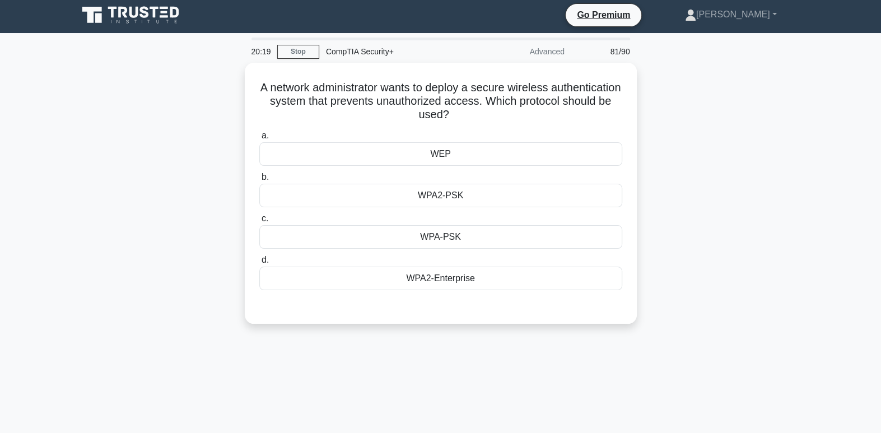
scroll to position [0, 0]
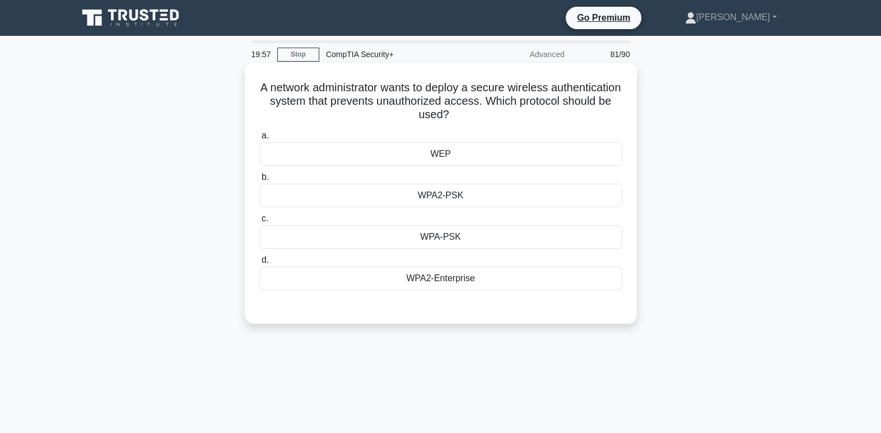
click at [533, 285] on div "WPA2-Enterprise" at bounding box center [440, 279] width 363 height 24
click at [259, 264] on input "d. WPA2-Enterprise" at bounding box center [259, 260] width 0 height 7
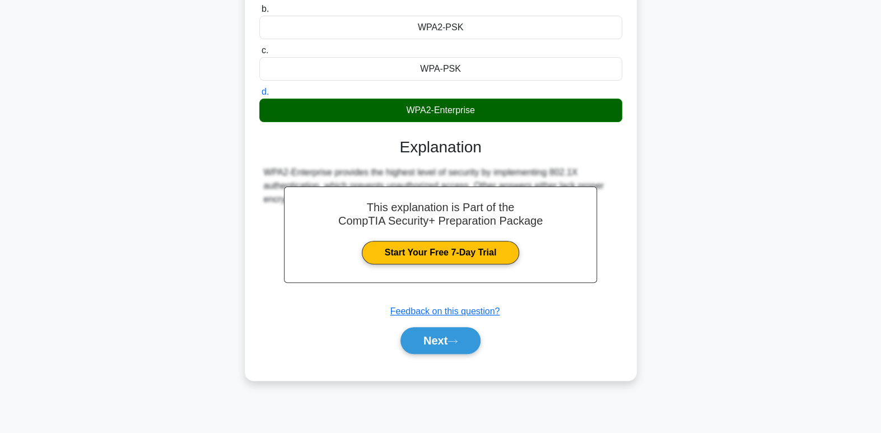
scroll to position [171, 0]
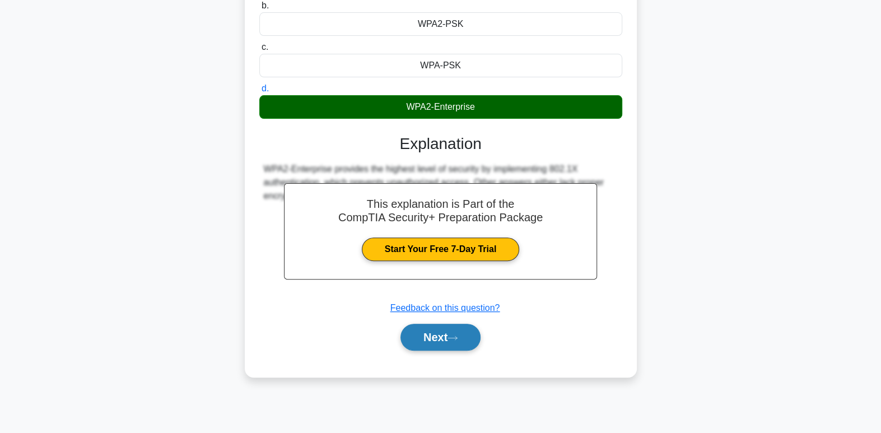
click at [468, 331] on button "Next" at bounding box center [441, 337] width 80 height 27
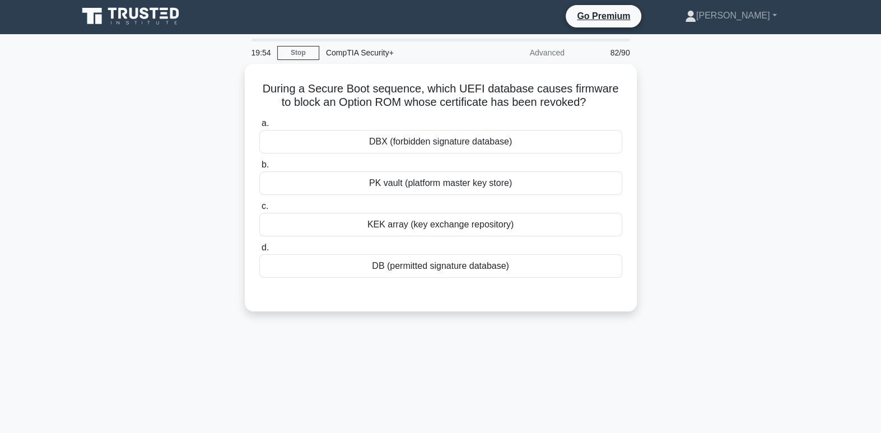
scroll to position [0, 0]
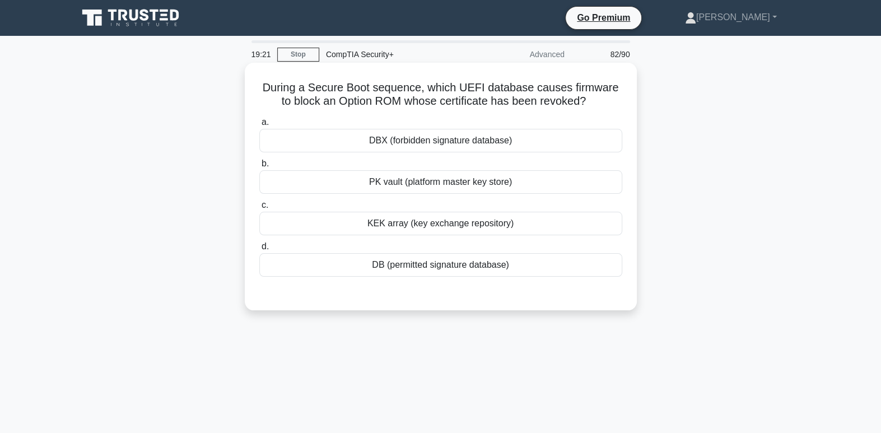
click at [472, 136] on div "DBX (forbidden signature database)" at bounding box center [440, 141] width 363 height 24
click at [259, 126] on input "a. DBX (forbidden signature database)" at bounding box center [259, 122] width 0 height 7
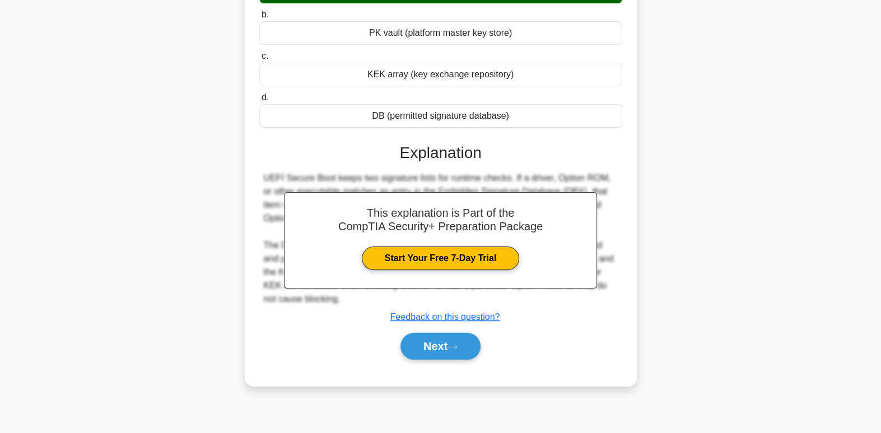
scroll to position [171, 0]
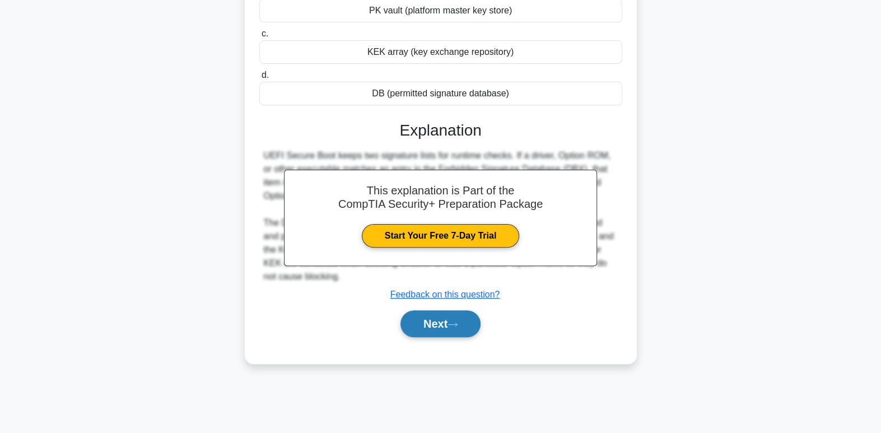
click at [417, 330] on button "Next" at bounding box center [441, 323] width 80 height 27
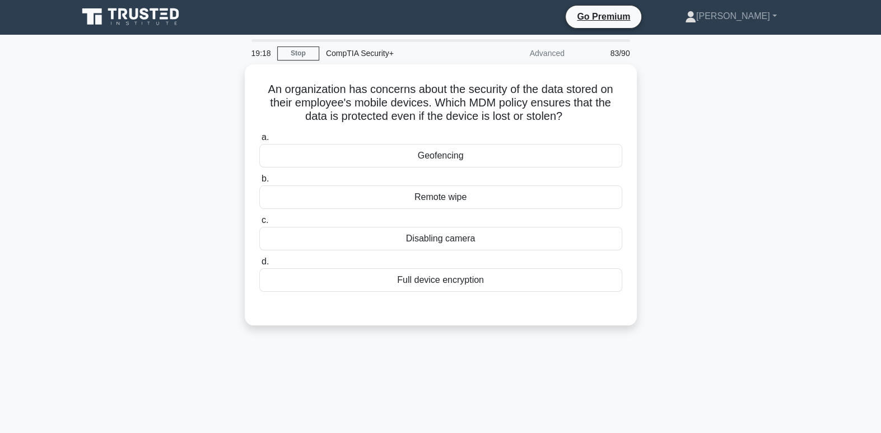
scroll to position [0, 0]
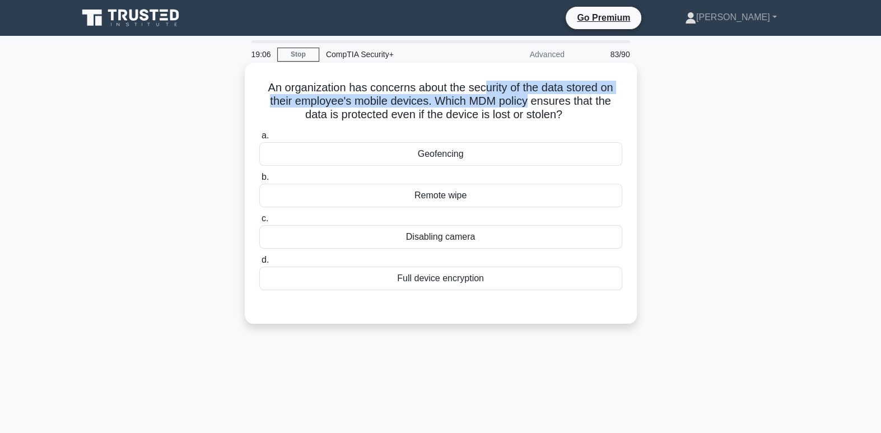
drag, startPoint x: 483, startPoint y: 95, endPoint x: 530, endPoint y: 106, distance: 48.4
click at [530, 106] on h5 "An organization has concerns about the security of the data stored on their emp…" at bounding box center [440, 101] width 365 height 41
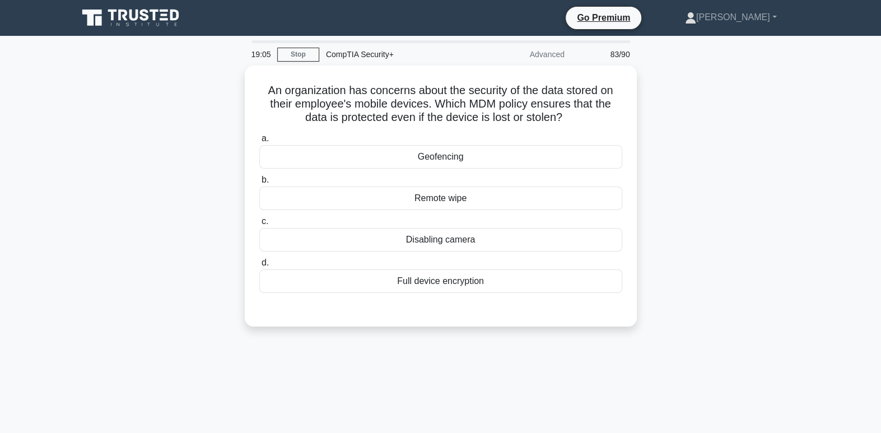
click at [637, 111] on div "An organization has concerns about the security of the data stored on their emp…" at bounding box center [440, 203] width 739 height 274
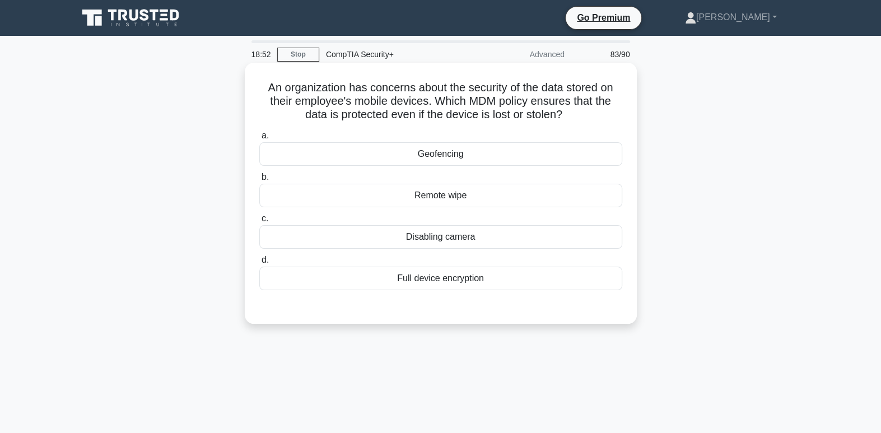
click at [547, 280] on div "Full device encryption" at bounding box center [440, 279] width 363 height 24
click at [259, 264] on input "d. Full device encryption" at bounding box center [259, 260] width 0 height 7
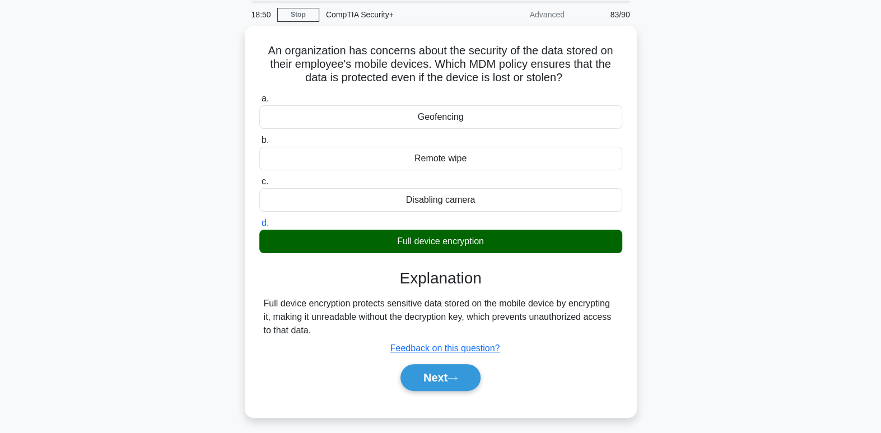
scroll to position [171, 0]
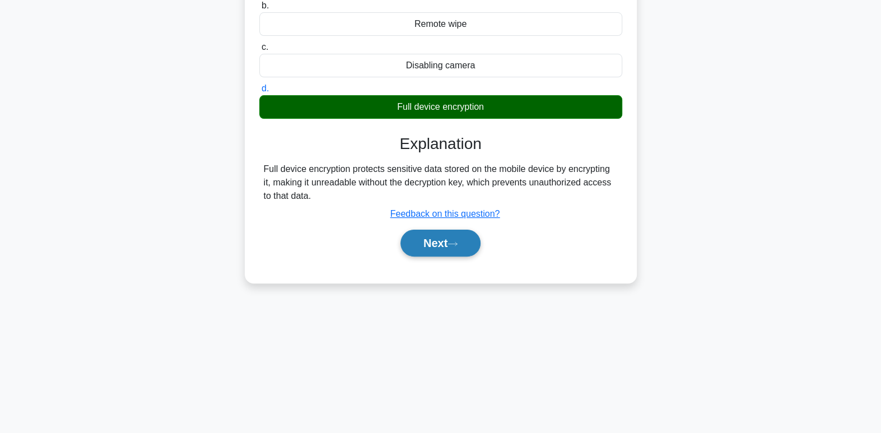
click at [440, 245] on button "Next" at bounding box center [441, 243] width 80 height 27
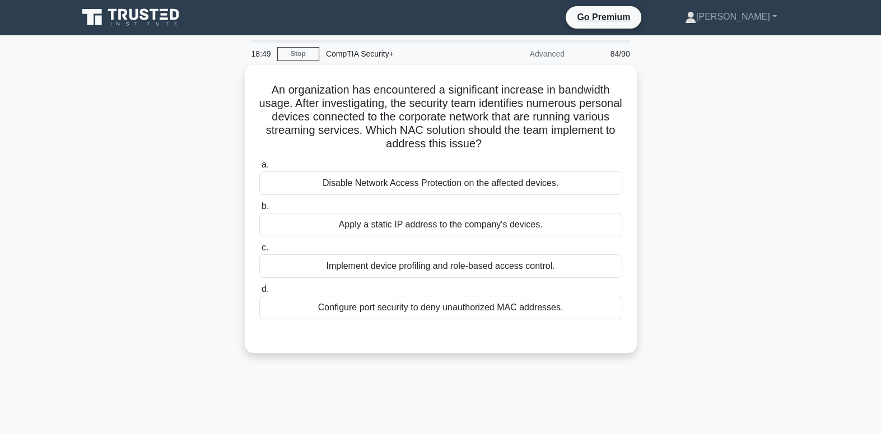
scroll to position [0, 0]
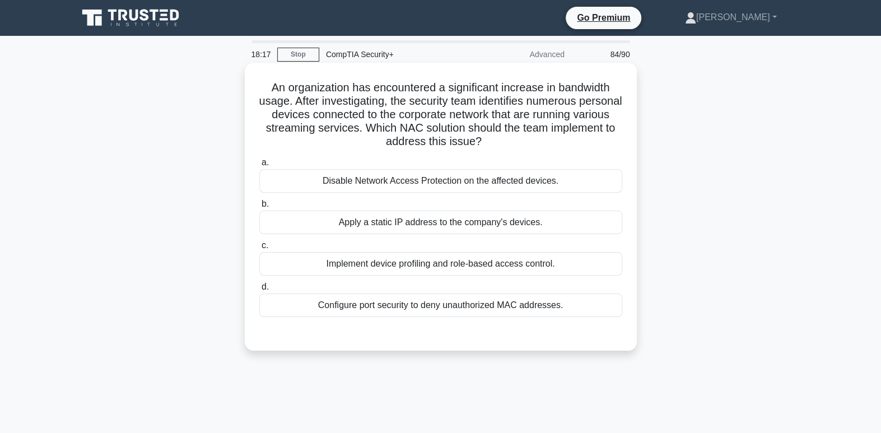
click at [509, 303] on div "Configure port security to deny unauthorized MAC addresses." at bounding box center [440, 306] width 363 height 24
click at [259, 291] on input "d. Configure port security to deny unauthorized MAC addresses." at bounding box center [259, 286] width 0 height 7
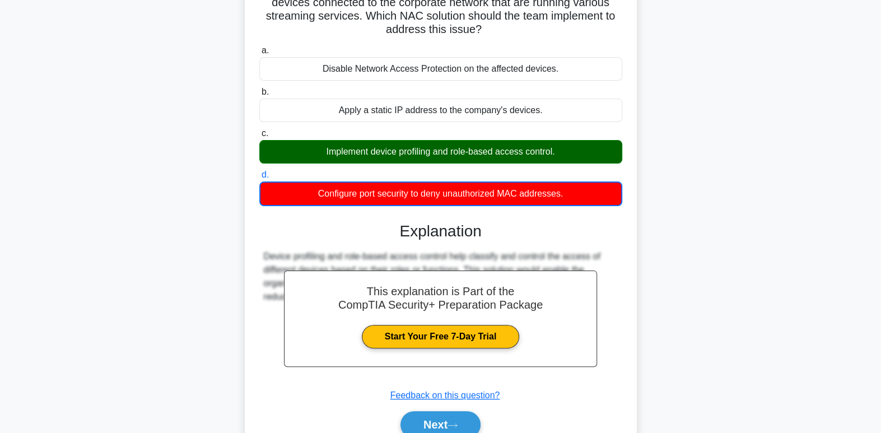
scroll to position [171, 0]
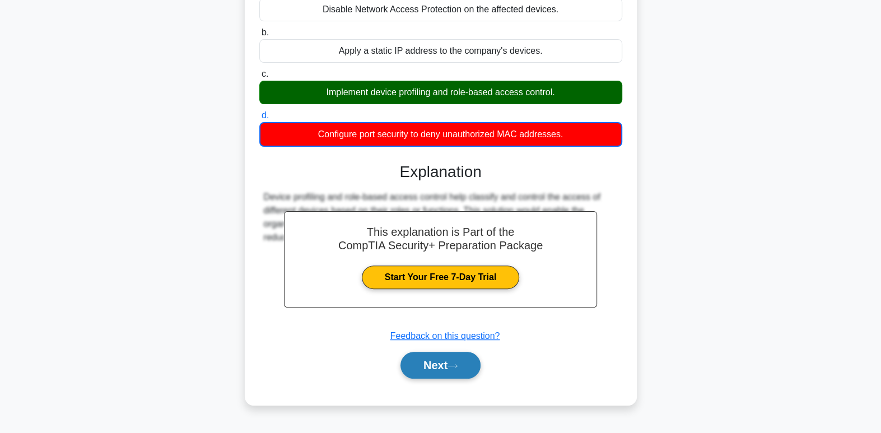
click at [448, 355] on button "Next" at bounding box center [441, 365] width 80 height 27
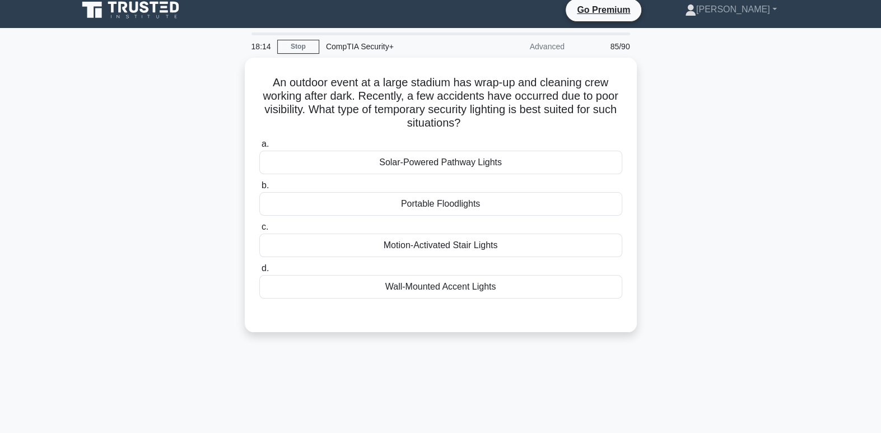
scroll to position [0, 0]
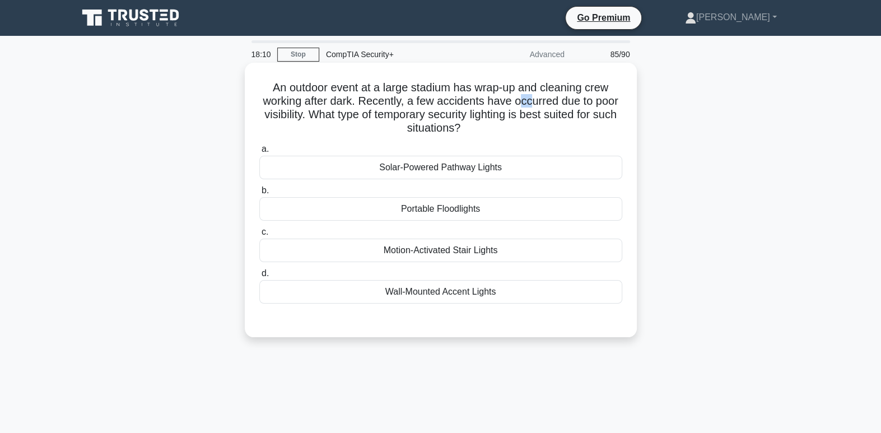
click at [523, 106] on h5 "An outdoor event at a large stadium has wrap-up and cleaning crew working after…" at bounding box center [440, 108] width 365 height 55
click at [603, 245] on div "Motion-Activated Stair Lights" at bounding box center [440, 251] width 363 height 24
click at [259, 236] on input "c. Motion-Activated Stair Lights" at bounding box center [259, 232] width 0 height 7
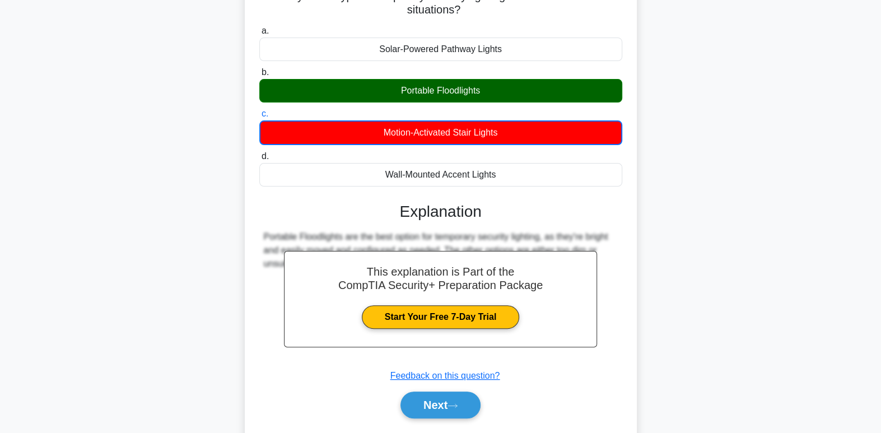
scroll to position [171, 0]
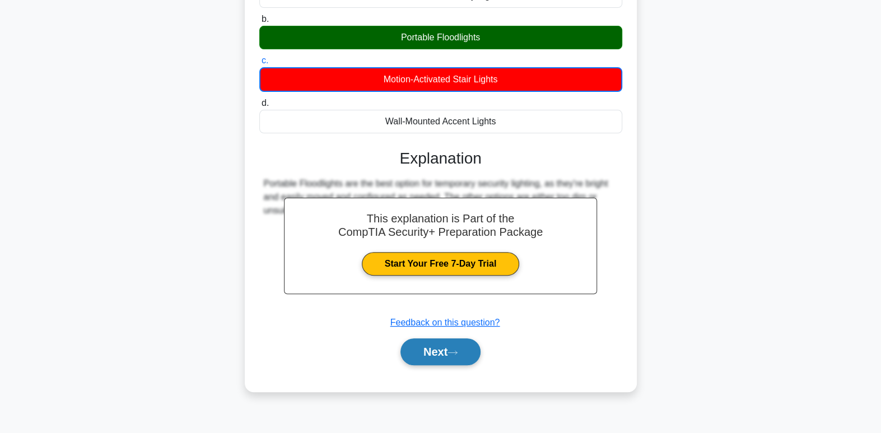
click at [474, 359] on button "Next" at bounding box center [441, 351] width 80 height 27
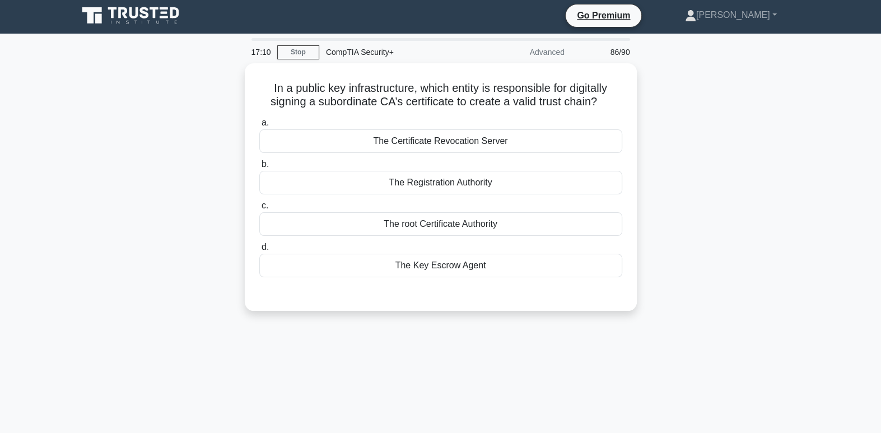
scroll to position [0, 0]
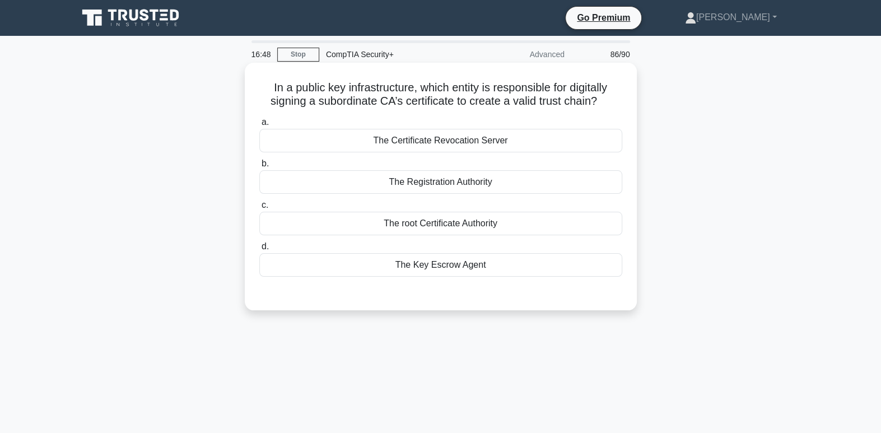
click at [516, 230] on div "The root Certificate Authority" at bounding box center [440, 224] width 363 height 24
click at [259, 209] on input "c. The root Certificate Authority" at bounding box center [259, 205] width 0 height 7
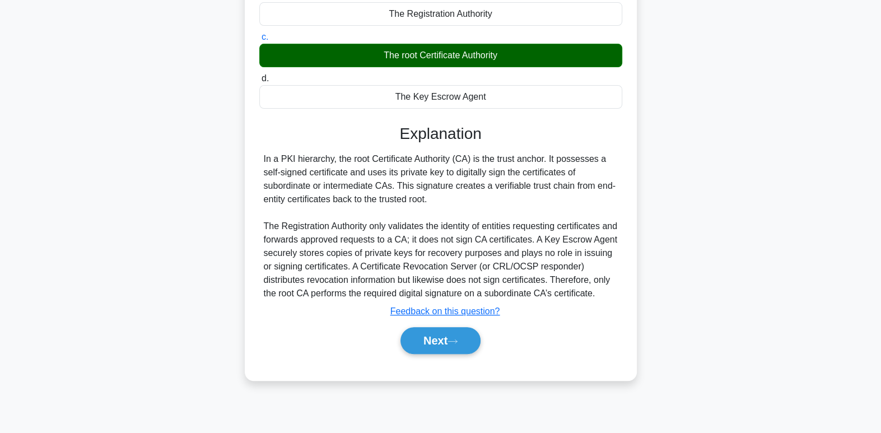
scroll to position [171, 0]
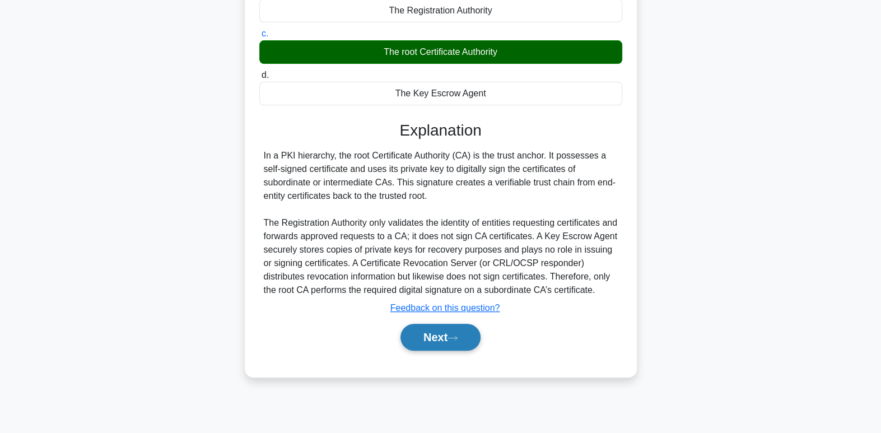
click at [450, 334] on button "Next" at bounding box center [441, 337] width 80 height 27
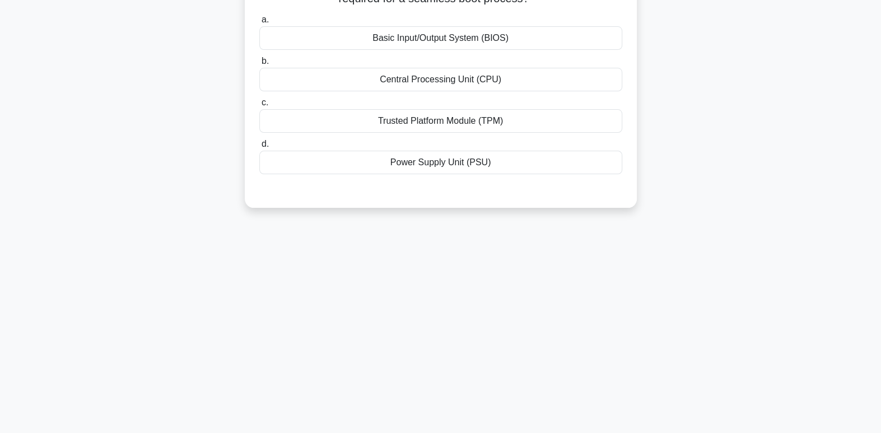
scroll to position [0, 0]
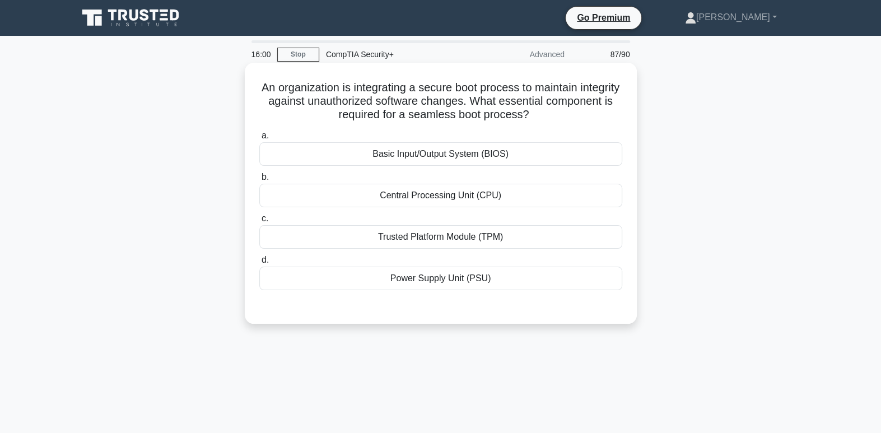
click at [594, 233] on div "Trusted Platform Module (TPM)" at bounding box center [440, 237] width 363 height 24
click at [259, 222] on input "c. Trusted Platform Module (TPM)" at bounding box center [259, 218] width 0 height 7
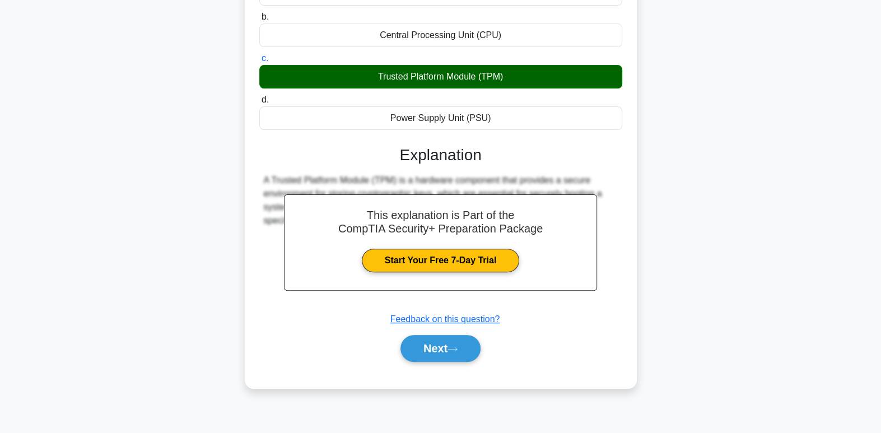
scroll to position [171, 0]
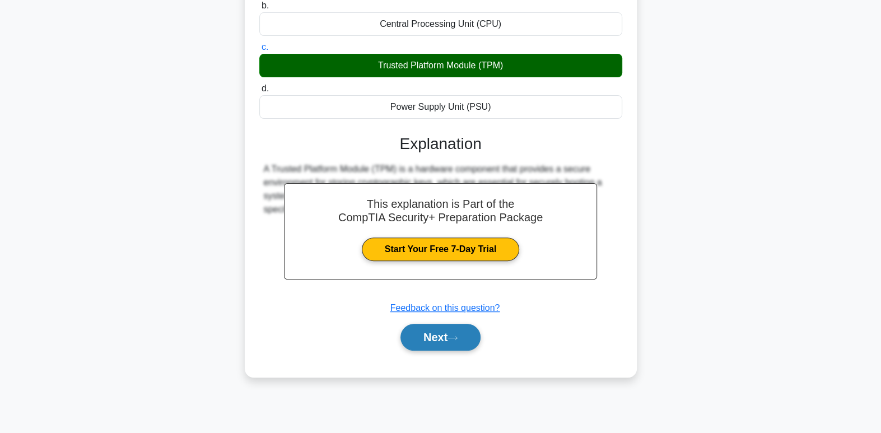
click at [475, 333] on button "Next" at bounding box center [441, 337] width 80 height 27
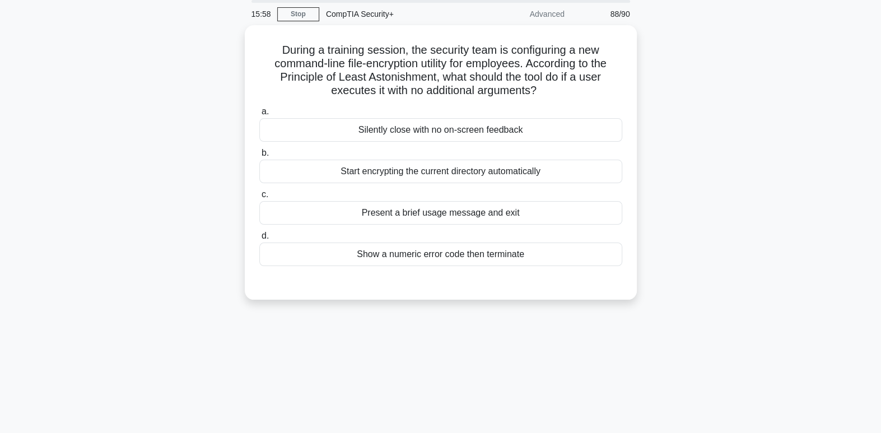
scroll to position [0, 0]
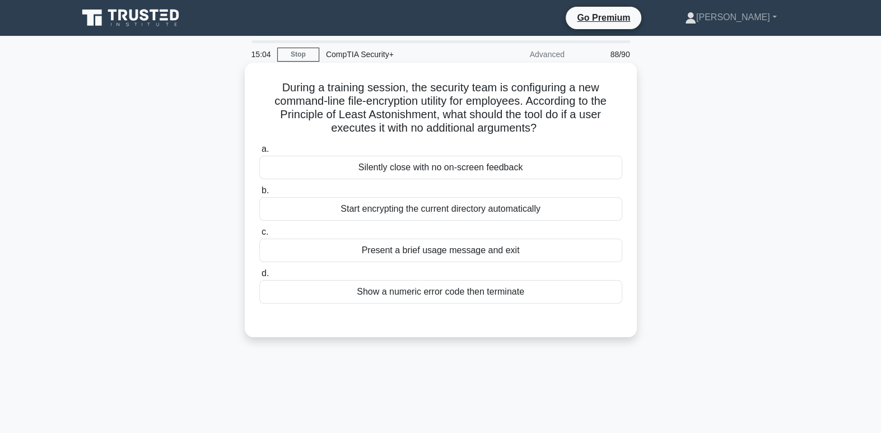
click at [529, 292] on div "Show a numeric error code then terminate" at bounding box center [440, 292] width 363 height 24
click at [259, 277] on input "d. Show a numeric error code then terminate" at bounding box center [259, 273] width 0 height 7
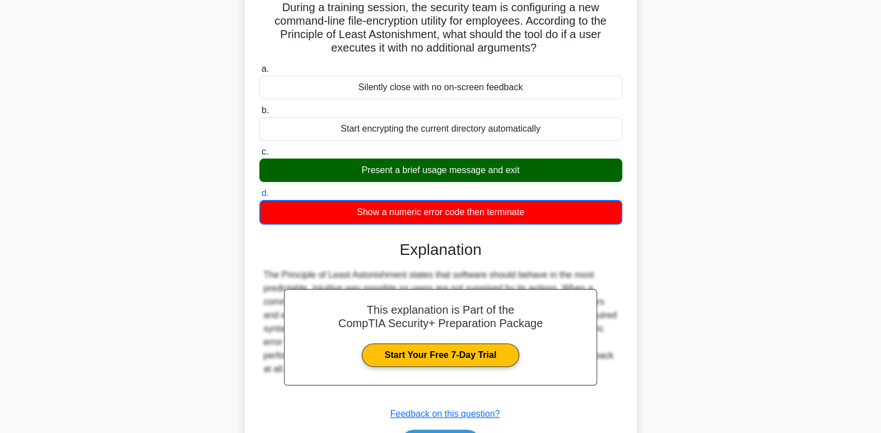
scroll to position [171, 0]
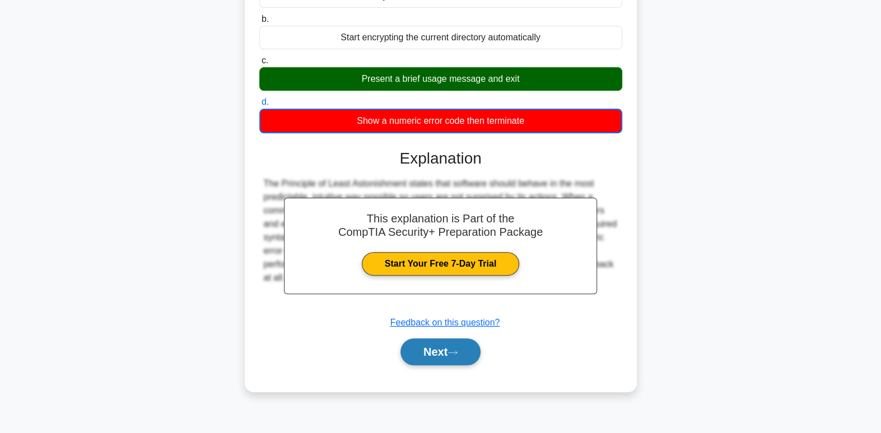
click at [443, 362] on button "Next" at bounding box center [441, 351] width 80 height 27
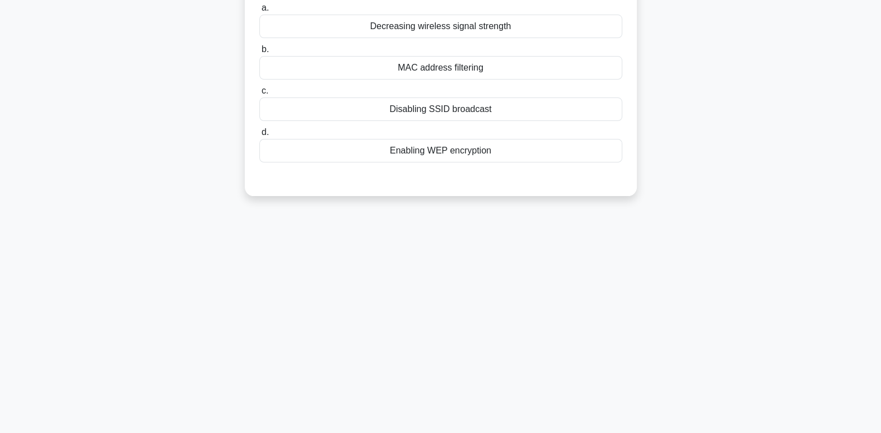
scroll to position [0, 0]
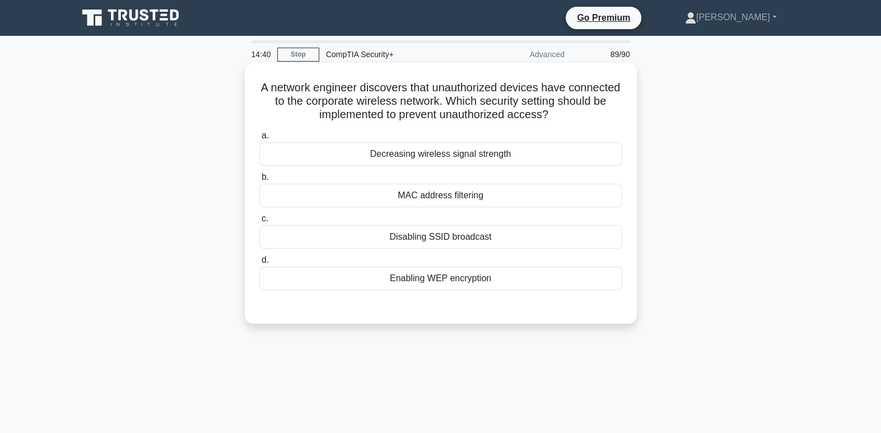
click at [548, 278] on div "Enabling WEP encryption" at bounding box center [440, 279] width 363 height 24
click at [259, 264] on input "d. Enabling WEP encryption" at bounding box center [259, 260] width 0 height 7
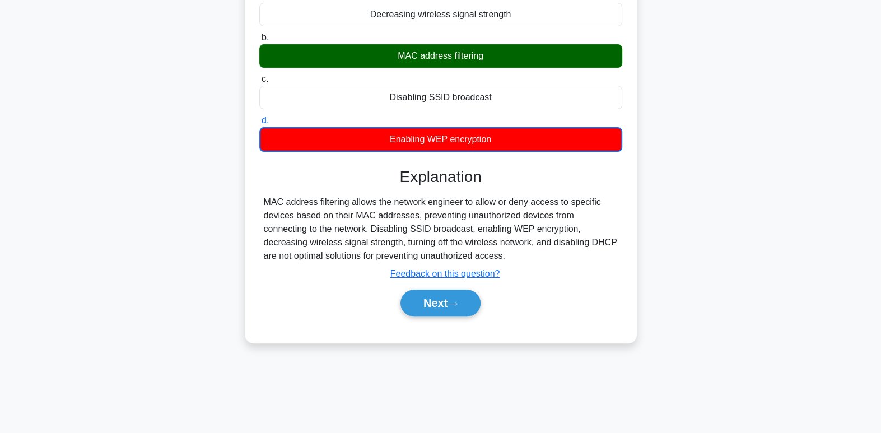
scroll to position [171, 0]
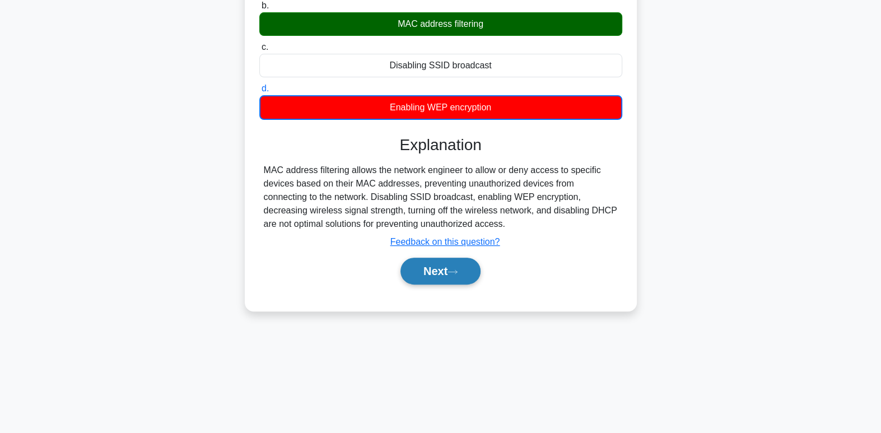
click at [423, 271] on button "Next" at bounding box center [441, 271] width 80 height 27
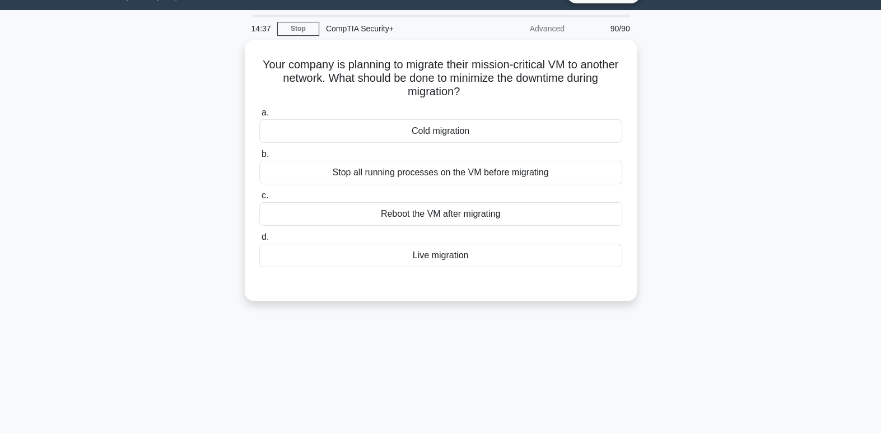
scroll to position [0, 0]
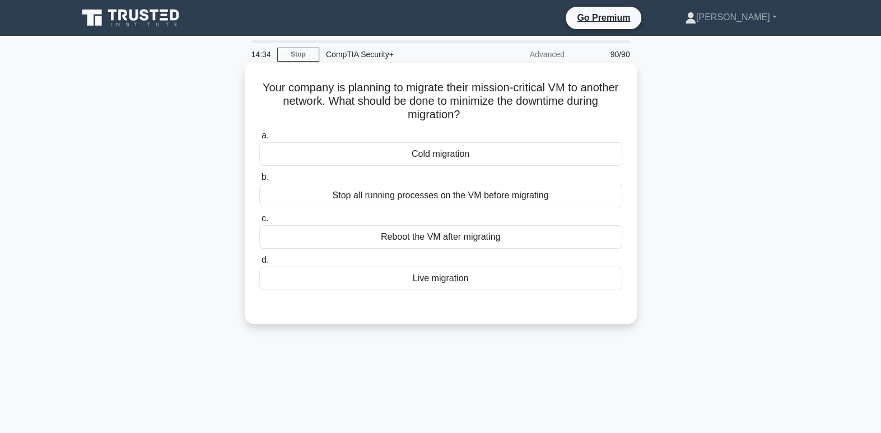
drag, startPoint x: 499, startPoint y: 113, endPoint x: 520, endPoint y: 114, distance: 20.7
click at [520, 114] on h5 "Your company is planning to migrate their mission-critical VM to another networ…" at bounding box center [440, 101] width 365 height 41
drag, startPoint x: 520, startPoint y: 114, endPoint x: 541, endPoint y: 108, distance: 21.6
click at [541, 108] on h5 "Your company is planning to migrate their mission-critical VM to another networ…" at bounding box center [440, 101] width 365 height 41
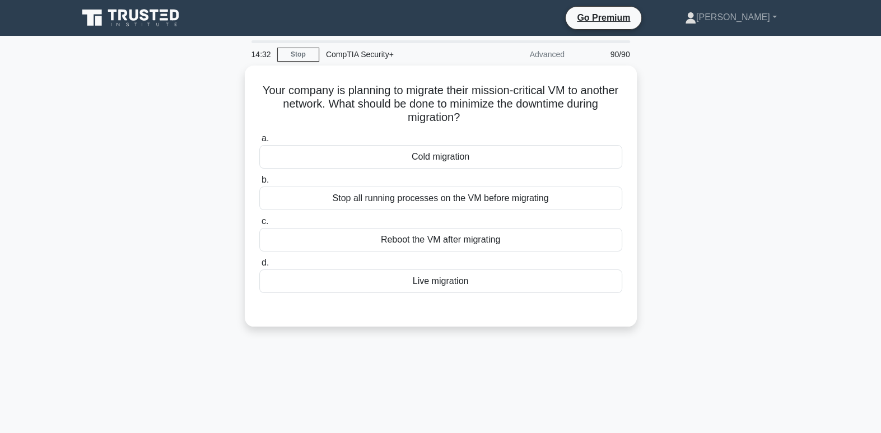
click at [683, 119] on div "Your company is planning to migrate their mission-critical VM to another networ…" at bounding box center [440, 203] width 739 height 274
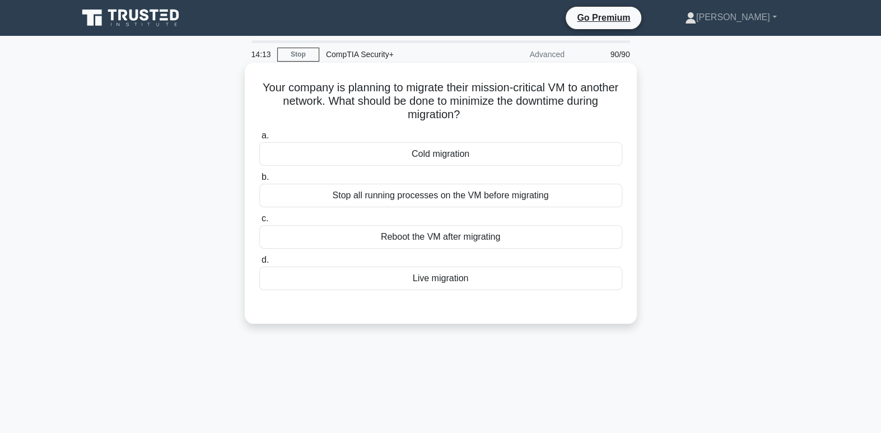
click at [573, 278] on div "Live migration" at bounding box center [440, 279] width 363 height 24
click at [259, 264] on input "d. Live migration" at bounding box center [259, 260] width 0 height 7
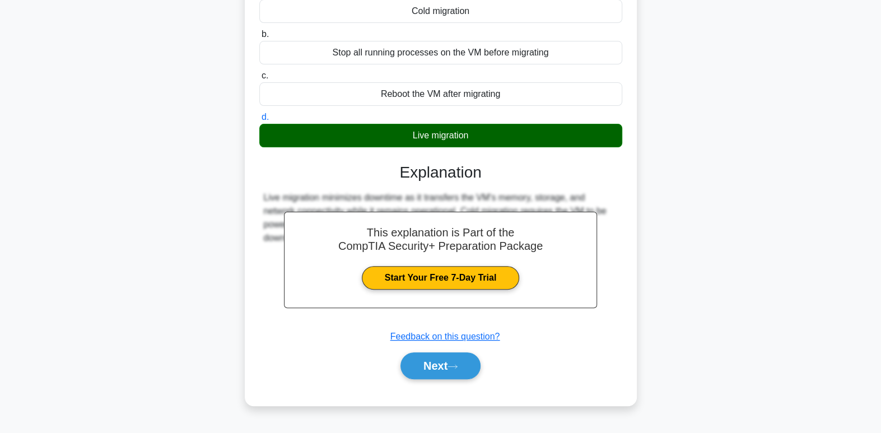
scroll to position [171, 0]
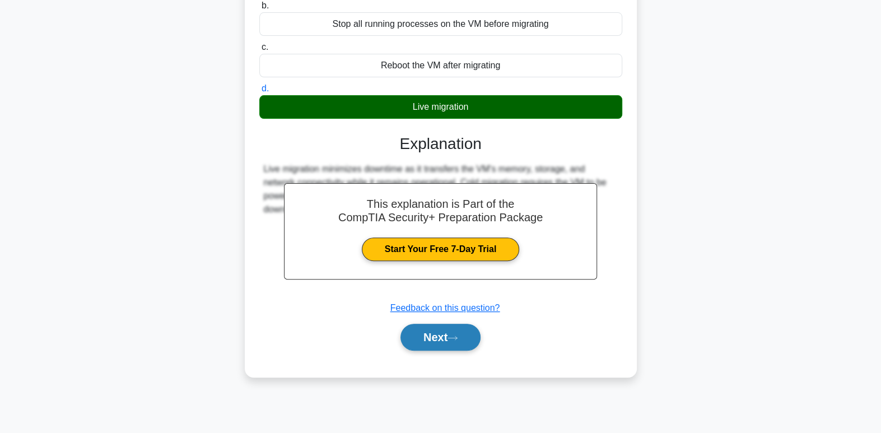
click at [474, 341] on button "Next" at bounding box center [441, 337] width 80 height 27
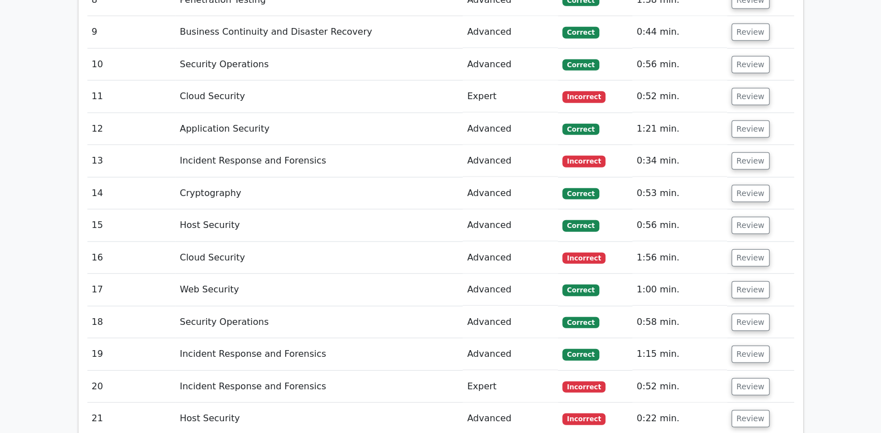
scroll to position [2215, 0]
